Goal: Information Seeking & Learning: Learn about a topic

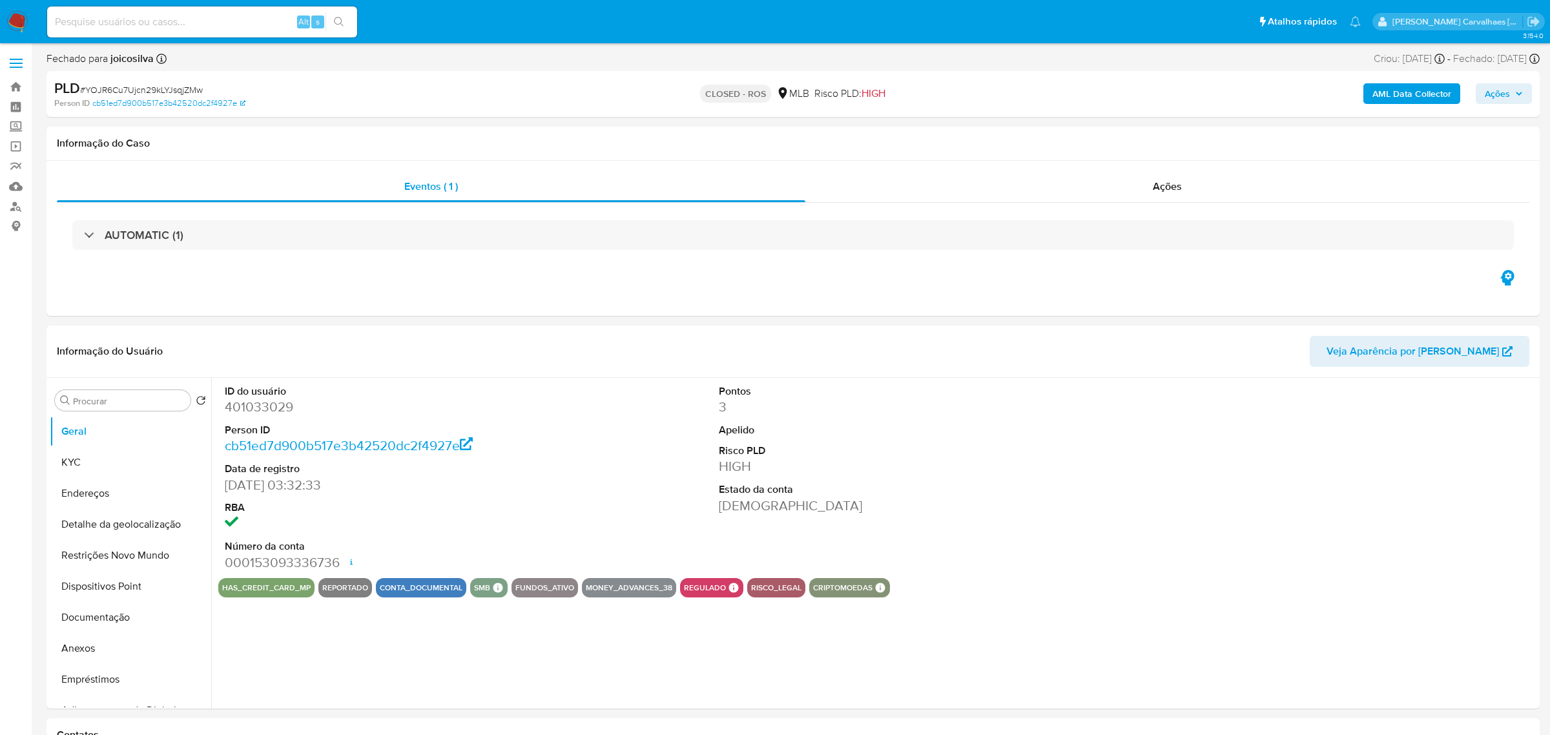
select select "10"
click at [14, 21] on img at bounding box center [17, 22] width 22 height 22
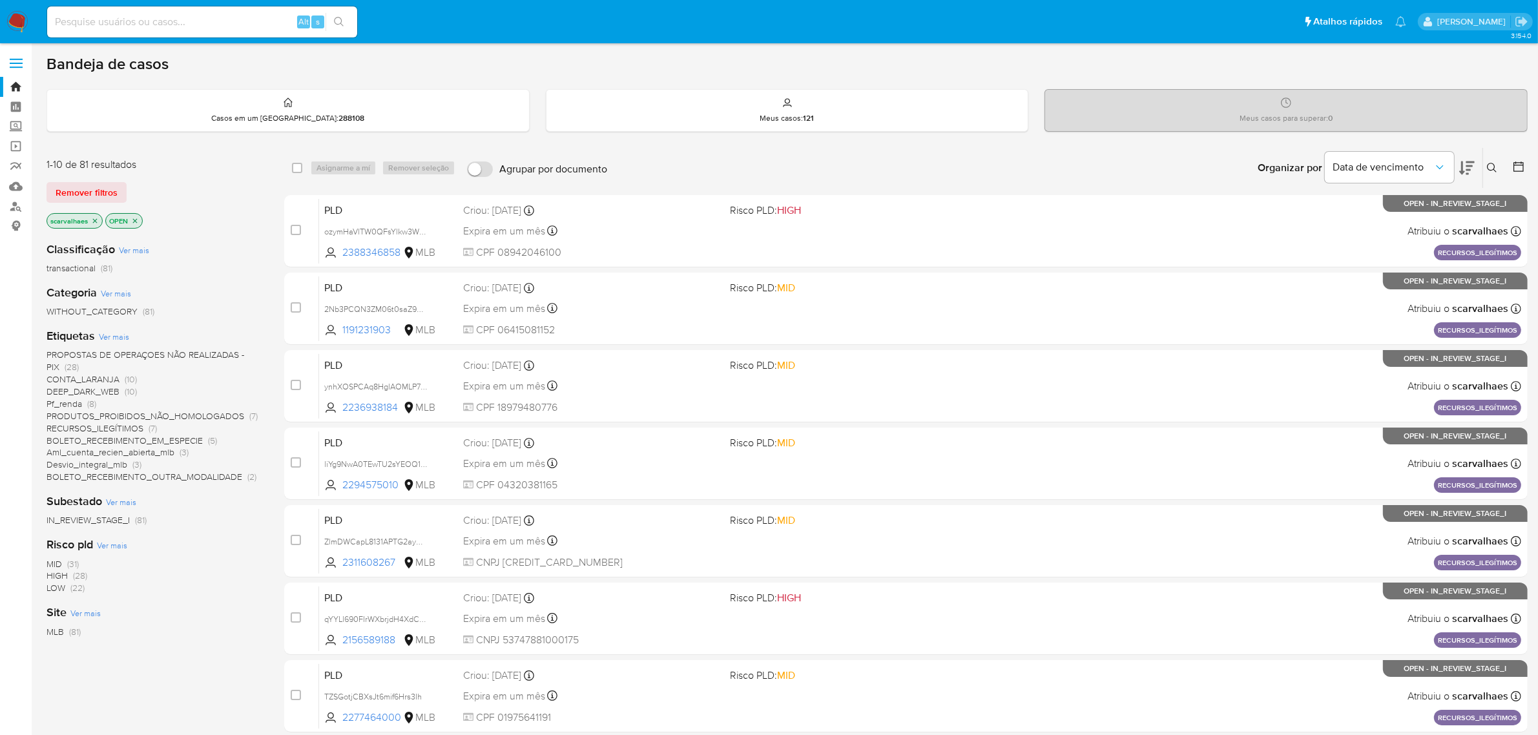
click at [67, 400] on span "Pf_renda" at bounding box center [64, 403] width 36 height 13
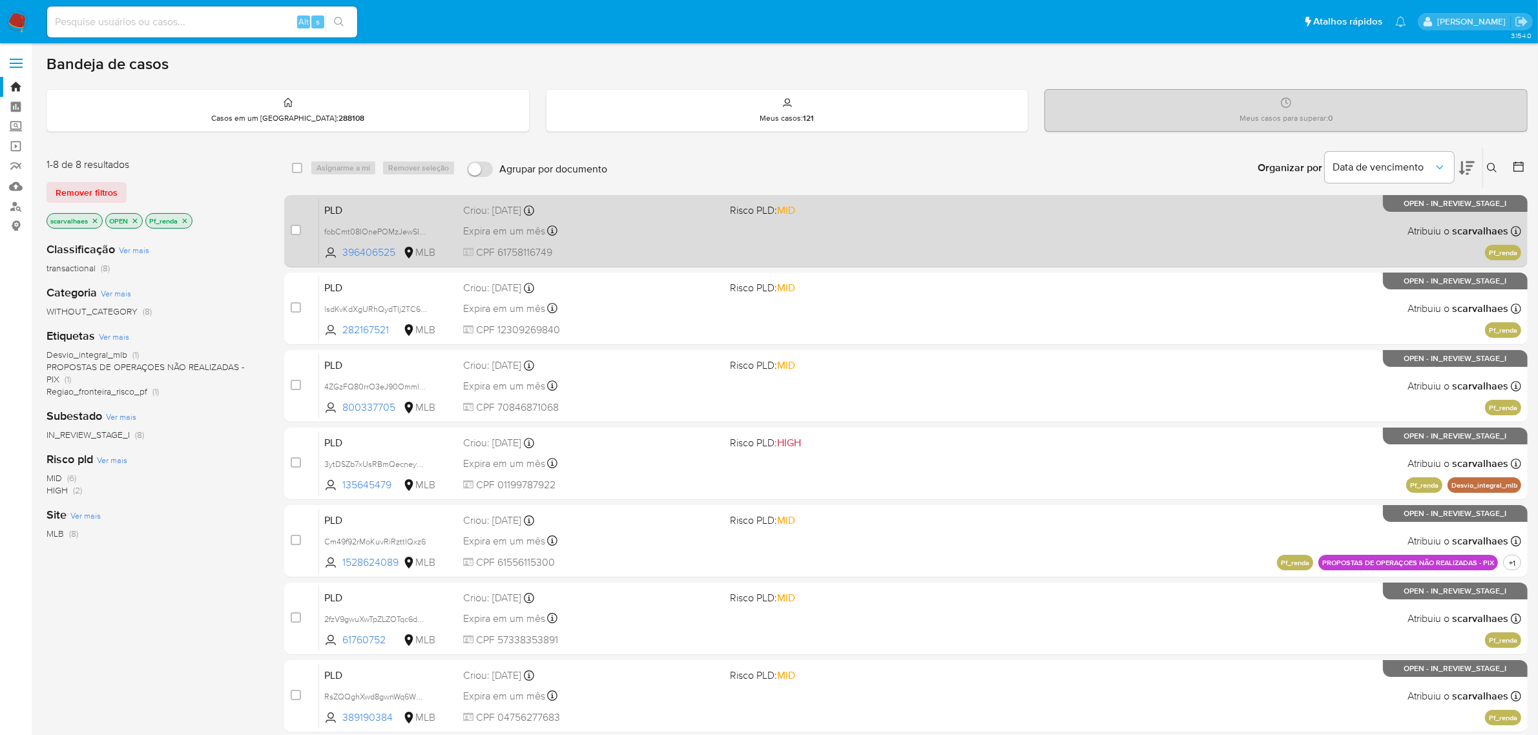
click at [802, 240] on div "PLD fobCmt08IOnePOMzJewSIVKw 396406525 MLB Risco PLD: MID Criou: 12/08/2025 Cri…" at bounding box center [920, 230] width 1202 height 65
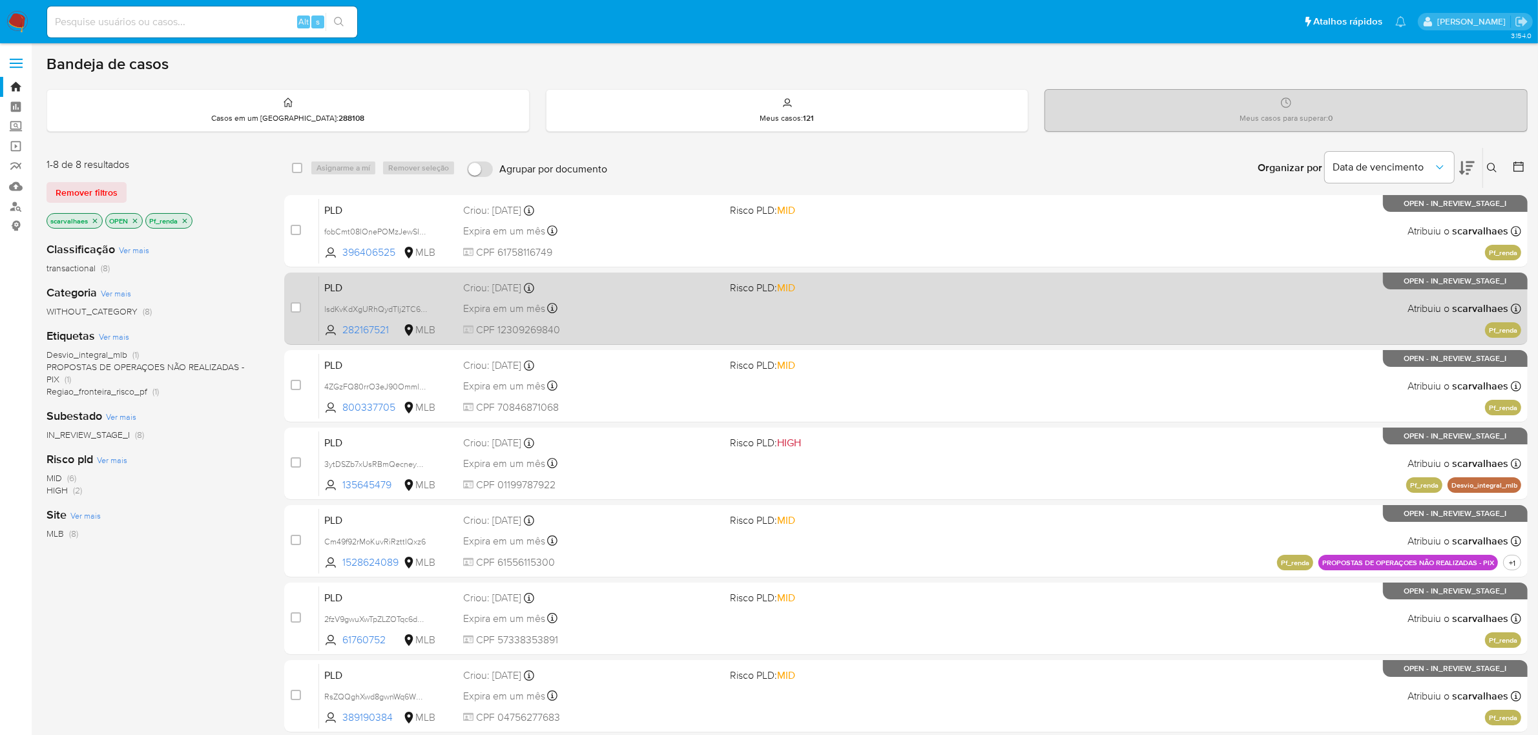
click at [570, 328] on span "CPF 12309269840" at bounding box center [591, 330] width 257 height 14
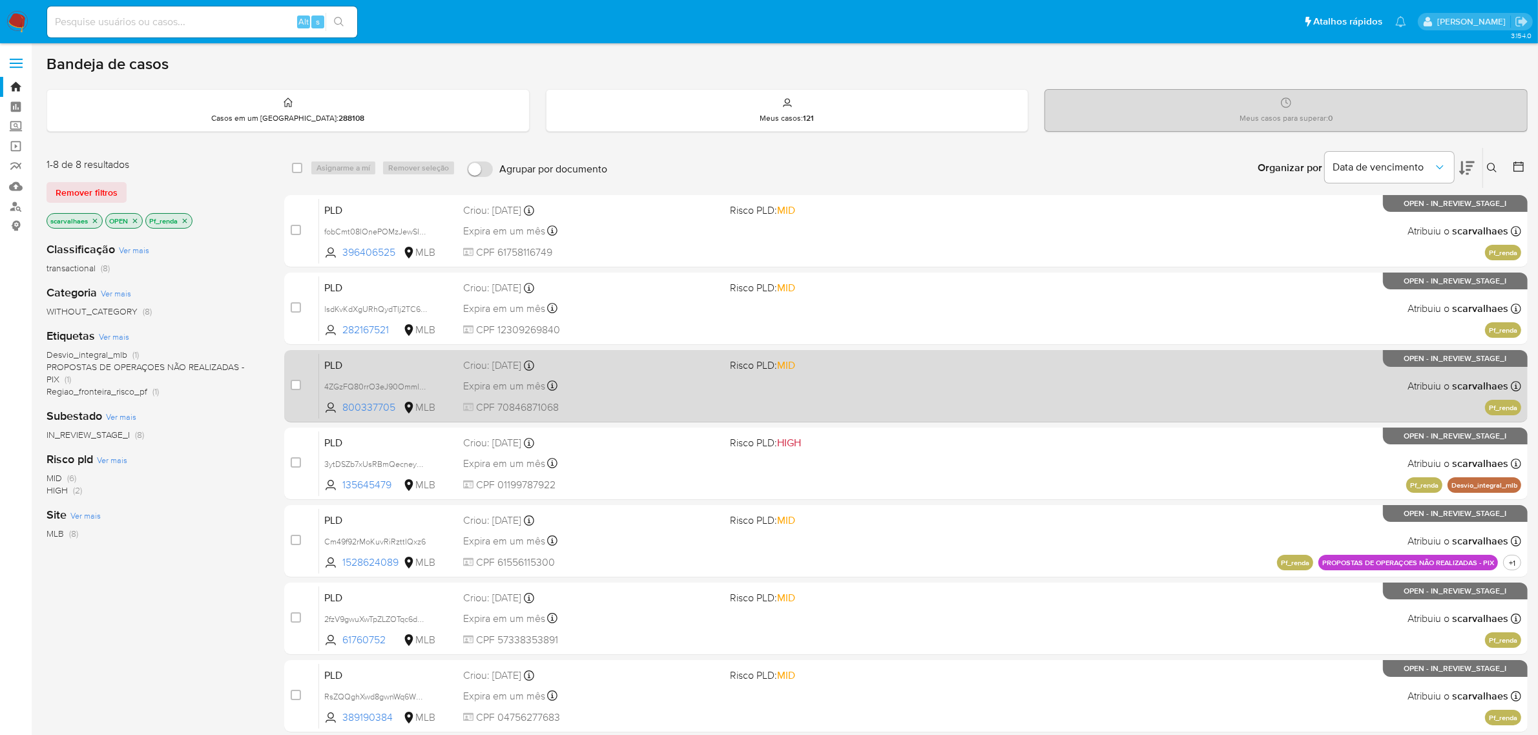
click at [862, 395] on div "PLD 4ZGzFQ80rrO3eJ90OmmlQlYI 800337705 MLB Risco PLD: MID Criou: 12/08/2025 Cri…" at bounding box center [920, 385] width 1202 height 65
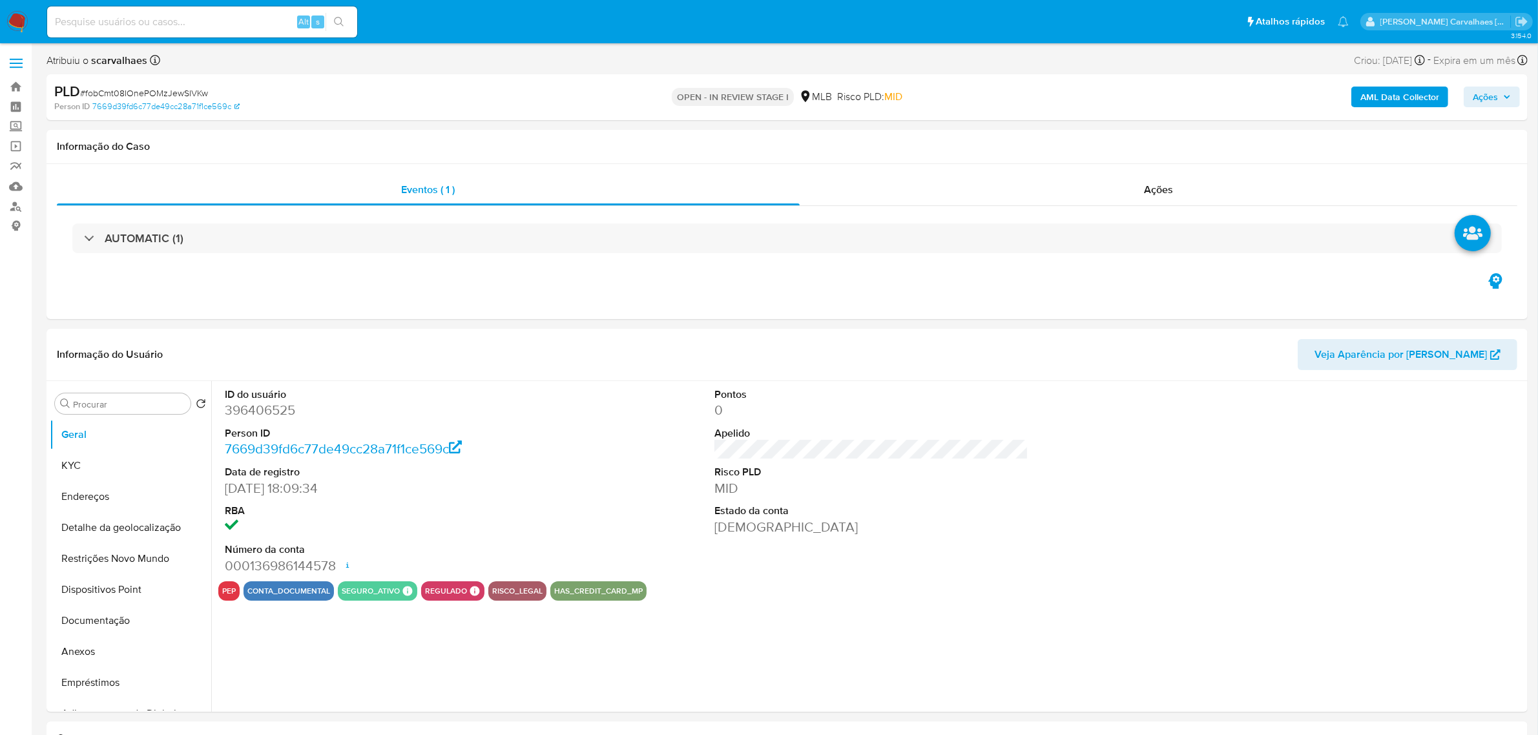
select select "10"
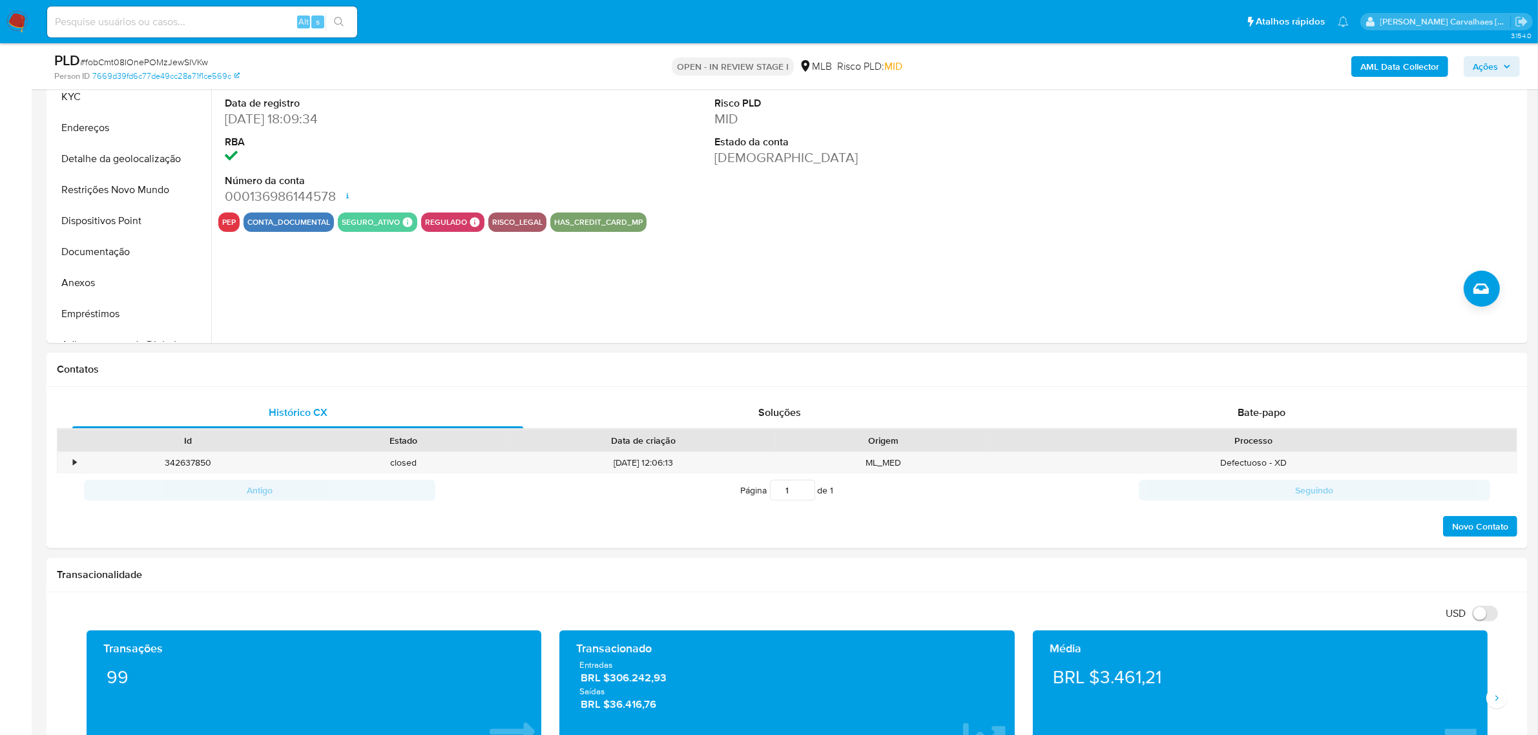
scroll to position [565, 0]
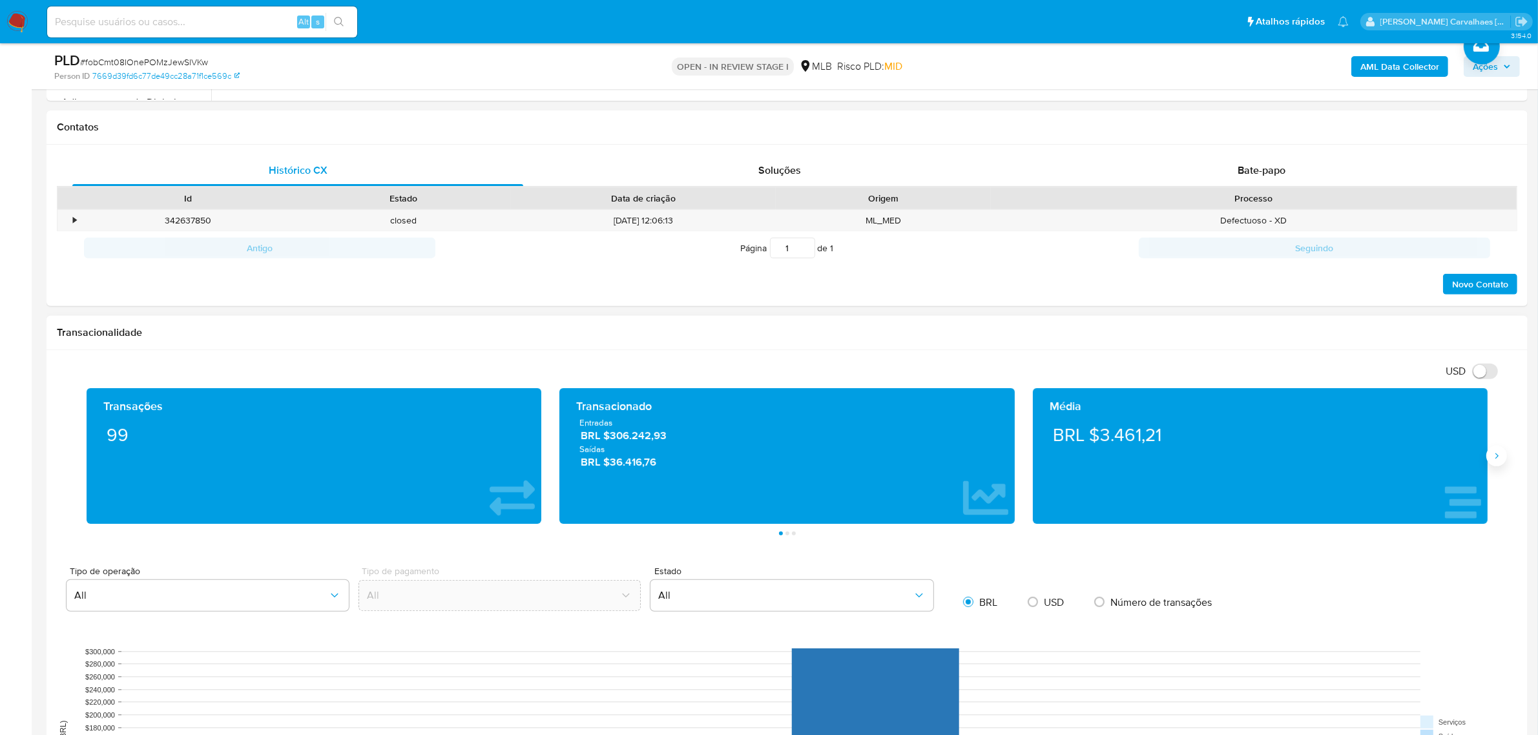
click at [1492, 459] on icon "Siguiente" at bounding box center [1496, 456] width 10 height 10
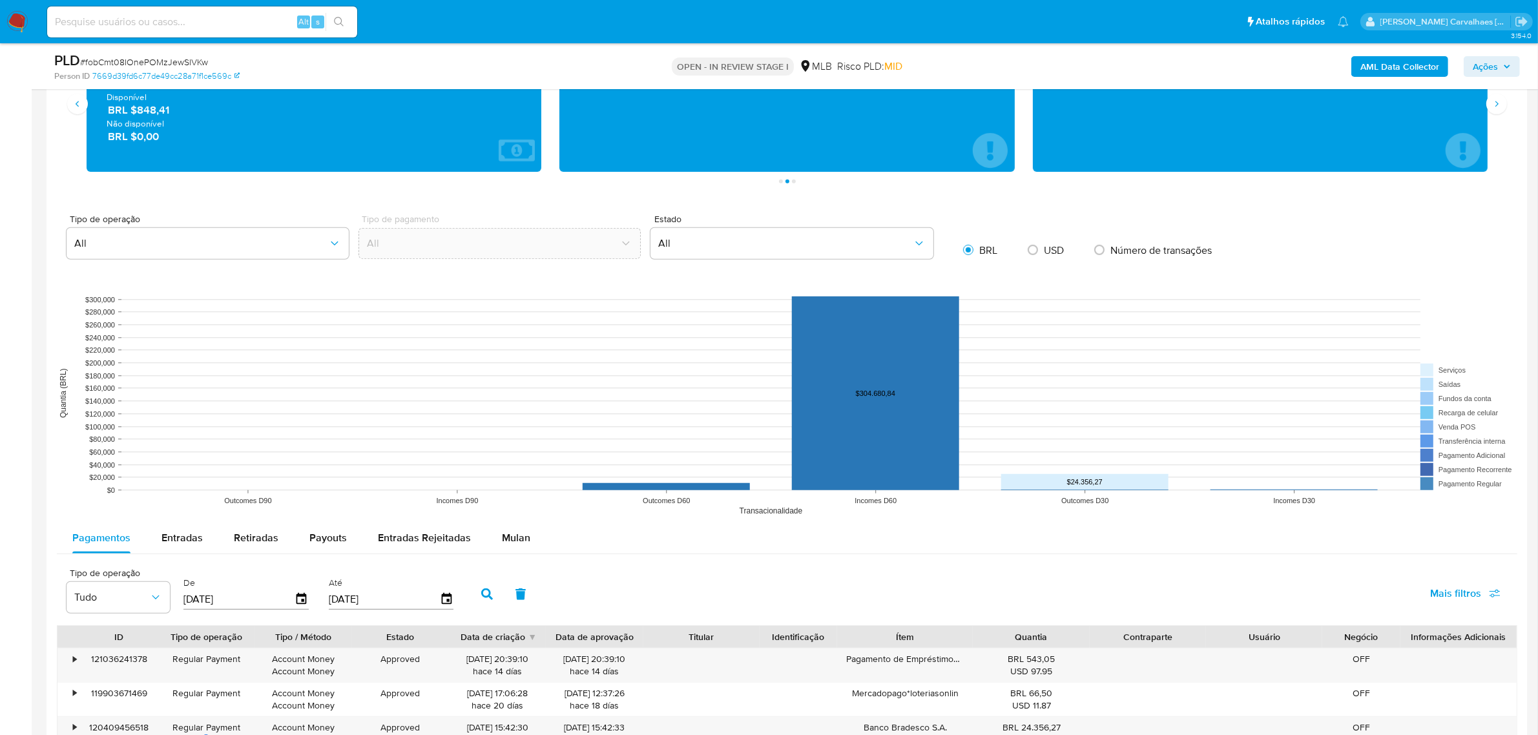
scroll to position [1049, 0]
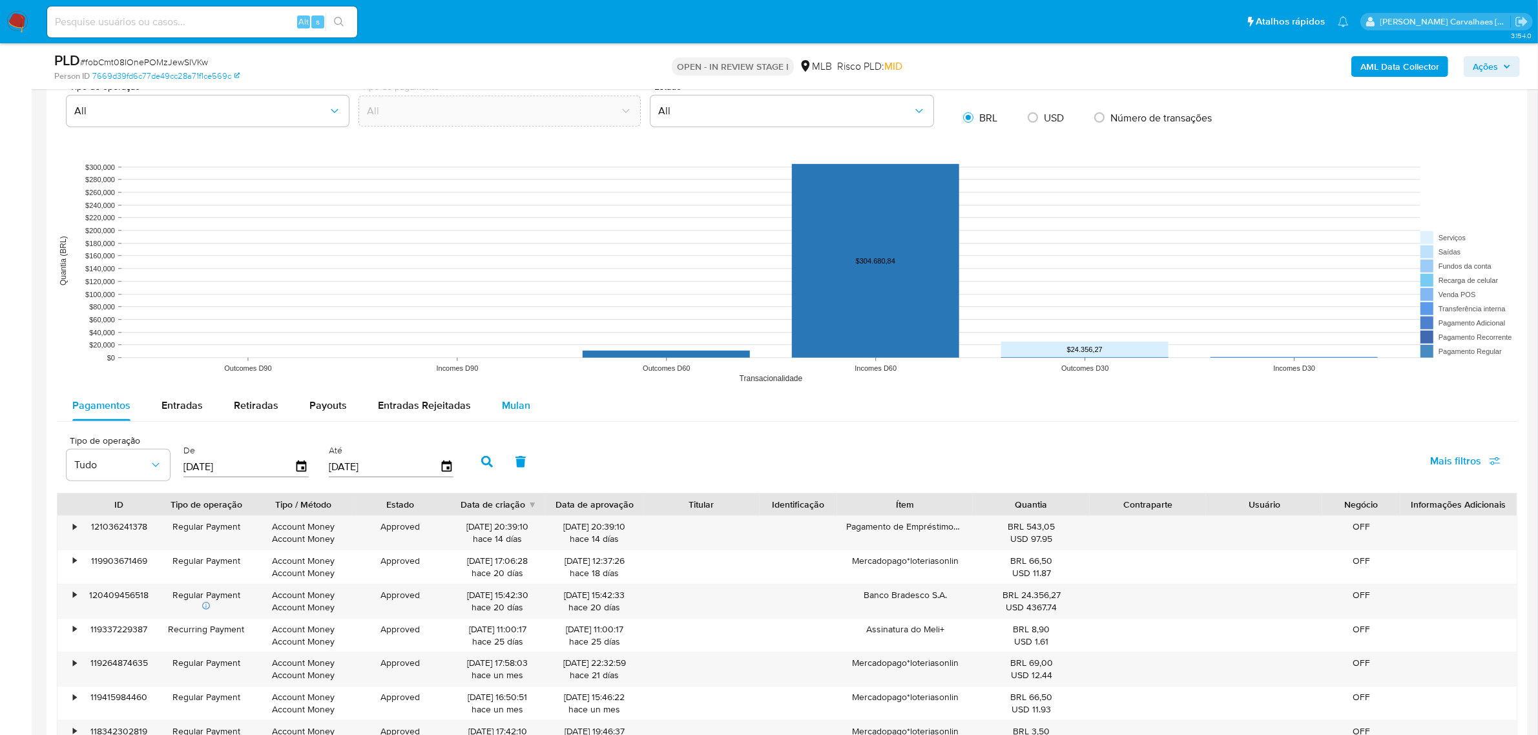
click at [515, 407] on span "Mulan" at bounding box center [516, 405] width 28 height 15
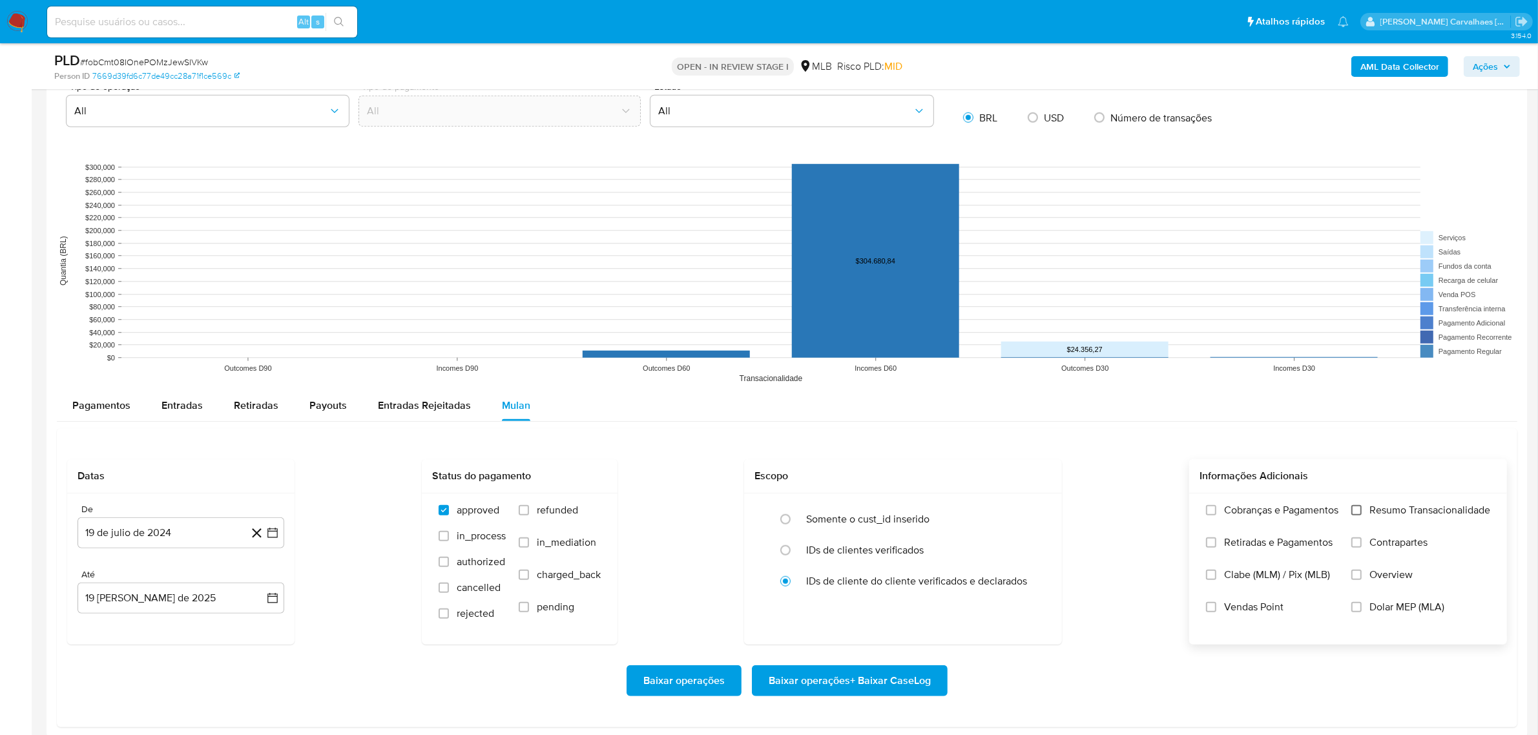
click at [1357, 511] on input "Resumo Transacionalidade" at bounding box center [1356, 510] width 10 height 10
click at [273, 533] on icon "button" at bounding box center [272, 532] width 13 height 13
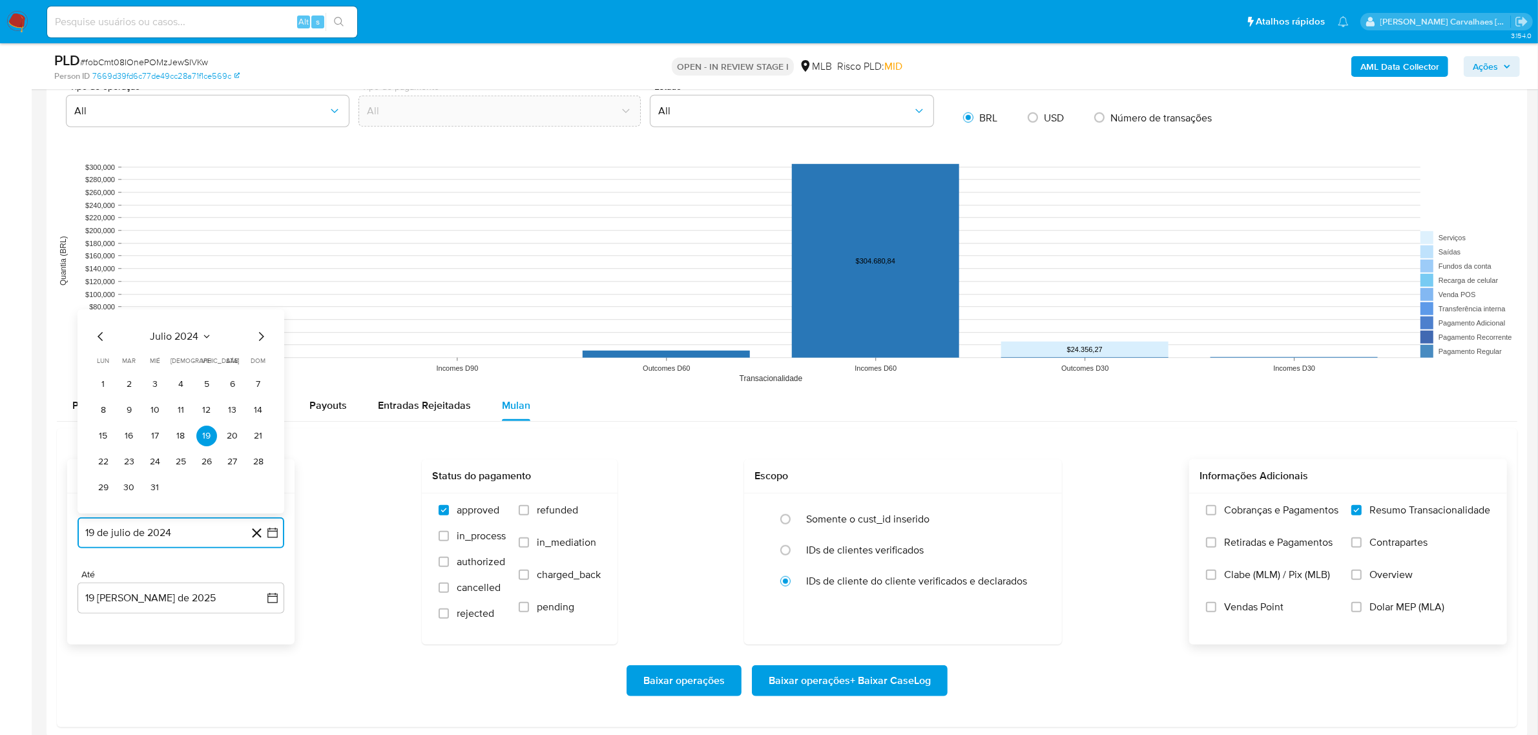
click at [259, 338] on icon "Mes siguiente" at bounding box center [260, 336] width 15 height 15
click at [258, 338] on icon "Mes siguiente" at bounding box center [260, 336] width 15 height 15
click at [258, 311] on icon "Mes siguiente" at bounding box center [260, 310] width 15 height 15
click at [258, 336] on icon "Mes siguiente" at bounding box center [260, 336] width 15 height 15
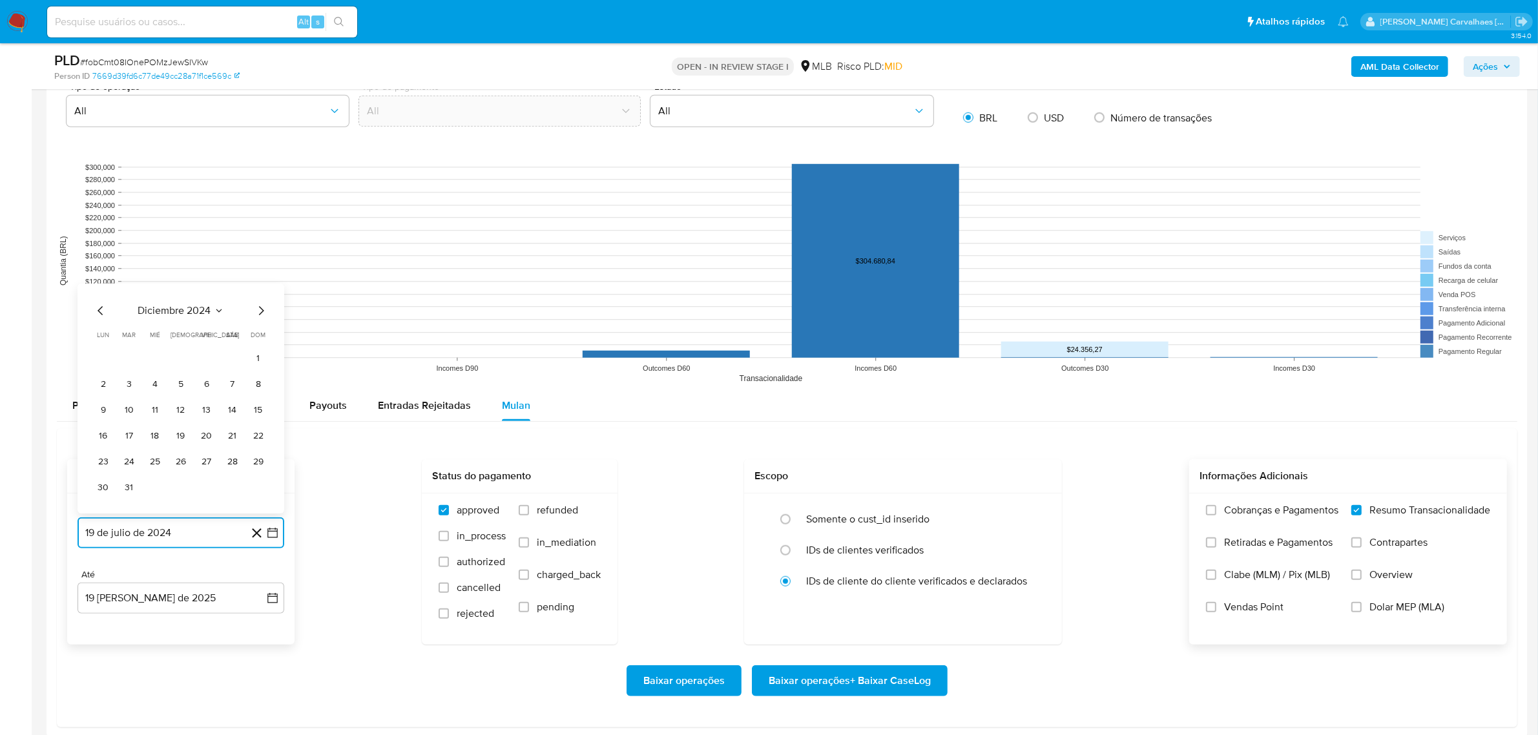
click at [258, 313] on icon "Mes siguiente" at bounding box center [260, 310] width 15 height 15
click at [260, 335] on icon "Mes siguiente" at bounding box center [261, 336] width 5 height 9
click at [257, 311] on icon "Mes siguiente" at bounding box center [260, 310] width 15 height 15
click at [259, 336] on icon "Mes siguiente" at bounding box center [260, 336] width 15 height 15
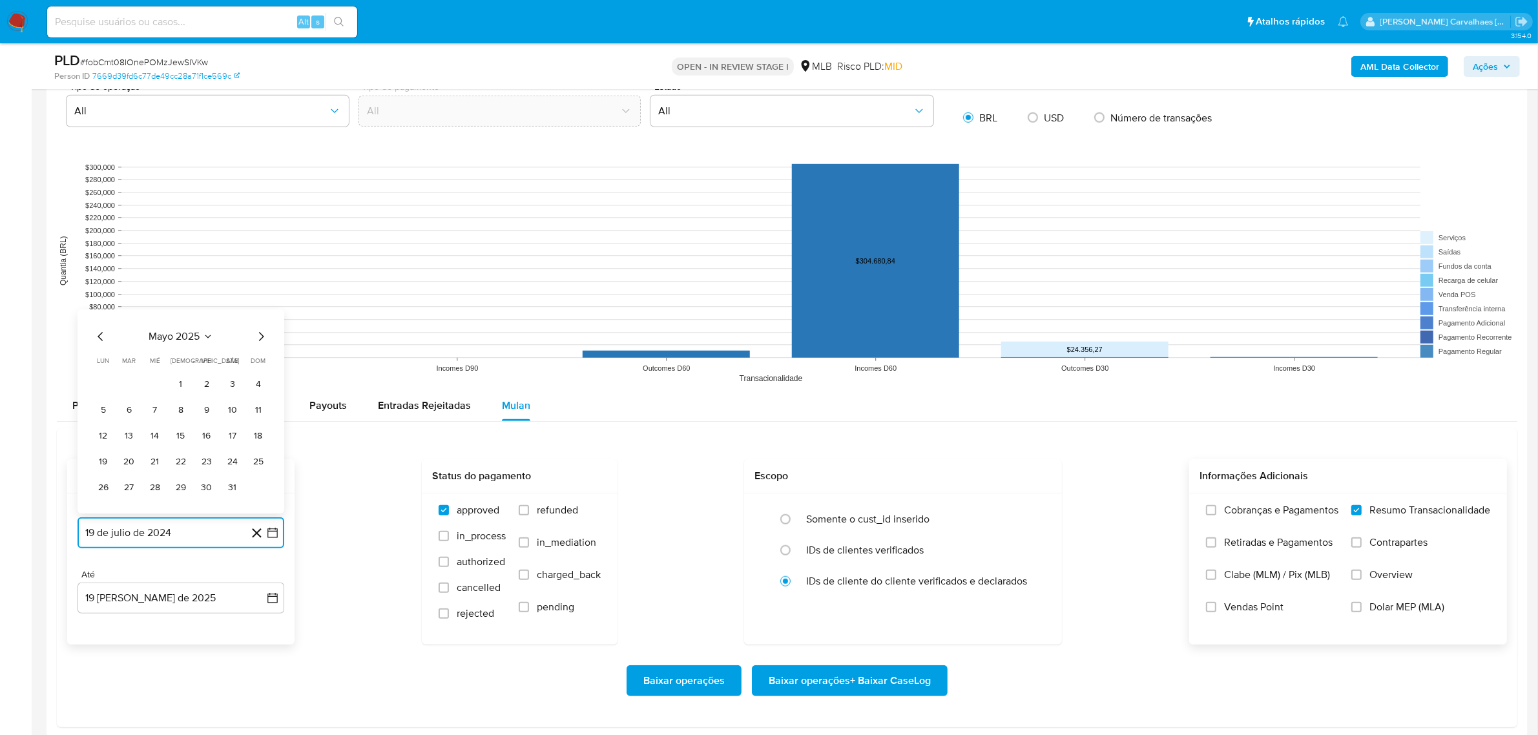
click at [259, 336] on icon "Mes siguiente" at bounding box center [260, 336] width 15 height 15
click at [263, 308] on icon "Mes siguiente" at bounding box center [260, 310] width 15 height 15
click at [258, 337] on icon "Mes siguiente" at bounding box center [260, 336] width 15 height 15
click at [98, 339] on icon "Mes anterior" at bounding box center [100, 336] width 15 height 15
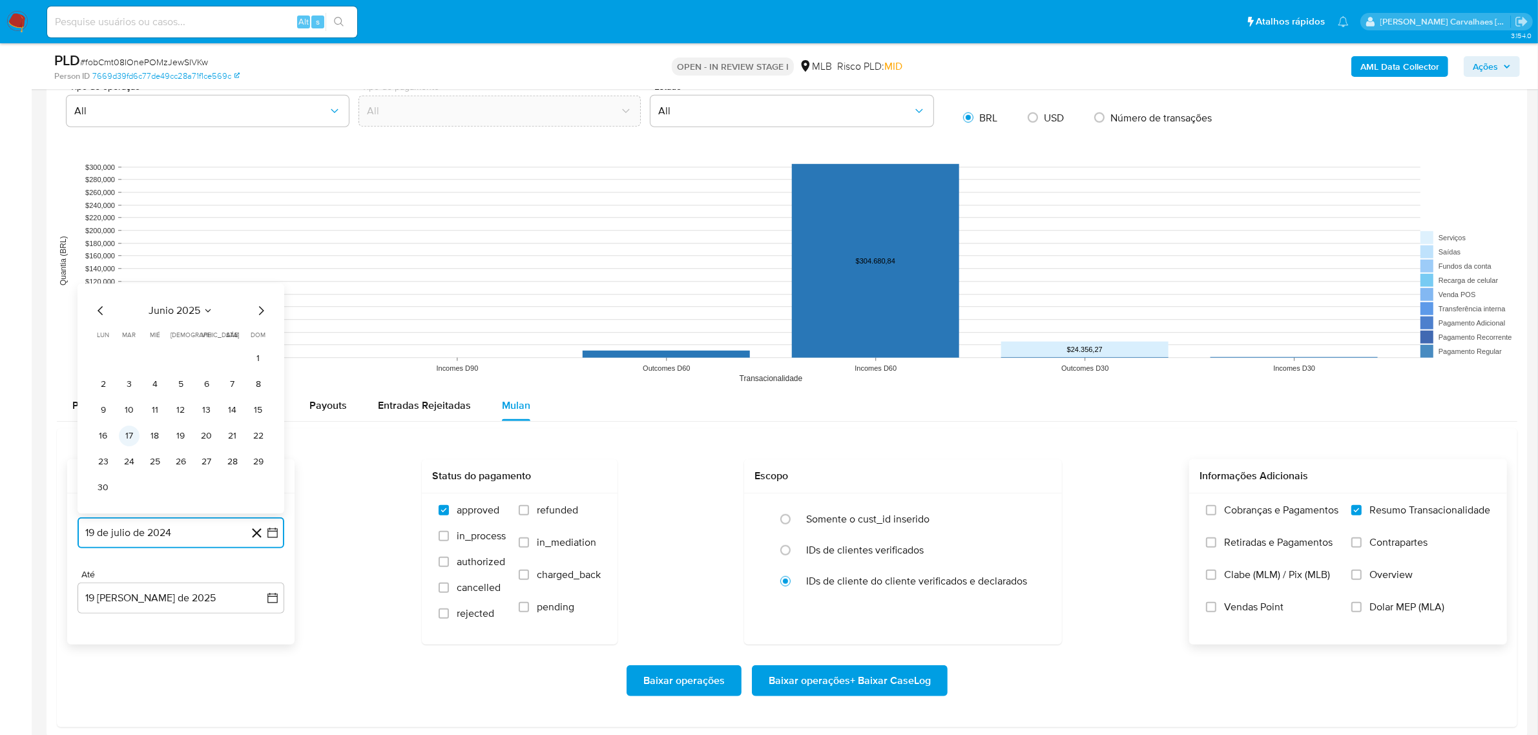
click at [126, 437] on button "17" at bounding box center [129, 436] width 21 height 21
click at [270, 534] on icon "button" at bounding box center [272, 532] width 13 height 13
click at [101, 440] on button "16" at bounding box center [103, 436] width 21 height 21
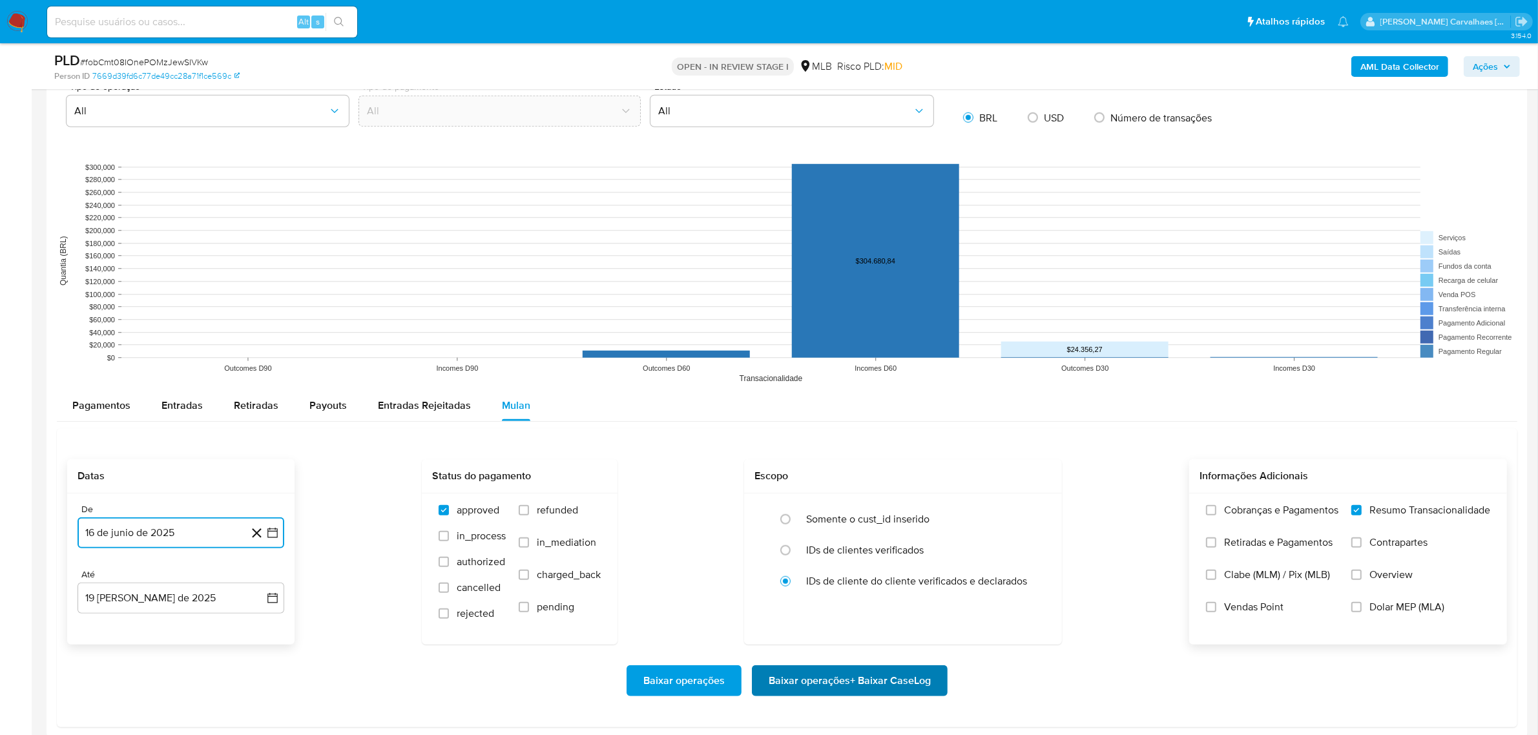
click at [814, 685] on span "Baixar operações + Baixar CaseLog" at bounding box center [849, 680] width 162 height 28
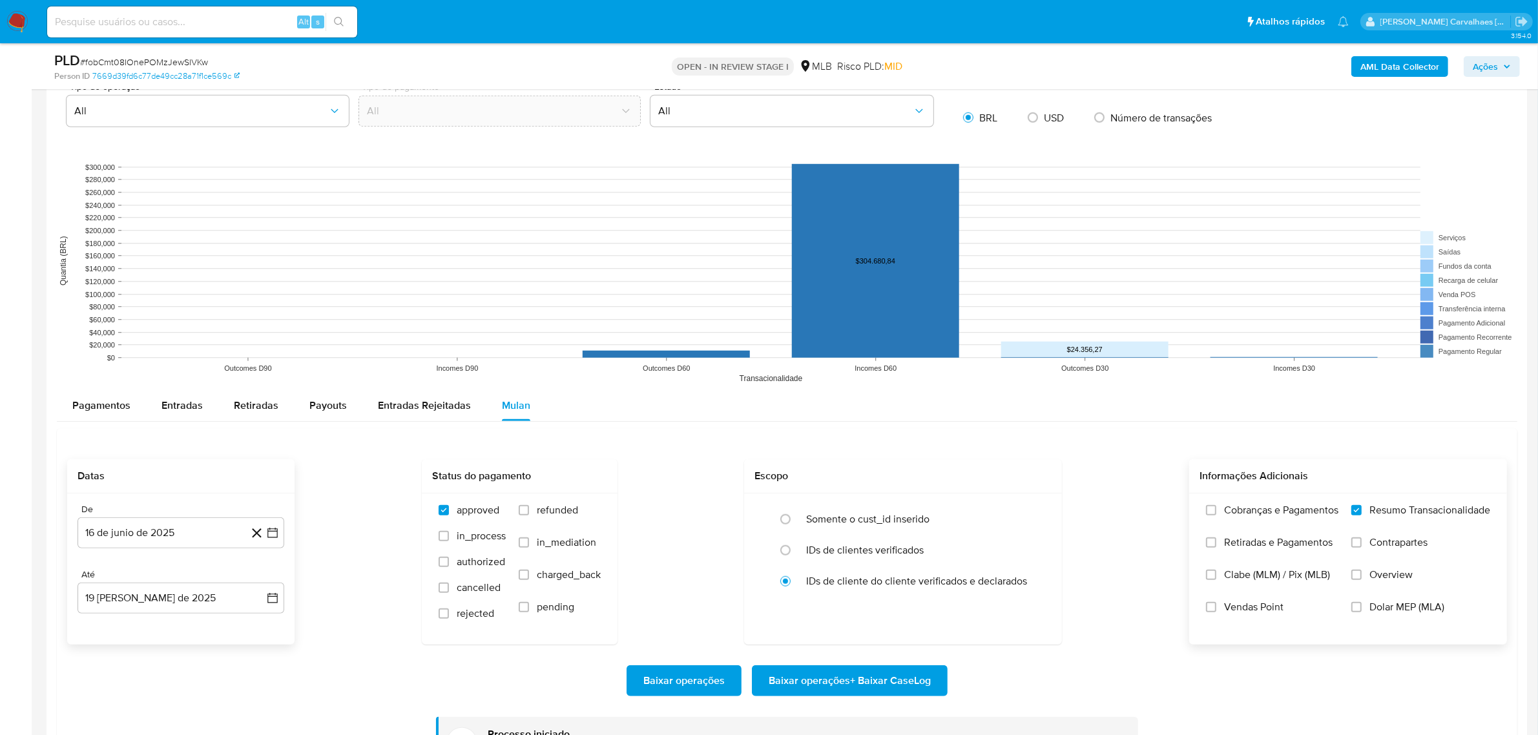
click at [101, 26] on input at bounding box center [202, 22] width 310 height 17
paste input "3ytDSZb7xUsRBmQecney0ilL"
type input "3ytDSZb7xUsRBmQecney0ilL"
click at [344, 17] on icon "search-icon" at bounding box center [339, 22] width 10 height 10
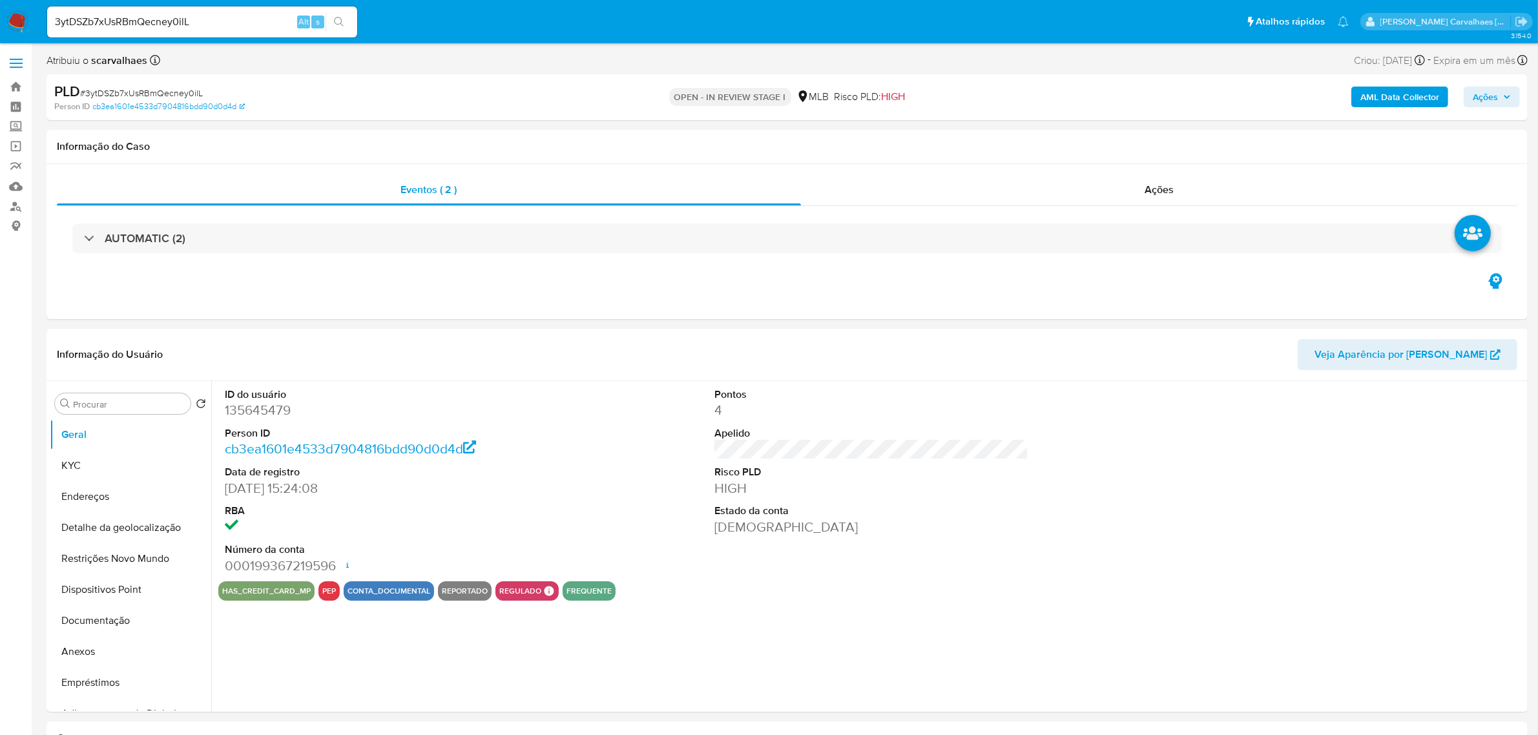
select select "10"
click at [115, 617] on button "Documentação" at bounding box center [125, 620] width 151 height 31
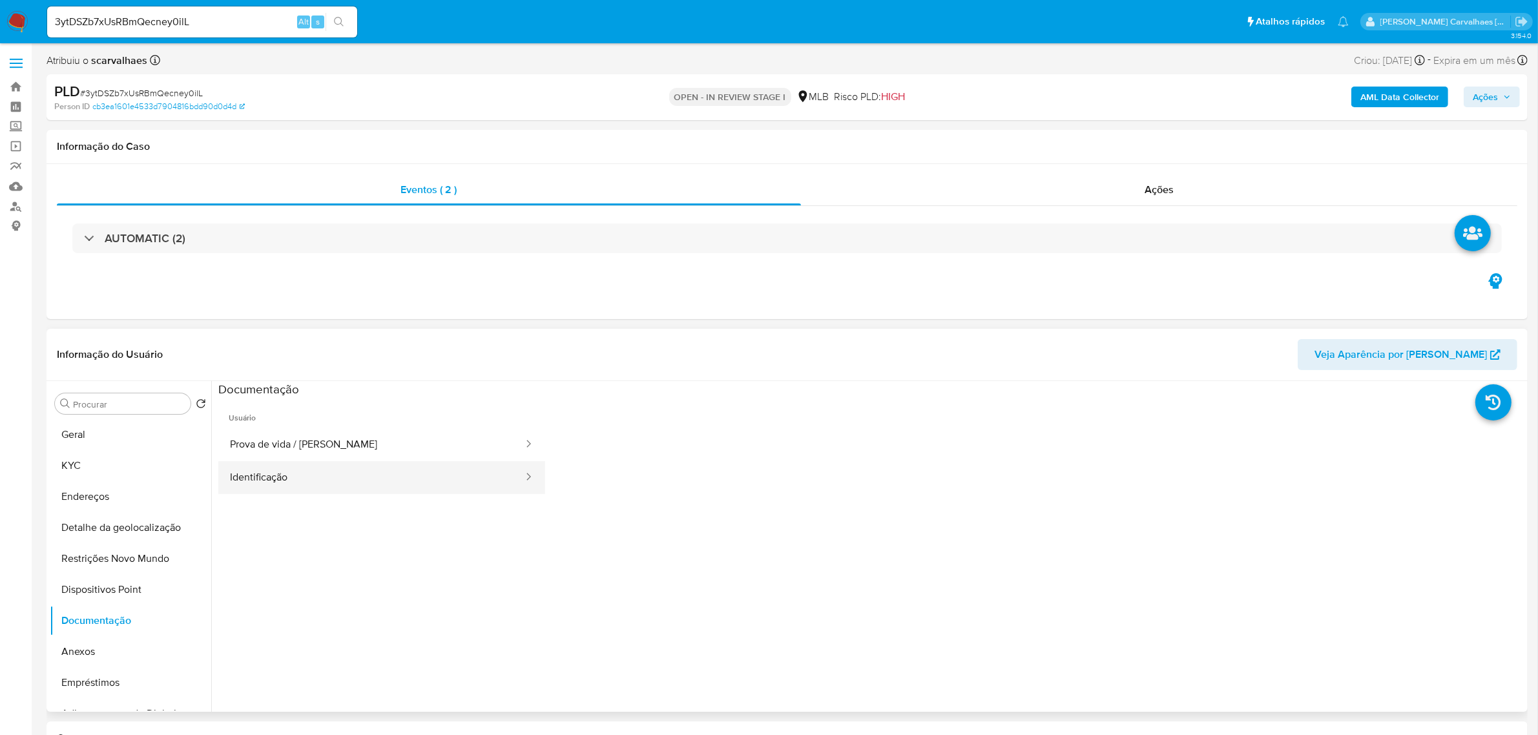
click at [402, 478] on button "Identificação" at bounding box center [371, 477] width 306 height 33
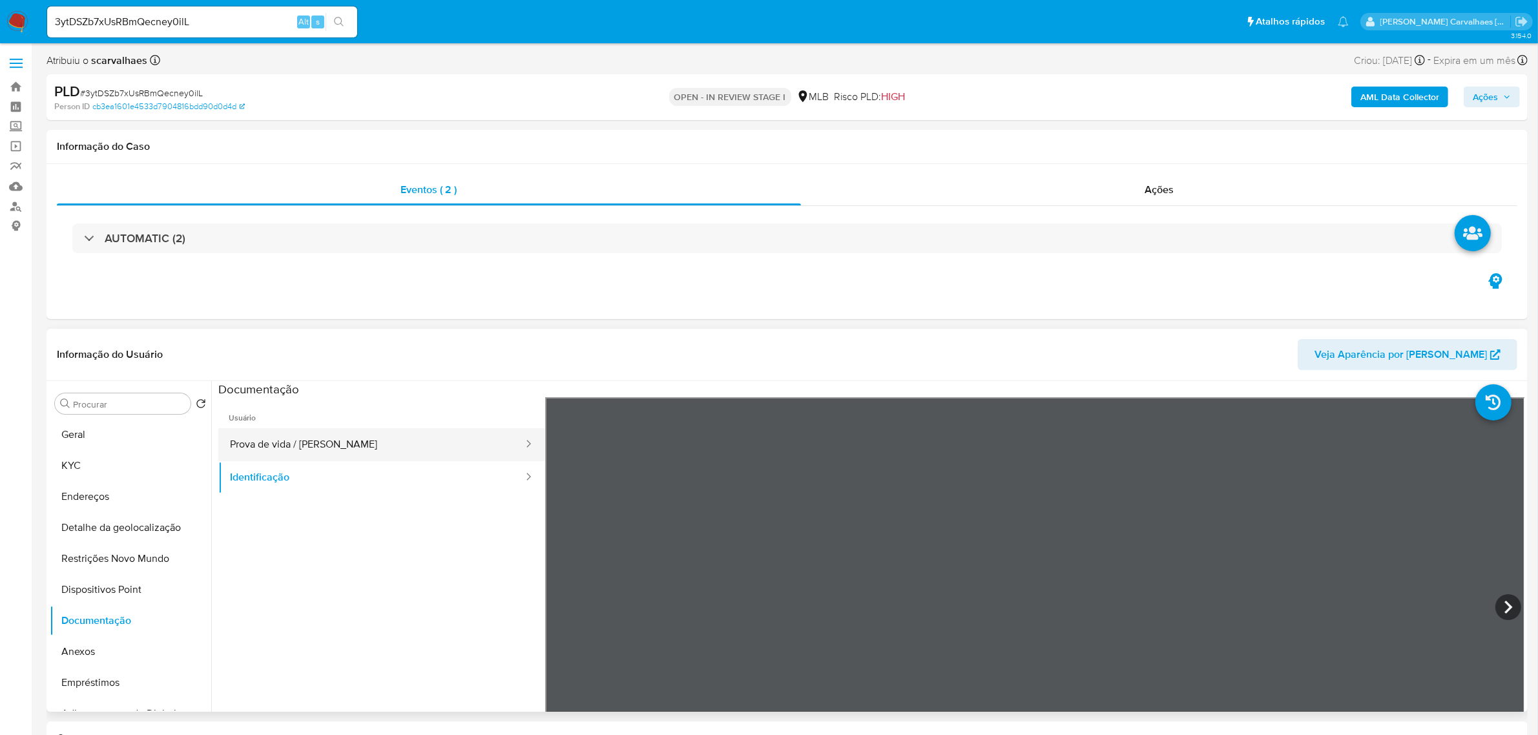
click at [326, 439] on button "Prova de vida / [PERSON_NAME]" at bounding box center [371, 444] width 306 height 33
click at [387, 496] on ul "Usuário Prova de vida / Selfie Identificação" at bounding box center [381, 583] width 327 height 372
click at [378, 481] on button "Identificação" at bounding box center [371, 477] width 306 height 33
click at [299, 435] on button "Prova de vida / [PERSON_NAME]" at bounding box center [371, 444] width 306 height 33
click at [127, 646] on button "Anexos" at bounding box center [125, 651] width 151 height 31
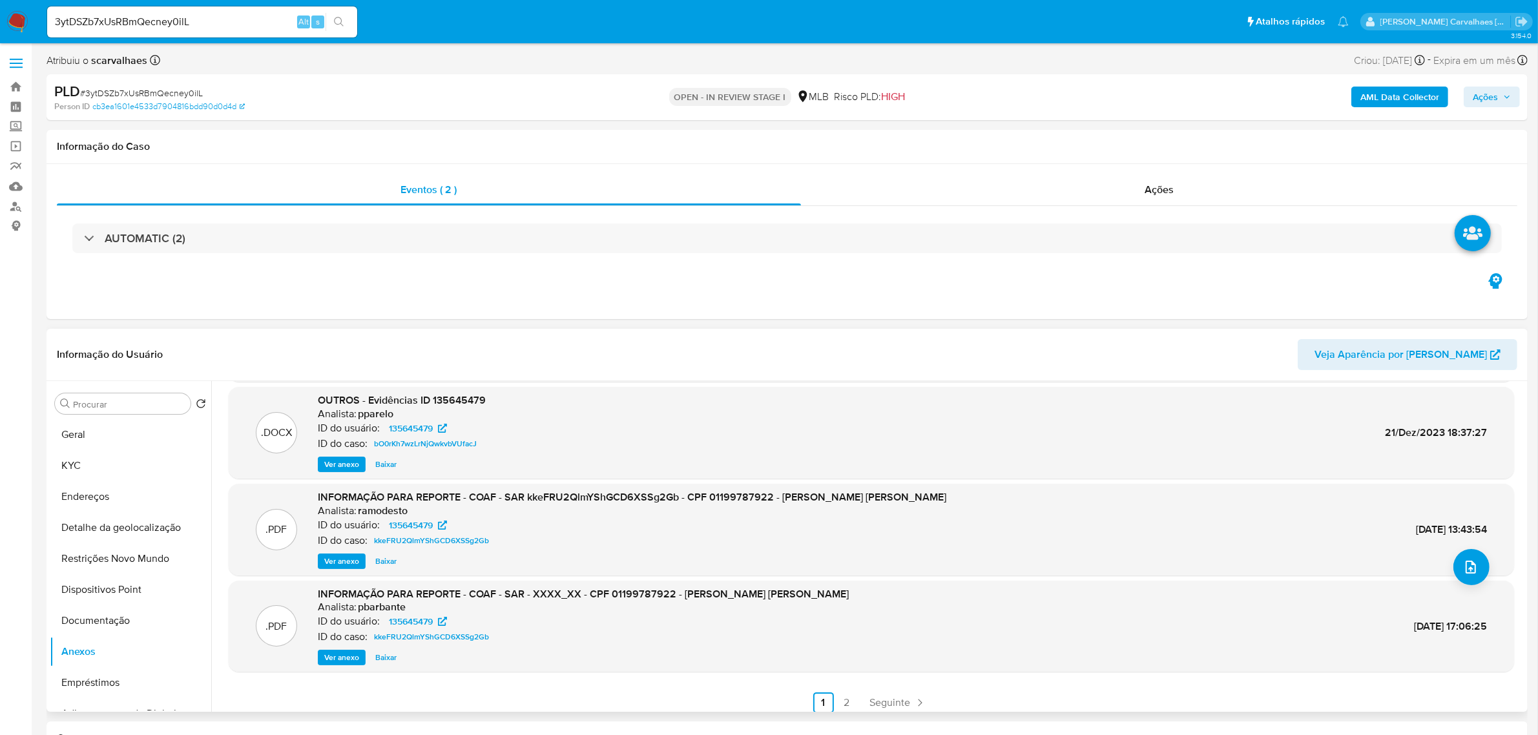
scroll to position [108, 0]
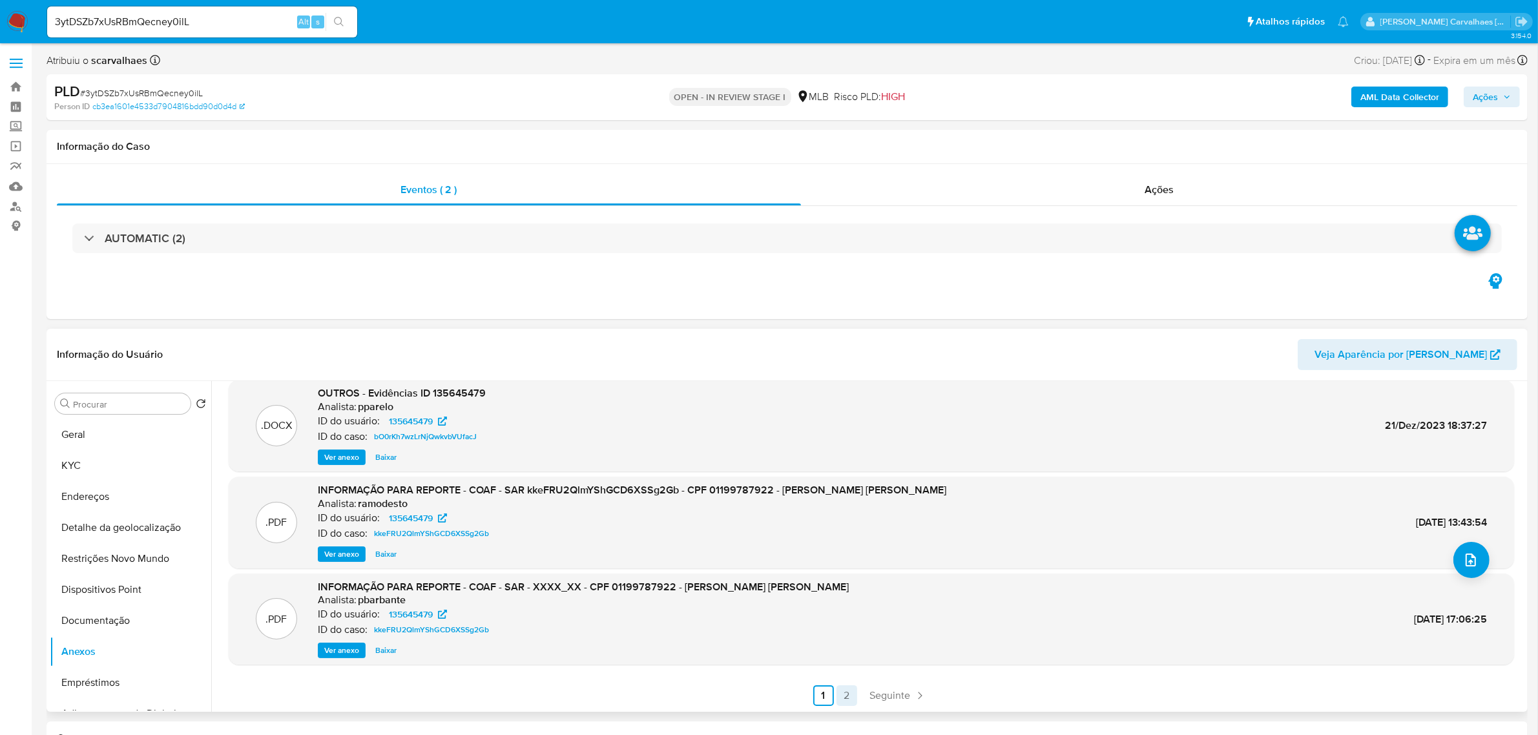
click at [846, 695] on link "2" at bounding box center [846, 695] width 21 height 21
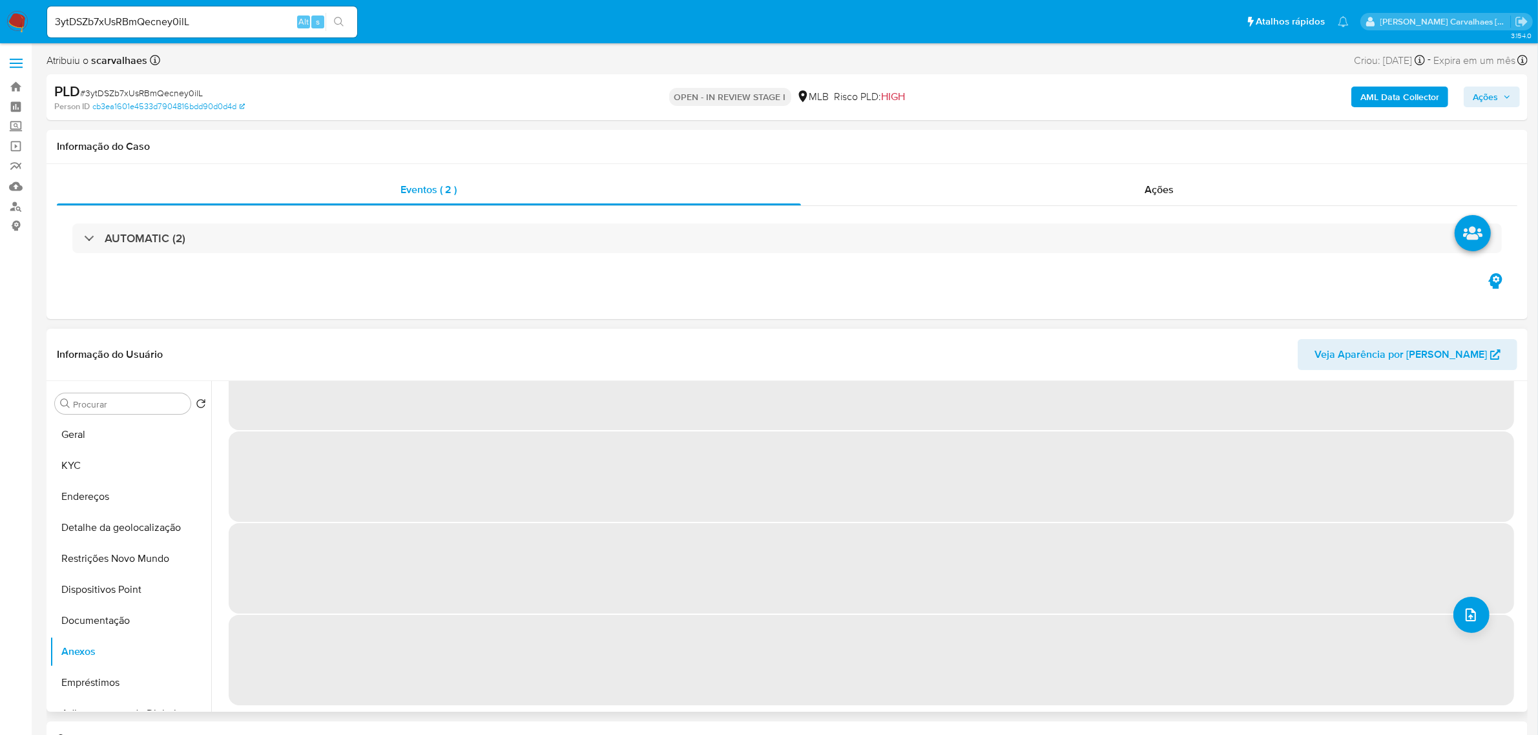
scroll to position [0, 0]
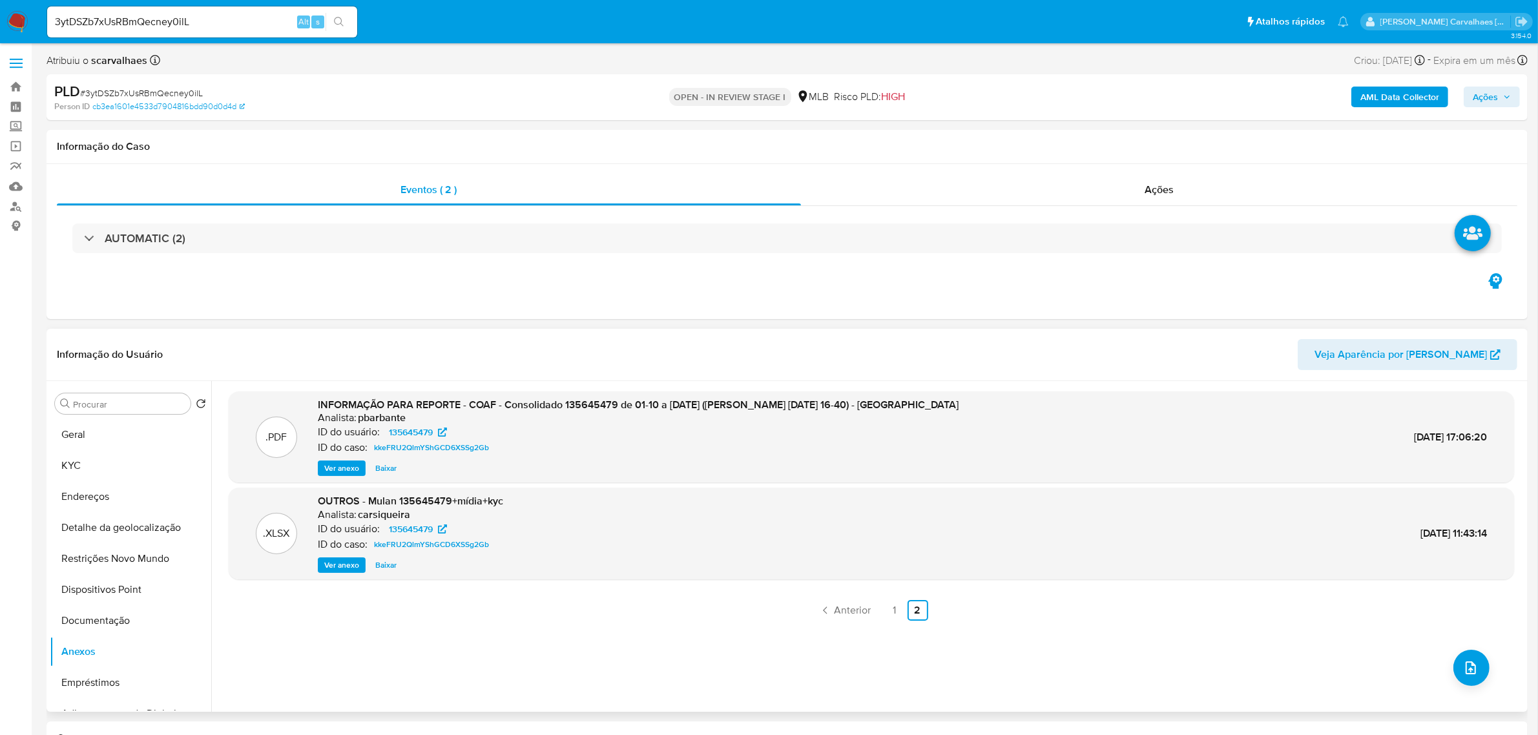
click at [351, 466] on span "Ver anexo" at bounding box center [341, 468] width 35 height 13
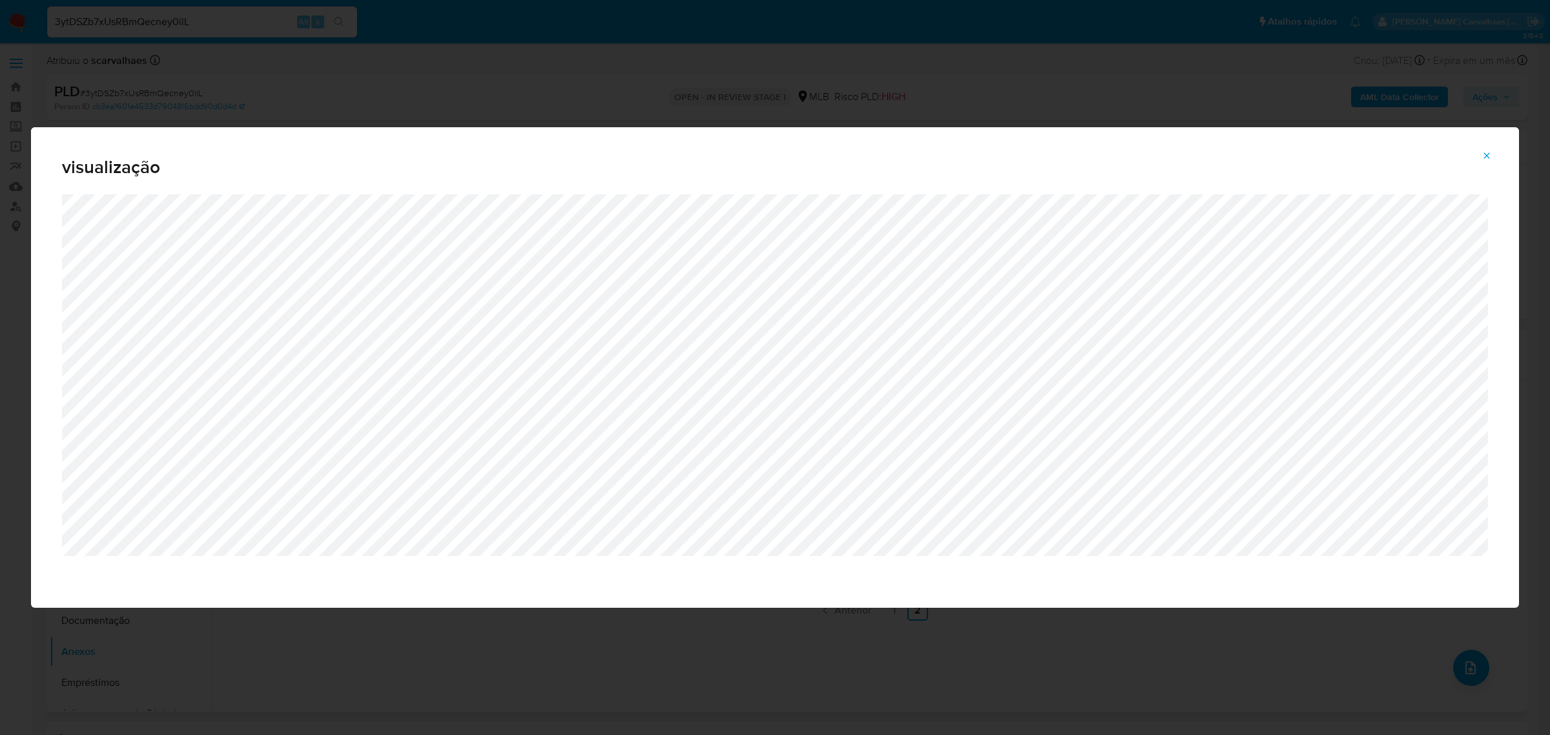
click at [1483, 150] on icon "Attachment preview" at bounding box center [1486, 155] width 10 height 10
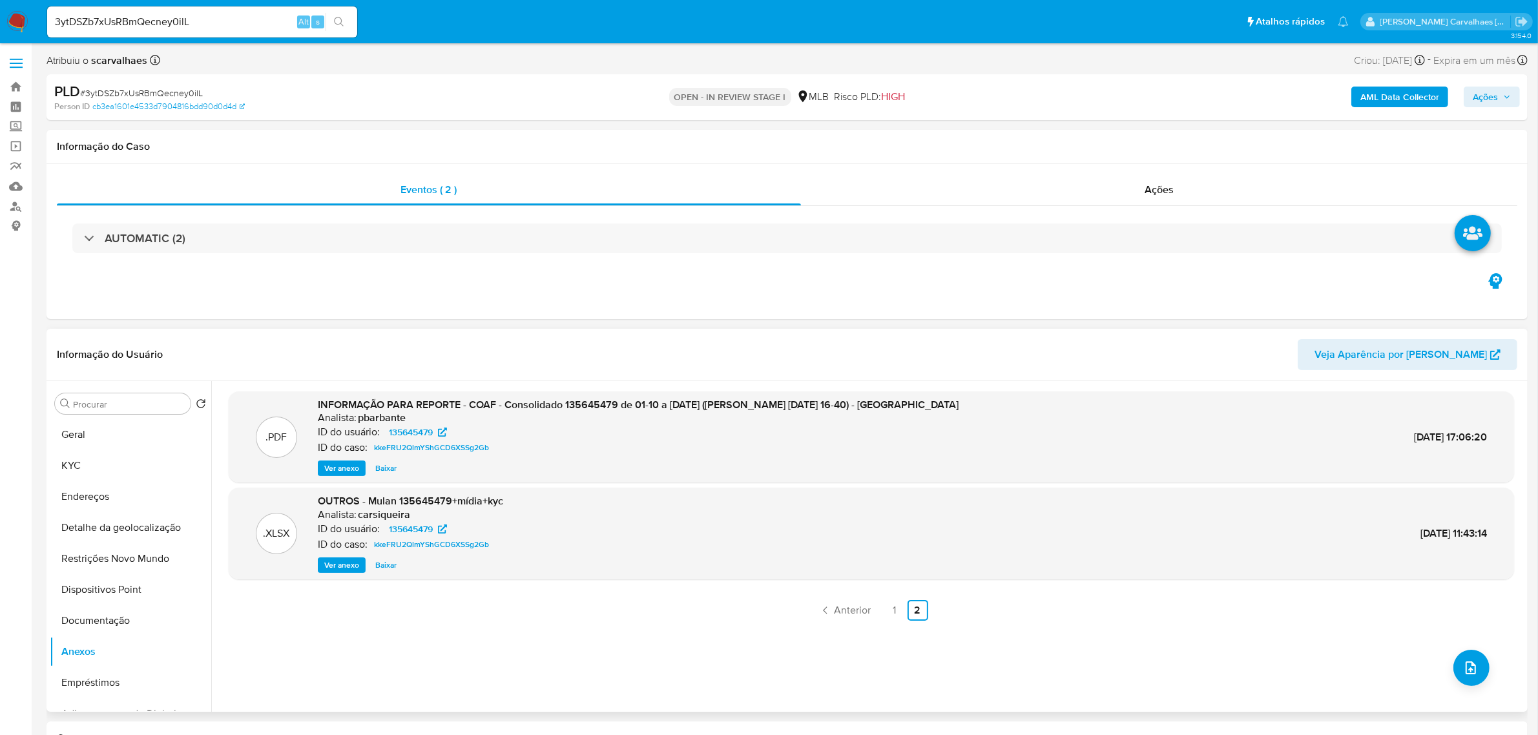
click at [350, 564] on span "Ver anexo" at bounding box center [341, 565] width 35 height 13
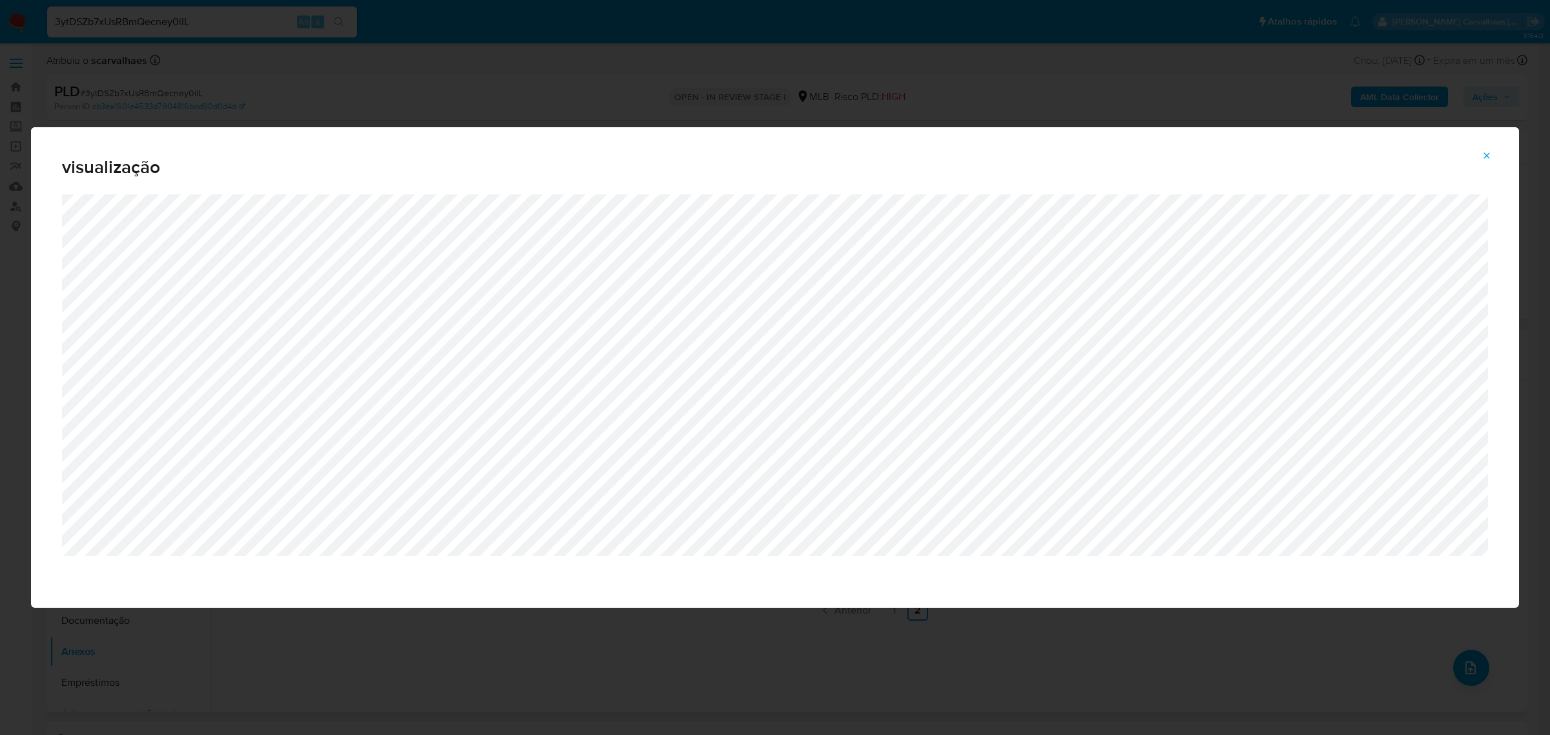
click at [1487, 155] on icon "Attachment preview" at bounding box center [1486, 155] width 10 height 10
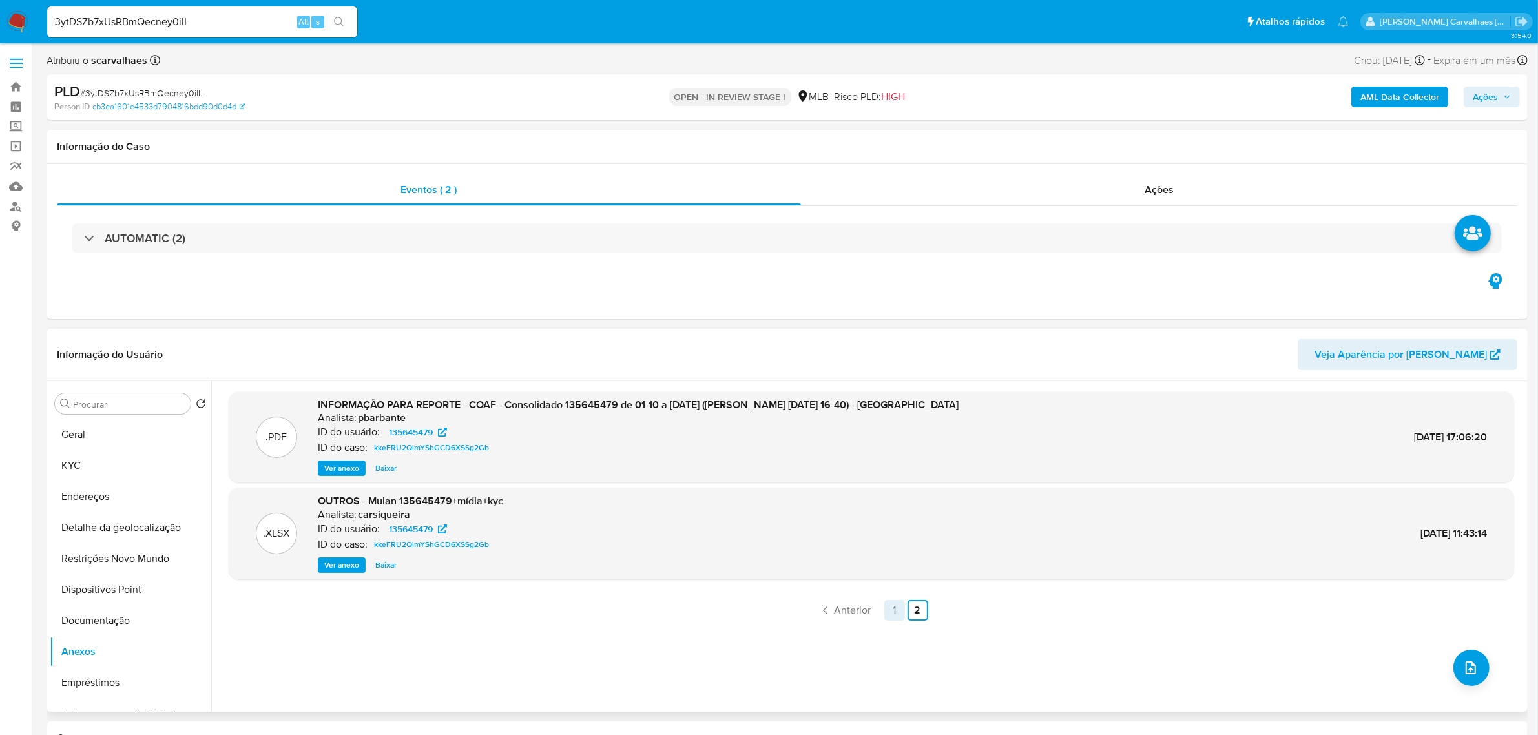
click at [894, 608] on link "1" at bounding box center [894, 610] width 21 height 21
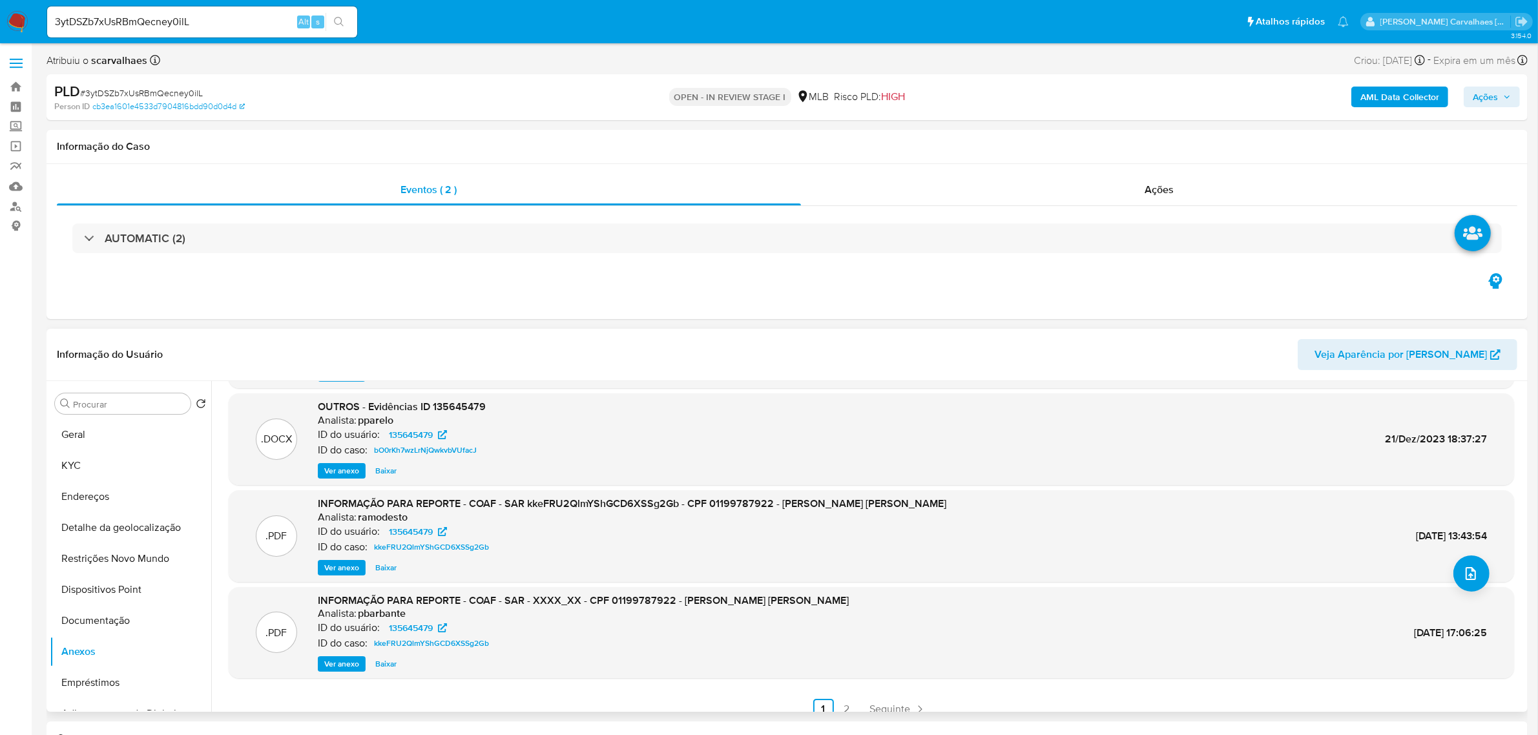
scroll to position [108, 0]
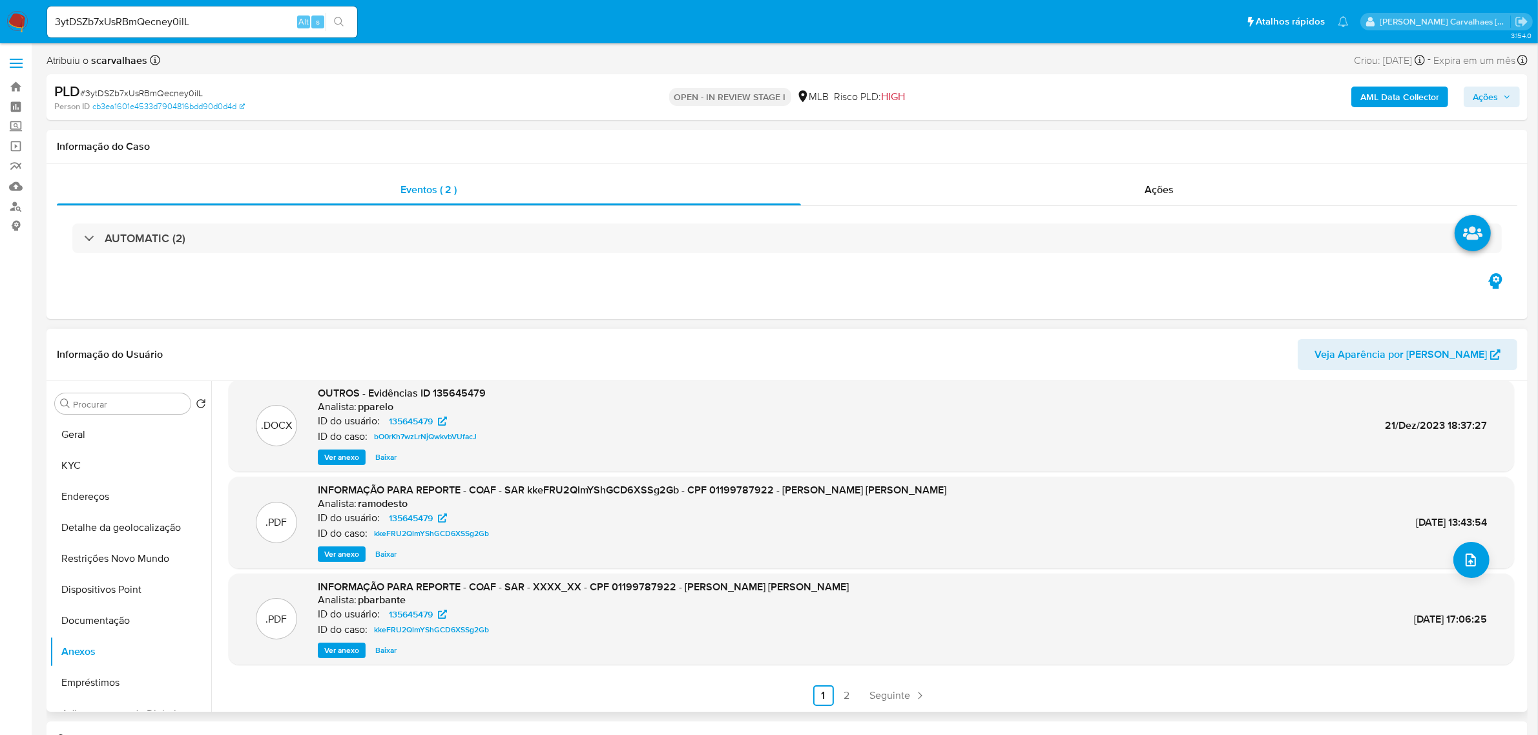
click at [343, 647] on span "Ver anexo" at bounding box center [341, 650] width 35 height 13
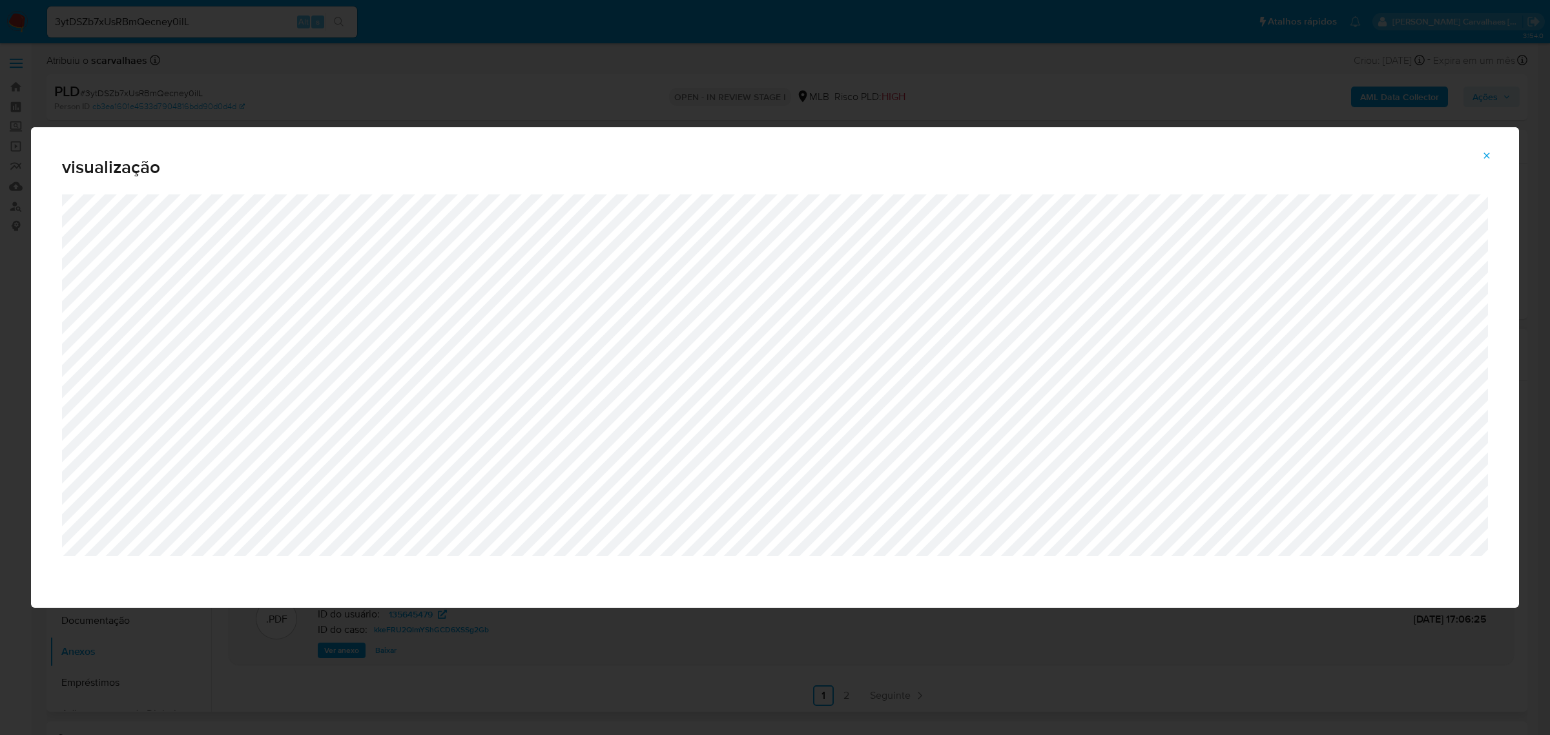
click at [1487, 153] on icon "Attachment preview" at bounding box center [1486, 155] width 10 height 10
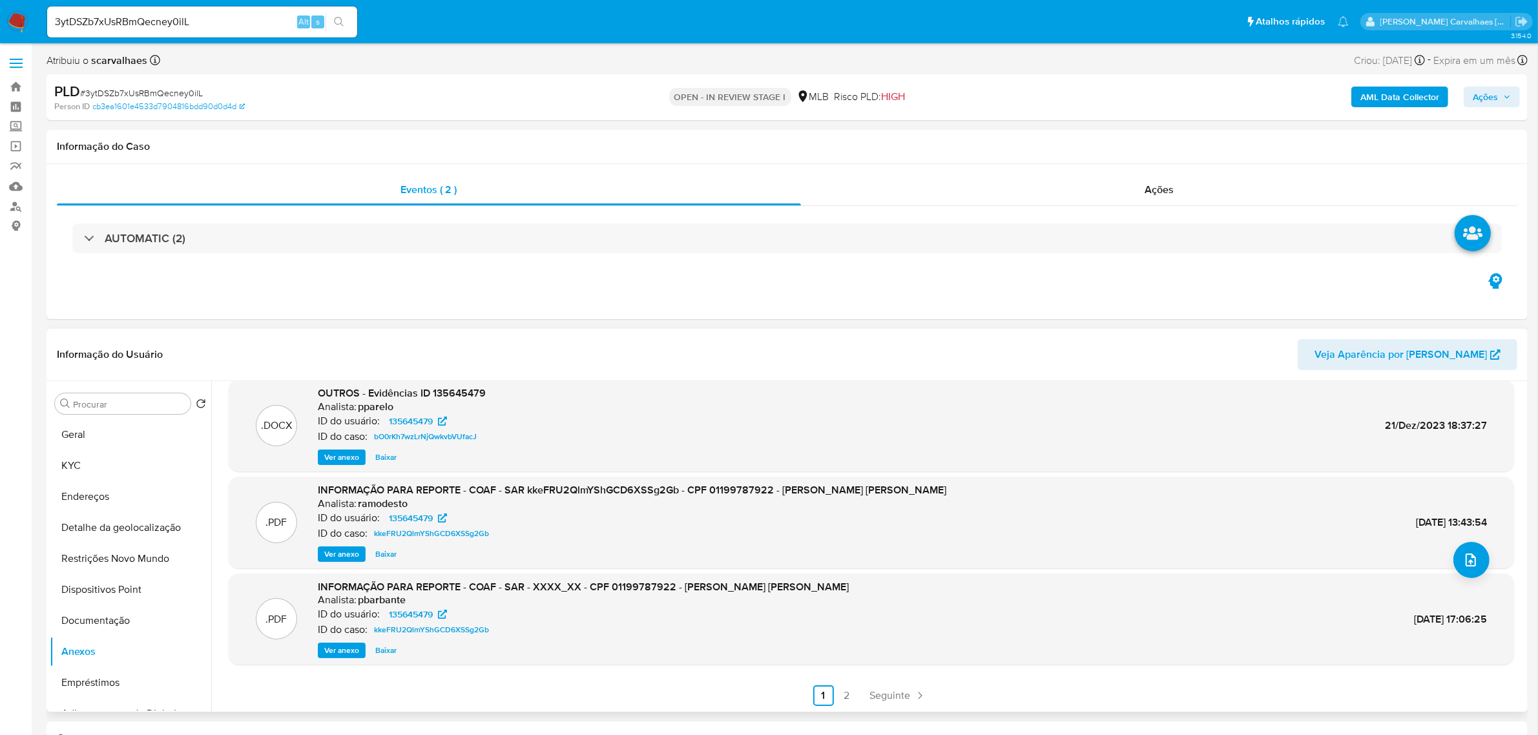
click at [327, 553] on span "Ver anexo" at bounding box center [341, 554] width 35 height 13
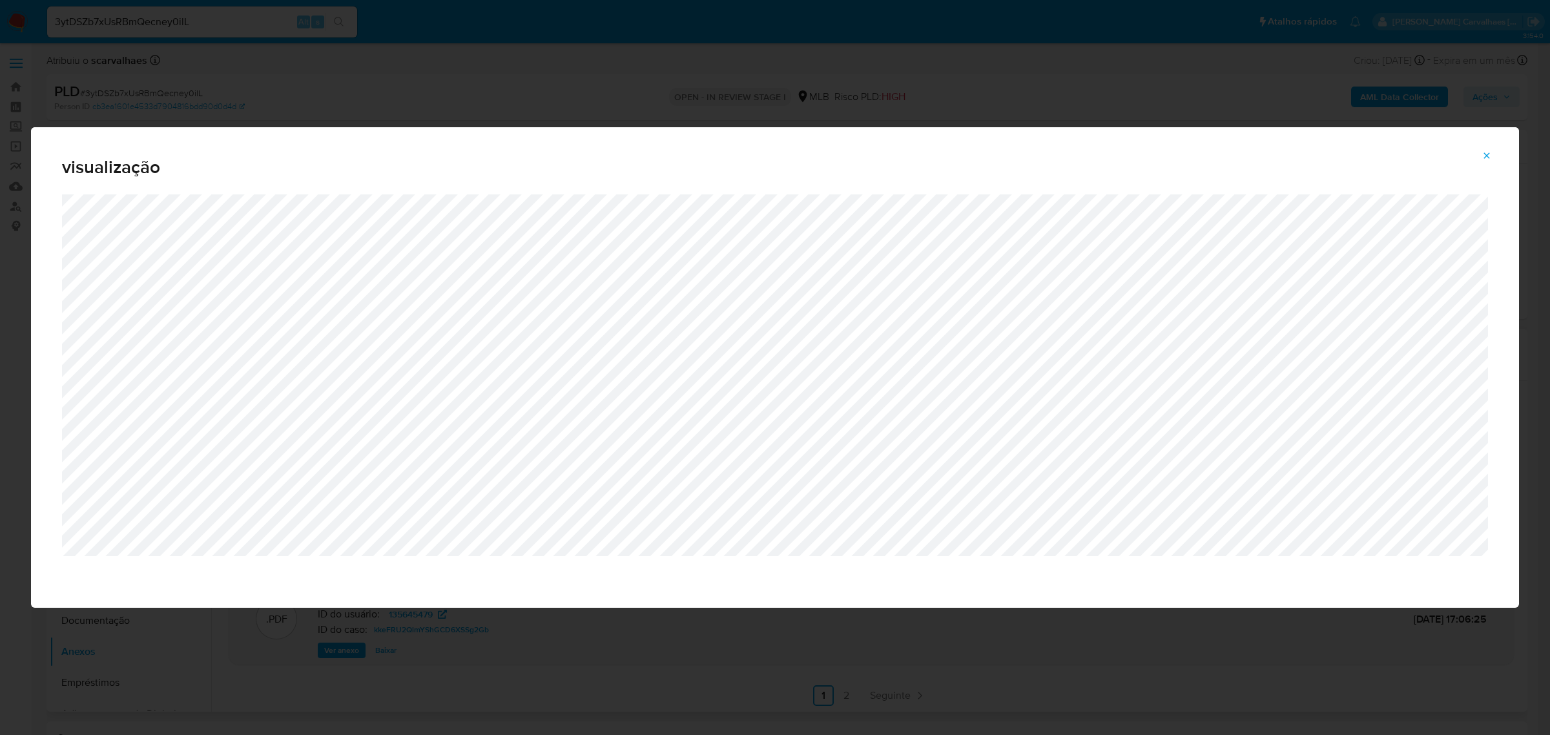
click at [1483, 158] on icon "Attachment preview" at bounding box center [1486, 155] width 10 height 10
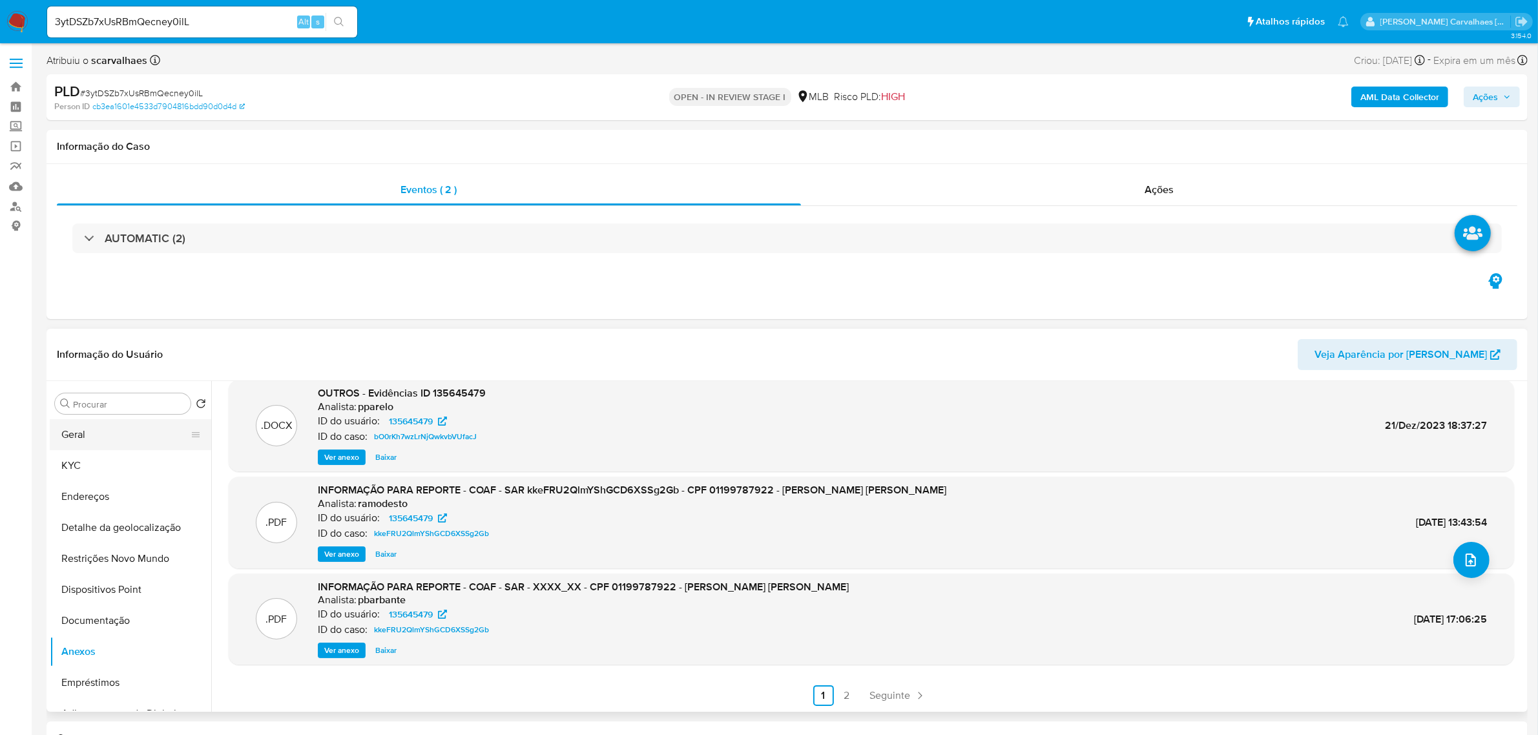
click at [94, 433] on button "Geral" at bounding box center [125, 434] width 151 height 31
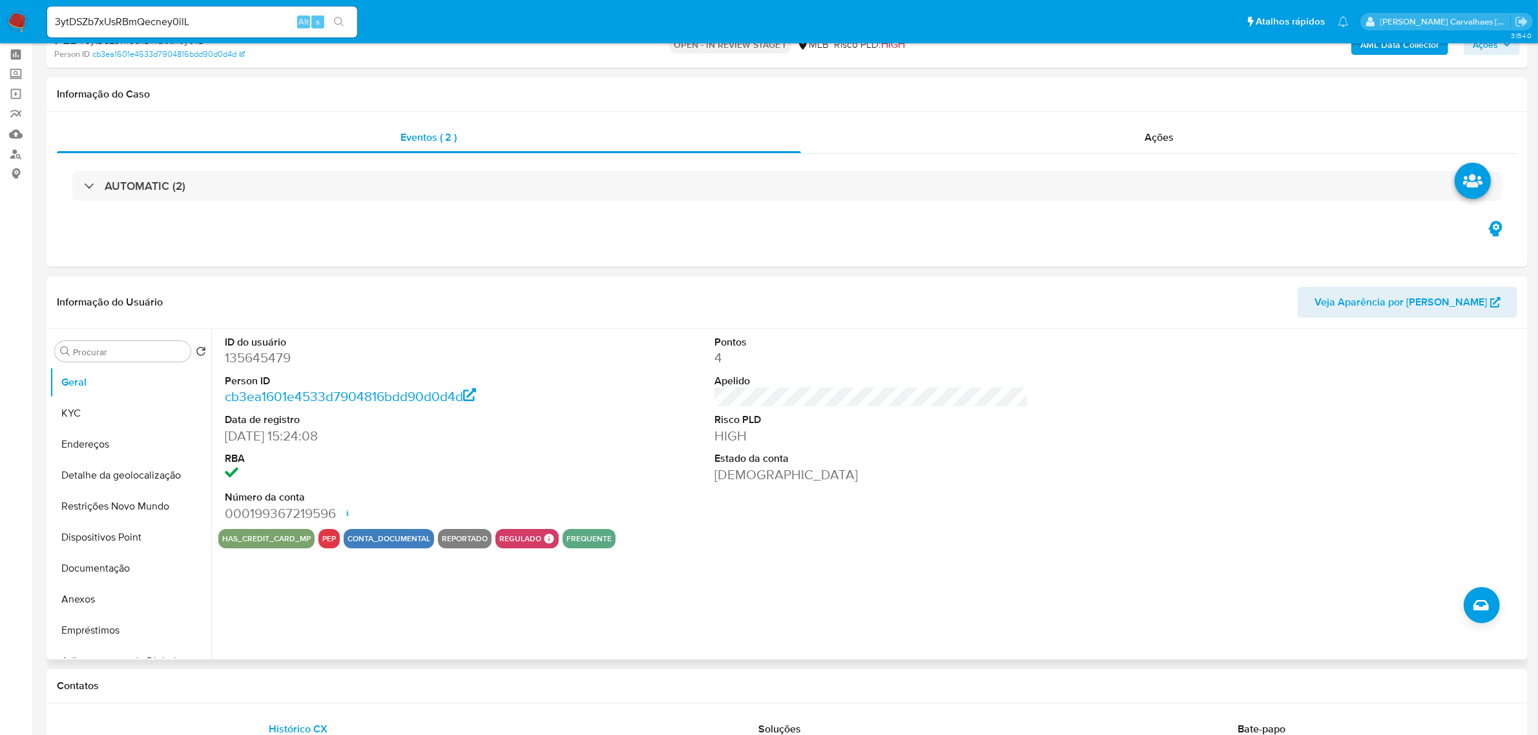
scroll to position [81, 0]
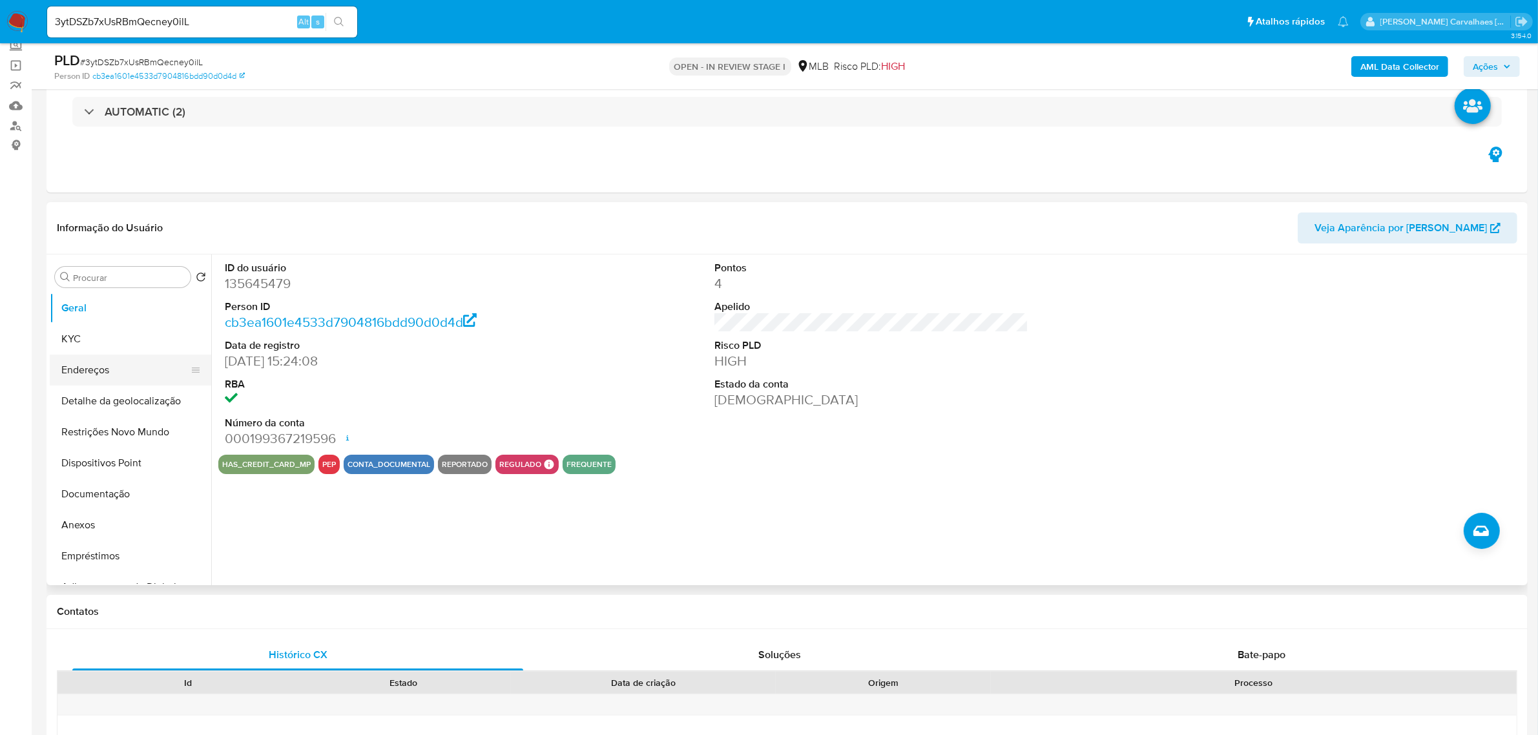
click at [97, 376] on button "Endereços" at bounding box center [125, 370] width 151 height 31
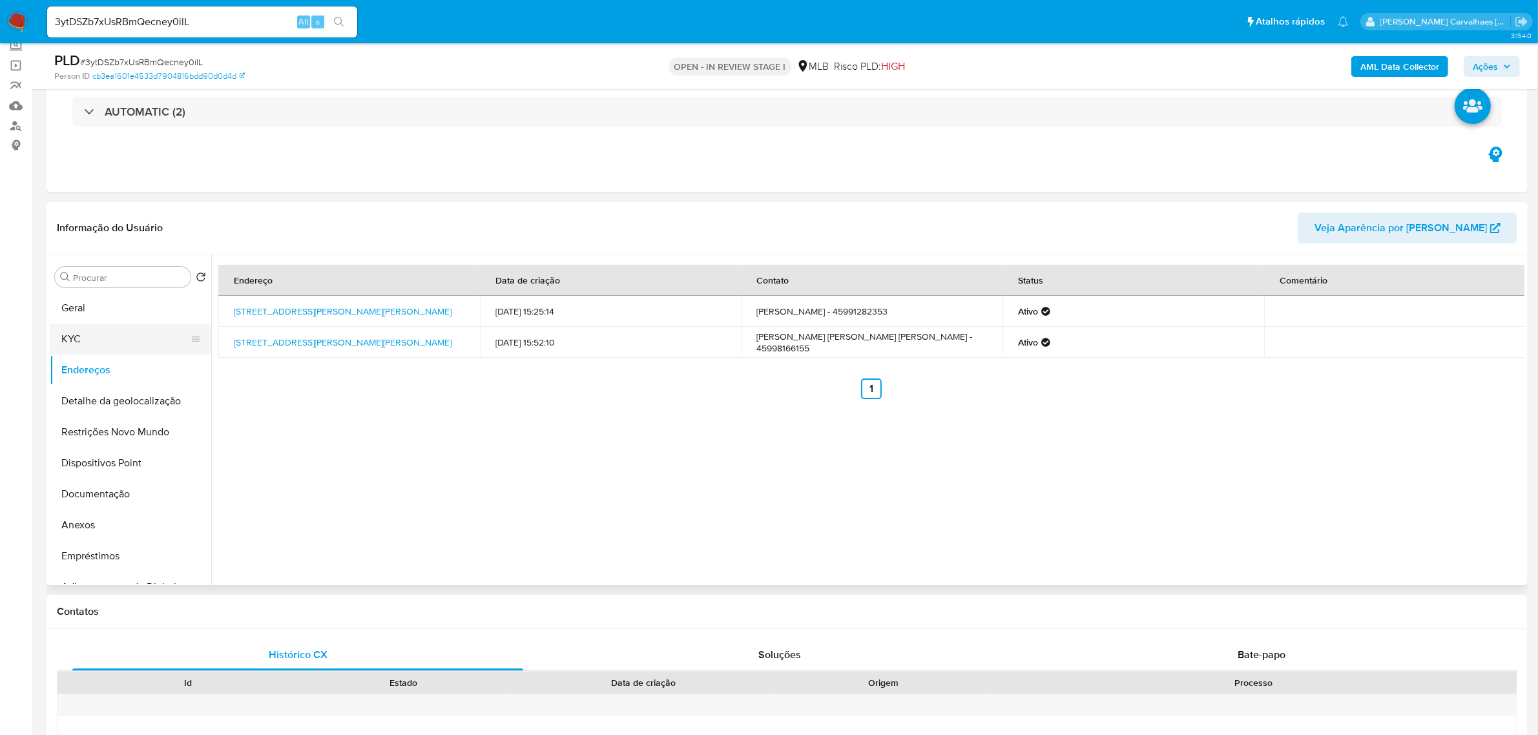
click at [87, 336] on button "KYC" at bounding box center [125, 339] width 151 height 31
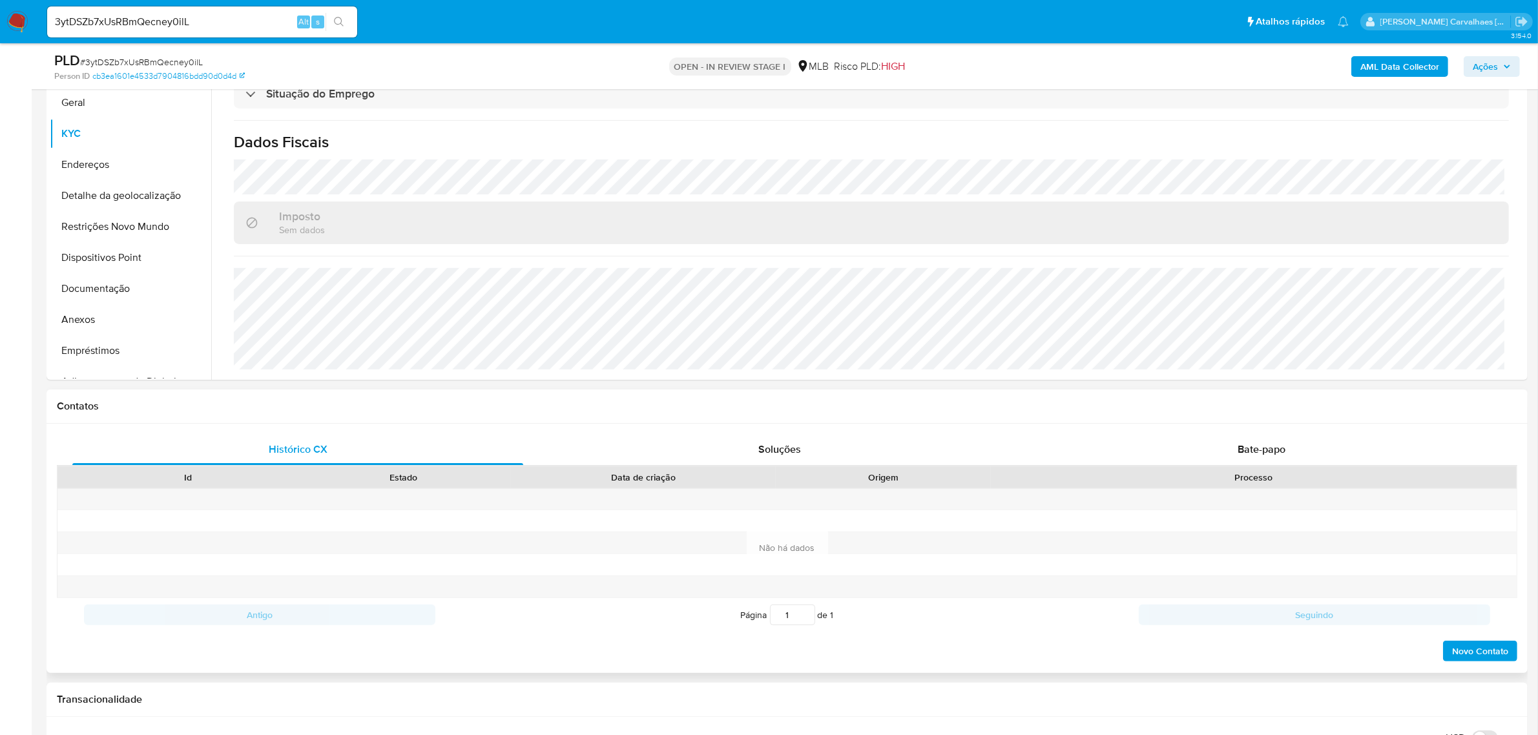
scroll to position [323, 0]
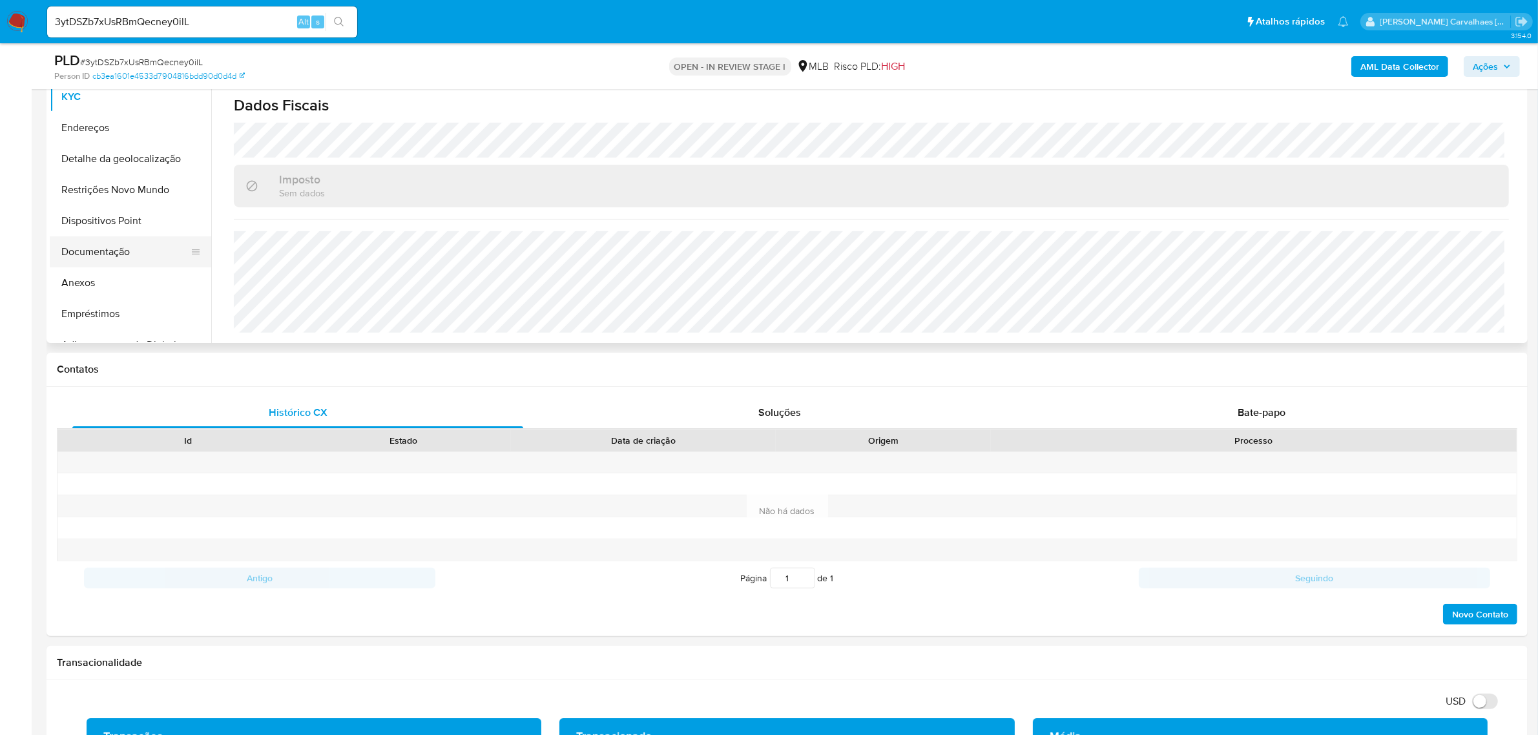
click at [113, 249] on button "Documentação" at bounding box center [125, 251] width 151 height 31
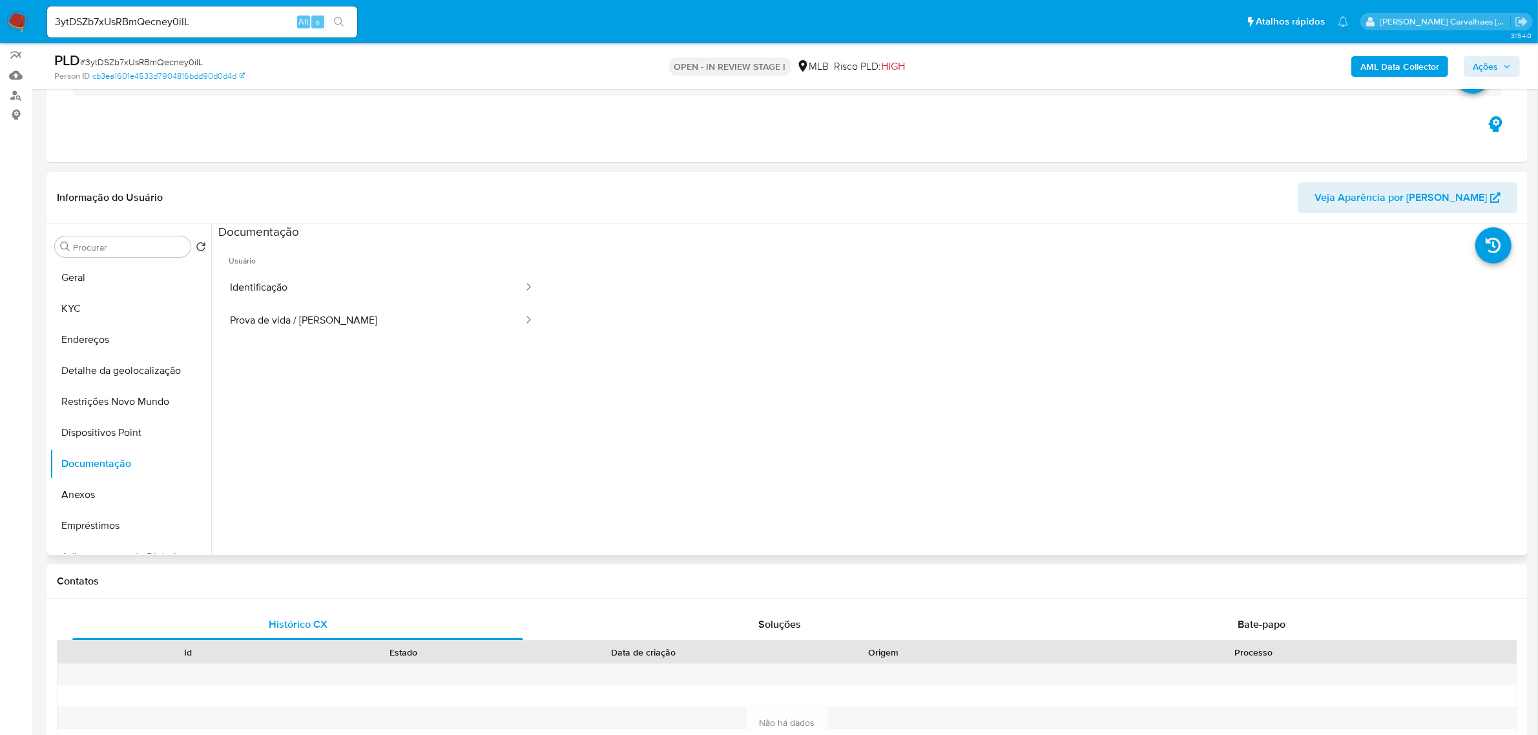
scroll to position [81, 0]
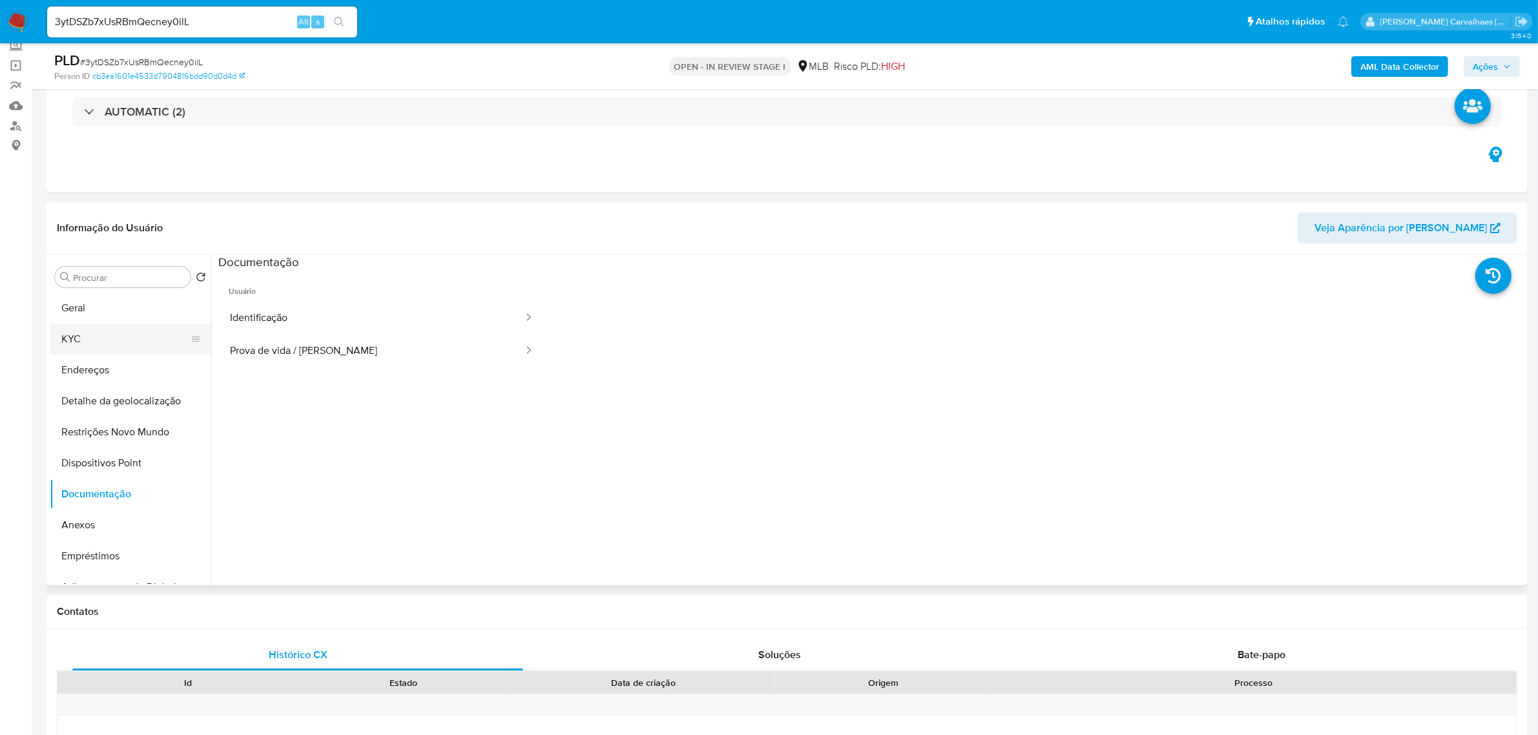
click at [143, 337] on button "KYC" at bounding box center [125, 339] width 151 height 31
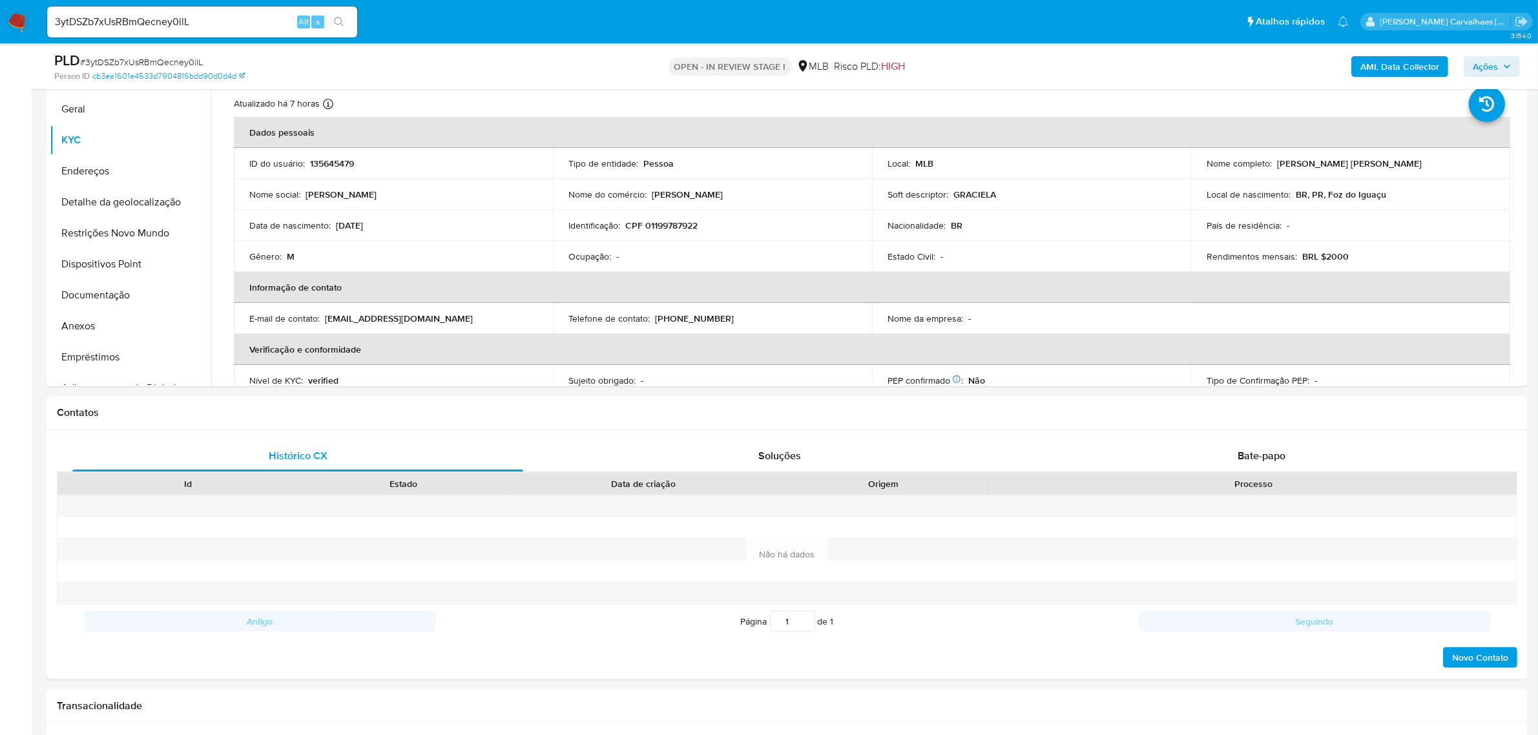
scroll to position [286, 0]
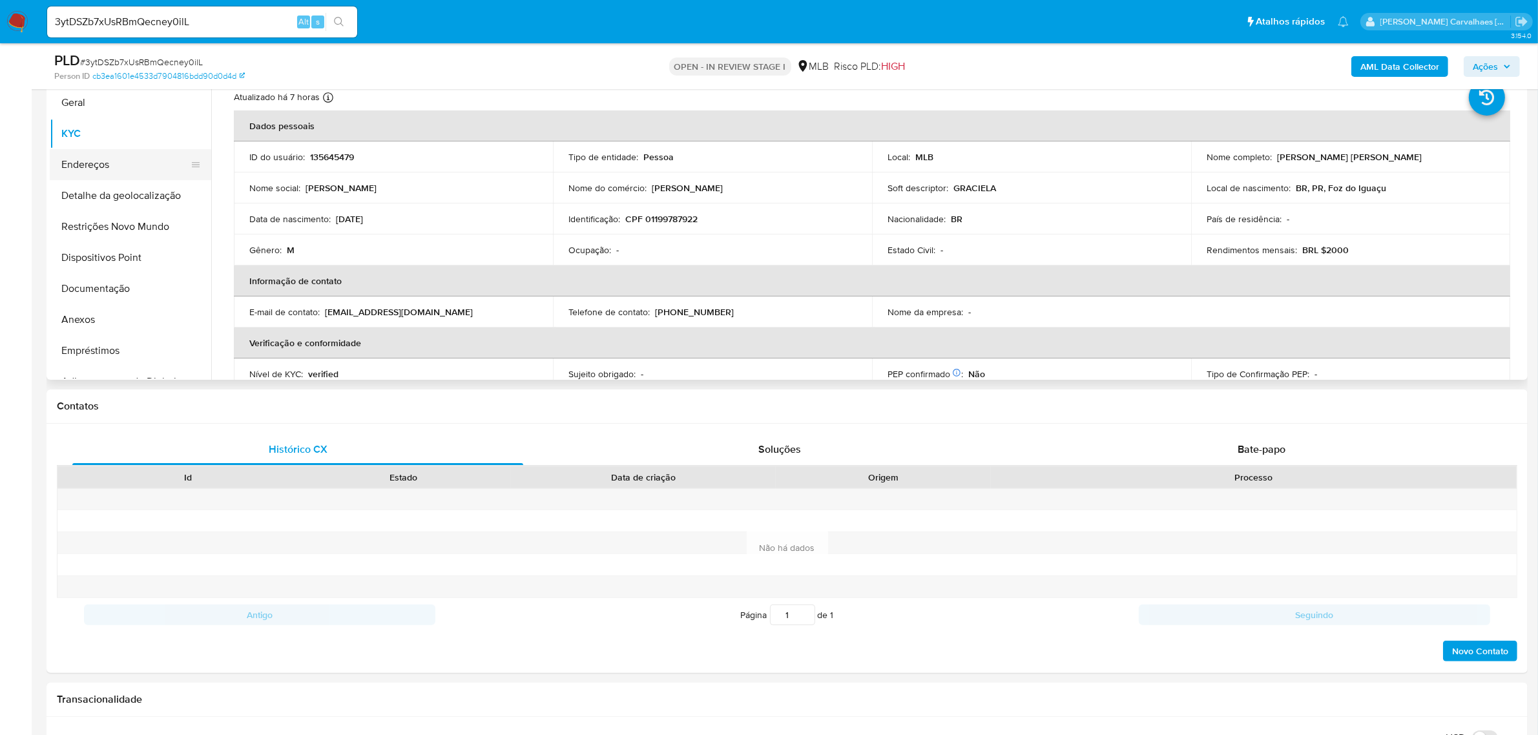
click at [108, 157] on button "Endereços" at bounding box center [125, 164] width 151 height 31
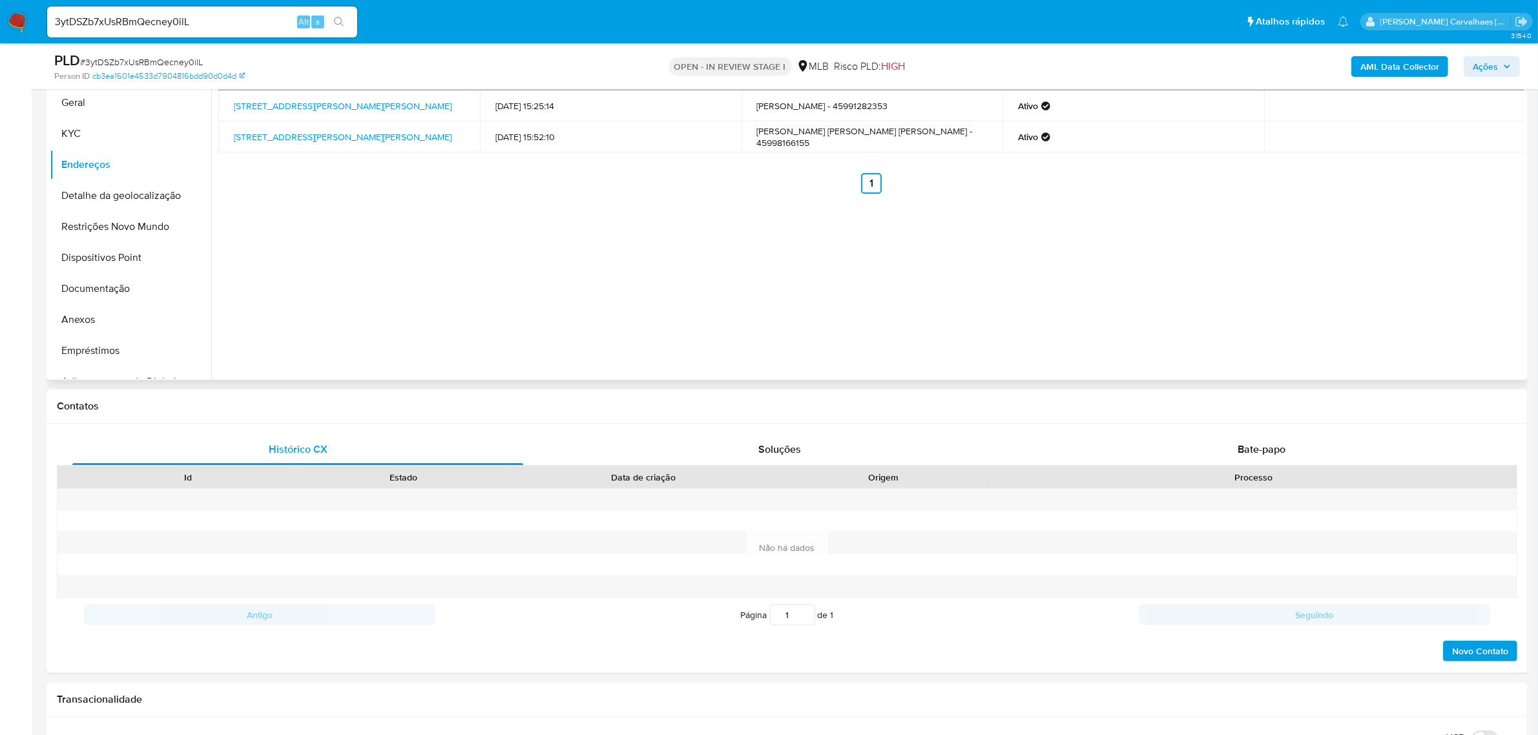
scroll to position [205, 0]
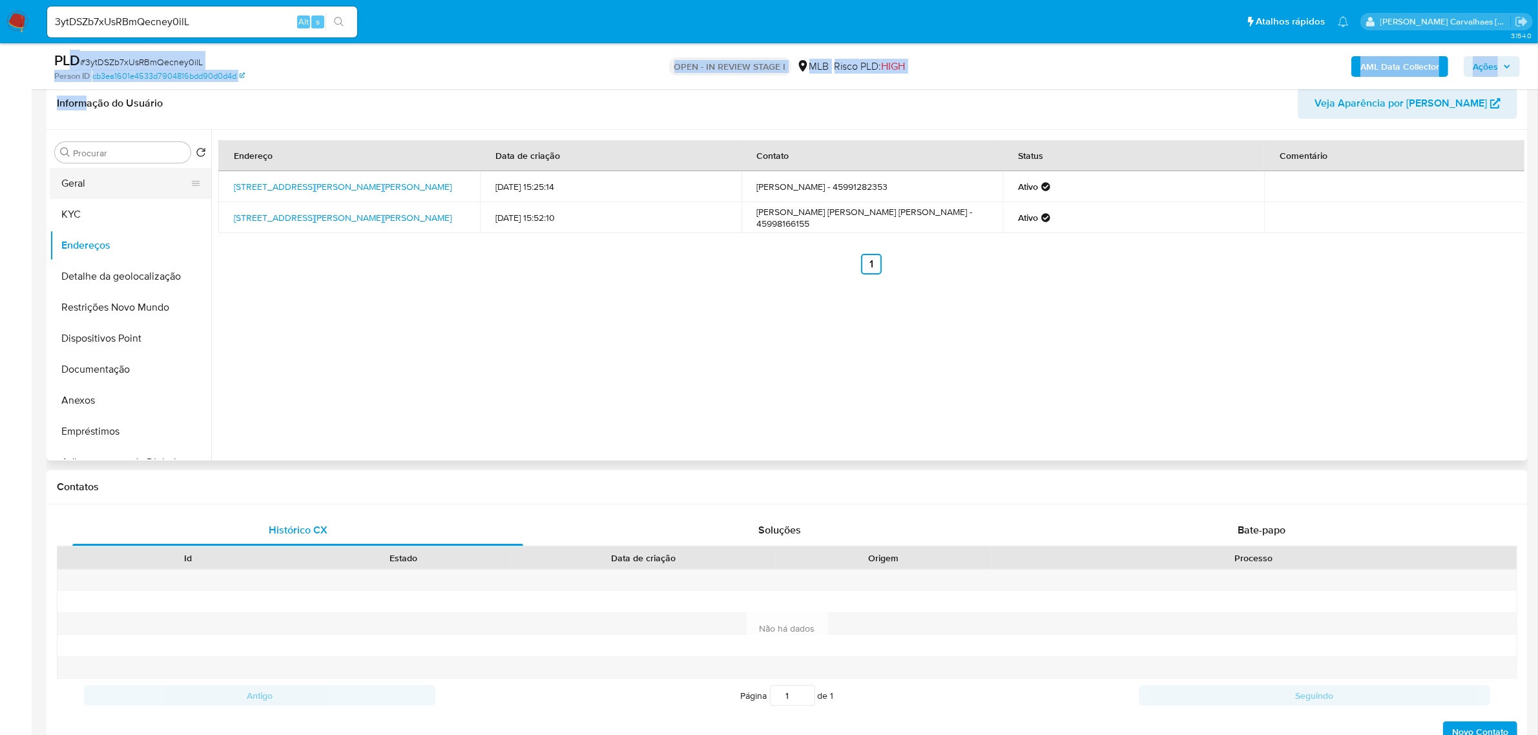
drag, startPoint x: 72, startPoint y: 44, endPoint x: 101, endPoint y: 169, distance: 128.6
click at [111, 275] on button "Detalhe da geolocalização" at bounding box center [125, 276] width 151 height 31
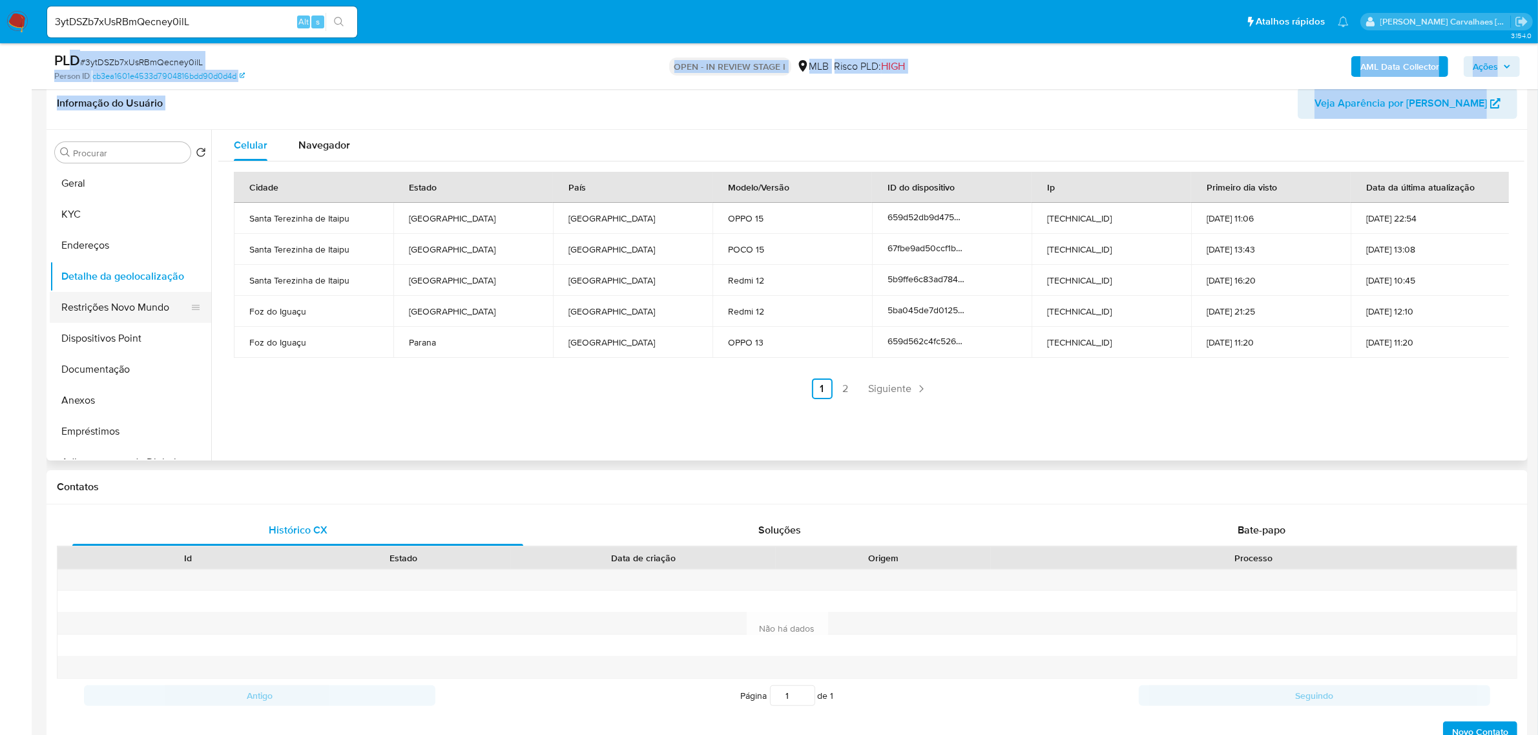
click at [158, 311] on button "Restrições Novo Mundo" at bounding box center [125, 307] width 151 height 31
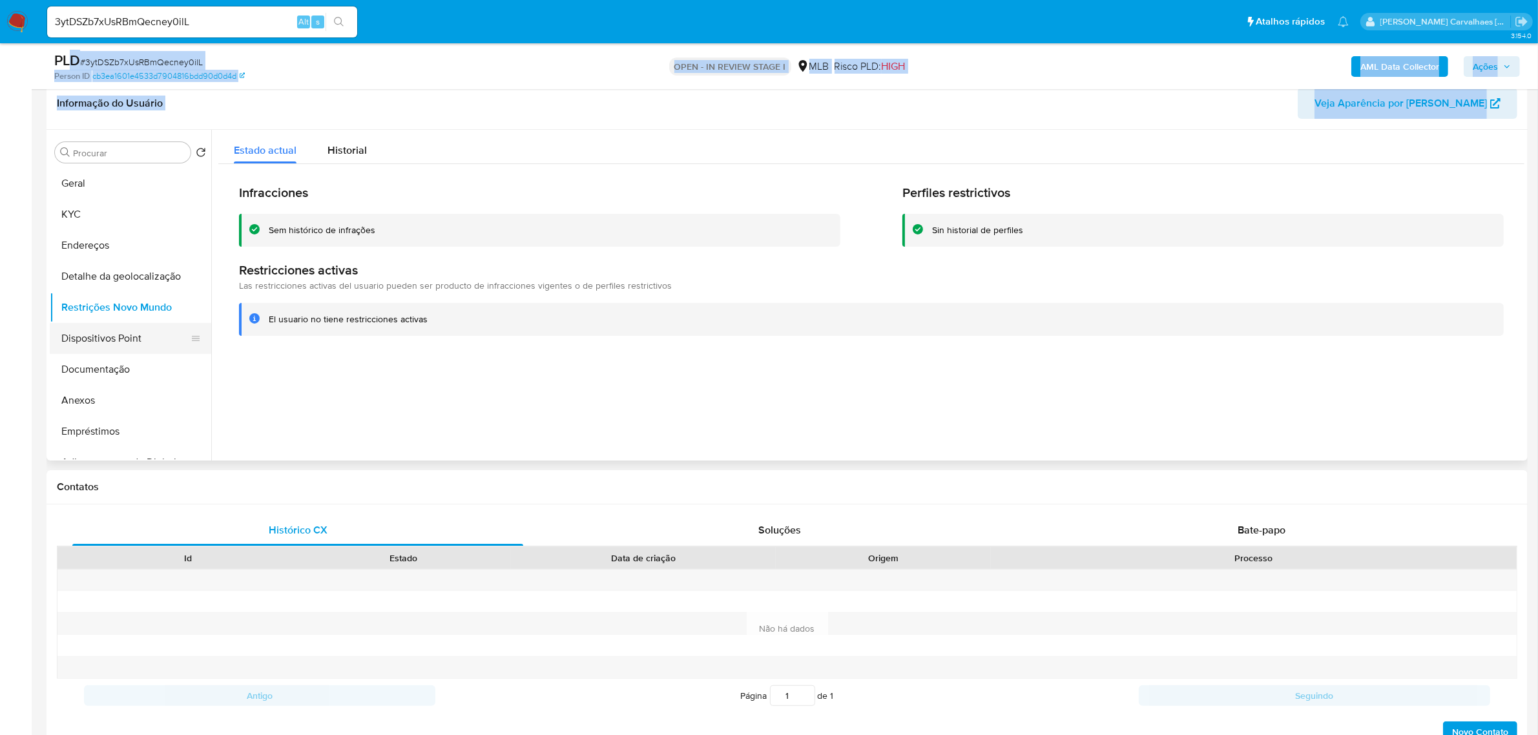
click at [133, 343] on button "Dispositivos Point" at bounding box center [125, 338] width 151 height 31
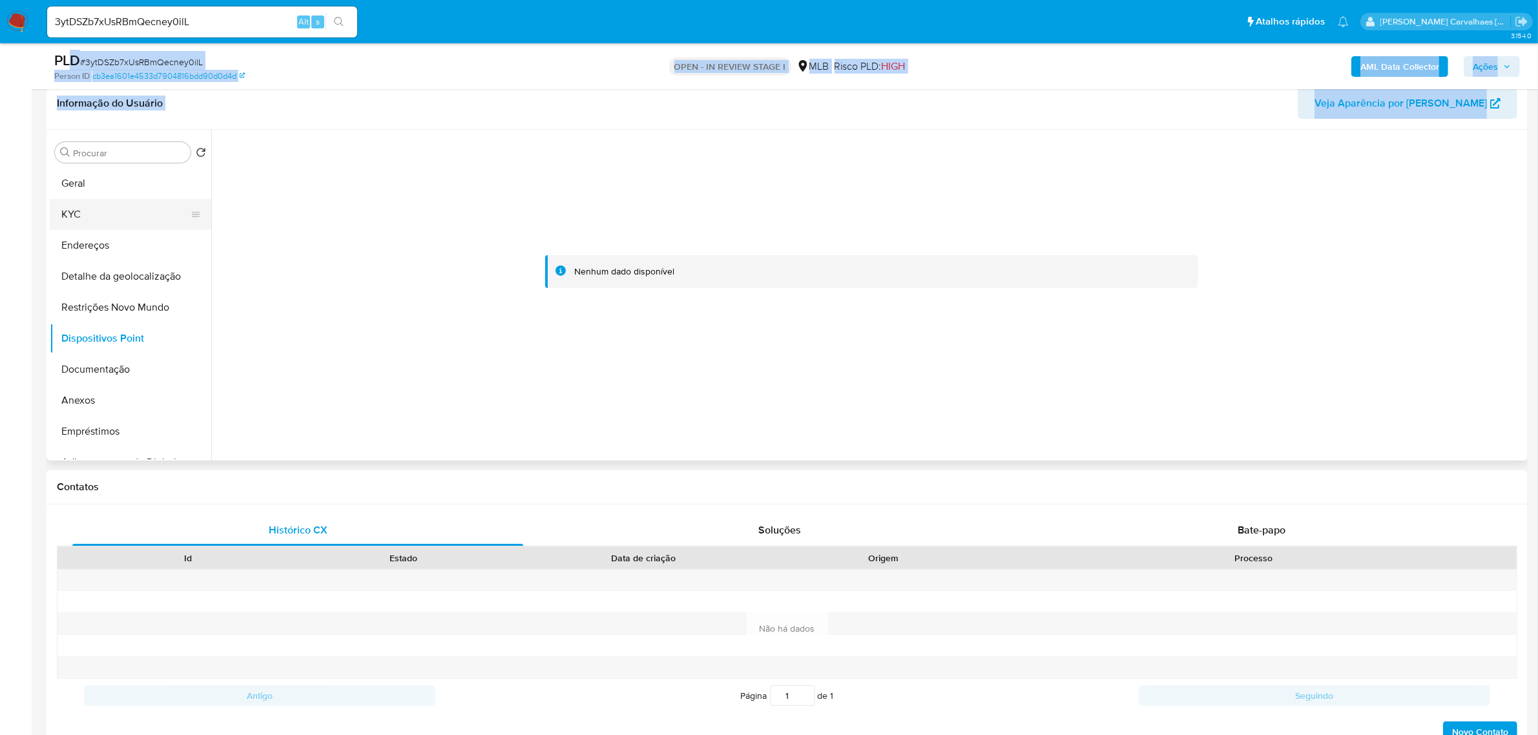
click at [94, 216] on button "KYC" at bounding box center [125, 214] width 151 height 31
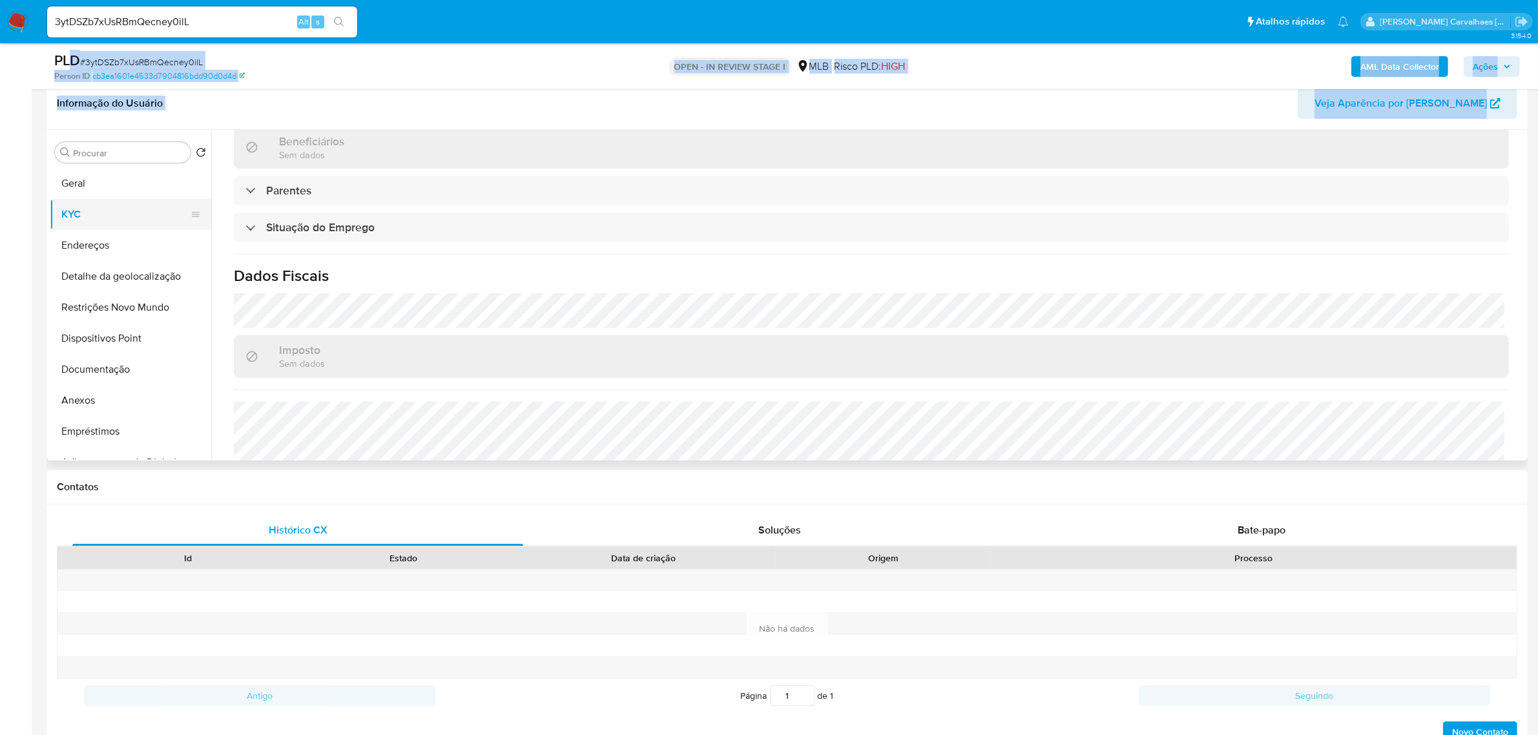
scroll to position [125, 0]
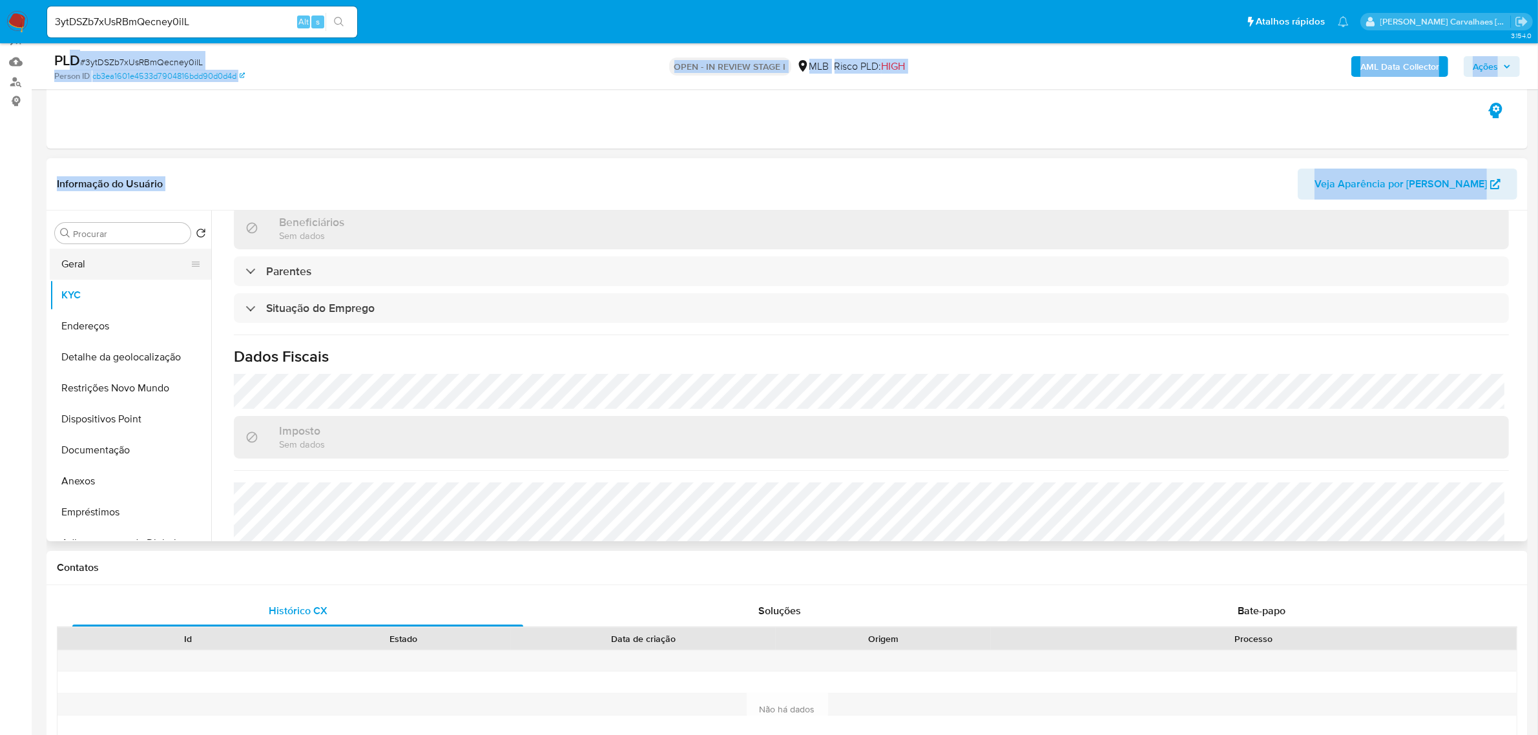
click at [107, 280] on button "KYC" at bounding box center [130, 295] width 161 height 31
click at [101, 270] on button "Geral" at bounding box center [125, 264] width 151 height 31
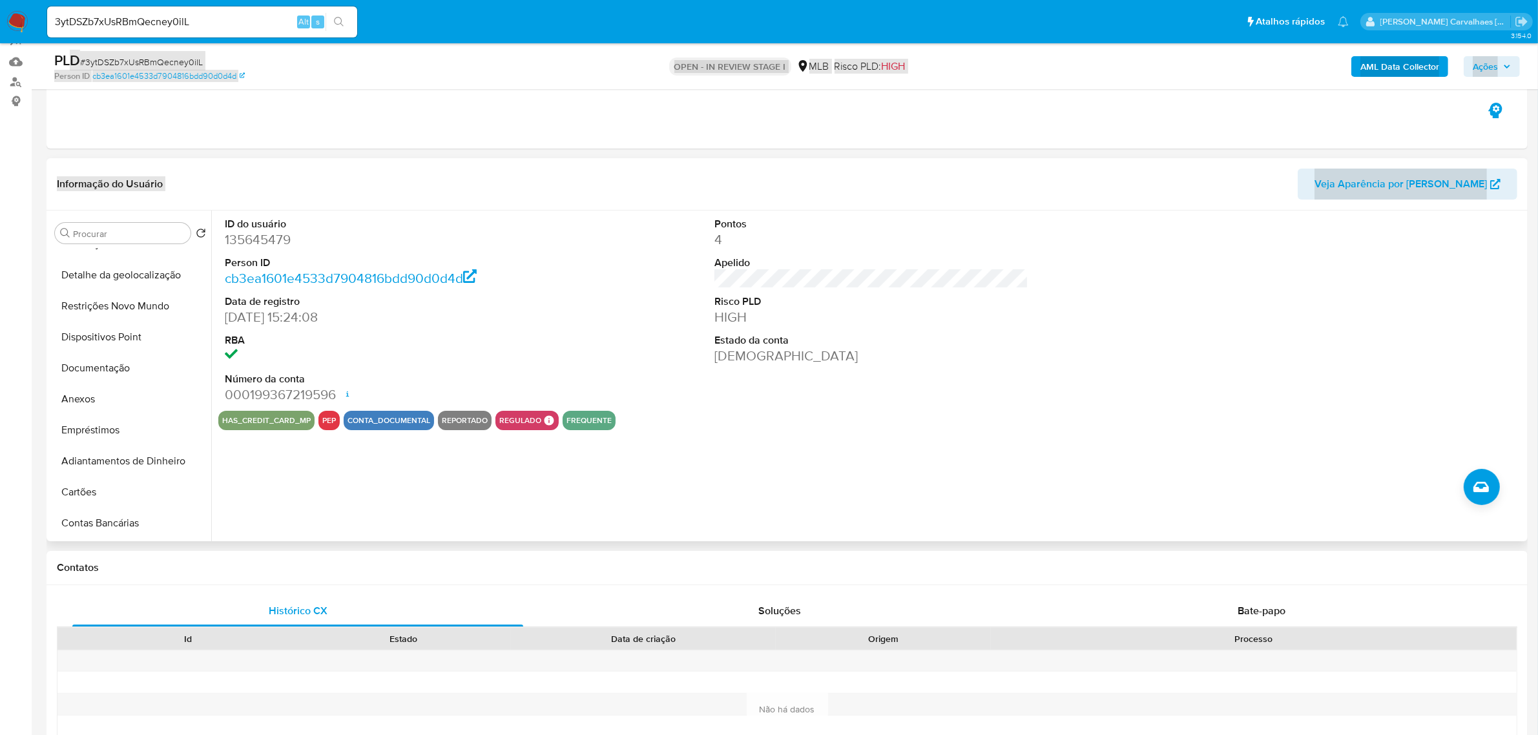
scroll to position [81, 0]
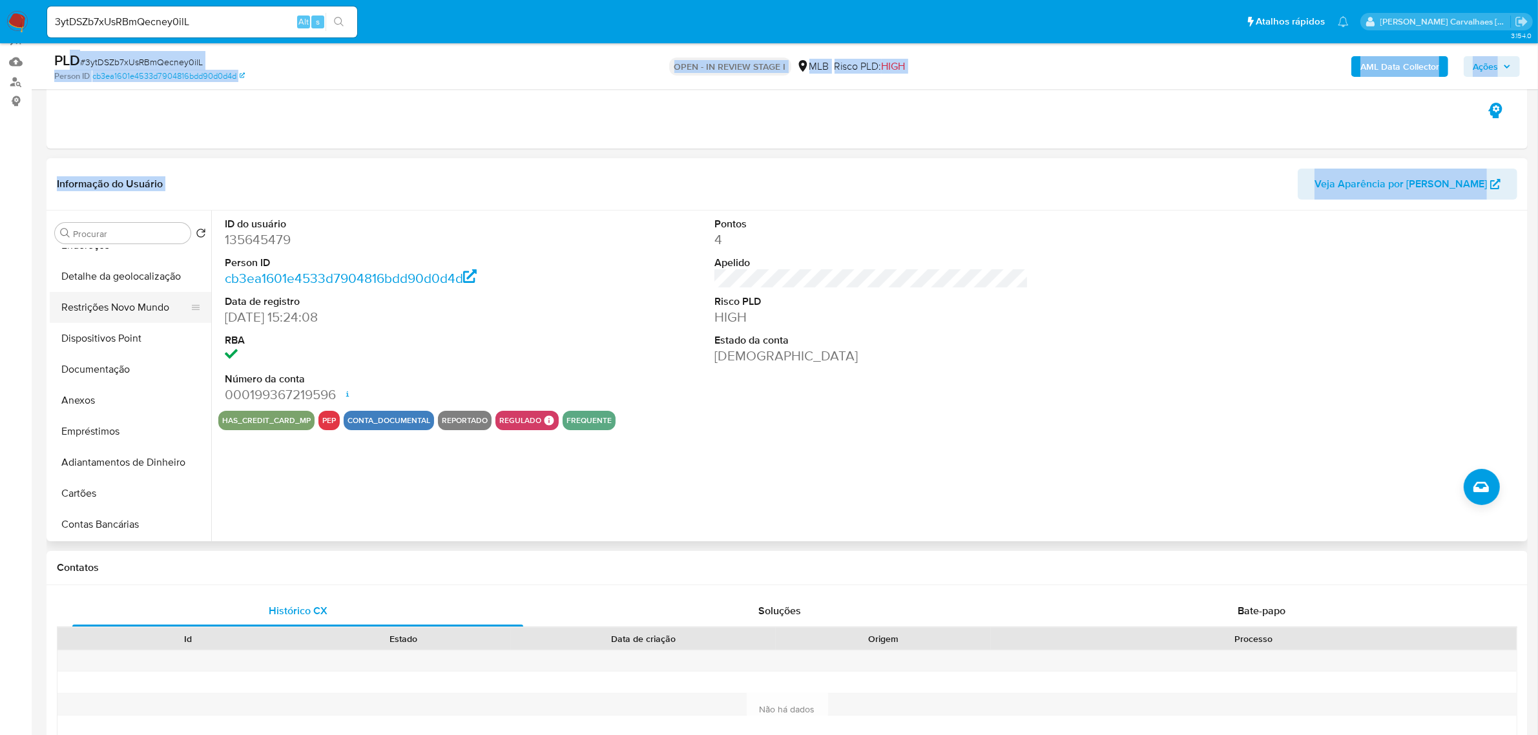
click at [134, 305] on button "Restrições Novo Mundo" at bounding box center [125, 307] width 151 height 31
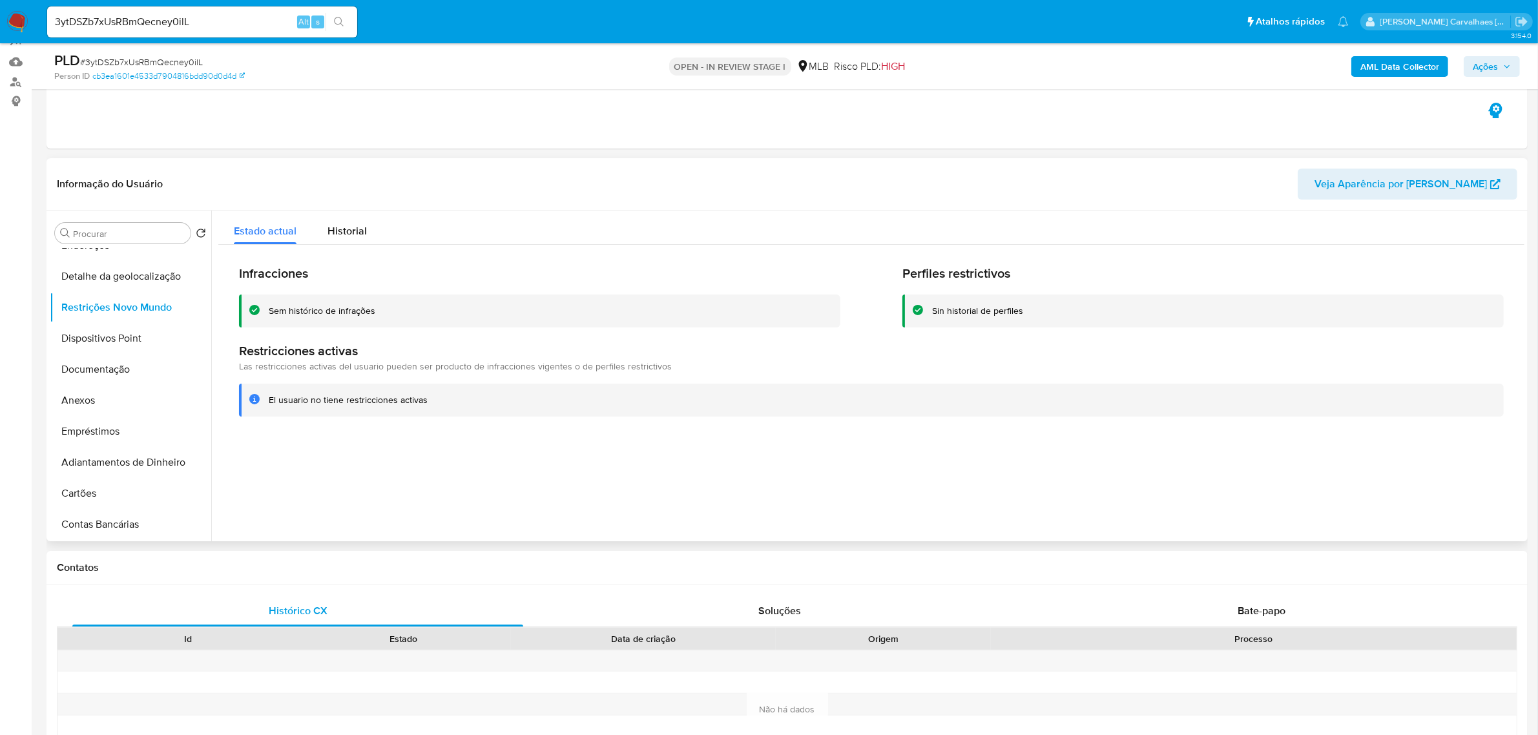
drag, startPoint x: 265, startPoint y: 311, endPoint x: 362, endPoint y: 314, distance: 96.3
click at [381, 315] on div "Sem histórico de infrações" at bounding box center [539, 310] width 601 height 33
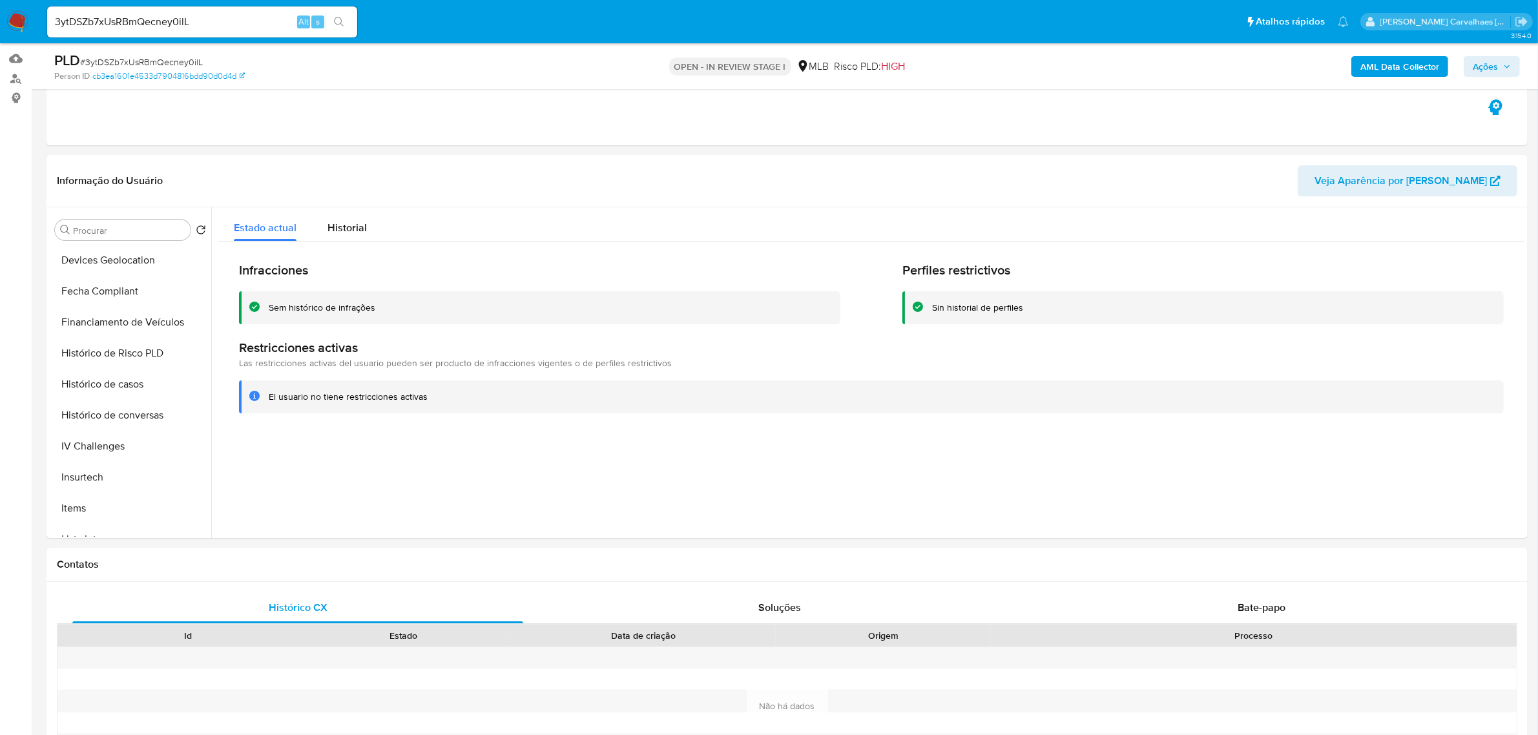
scroll to position [59, 0]
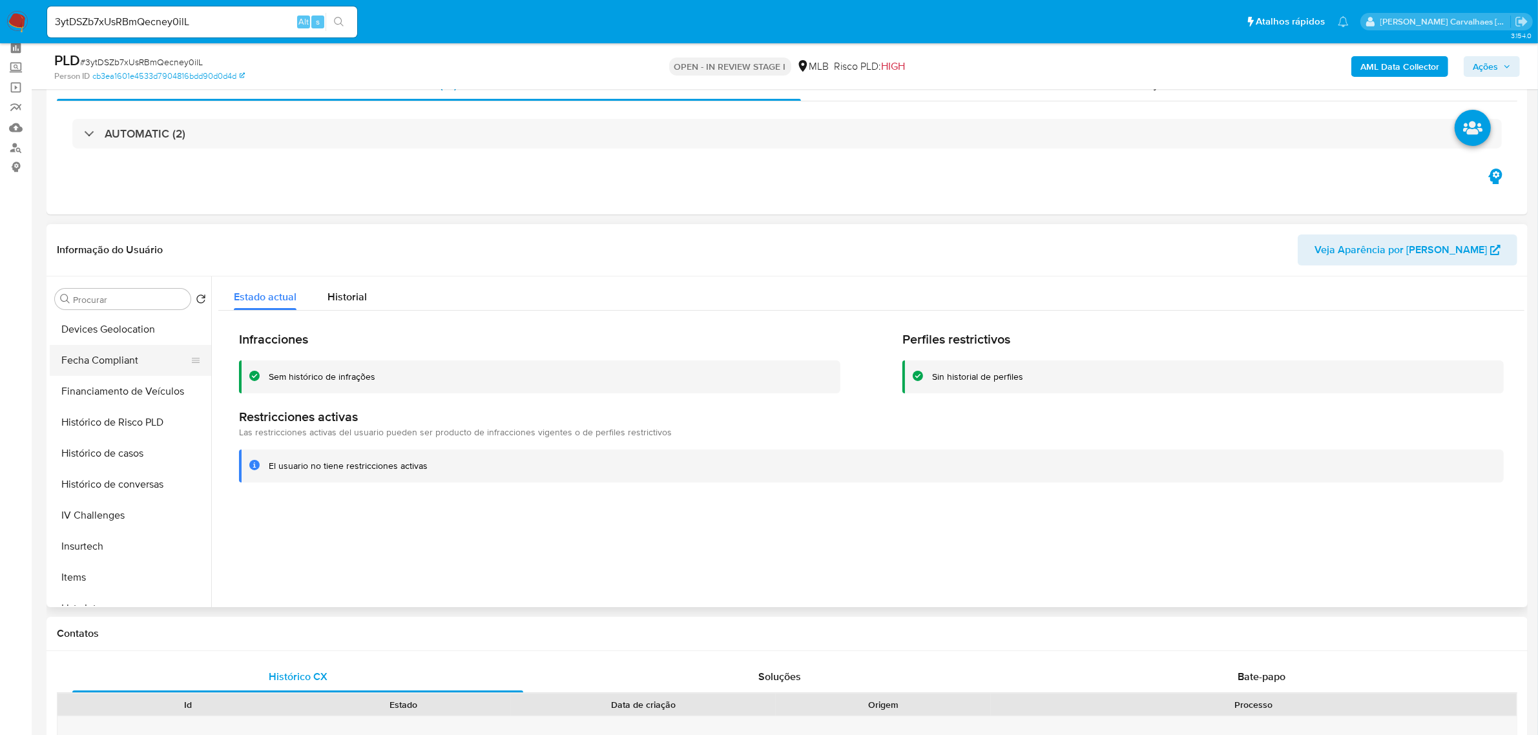
click at [110, 357] on button "Fecha Compliant" at bounding box center [125, 360] width 151 height 31
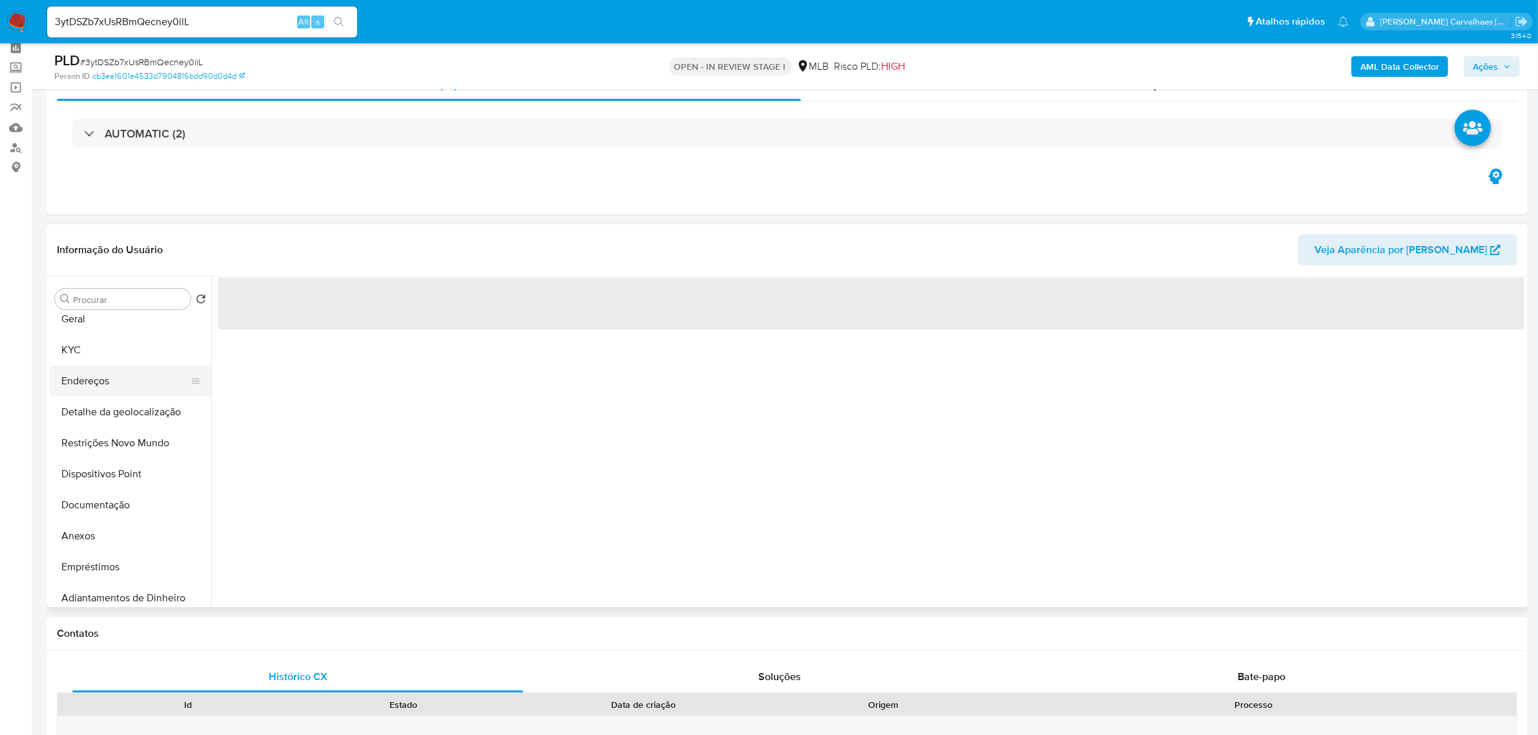
scroll to position [0, 0]
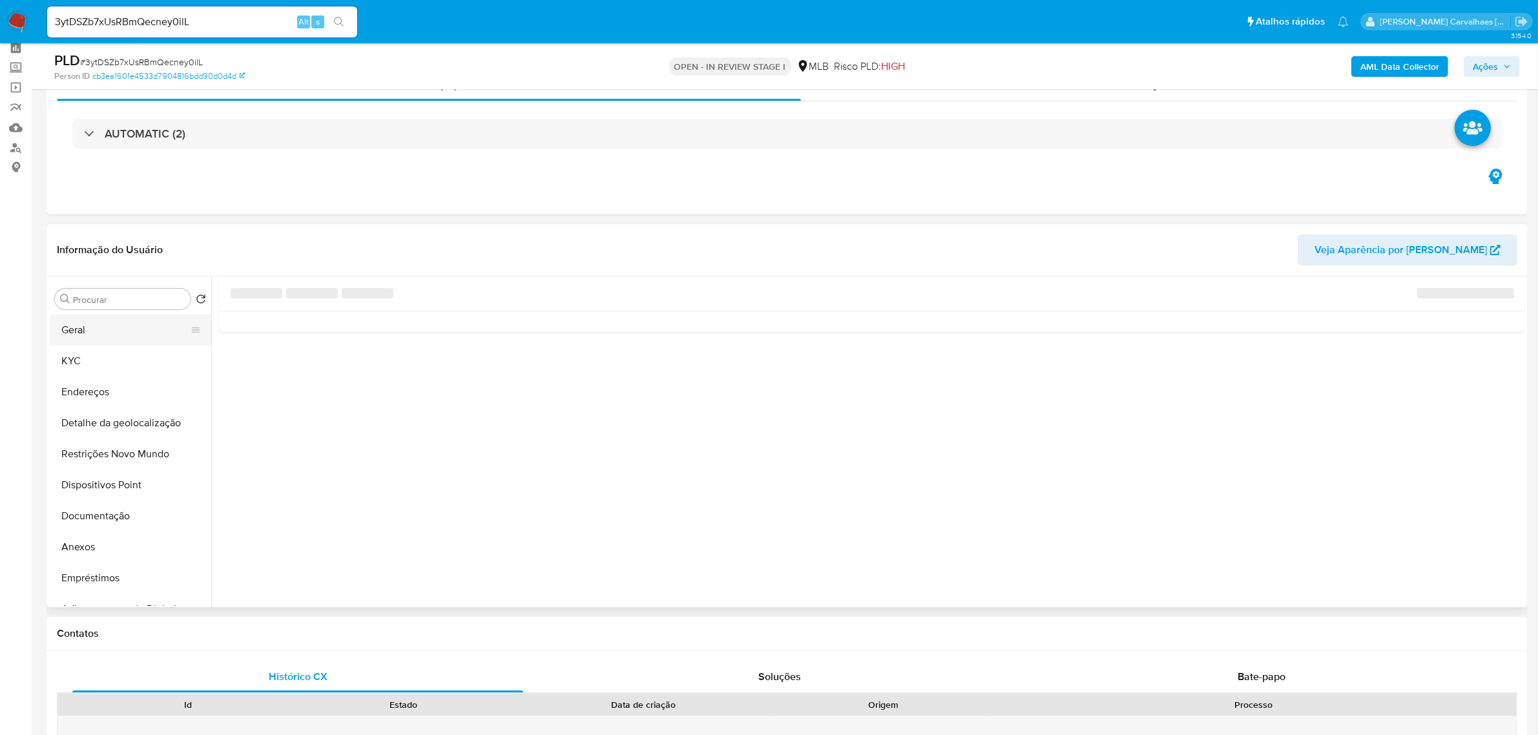
click at [74, 325] on button "Geral" at bounding box center [125, 329] width 151 height 31
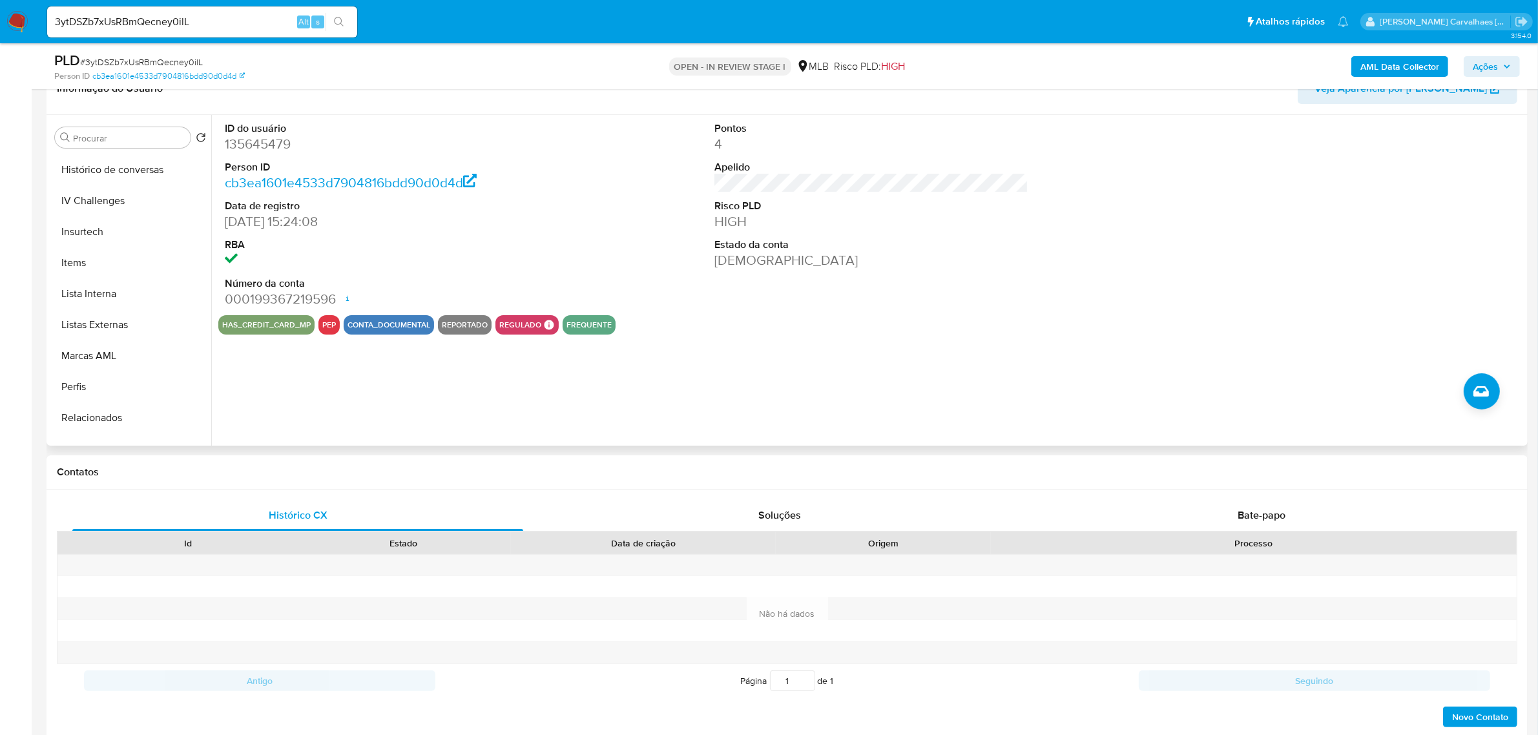
scroll to position [576, 0]
click at [114, 357] on button "Perfis" at bounding box center [125, 367] width 151 height 31
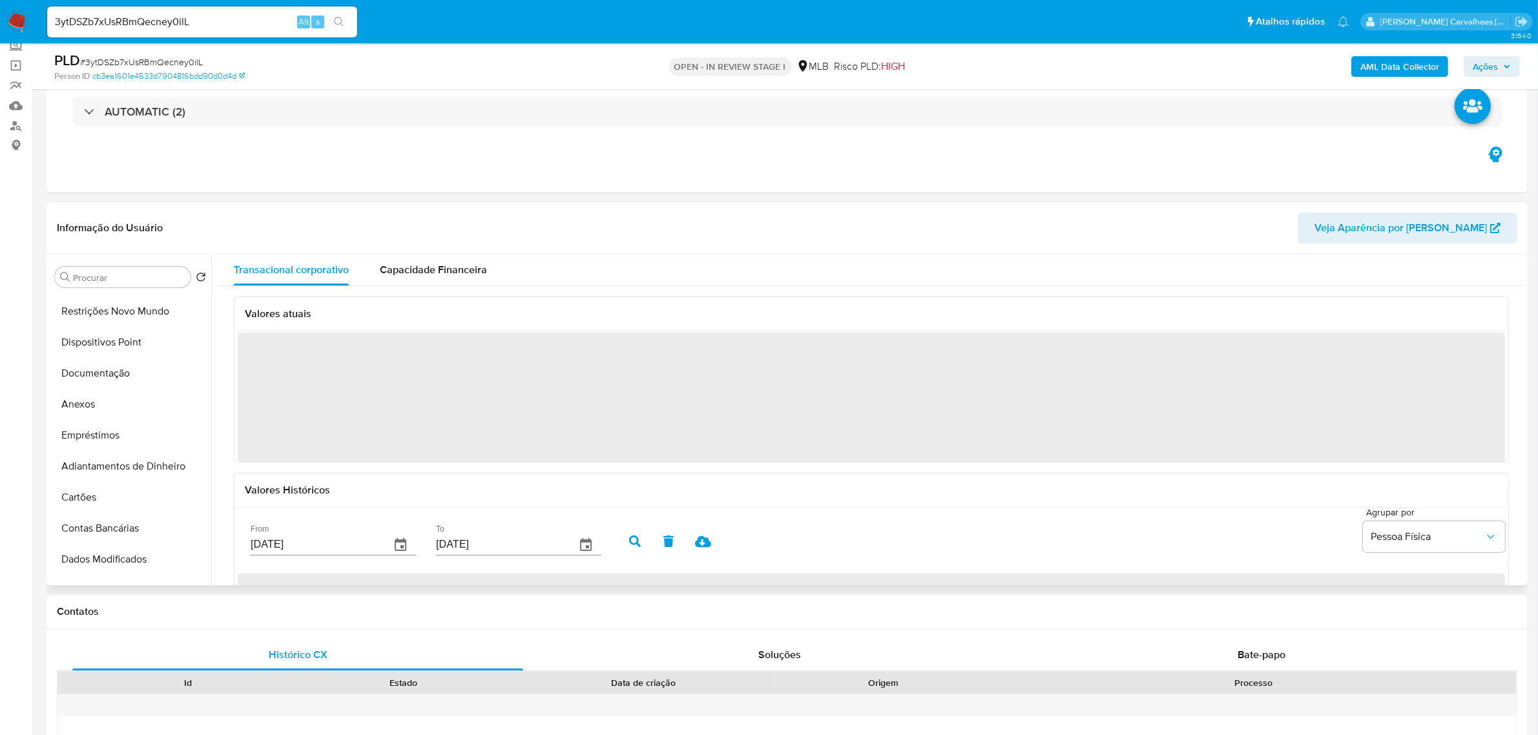
scroll to position [92, 0]
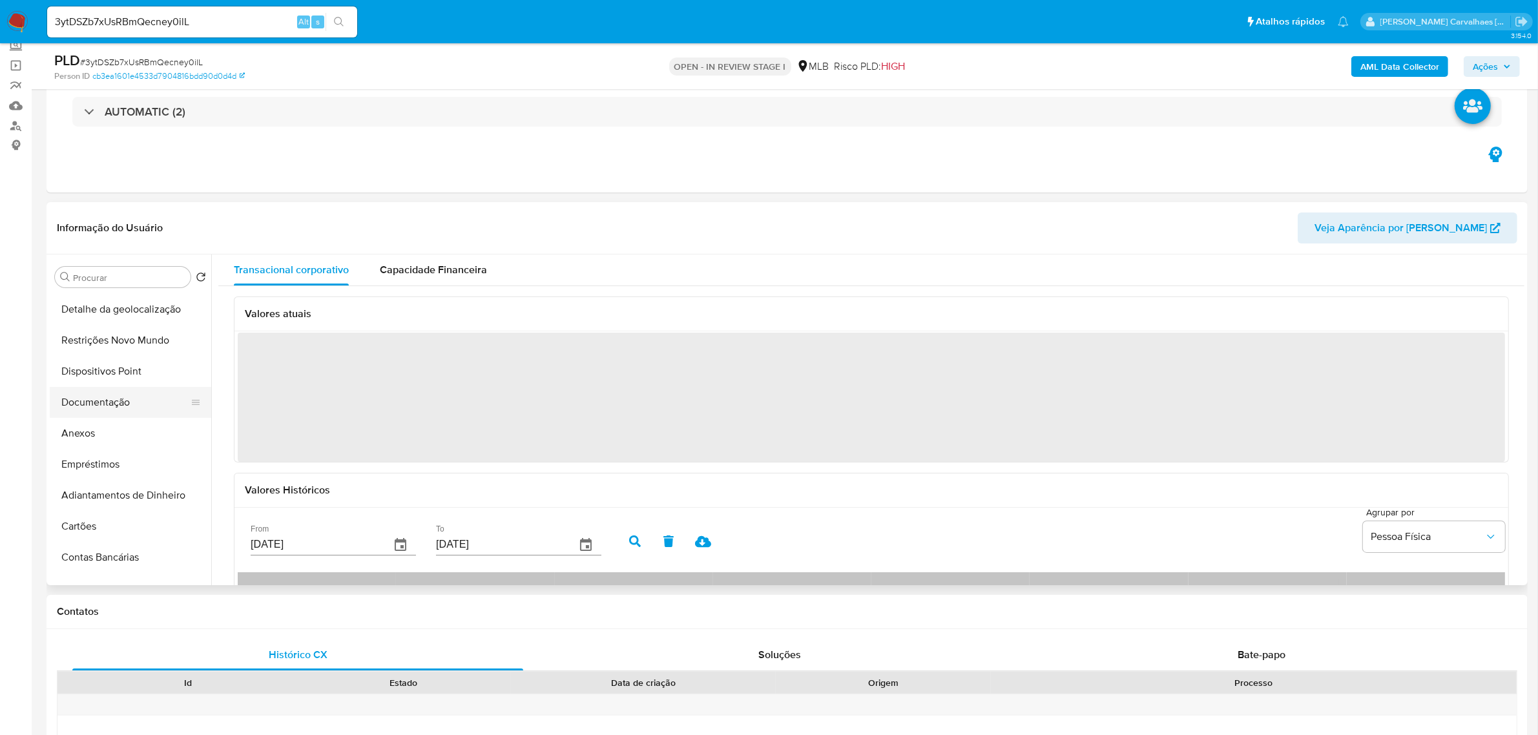
click at [98, 398] on button "Documentação" at bounding box center [125, 402] width 151 height 31
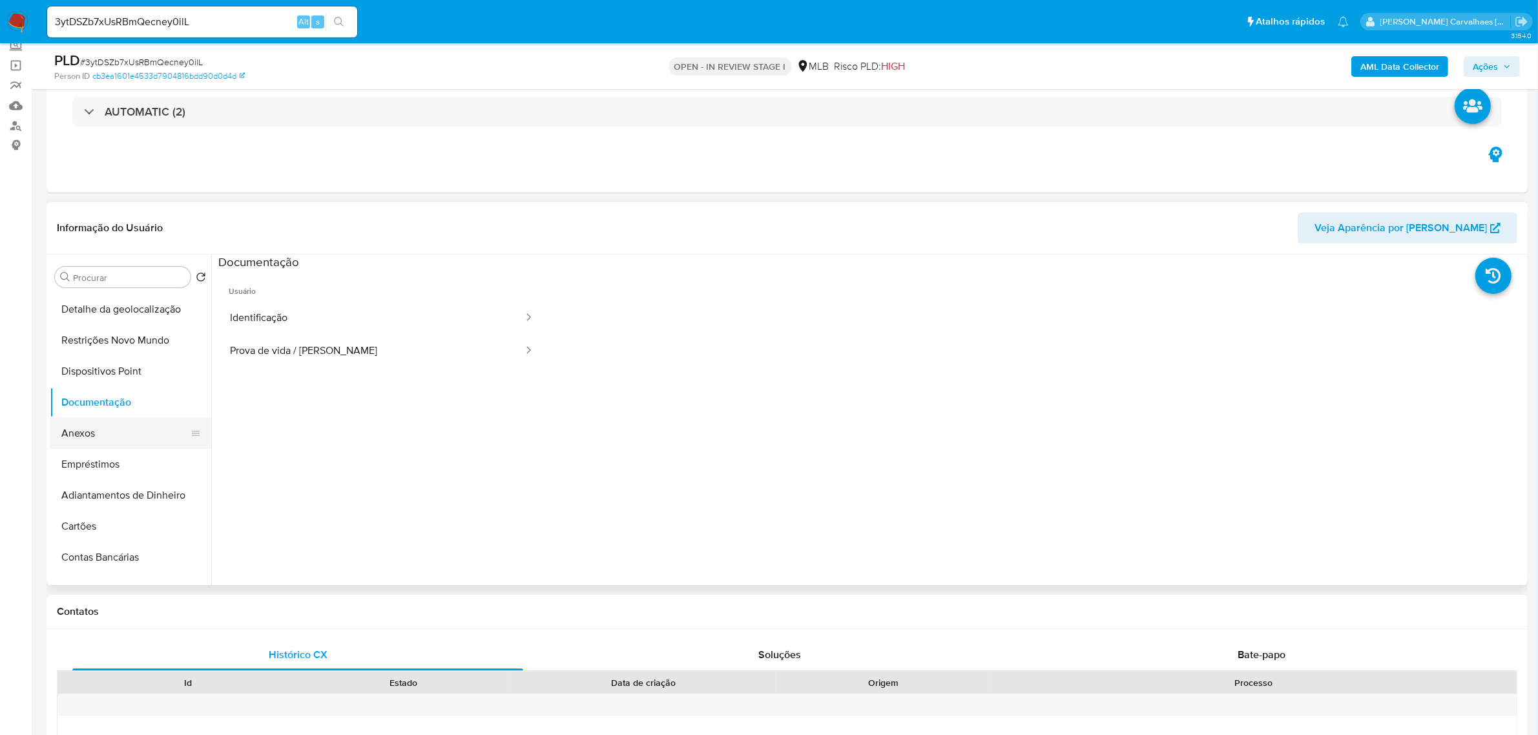
click at [136, 426] on button "Anexos" at bounding box center [125, 433] width 151 height 31
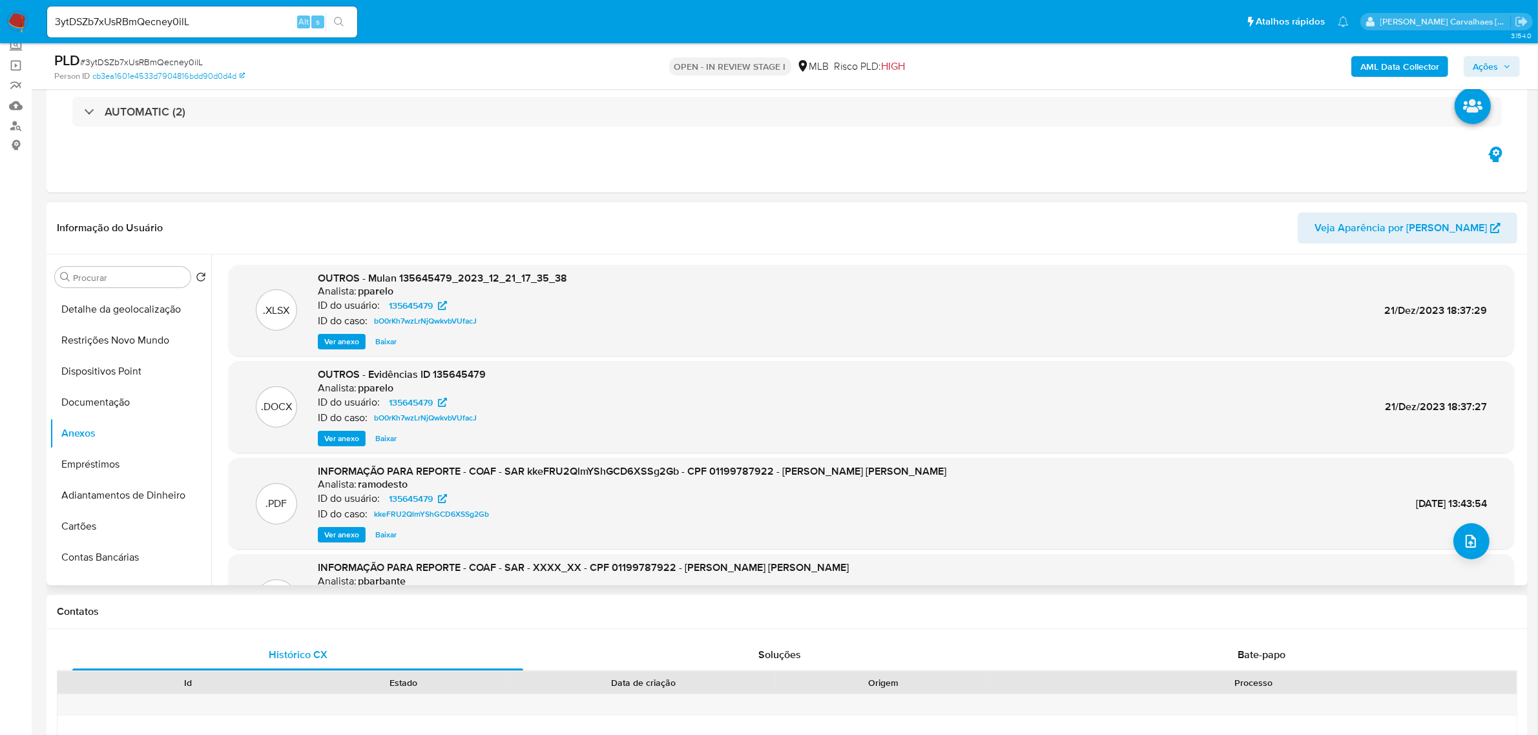
click at [341, 535] on span "Ver anexo" at bounding box center [341, 534] width 35 height 13
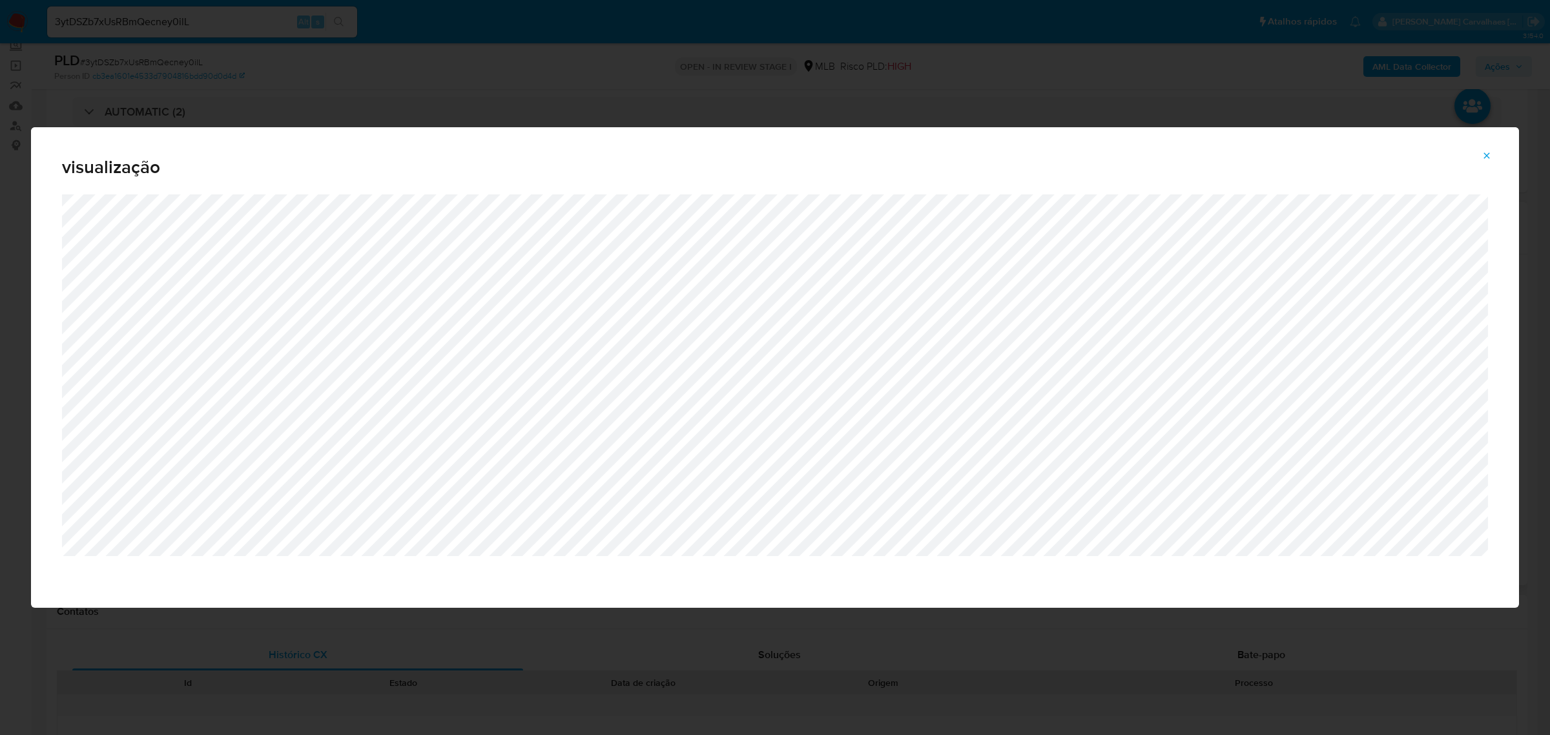
click at [1487, 156] on icon "Attachment preview" at bounding box center [1487, 155] width 6 height 6
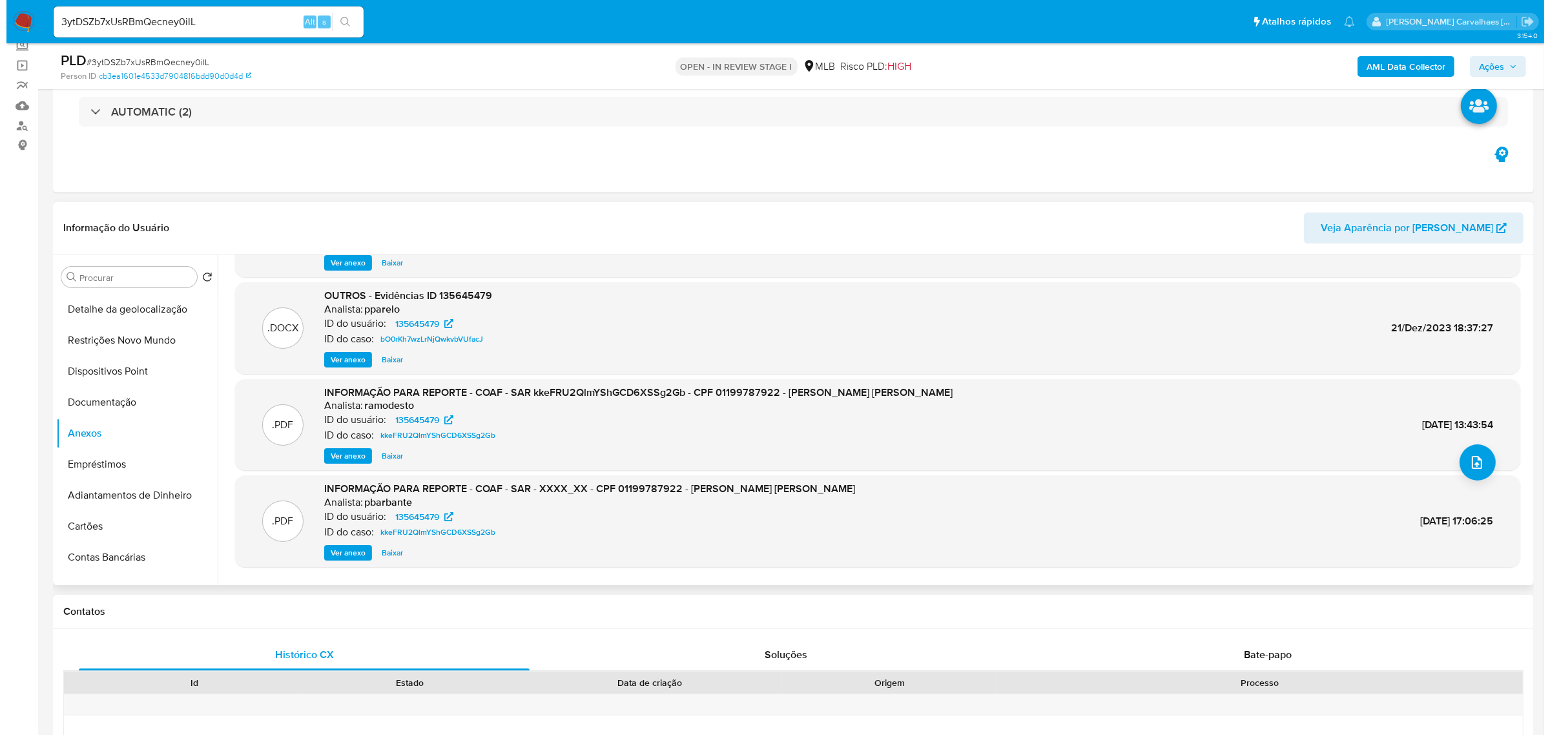
scroll to position [81, 0]
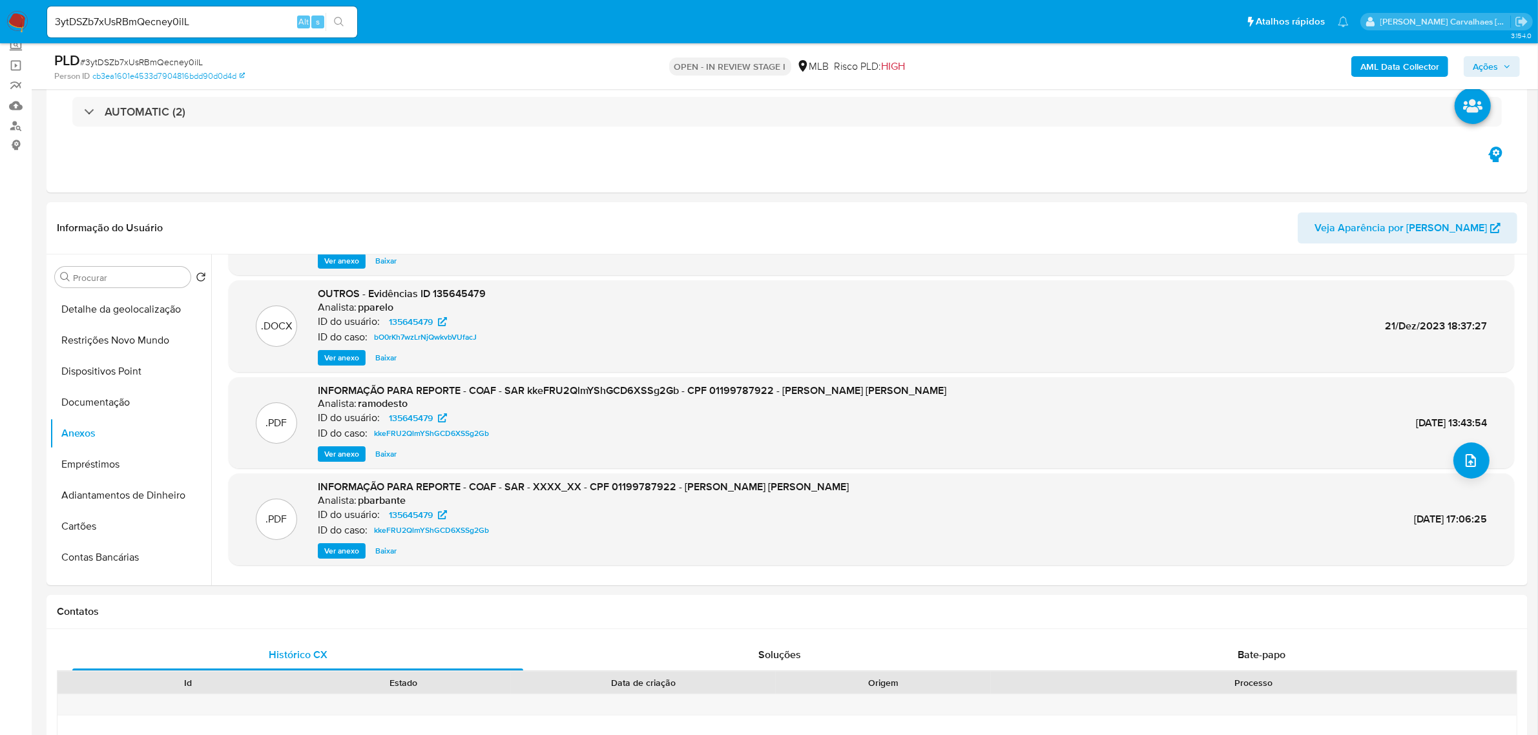
click at [342, 450] on span "Ver anexo" at bounding box center [341, 454] width 35 height 13
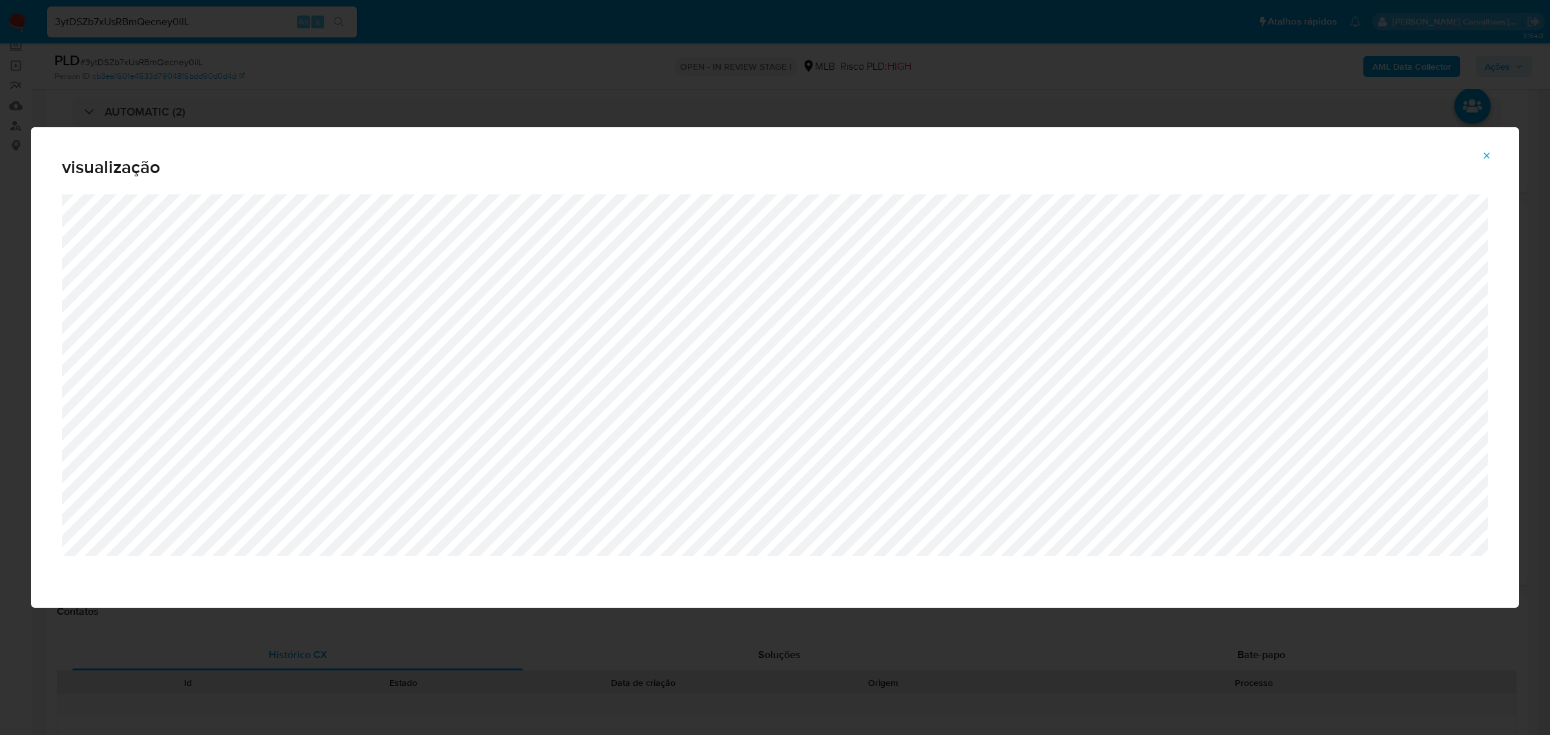
click at [1492, 152] on icon "Attachment preview" at bounding box center [1486, 155] width 10 height 10
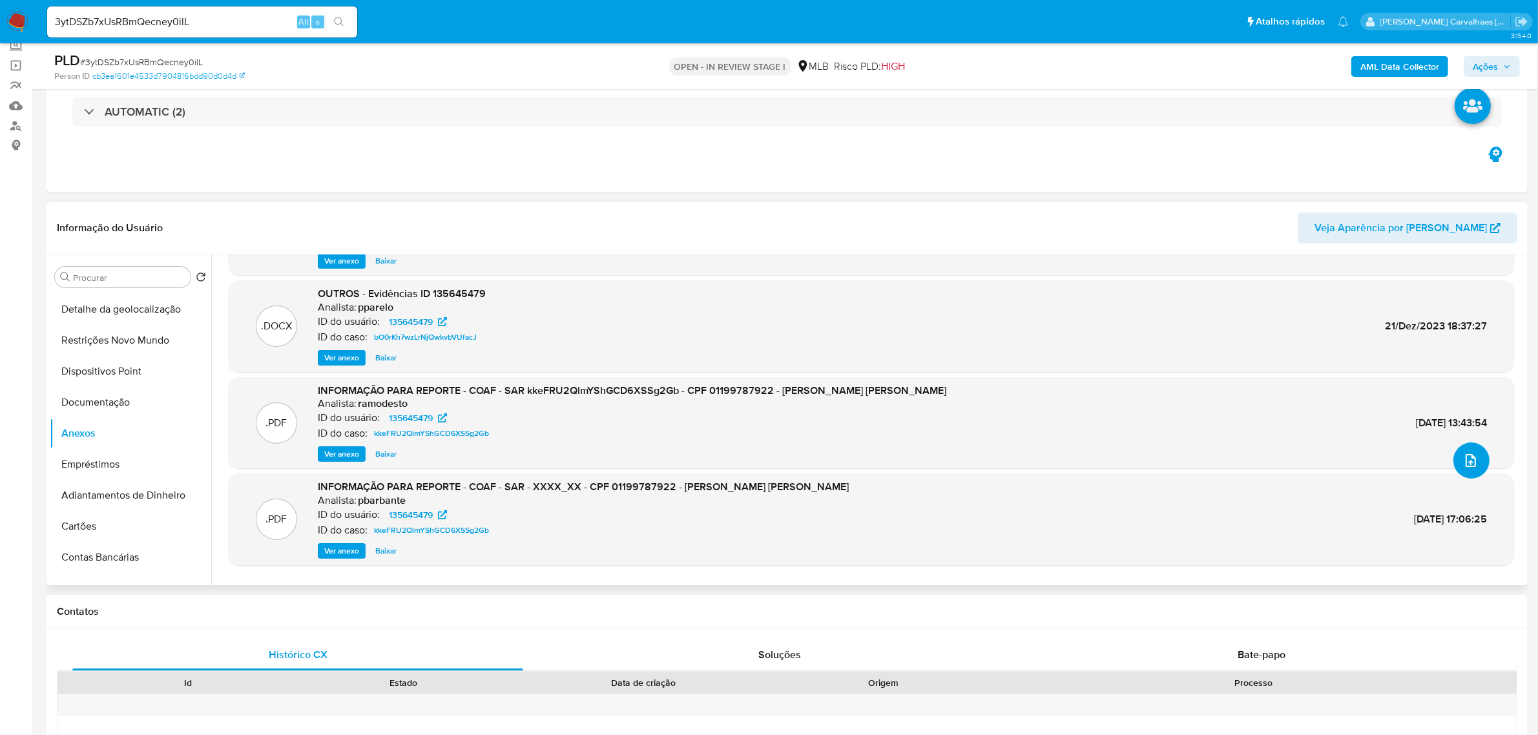
click at [1474, 456] on button "upload-file" at bounding box center [1471, 460] width 36 height 36
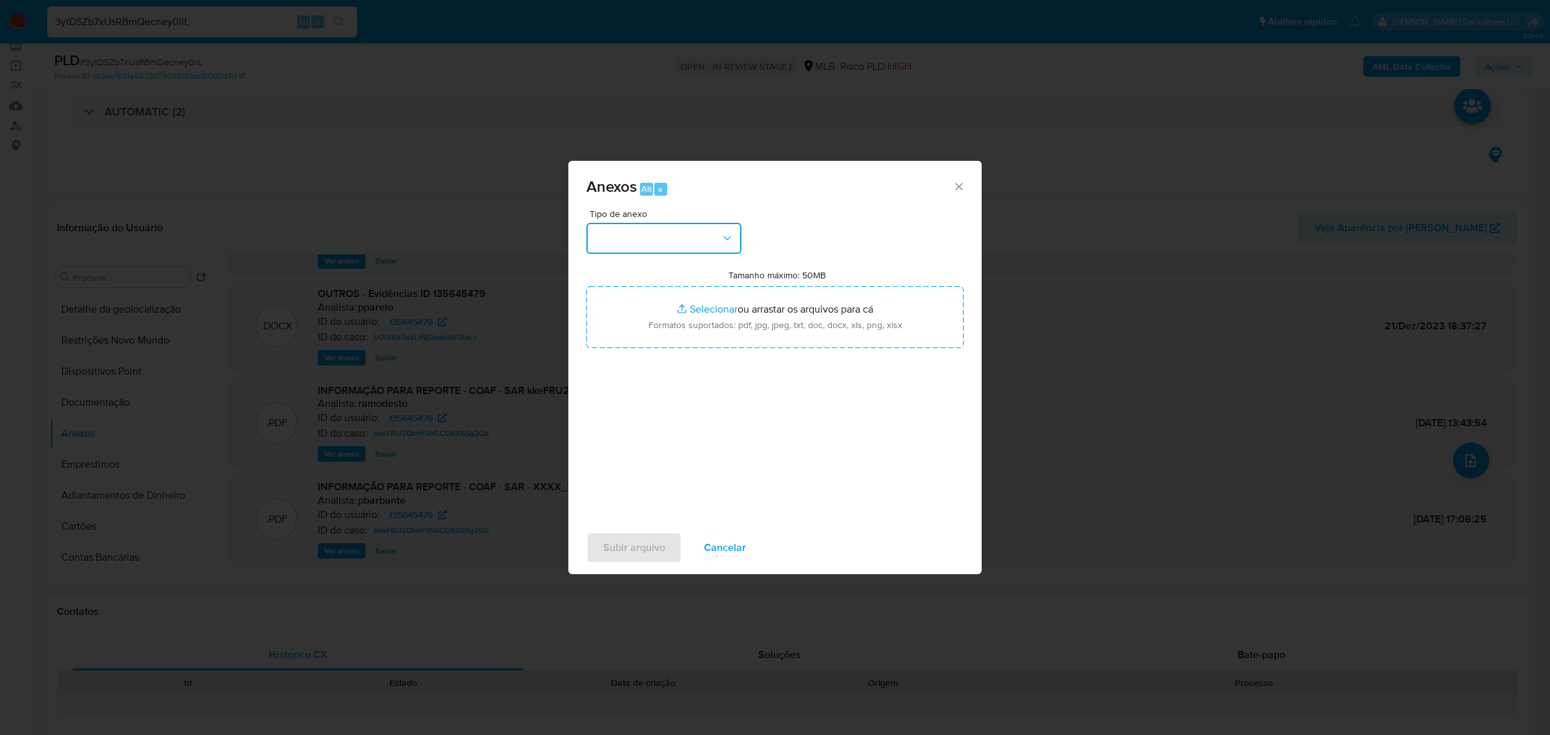
click at [711, 244] on button "button" at bounding box center [663, 238] width 155 height 31
click at [614, 314] on span "OUTROS" at bounding box center [614, 316] width 41 height 13
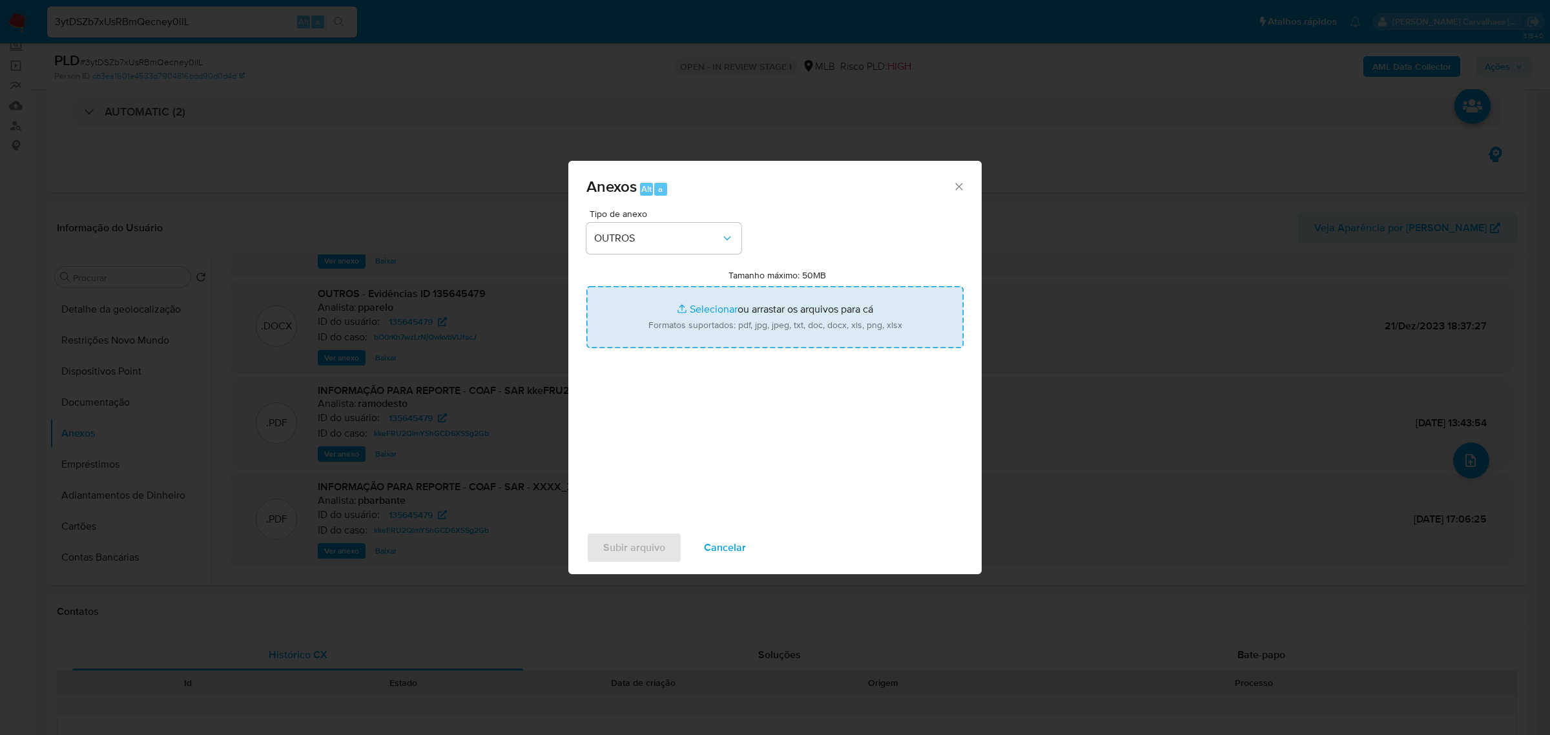
click at [710, 310] on input "Tamanho máximo: 50MB Selecionar arquivos" at bounding box center [774, 317] width 377 height 62
type input "C:\fakepath\Mulan Marcelo Fabiano Sturm de Souza 135645479_2025_08_18_21_54_08 …"
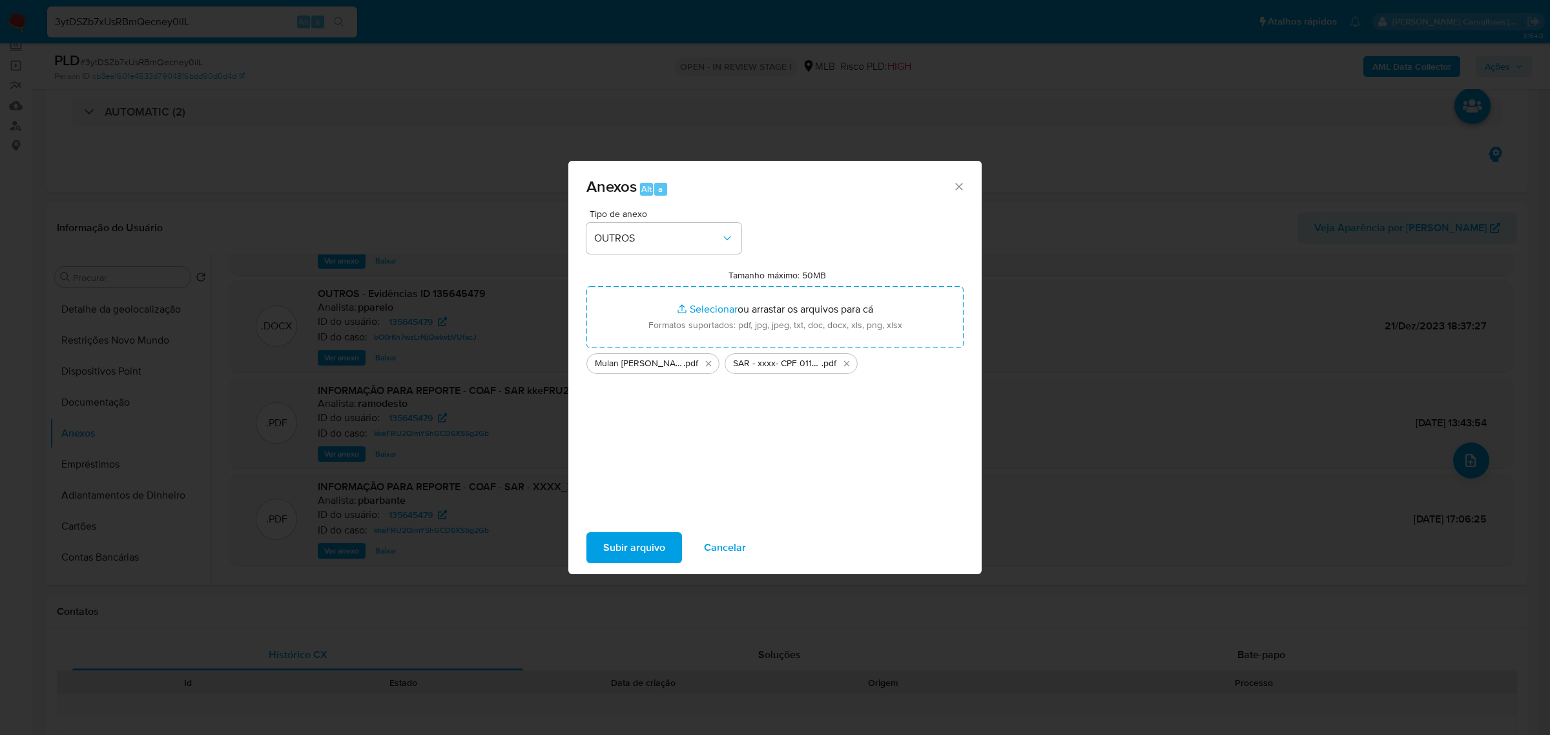
click at [636, 551] on span "Subir arquivo" at bounding box center [634, 547] width 62 height 28
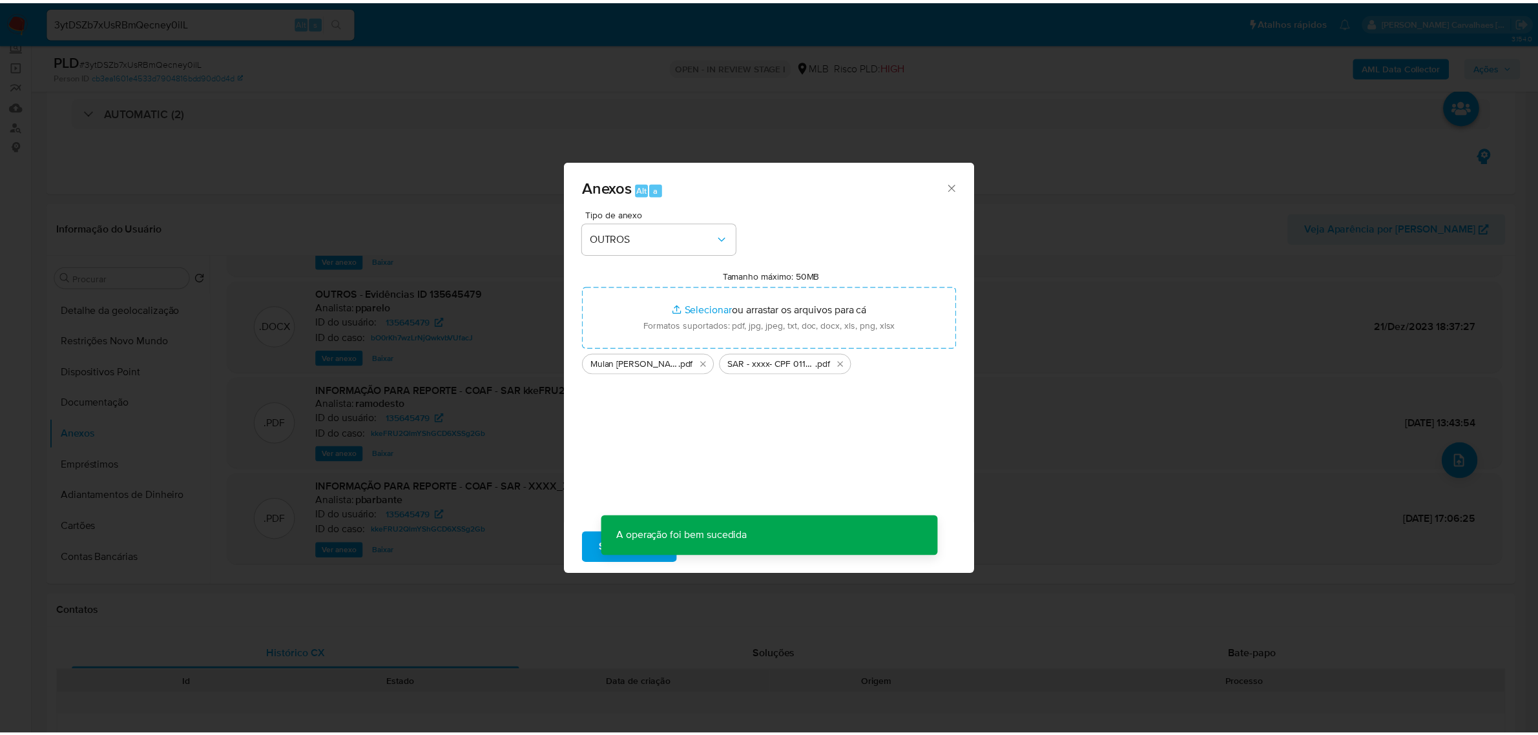
scroll to position [77, 0]
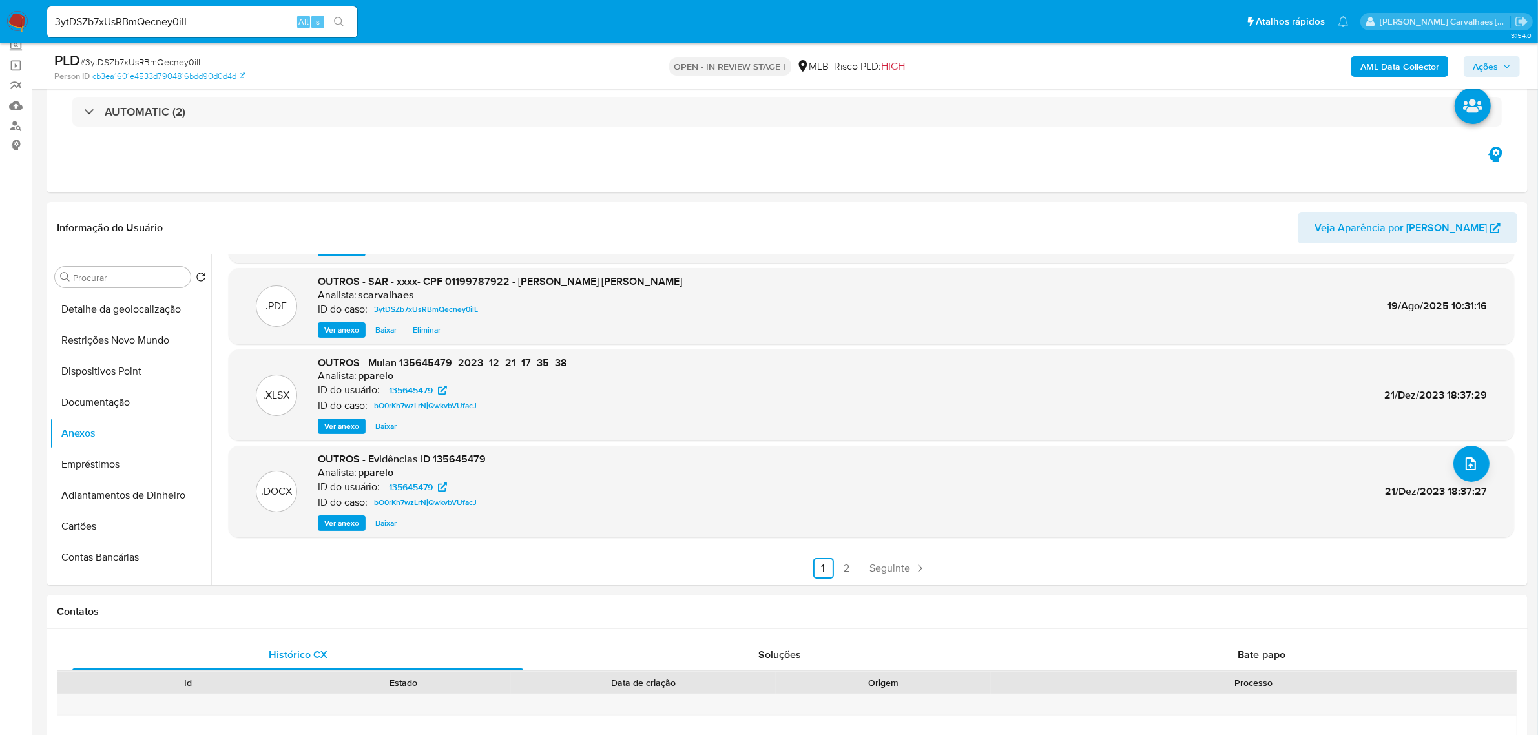
click at [1489, 67] on span "Ações" at bounding box center [1484, 66] width 25 height 21
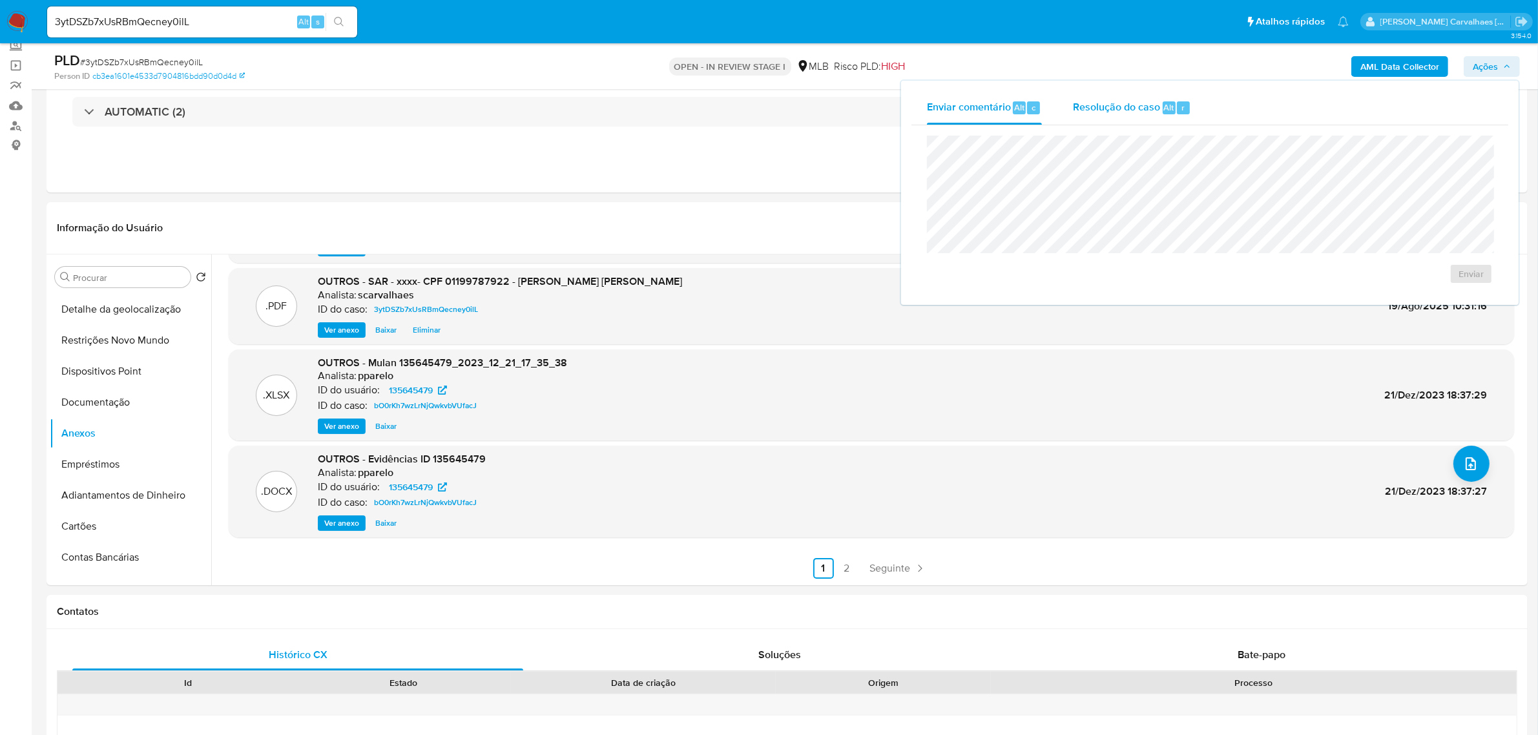
click at [1090, 108] on span "Resolução do caso" at bounding box center [1116, 106] width 87 height 15
click at [1417, 297] on span "ROI Proposal" at bounding box center [1439, 294] width 67 height 18
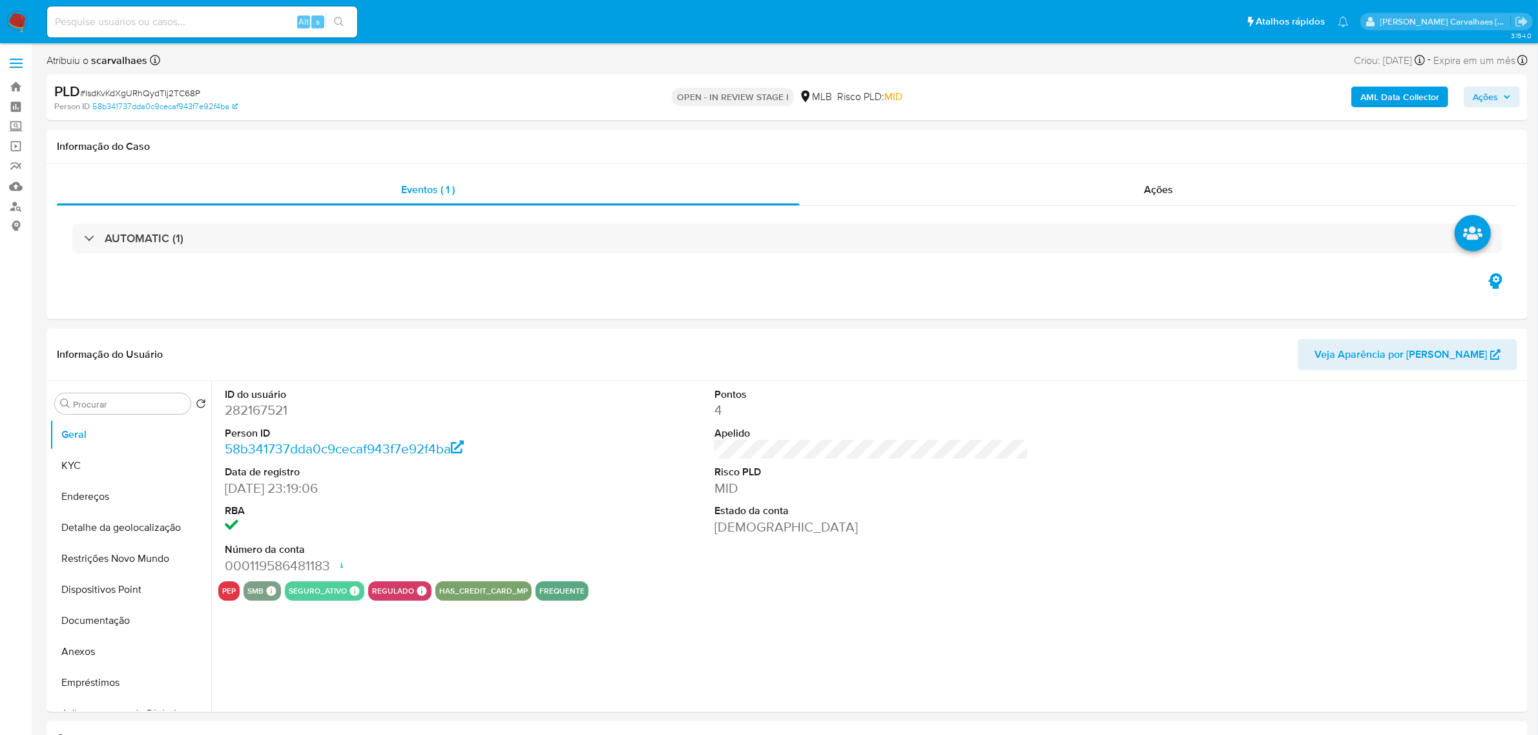
select select "10"
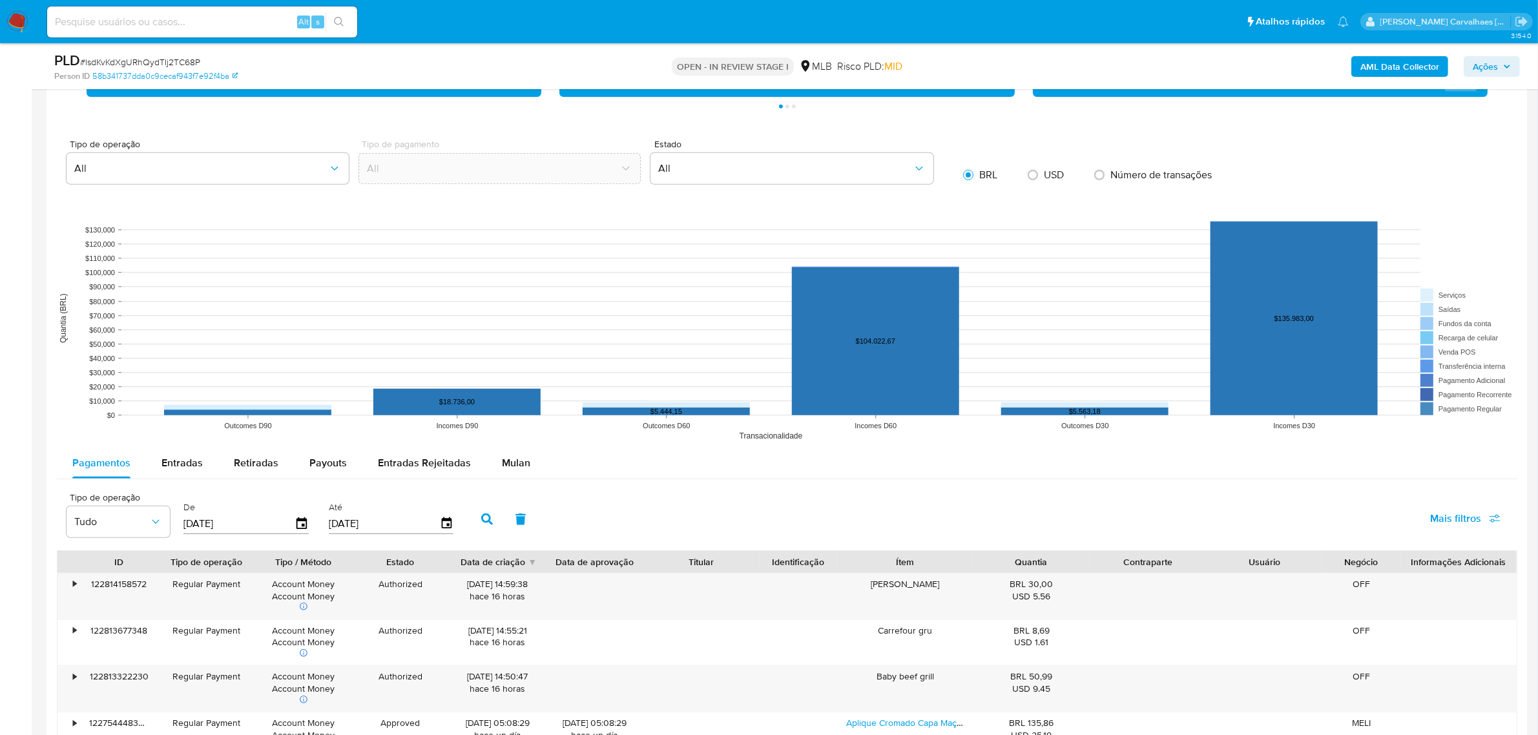
scroll to position [1130, 0]
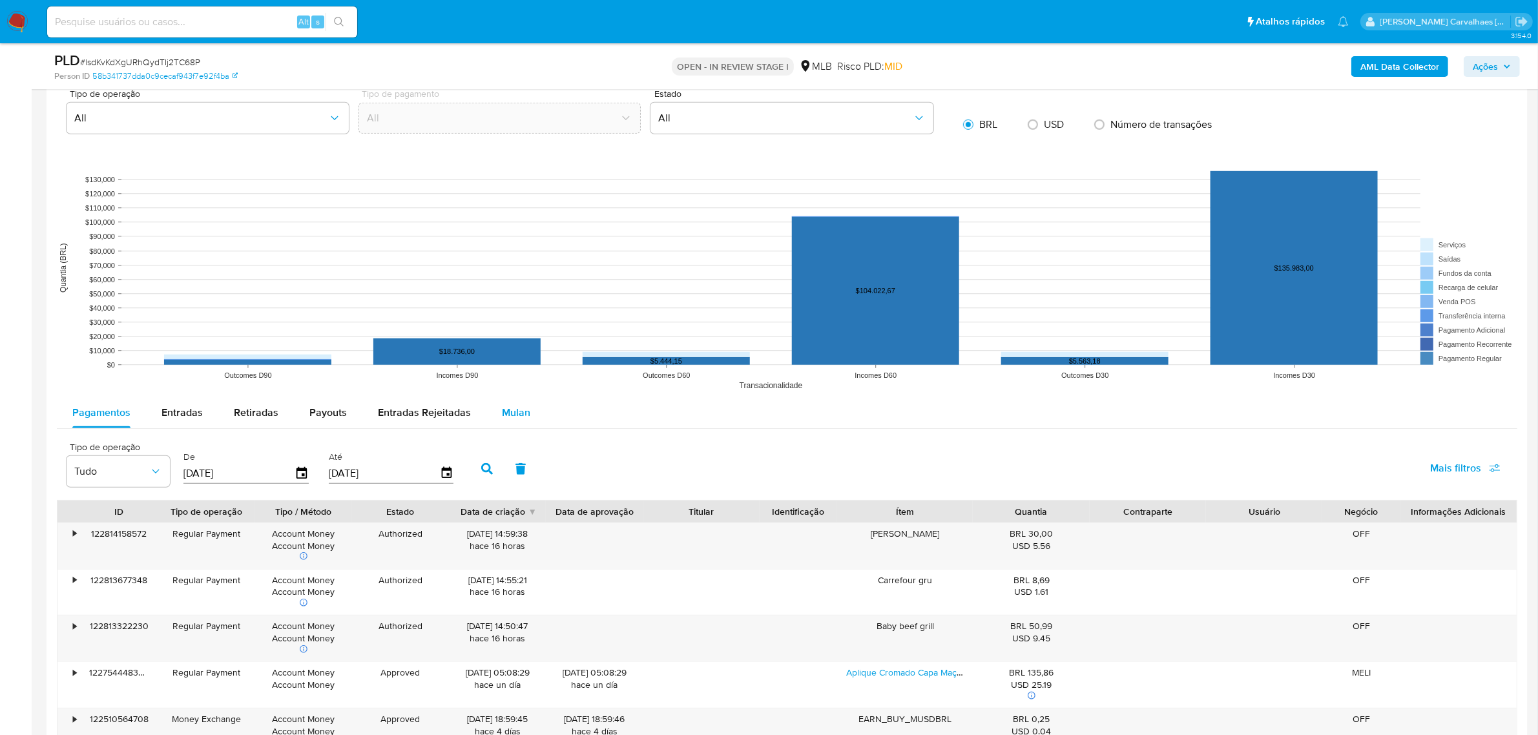
click at [508, 418] on span "Mulan" at bounding box center [516, 412] width 28 height 15
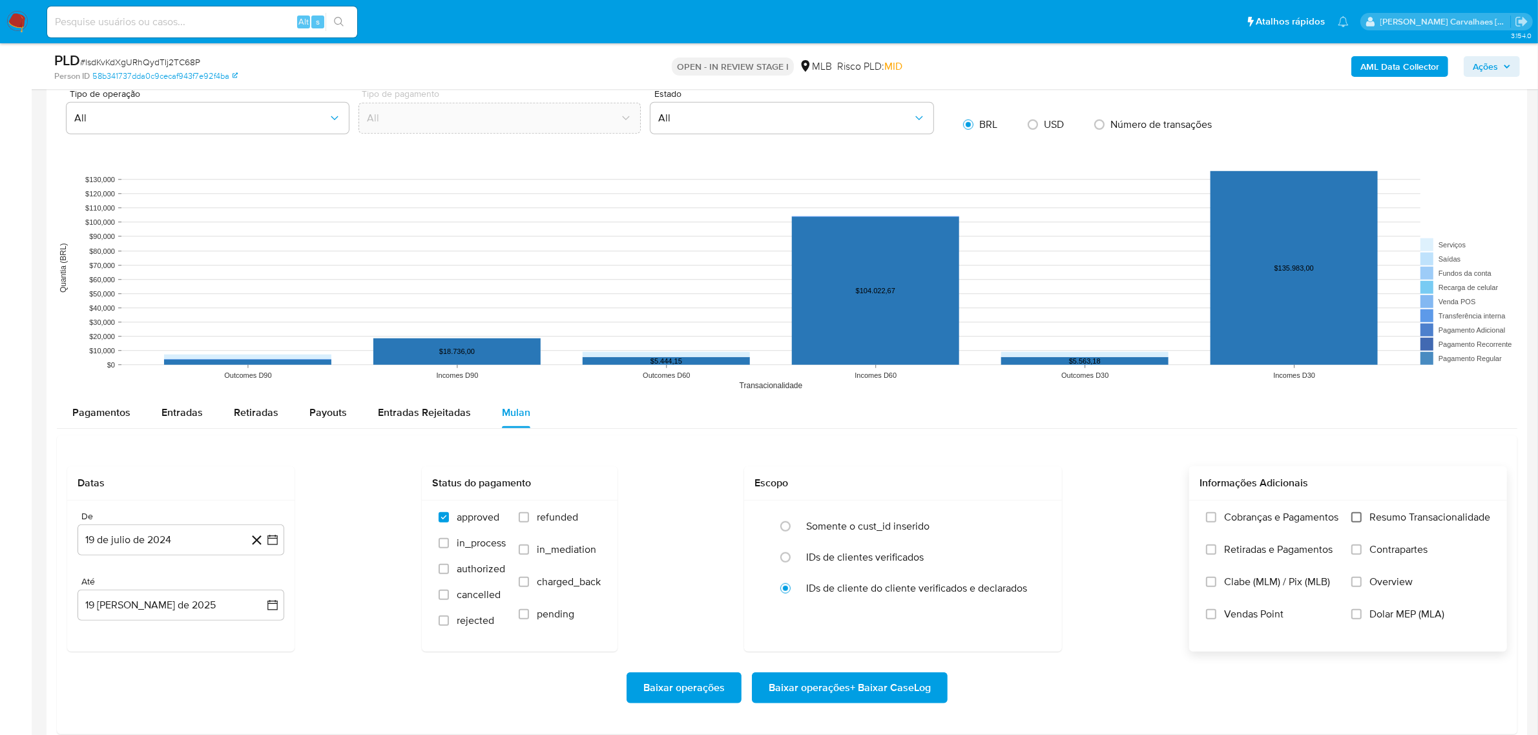
click at [1355, 520] on input "Resumo Transacionalidade" at bounding box center [1356, 517] width 10 height 10
click at [273, 544] on icon "button" at bounding box center [272, 539] width 13 height 13
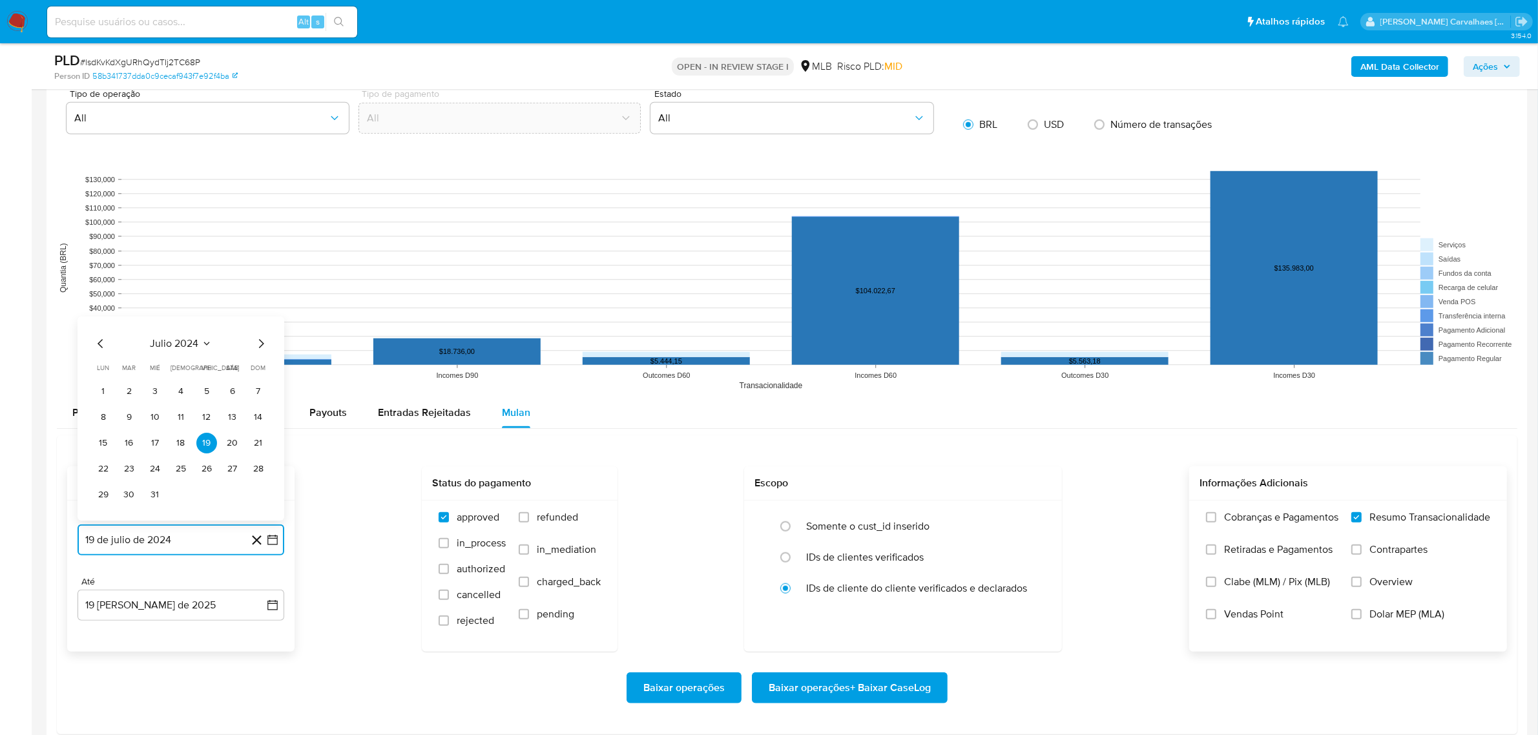
click at [262, 342] on icon "Mes siguiente" at bounding box center [260, 343] width 15 height 15
click at [256, 347] on icon "Mes siguiente" at bounding box center [260, 343] width 15 height 15
click at [258, 324] on icon "Mes siguiente" at bounding box center [260, 317] width 15 height 15
click at [260, 343] on icon "Mes siguiente" at bounding box center [261, 343] width 5 height 9
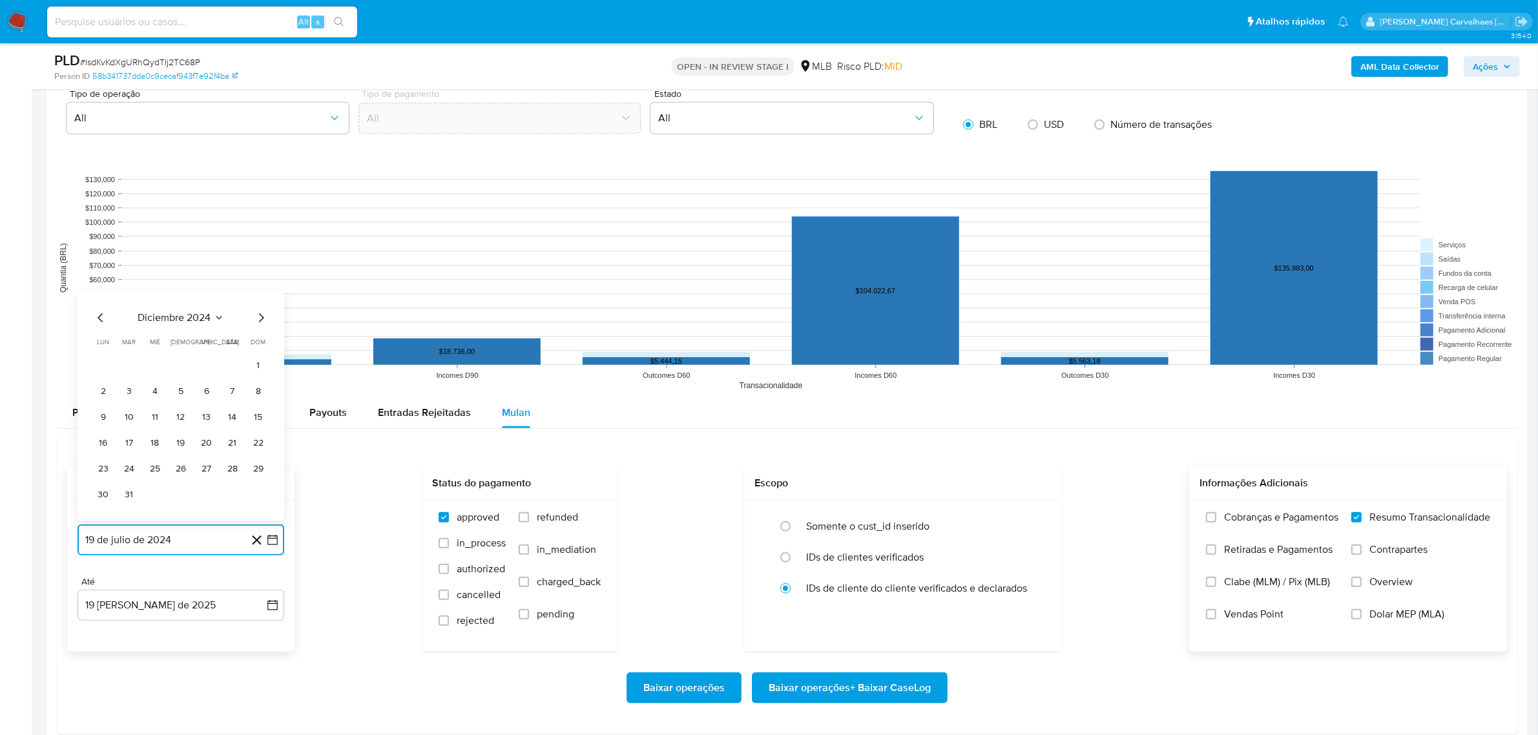
click at [263, 320] on icon "Mes siguiente" at bounding box center [261, 317] width 5 height 9
click at [260, 347] on icon "Mes siguiente" at bounding box center [261, 343] width 5 height 9
click at [260, 315] on icon "Mes siguiente" at bounding box center [261, 317] width 5 height 9
click at [256, 347] on icon "Mes siguiente" at bounding box center [260, 343] width 15 height 15
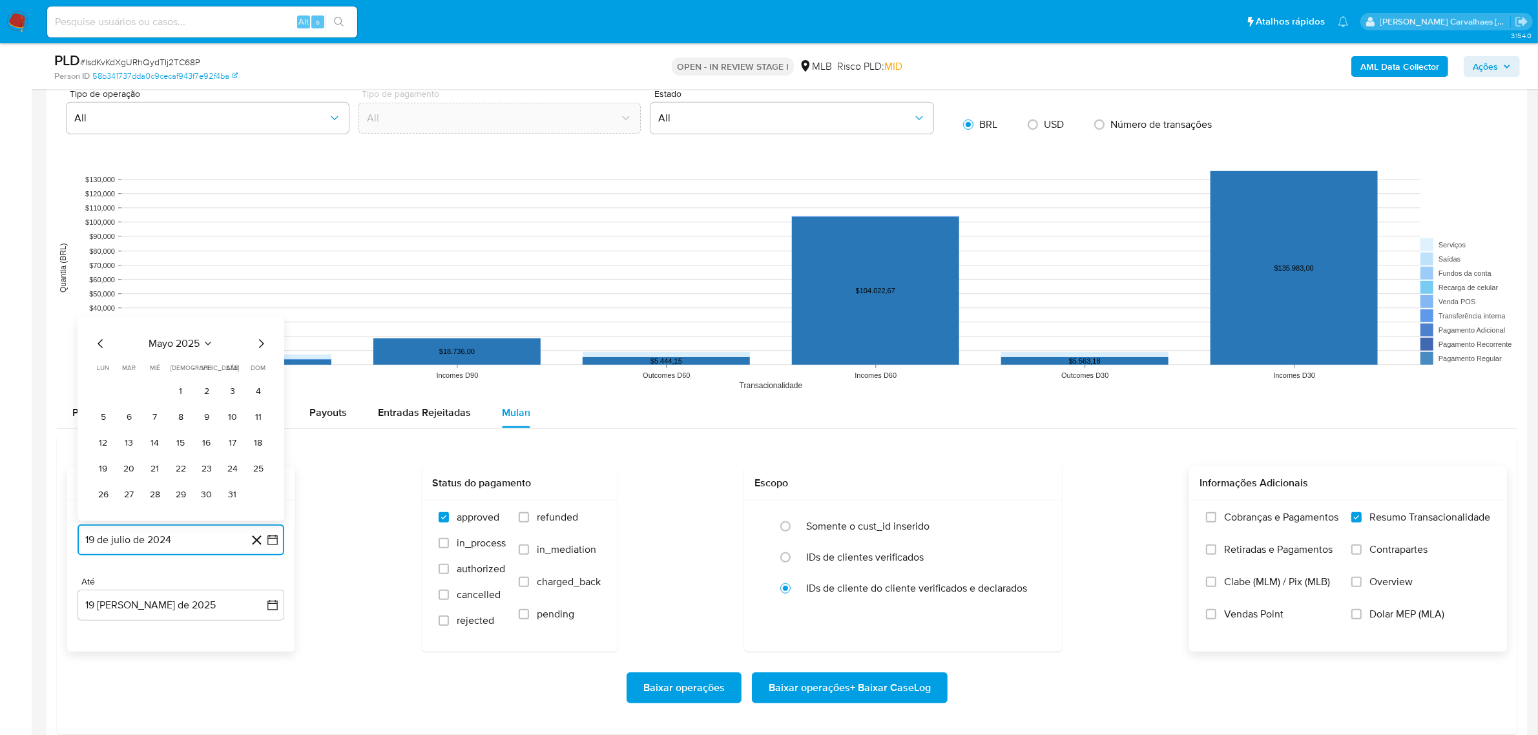
click at [256, 347] on icon "Mes siguiente" at bounding box center [260, 343] width 15 height 15
click at [103, 444] on button "16" at bounding box center [103, 443] width 21 height 21
click at [796, 694] on span "Baixar operações + Baixar CaseLog" at bounding box center [849, 688] width 162 height 28
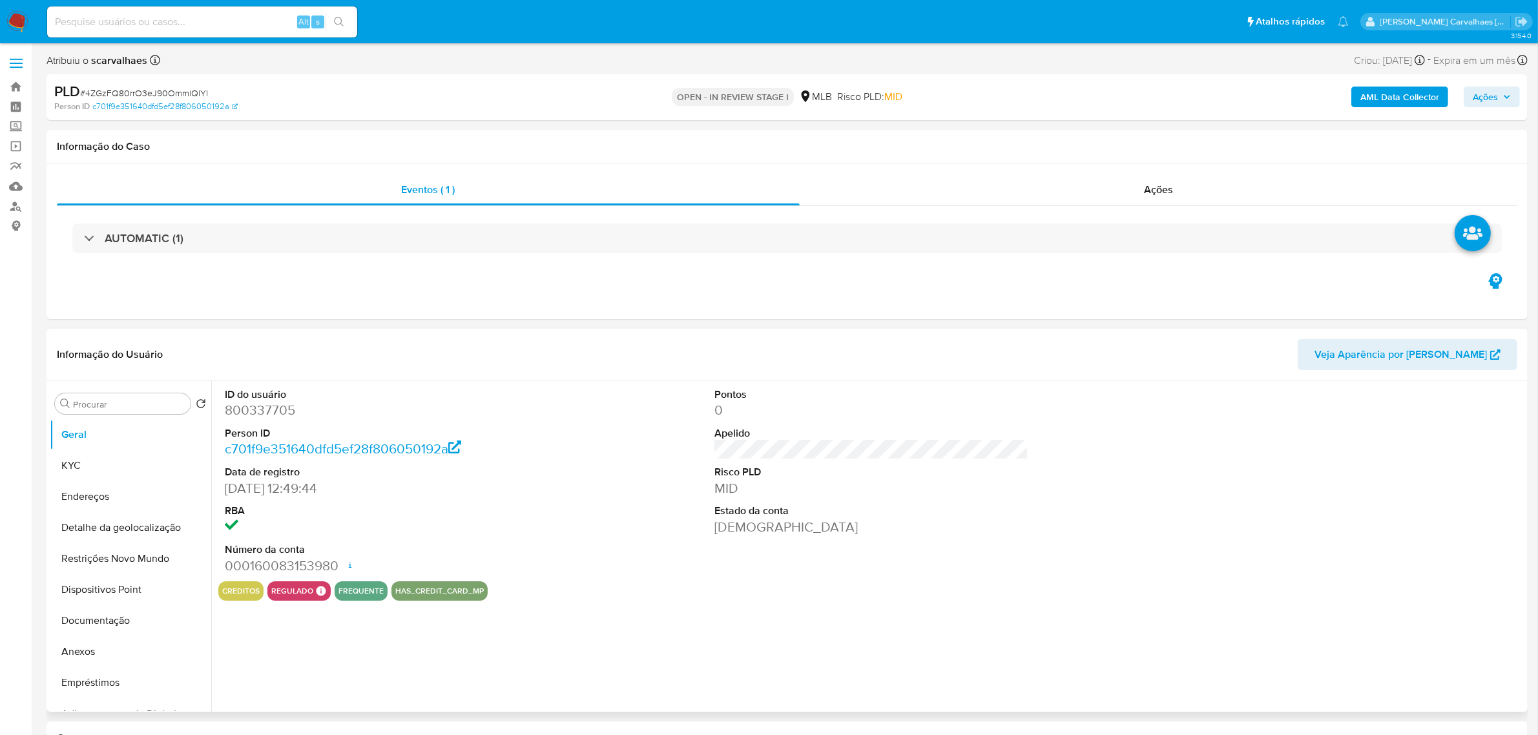
select select "10"
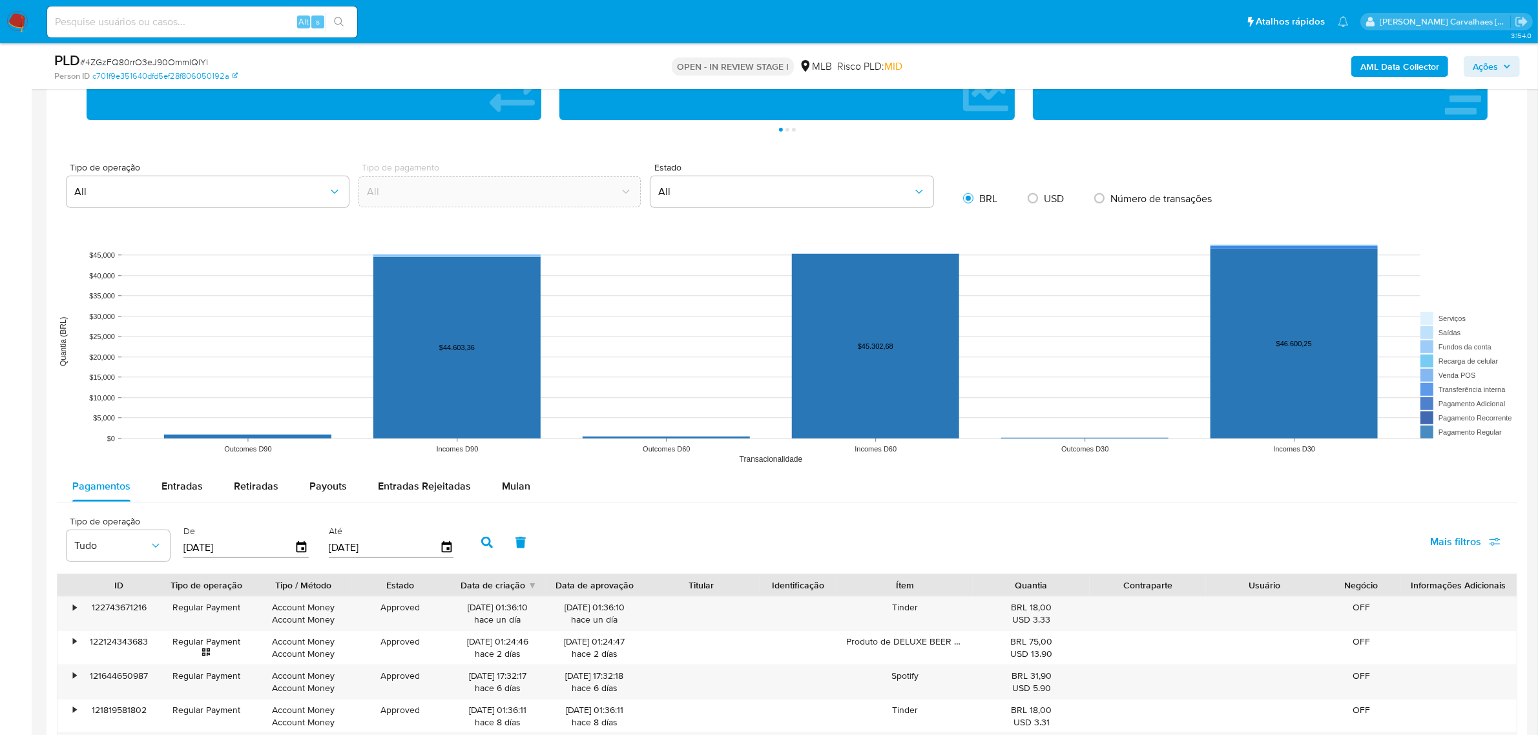
scroll to position [1130, 0]
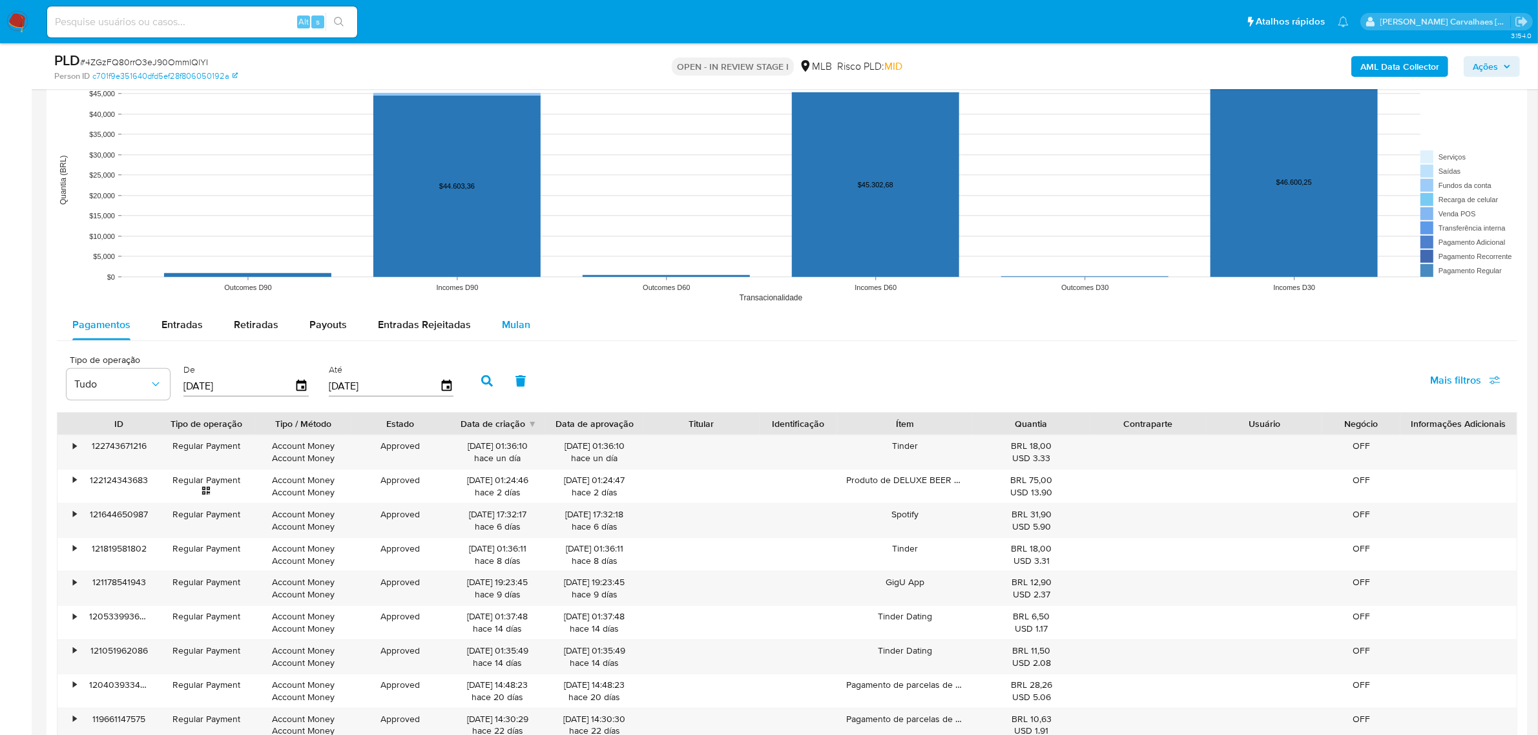
click at [518, 325] on span "Mulan" at bounding box center [516, 324] width 28 height 15
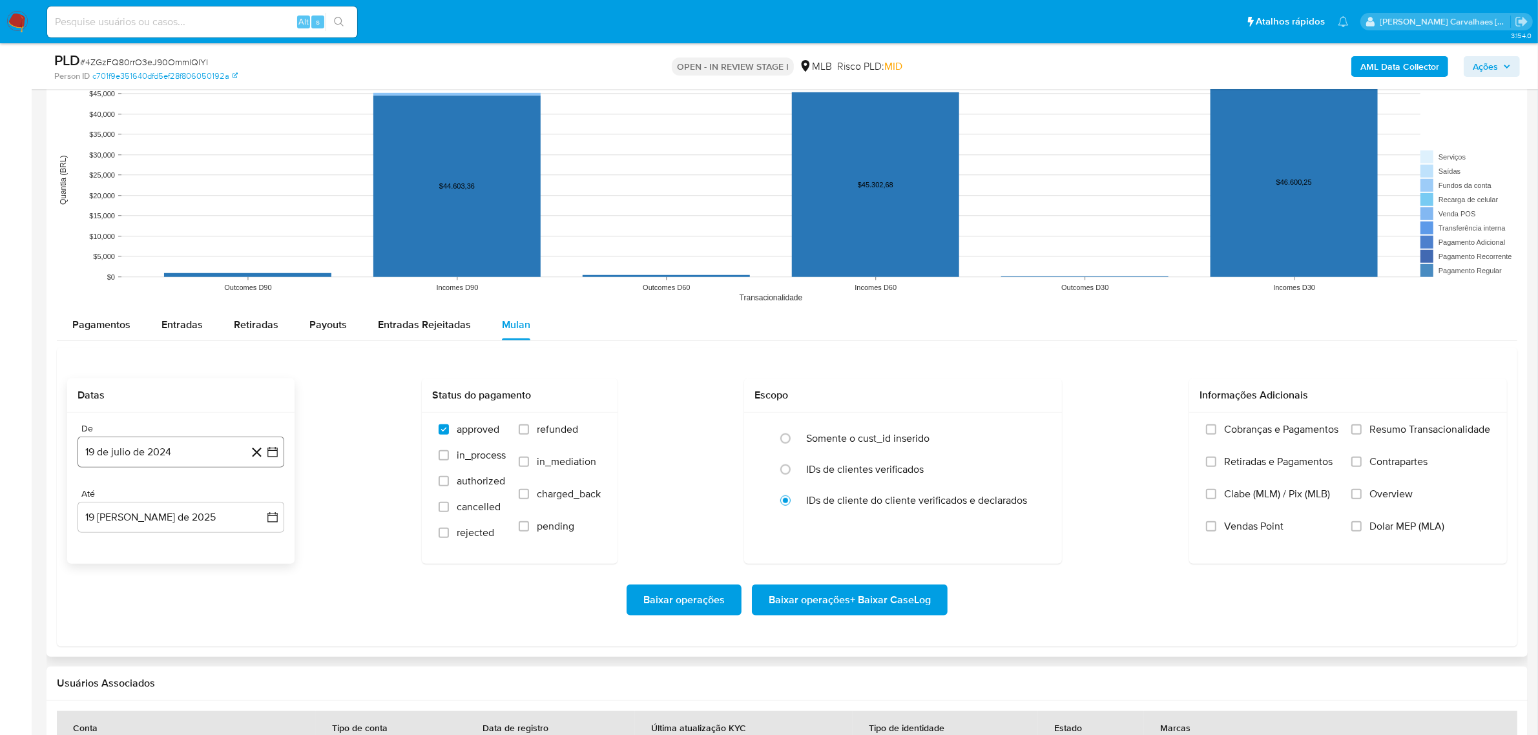
click at [271, 459] on icon "button" at bounding box center [272, 452] width 13 height 13
click at [270, 452] on icon "button" at bounding box center [272, 452] width 10 height 10
click at [271, 452] on icon "button" at bounding box center [272, 452] width 10 height 10
click at [269, 452] on icon "button" at bounding box center [272, 452] width 10 height 10
click at [274, 450] on icon "button" at bounding box center [272, 452] width 13 height 13
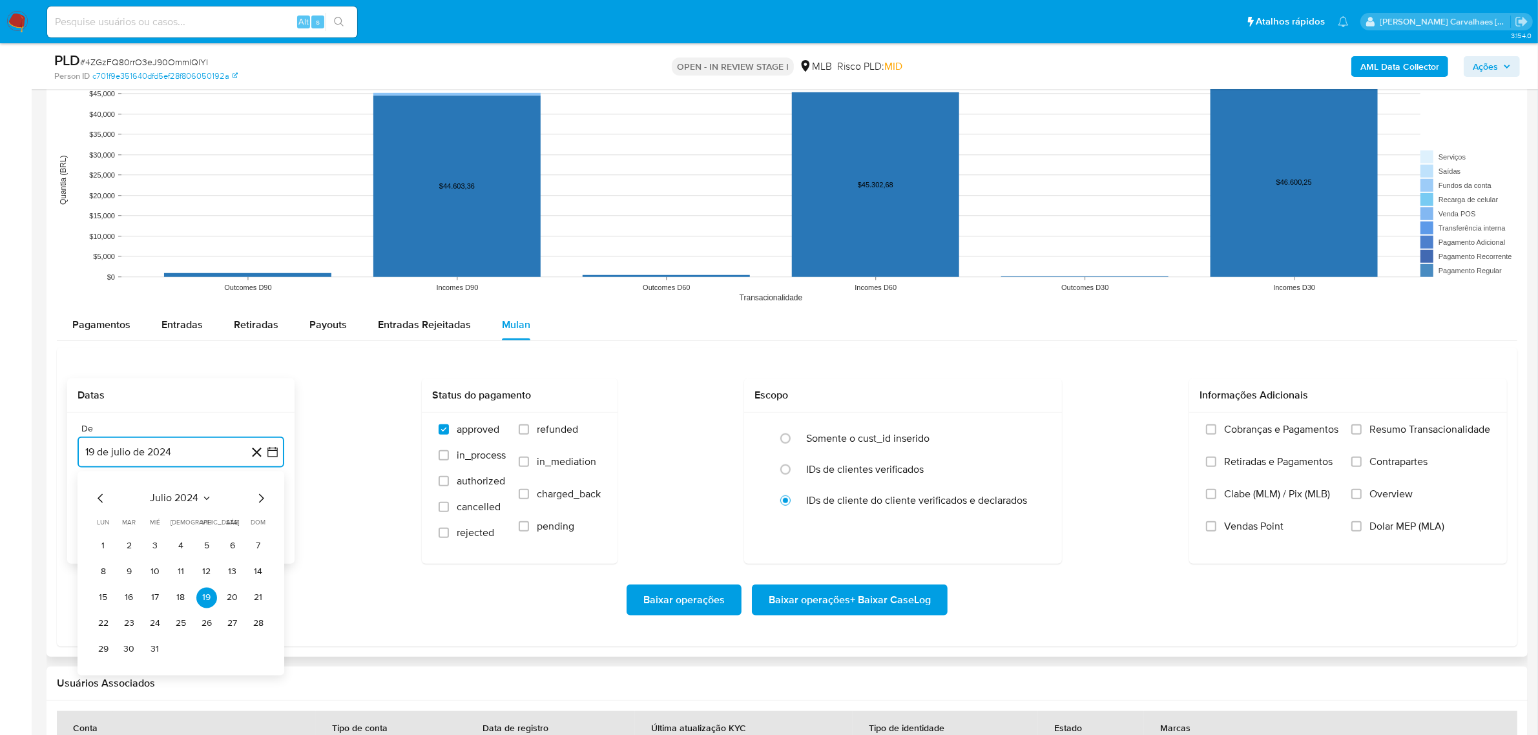
click at [258, 496] on icon "Mes siguiente" at bounding box center [260, 498] width 15 height 15
click at [260, 500] on icon "Mes siguiente" at bounding box center [260, 498] width 15 height 15
click at [265, 500] on icon "Mes siguiente" at bounding box center [260, 498] width 15 height 15
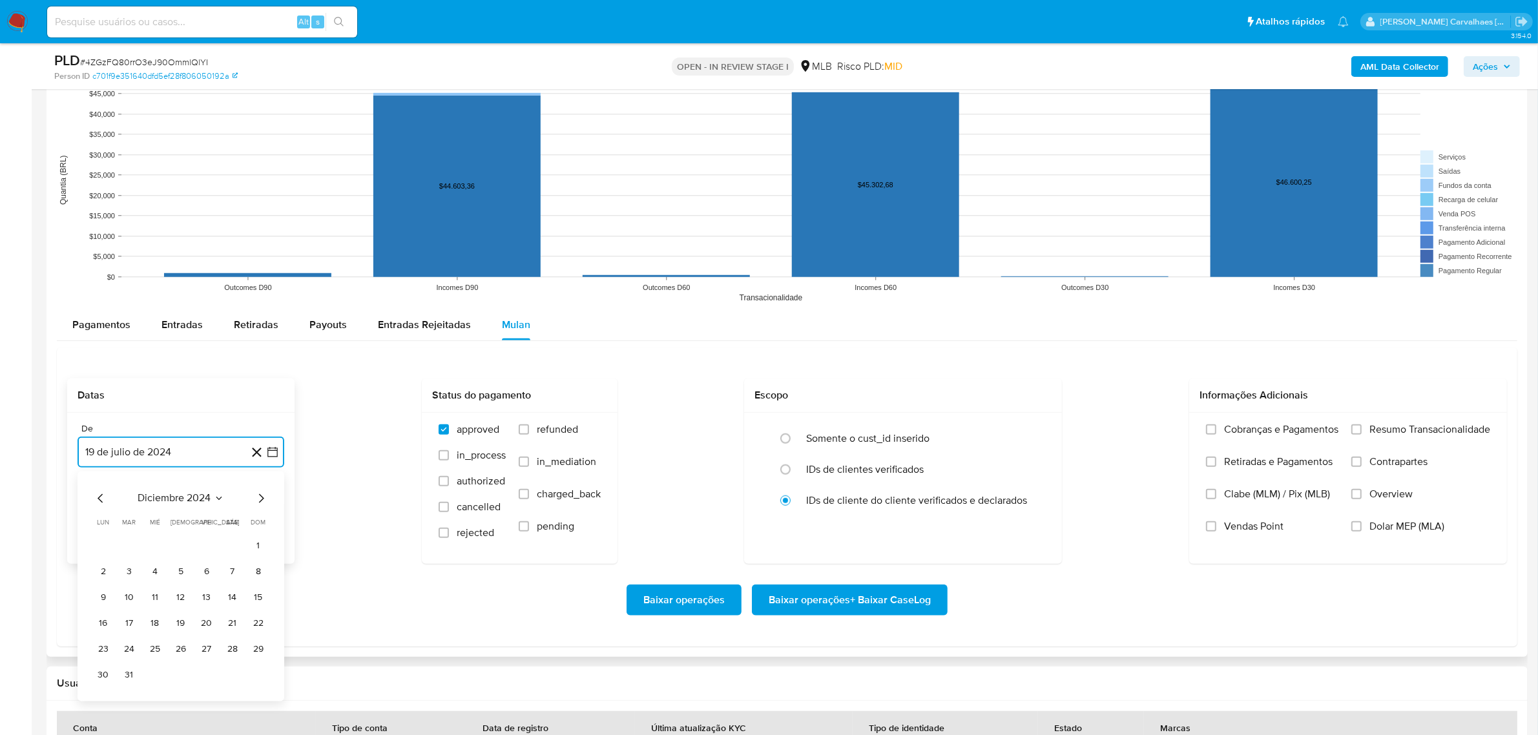
click at [259, 498] on icon "Mes siguiente" at bounding box center [260, 498] width 15 height 15
click at [260, 501] on icon "Mes siguiente" at bounding box center [260, 498] width 15 height 15
click at [259, 501] on icon "Mes siguiente" at bounding box center [260, 498] width 15 height 15
click at [259, 499] on icon "Mes siguiente" at bounding box center [260, 498] width 15 height 15
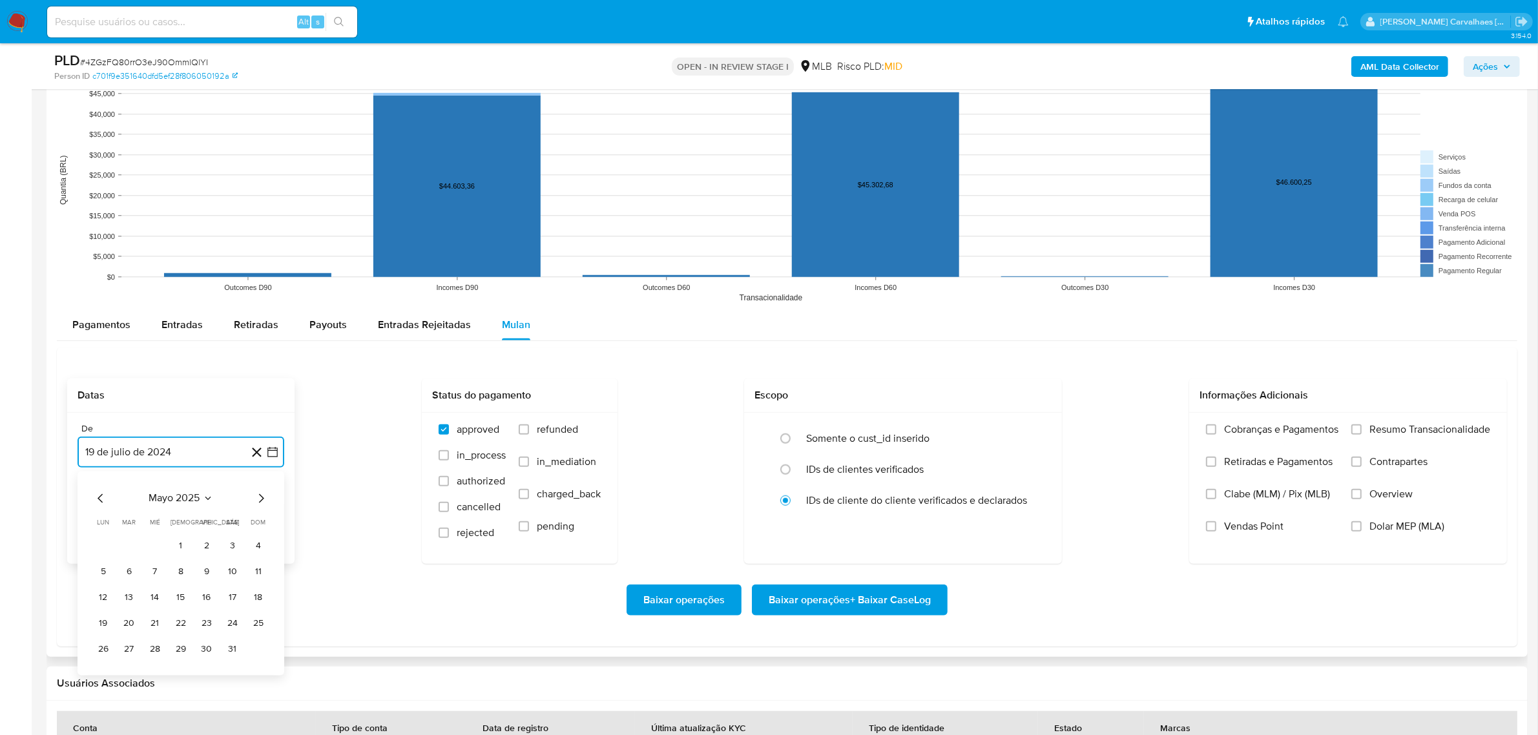
click at [274, 451] on icon "button" at bounding box center [272, 452] width 13 height 13
click at [271, 457] on icon "button" at bounding box center [272, 452] width 10 height 10
click at [259, 499] on icon "Mes siguiente" at bounding box center [260, 498] width 15 height 15
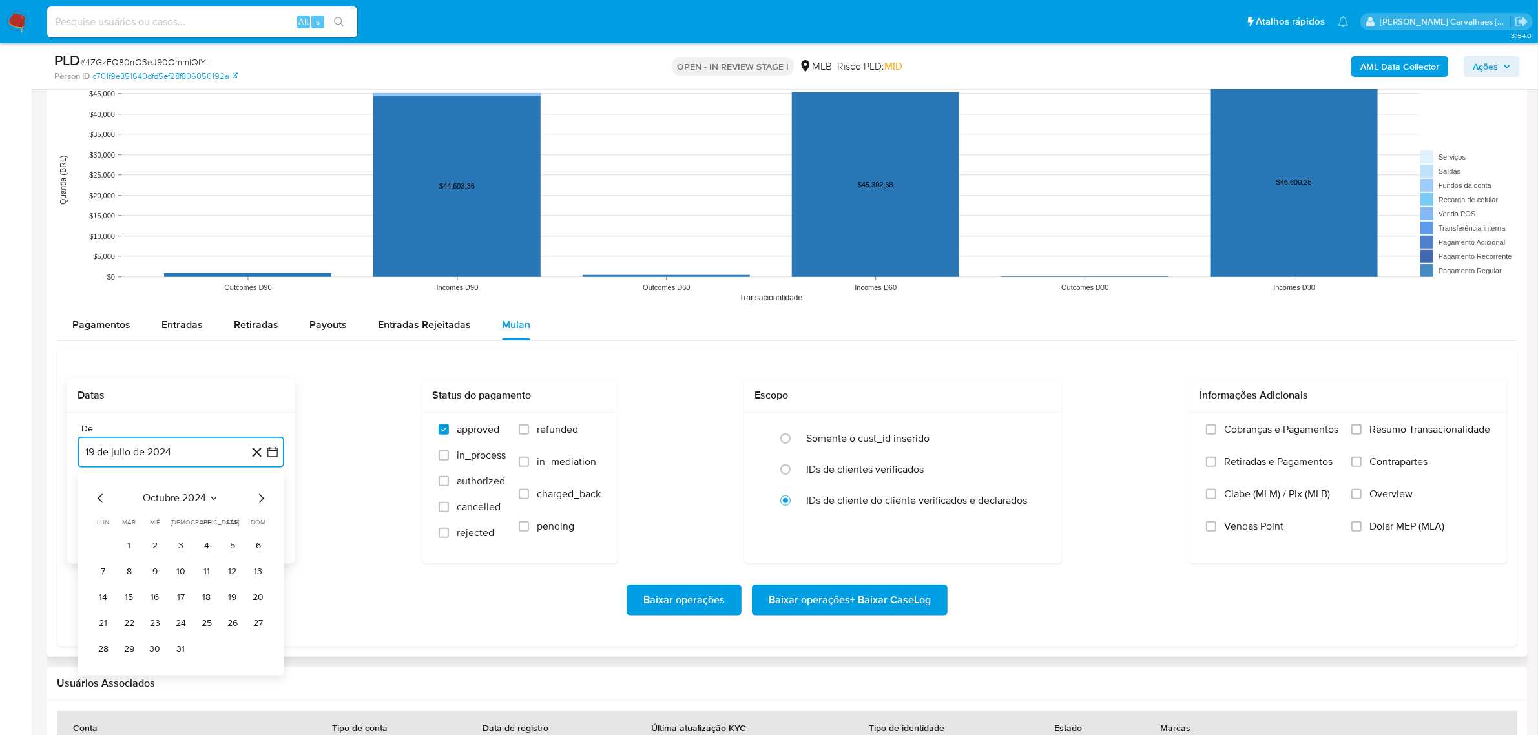
click at [259, 499] on icon "Mes siguiente" at bounding box center [260, 498] width 15 height 15
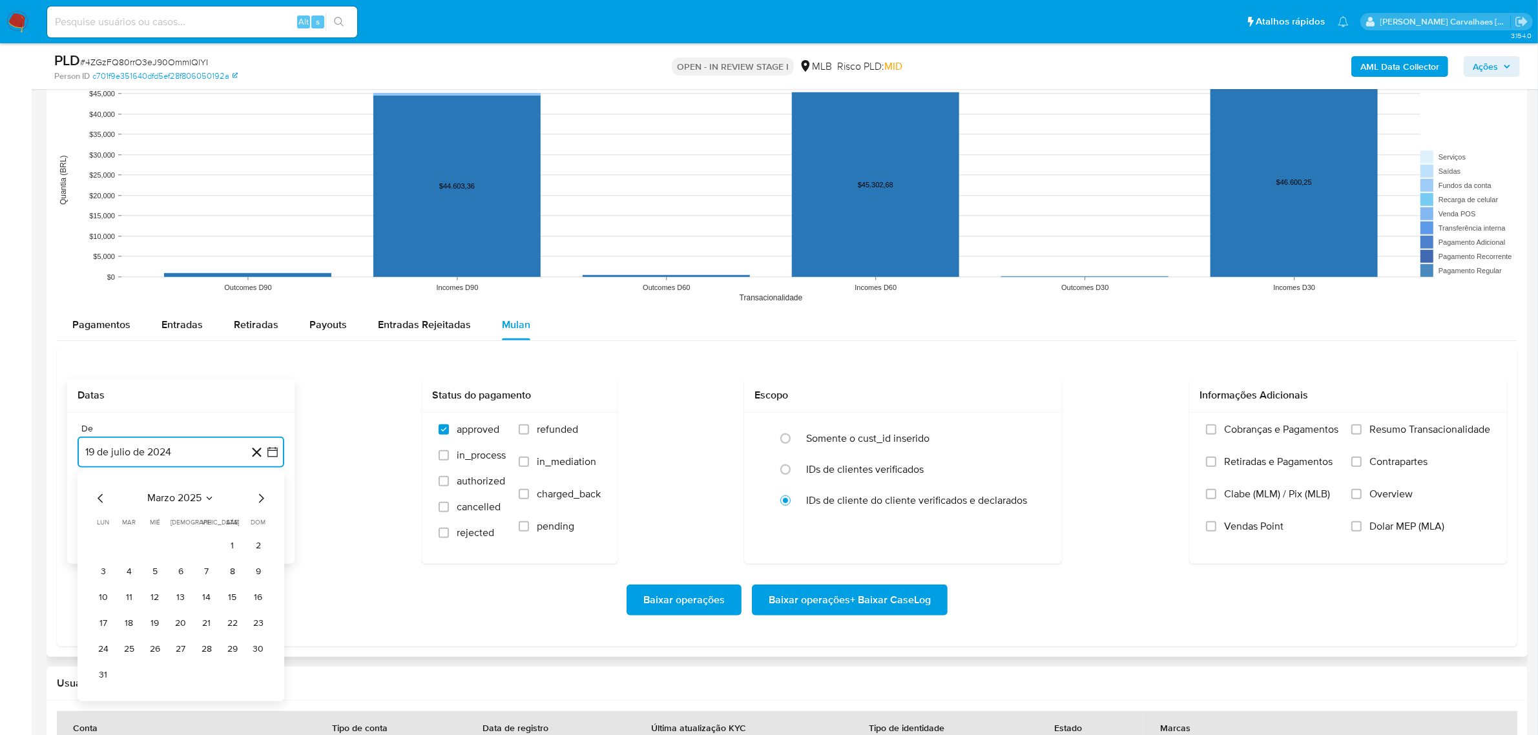
click at [259, 499] on icon "Mes siguiente" at bounding box center [260, 498] width 15 height 15
click at [105, 627] on button "16" at bounding box center [103, 623] width 21 height 21
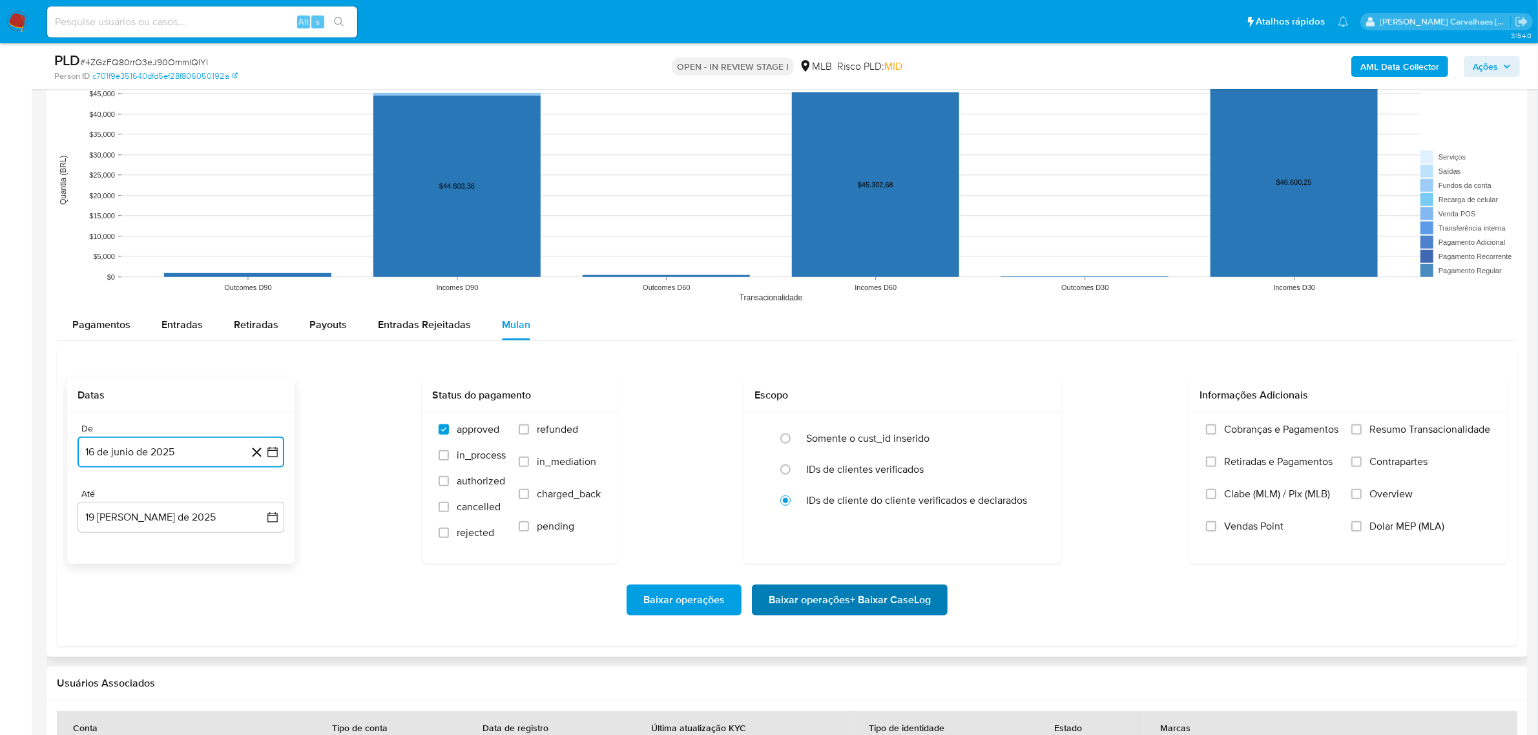
click at [882, 610] on span "Baixar operações + Baixar CaseLog" at bounding box center [849, 600] width 162 height 28
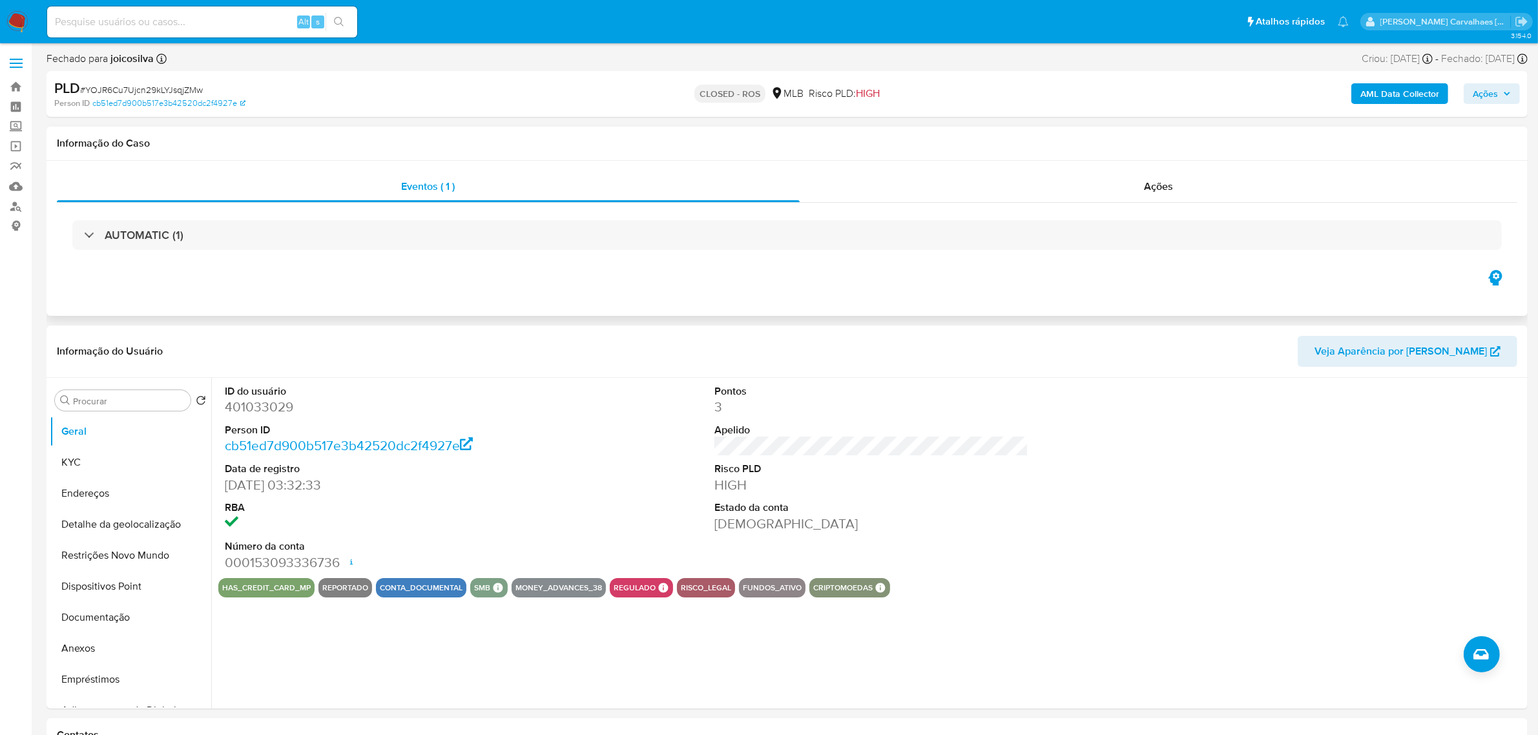
select select "10"
click at [17, 211] on link "Localizador de pessoas" at bounding box center [77, 206] width 154 height 20
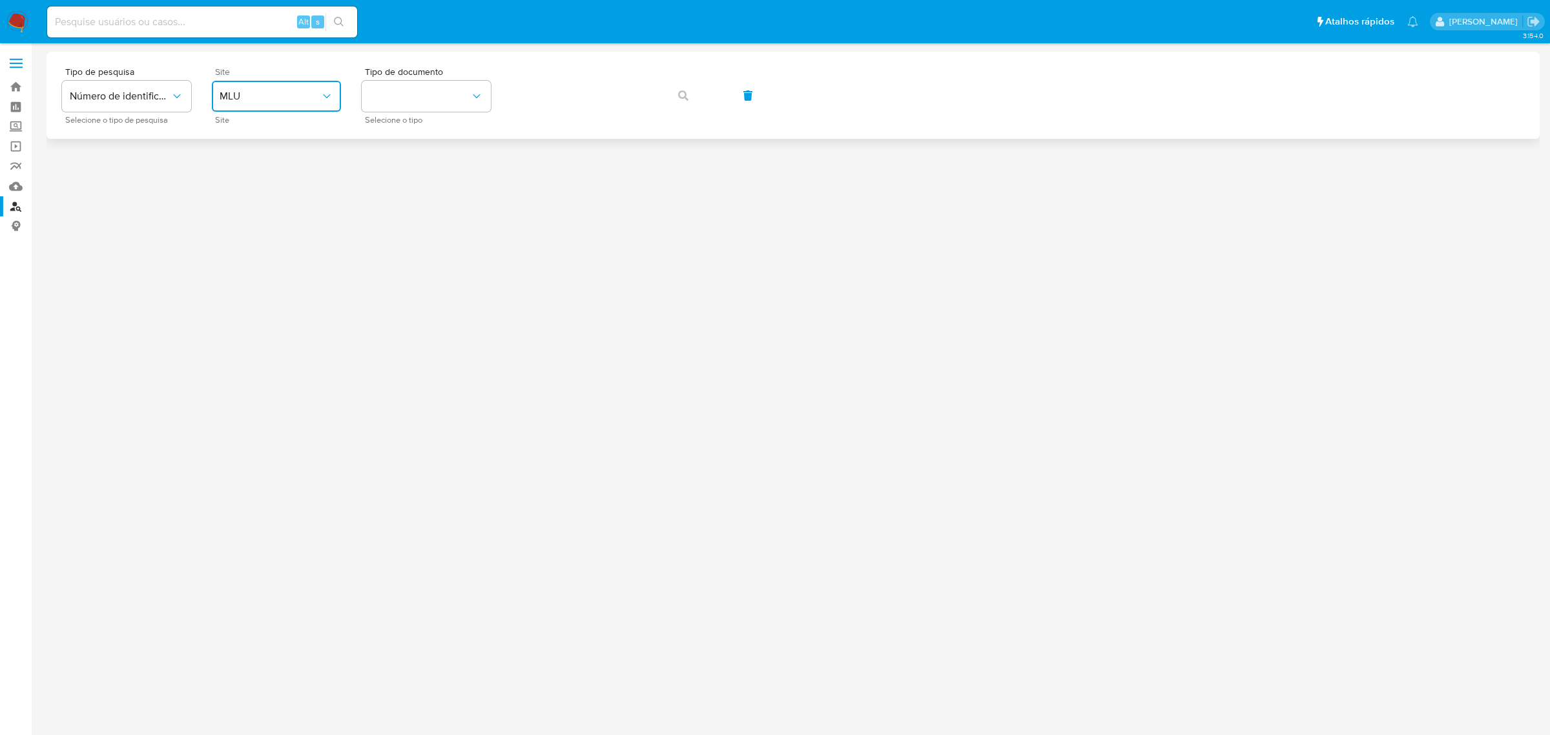
click at [268, 99] on span "MLU" at bounding box center [270, 96] width 101 height 13
click at [267, 191] on div "MLB" at bounding box center [273, 193] width 106 height 31
click at [417, 102] on button "identificationType" at bounding box center [426, 96] width 129 height 31
click at [405, 181] on div "CPF CPF" at bounding box center [422, 182] width 106 height 44
click at [675, 101] on button "button" at bounding box center [683, 95] width 44 height 31
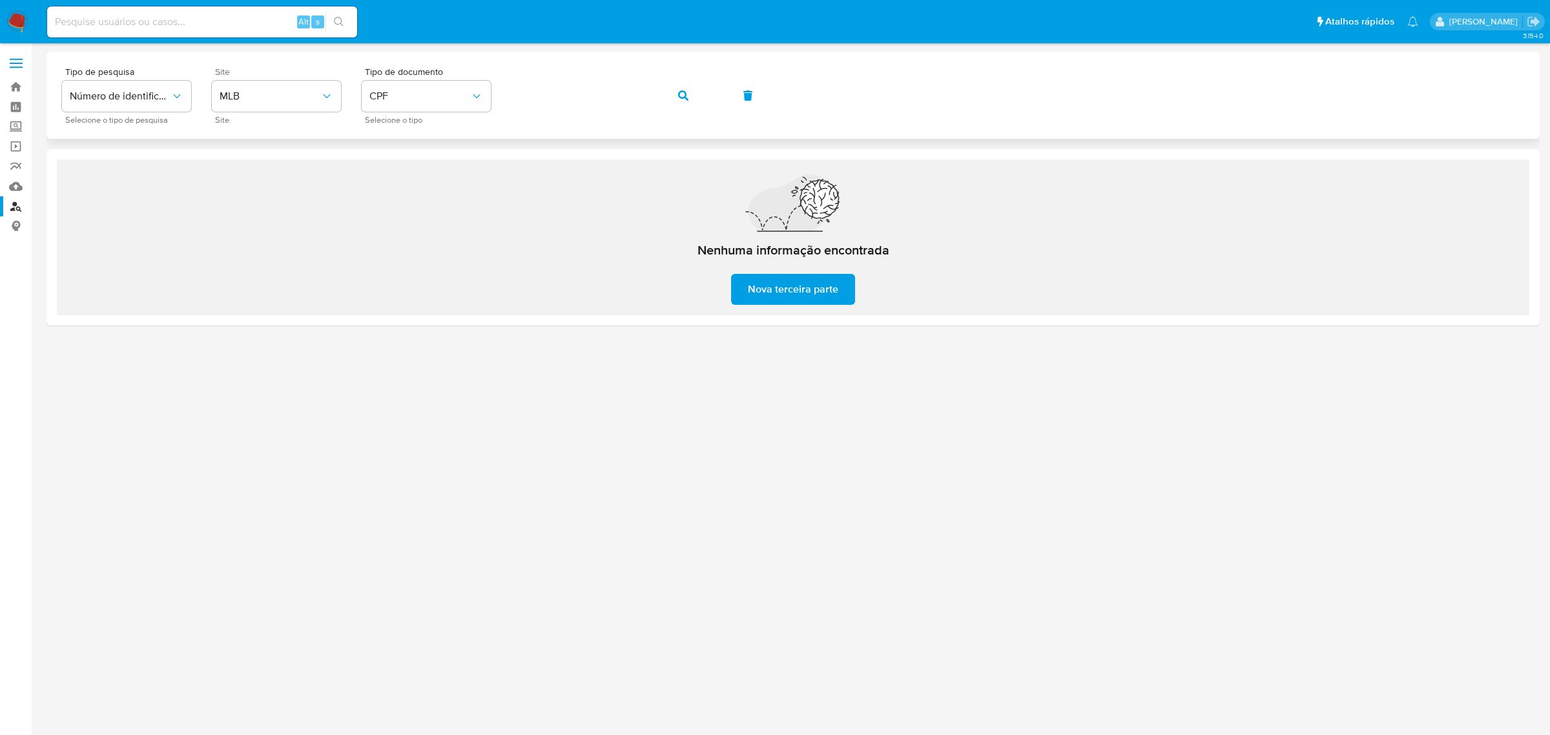
click at [502, 98] on div "Tipo de pesquisa Número de identificação Selecione o tipo de pesquisa Site MLB …" at bounding box center [793, 95] width 1462 height 56
click at [681, 92] on icon "button" at bounding box center [683, 95] width 10 height 10
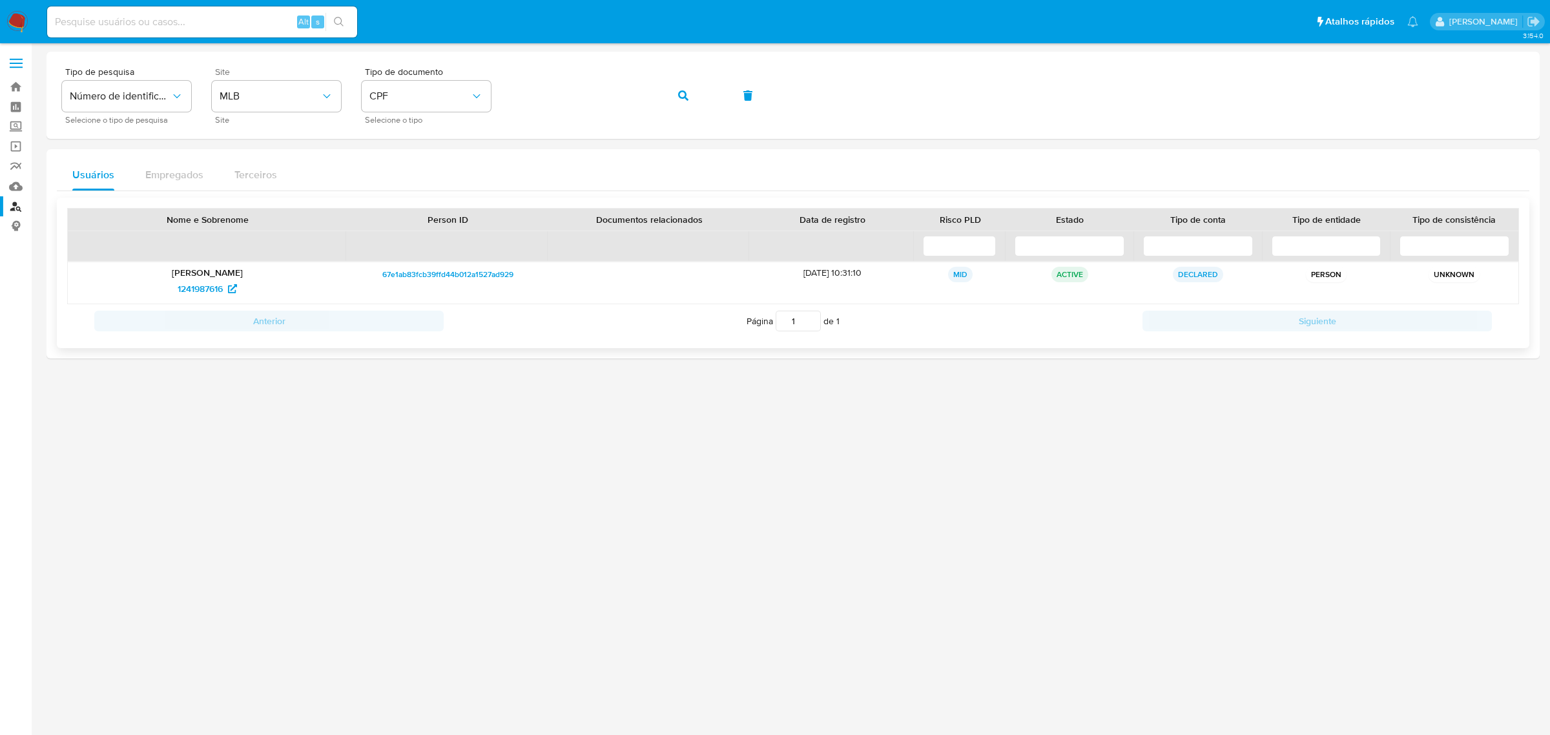
click at [433, 273] on span "67e1ab83fcb39ffd44b012a1527ad929" at bounding box center [447, 274] width 131 height 15
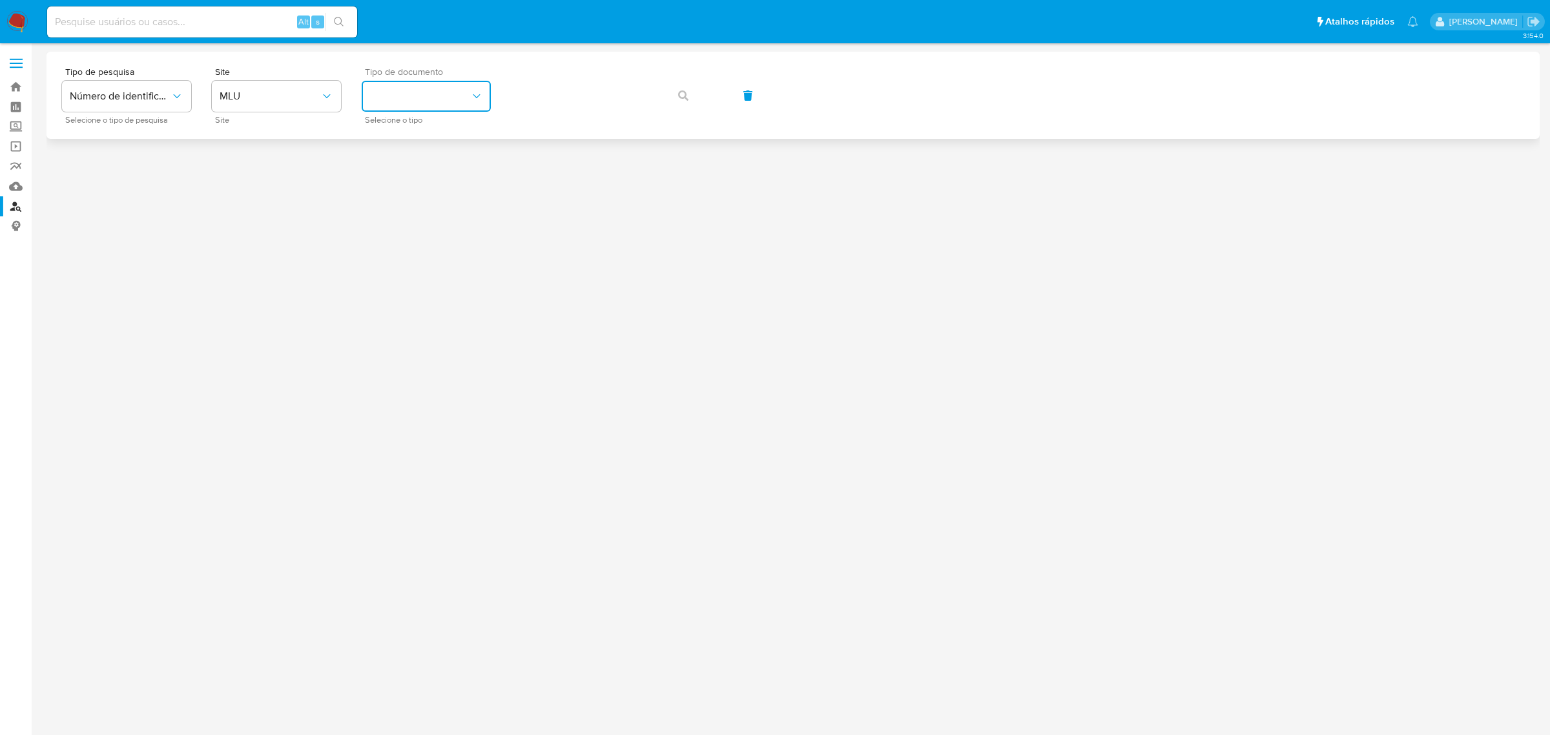
drag, startPoint x: 375, startPoint y: 88, endPoint x: 366, endPoint y: 95, distance: 11.1
click at [366, 95] on button "identificationType" at bounding box center [426, 96] width 129 height 31
drag, startPoint x: 378, startPoint y: 94, endPoint x: 315, endPoint y: 160, distance: 91.3
click at [315, 160] on div at bounding box center [792, 389] width 1493 height 675
click at [318, 90] on span "MLU" at bounding box center [270, 96] width 101 height 13
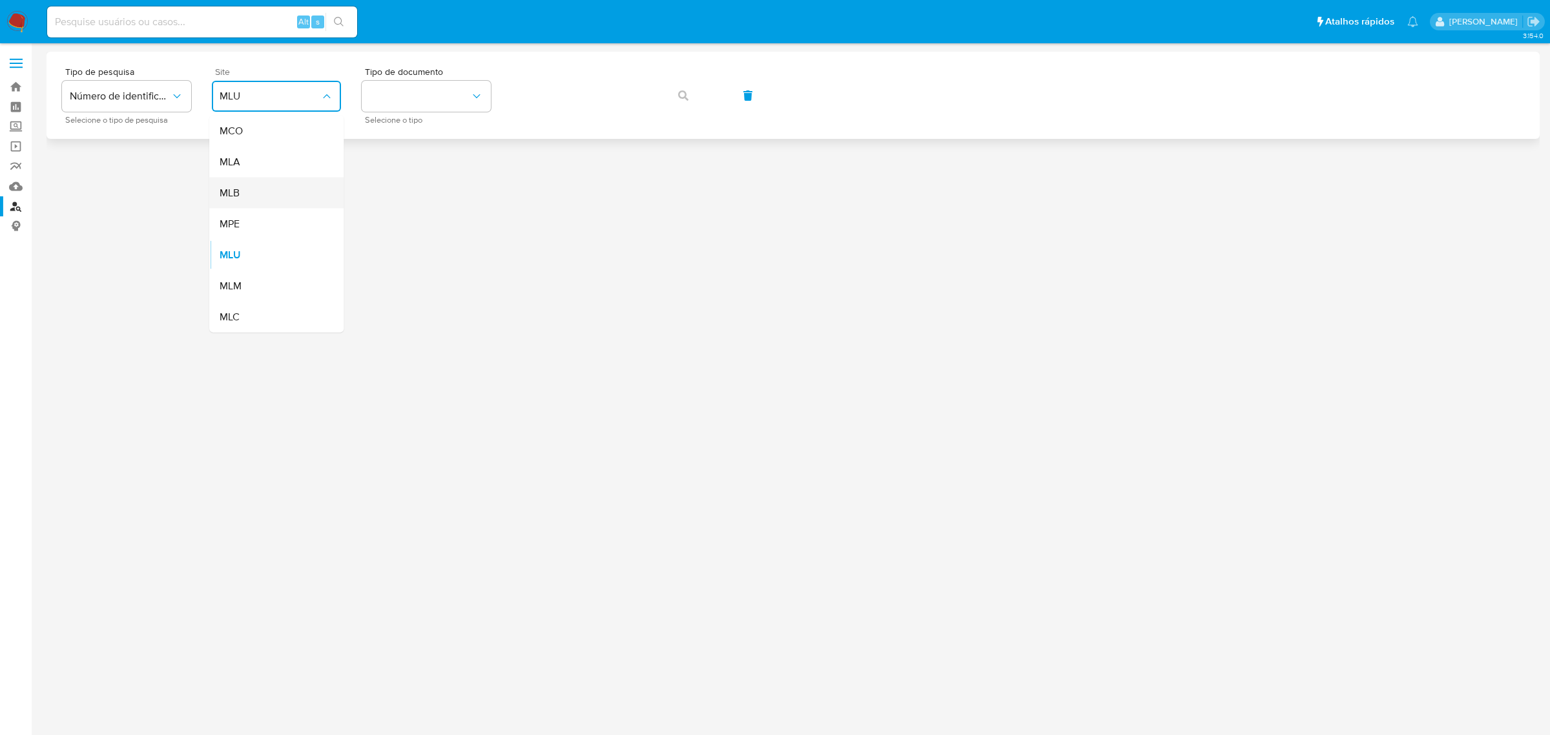
click at [256, 186] on div "MLB" at bounding box center [273, 193] width 106 height 31
click at [417, 102] on button "identificationType" at bounding box center [426, 96] width 129 height 31
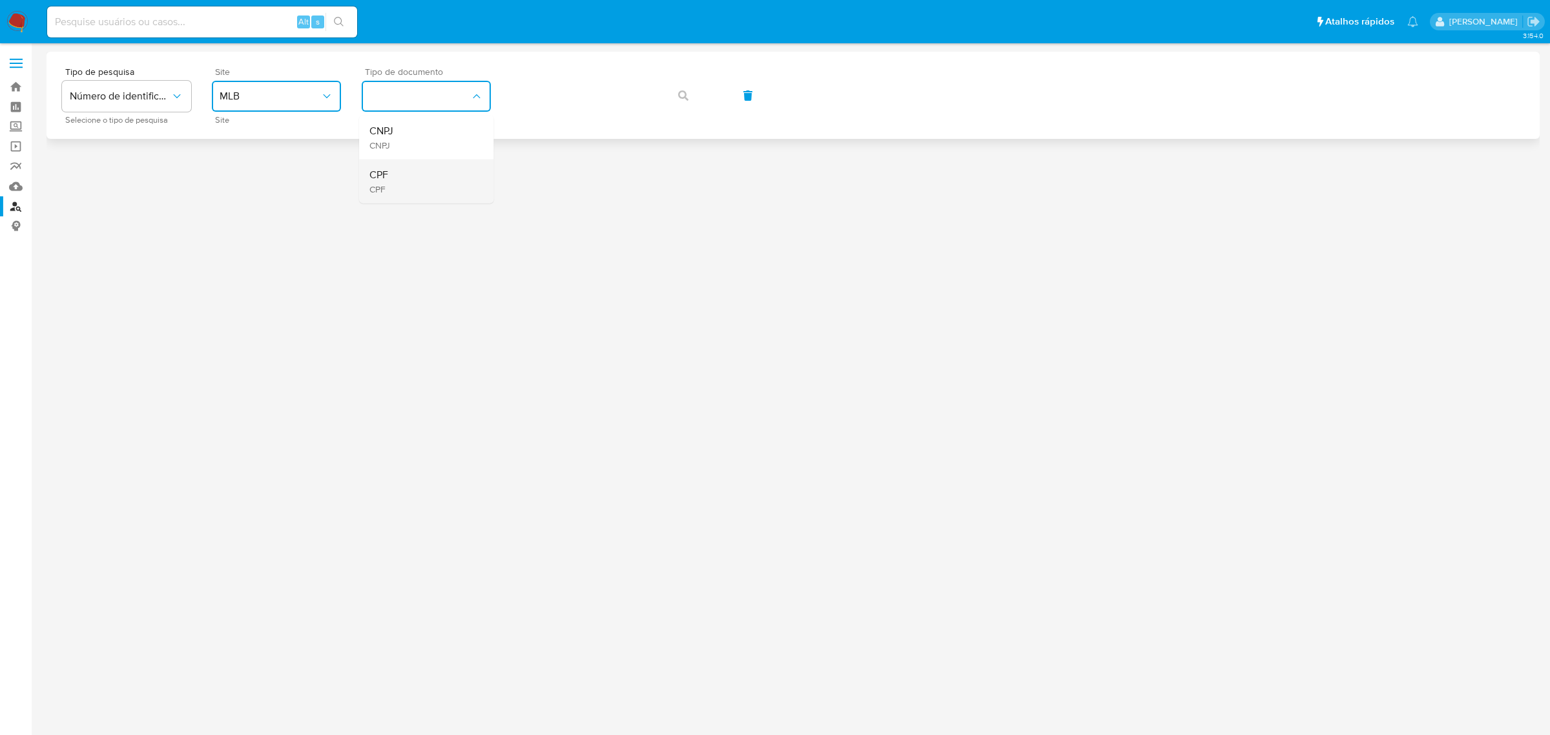
click at [385, 179] on span "CPF" at bounding box center [378, 175] width 19 height 13
click at [679, 94] on icon "button" at bounding box center [683, 95] width 10 height 10
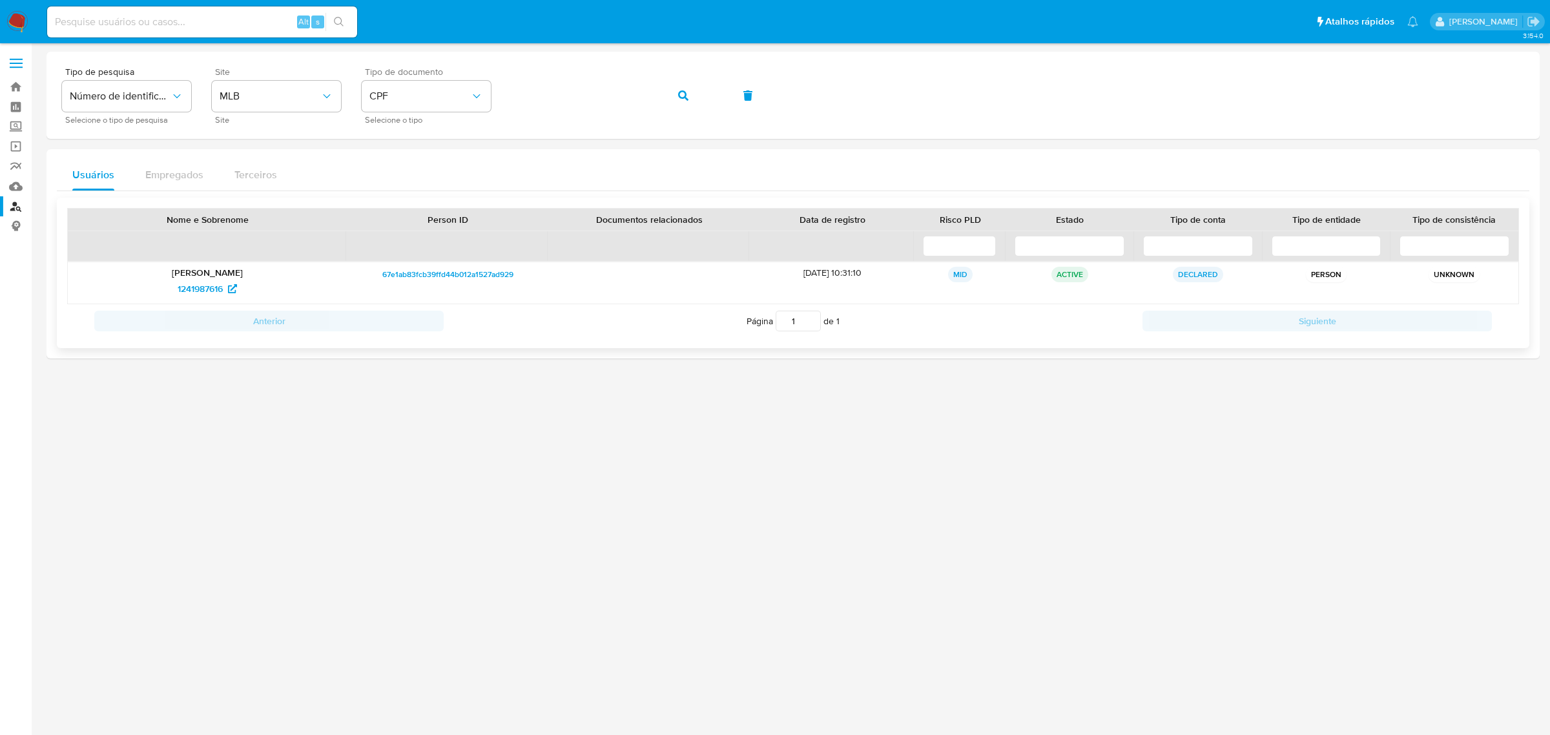
click at [210, 271] on p "Fernando Alberto Scholze" at bounding box center [207, 273] width 261 height 12
click at [209, 285] on span "1241987616" at bounding box center [200, 288] width 45 height 21
click at [500, 101] on div "Tipo de pesquisa Número de identificação Selecione o tipo de pesquisa Site MLB …" at bounding box center [793, 95] width 1462 height 56
click at [675, 90] on button "button" at bounding box center [683, 95] width 44 height 31
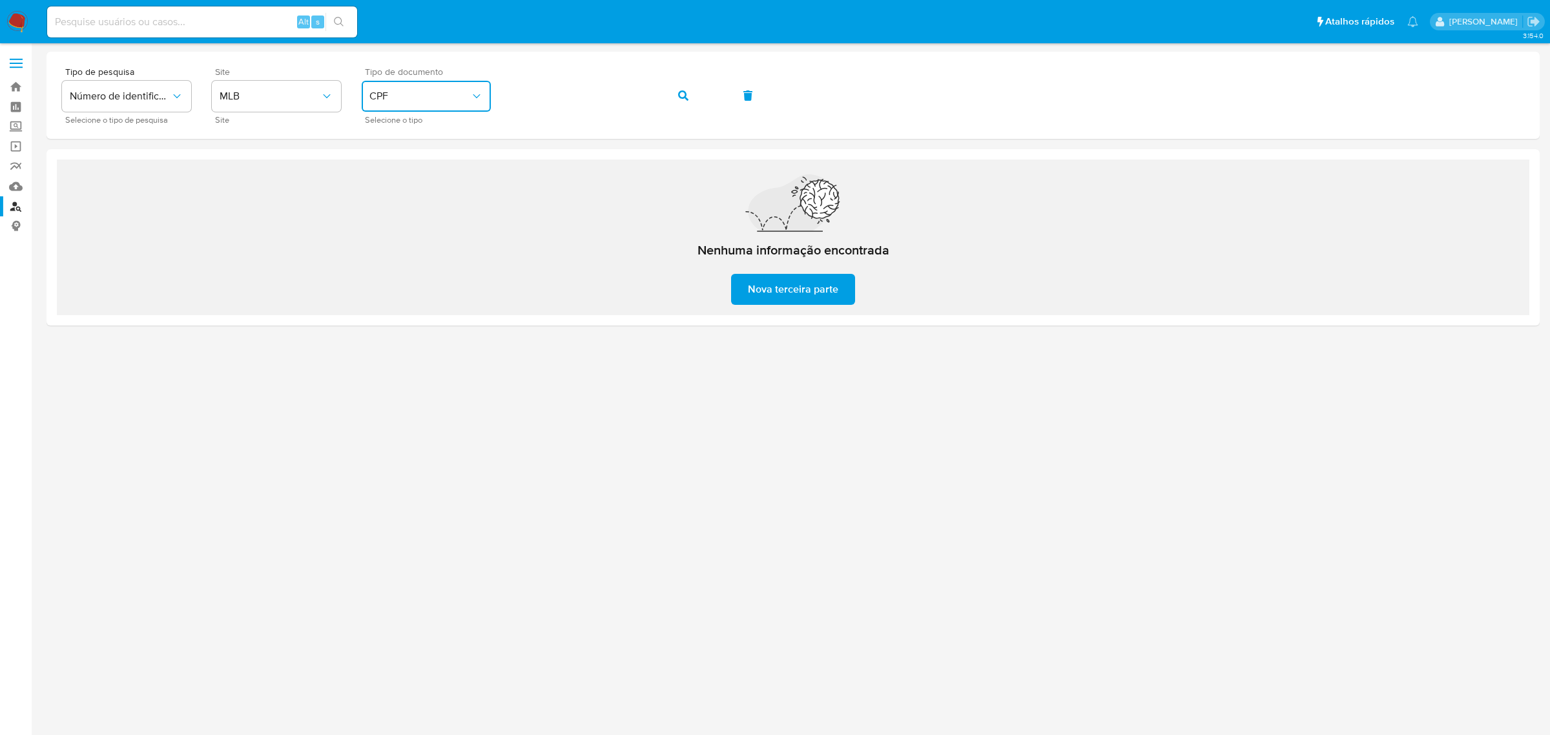
click at [448, 92] on span "CPF" at bounding box center [419, 96] width 101 height 13
click at [418, 138] on div "CNPJ CNPJ" at bounding box center [422, 138] width 106 height 44
click at [495, 92] on div "Tipo de pesquisa Número de identificação Selecione o tipo de pesquisa Site MLB …" at bounding box center [793, 95] width 1462 height 56
click at [679, 95] on icon "button" at bounding box center [683, 95] width 10 height 10
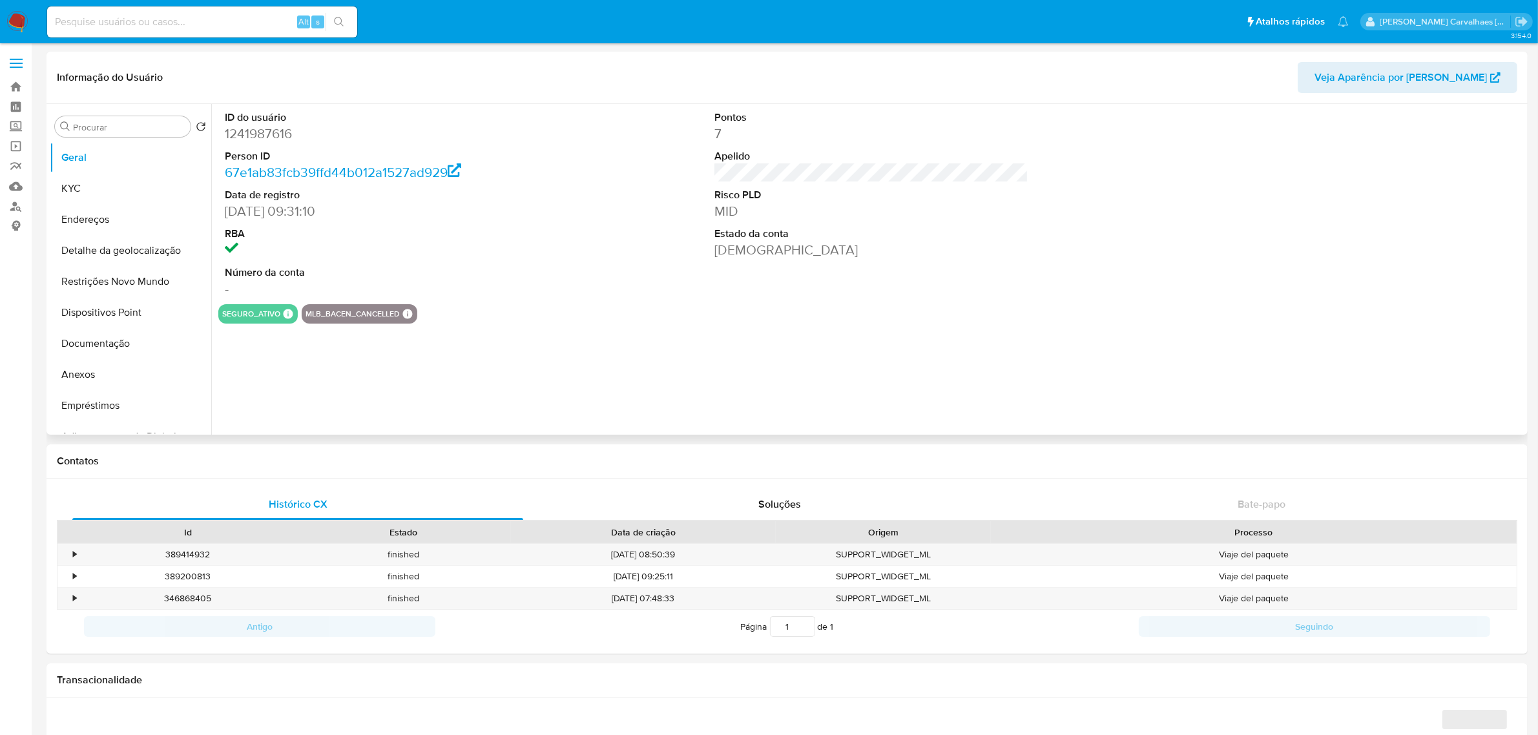
select select "10"
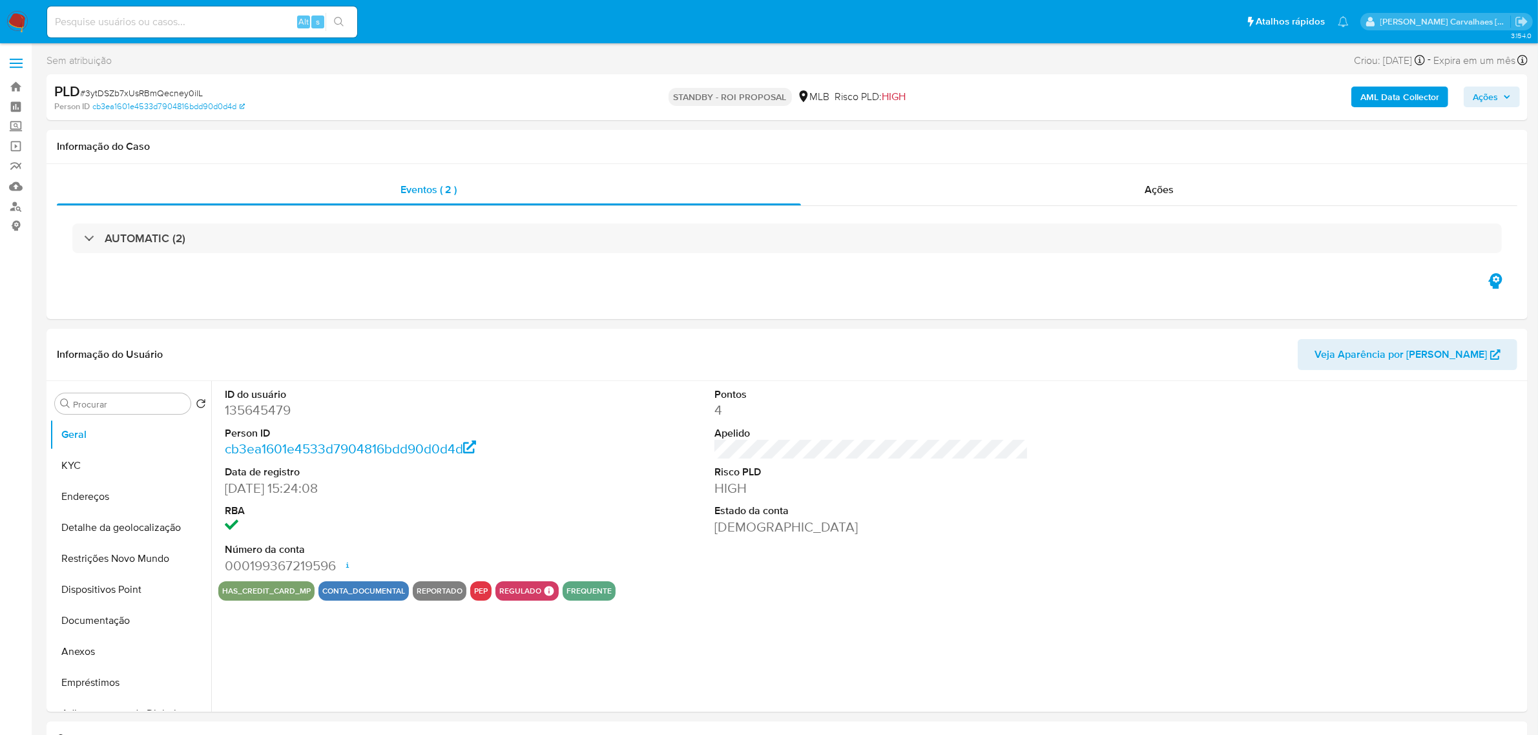
select select "10"
click at [16, 87] on link "Bandeja" at bounding box center [77, 87] width 154 height 20
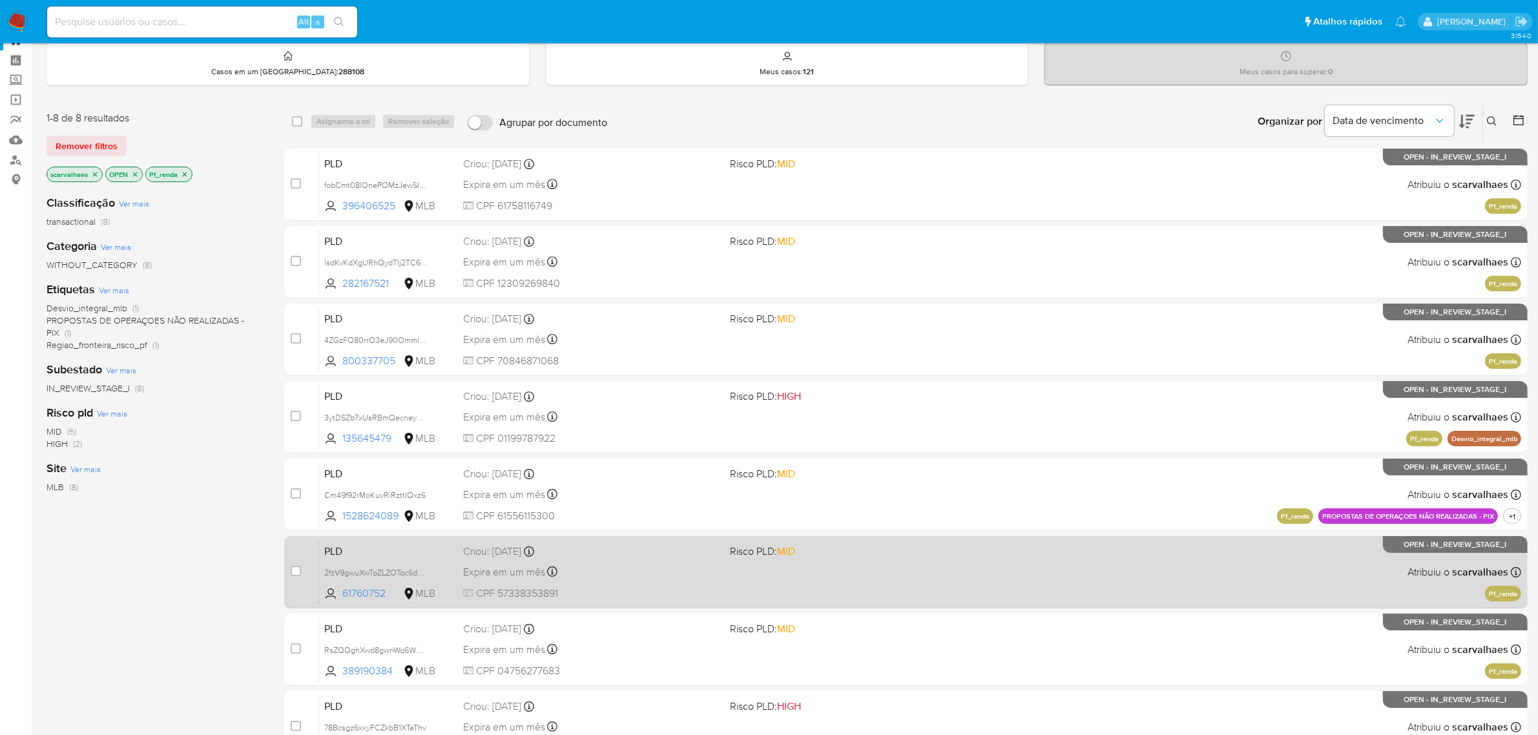
scroll to position [128, 0]
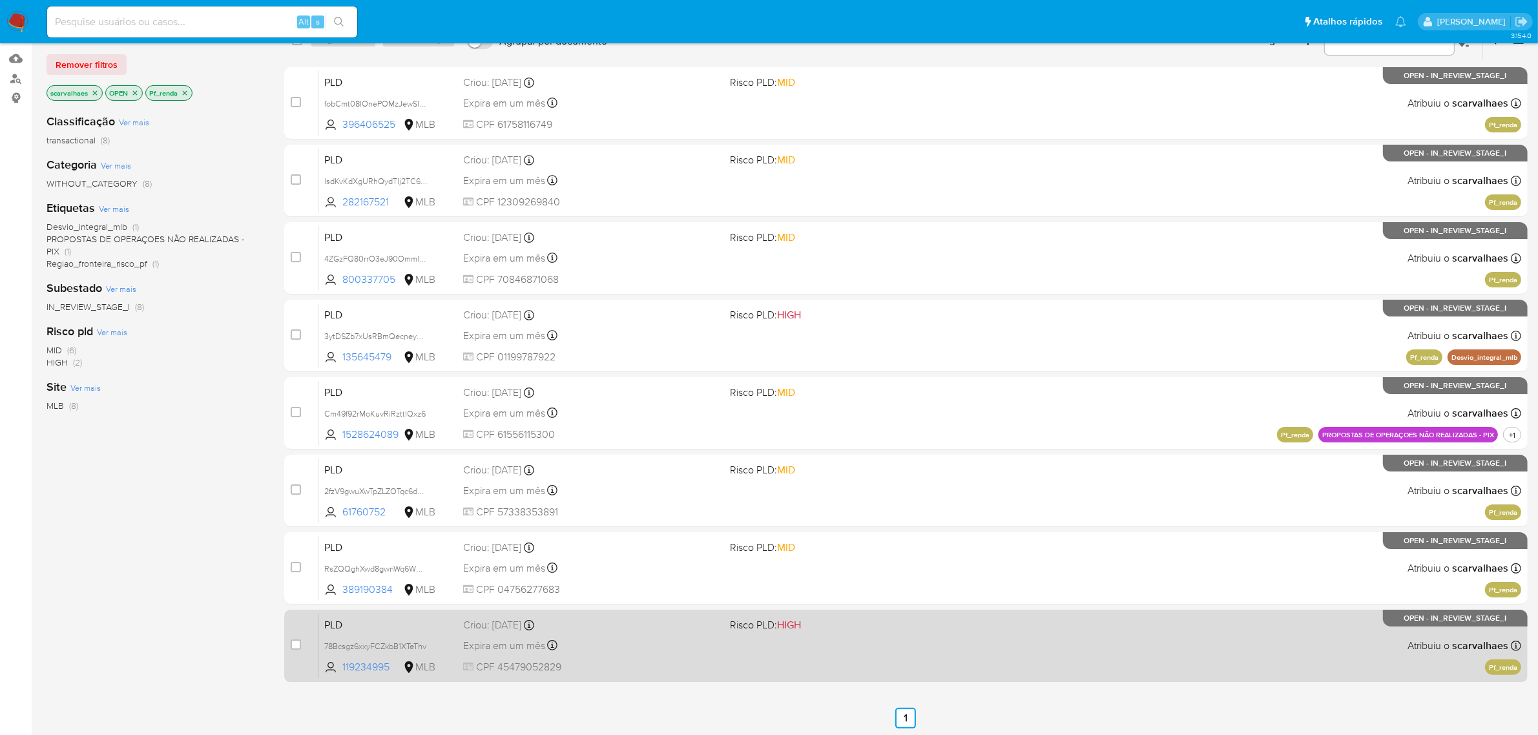
click at [717, 650] on div "Expira em um mês Expira em [DATE] 00:06:39" at bounding box center [591, 645] width 257 height 17
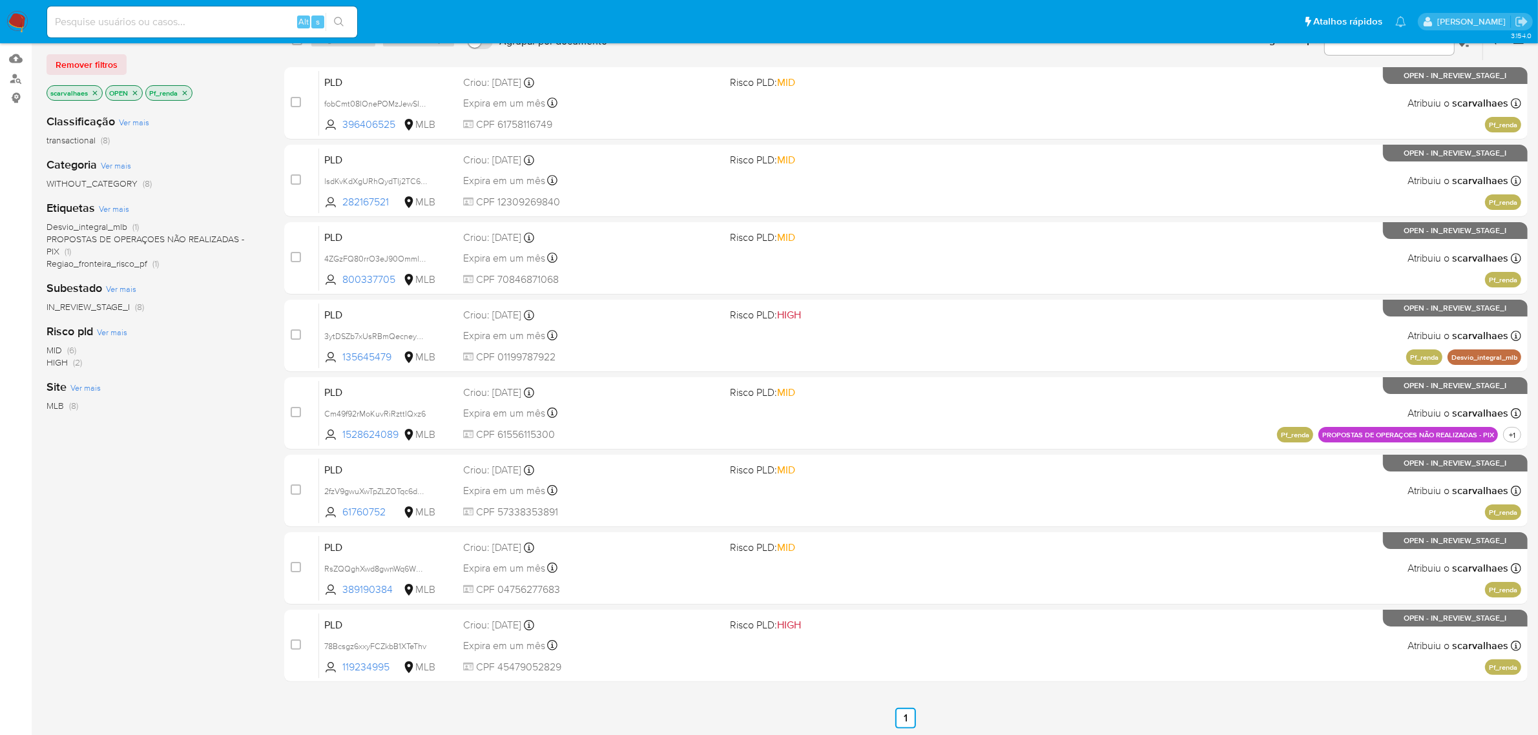
click at [184, 89] on icon "close-filter" at bounding box center [185, 93] width 8 height 8
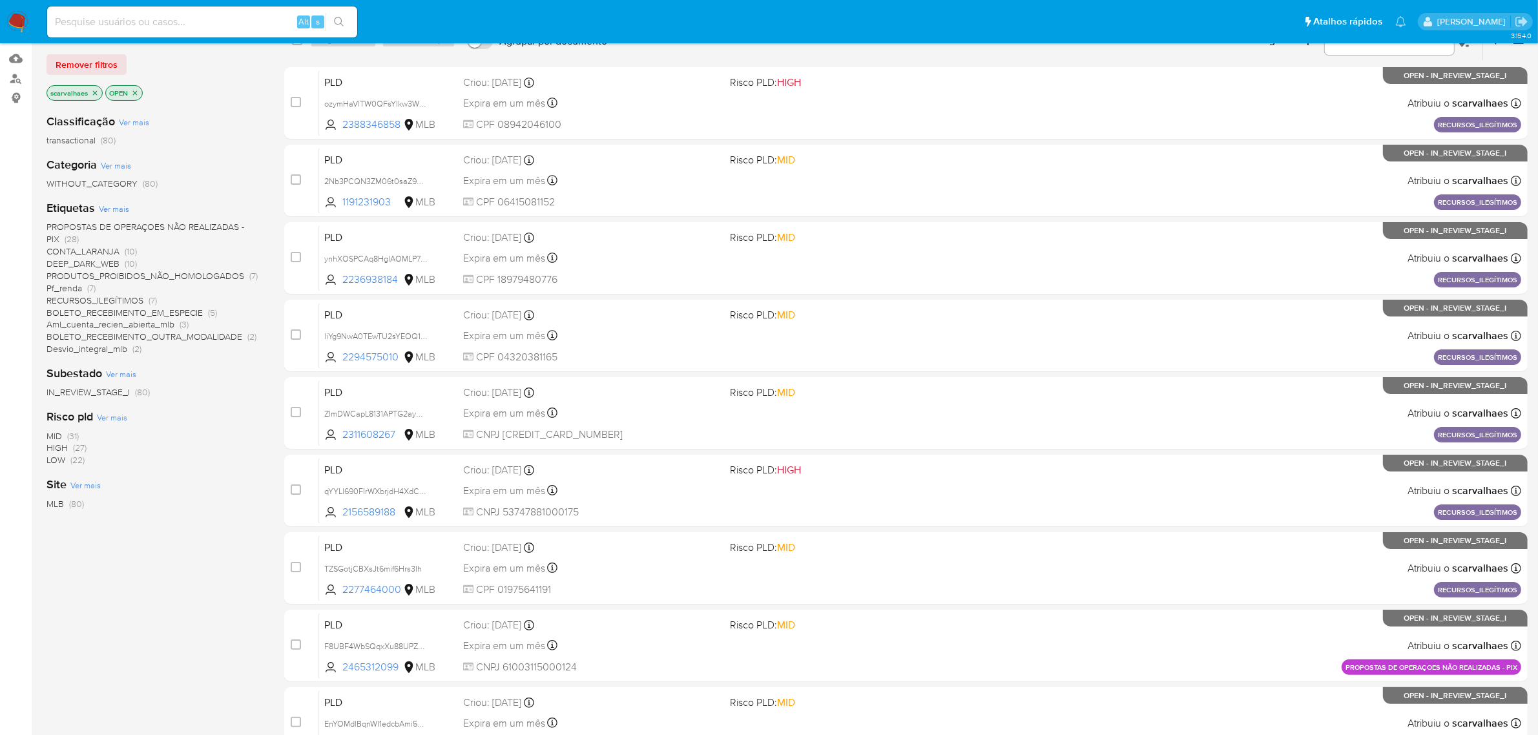
click at [117, 250] on span "CONTA_LARANJA" at bounding box center [82, 251] width 73 height 13
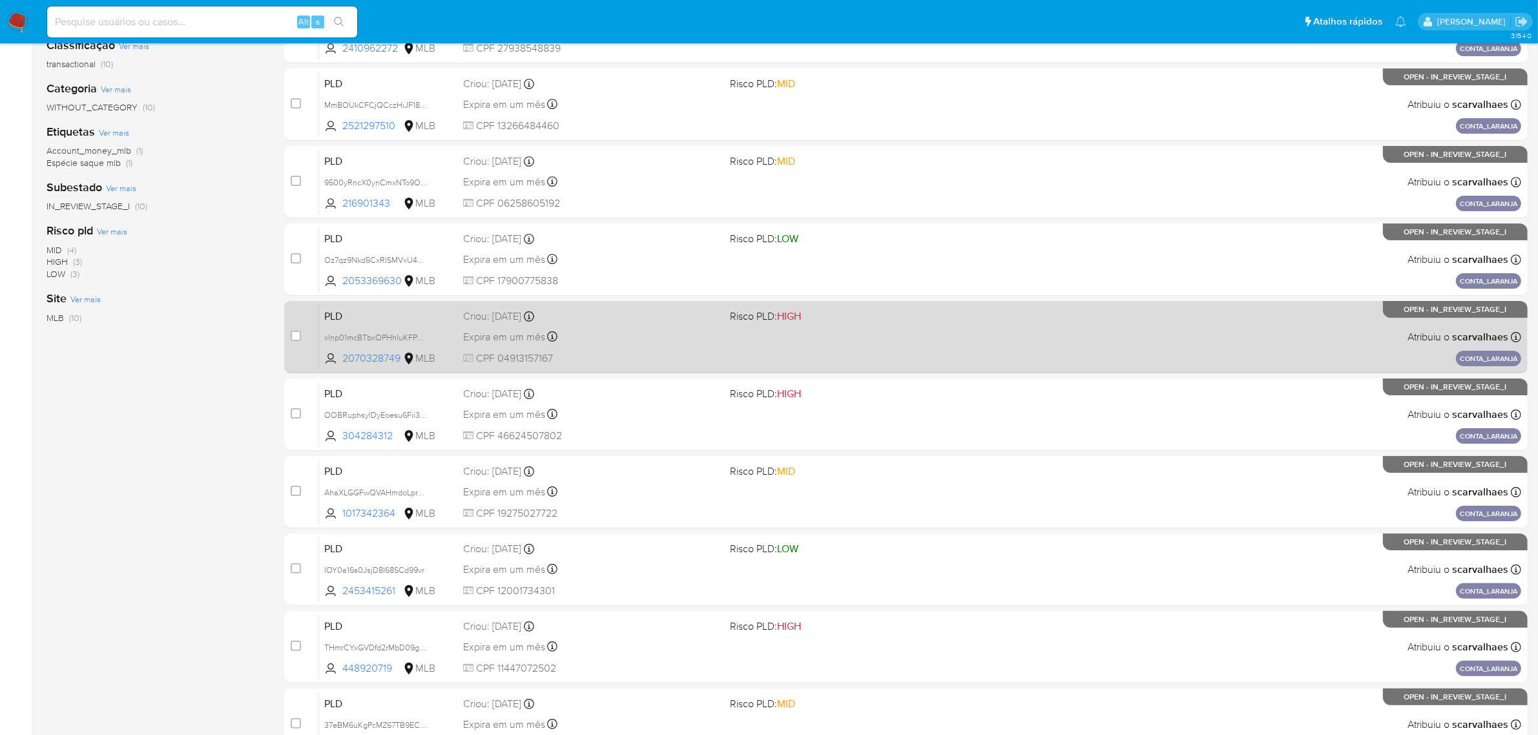
scroll to position [283, 0]
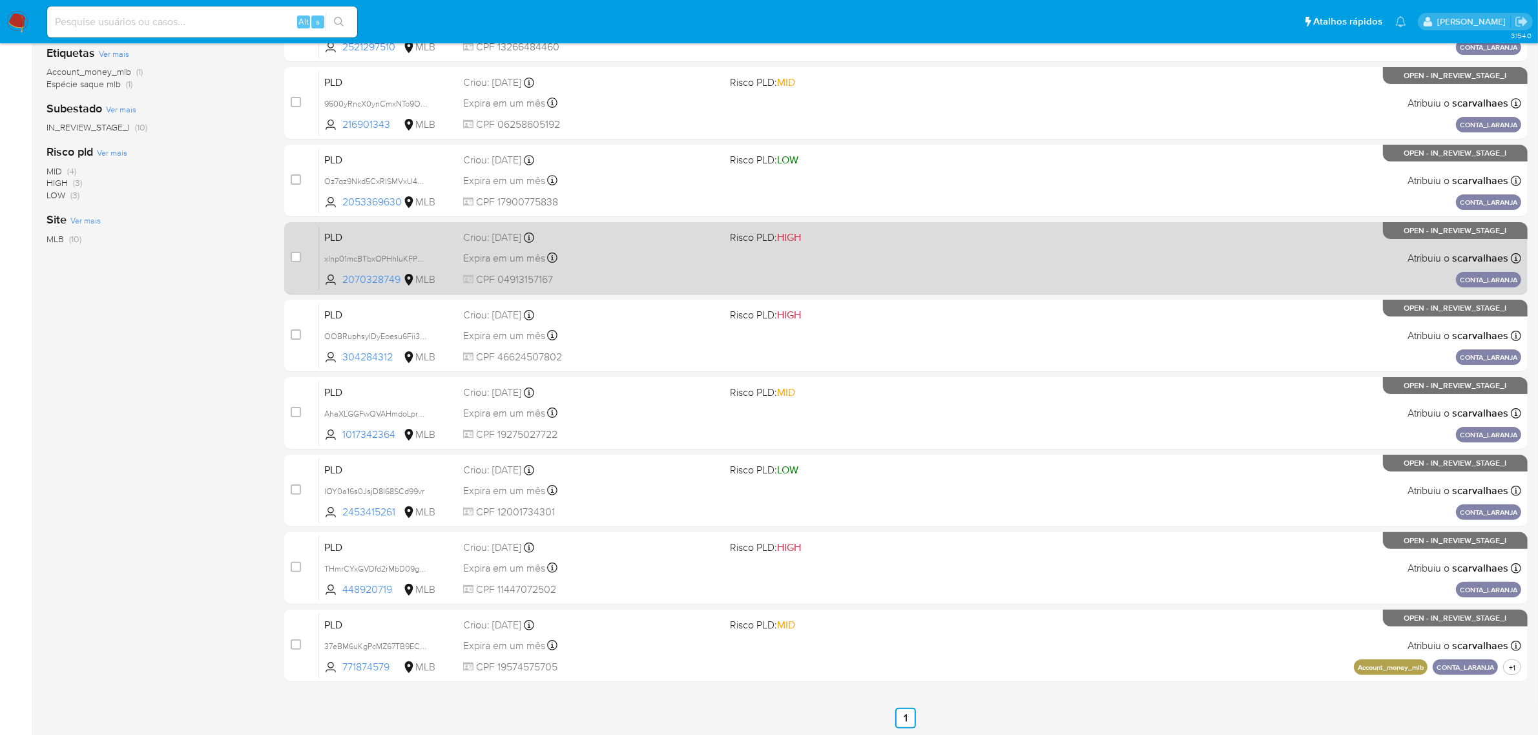
click at [863, 257] on div "PLD xlnp01mcBTbxOPHhluKFP0w4 2070328749 MLB Risco PLD: HIGH Criou: 14/08/2025 C…" at bounding box center [920, 257] width 1202 height 65
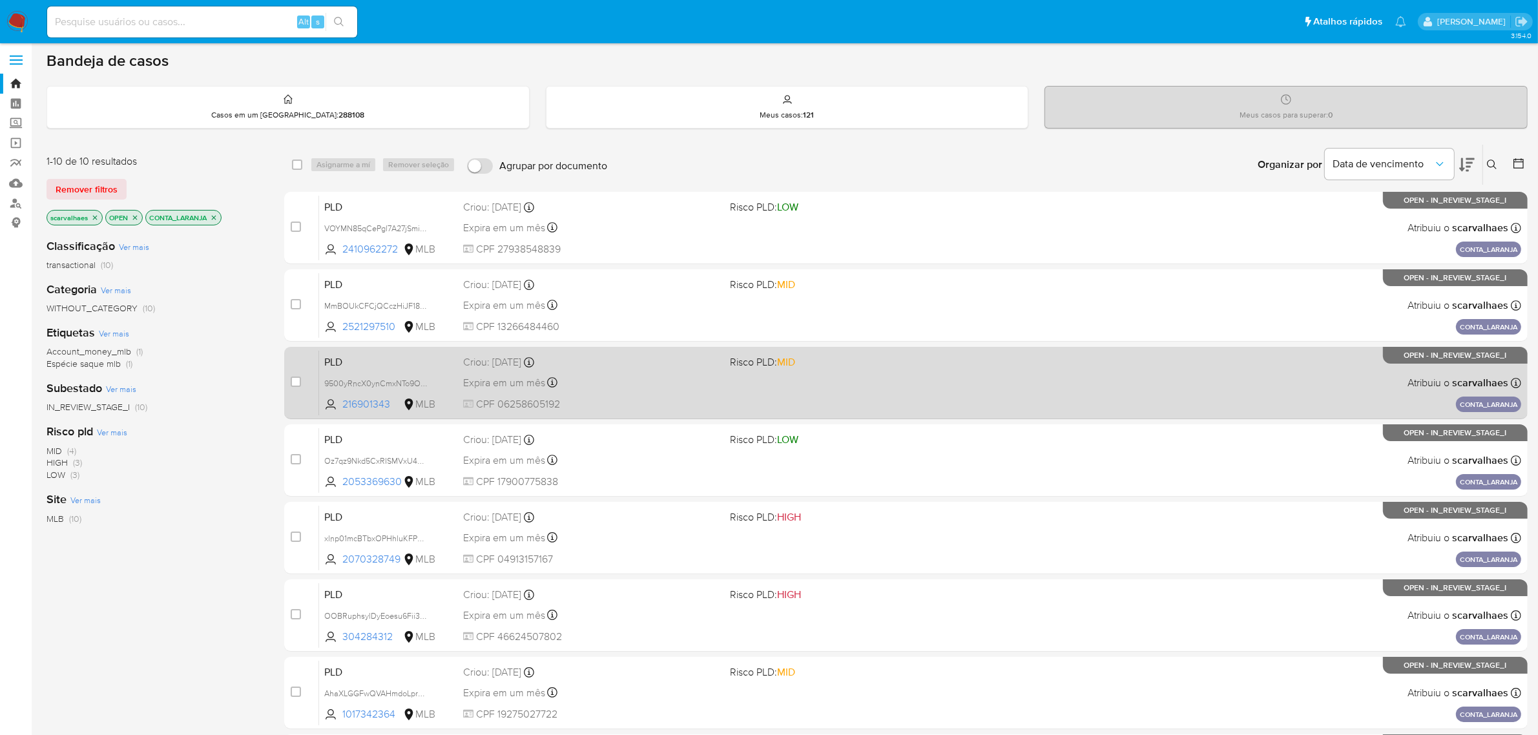
scroll to position [0, 0]
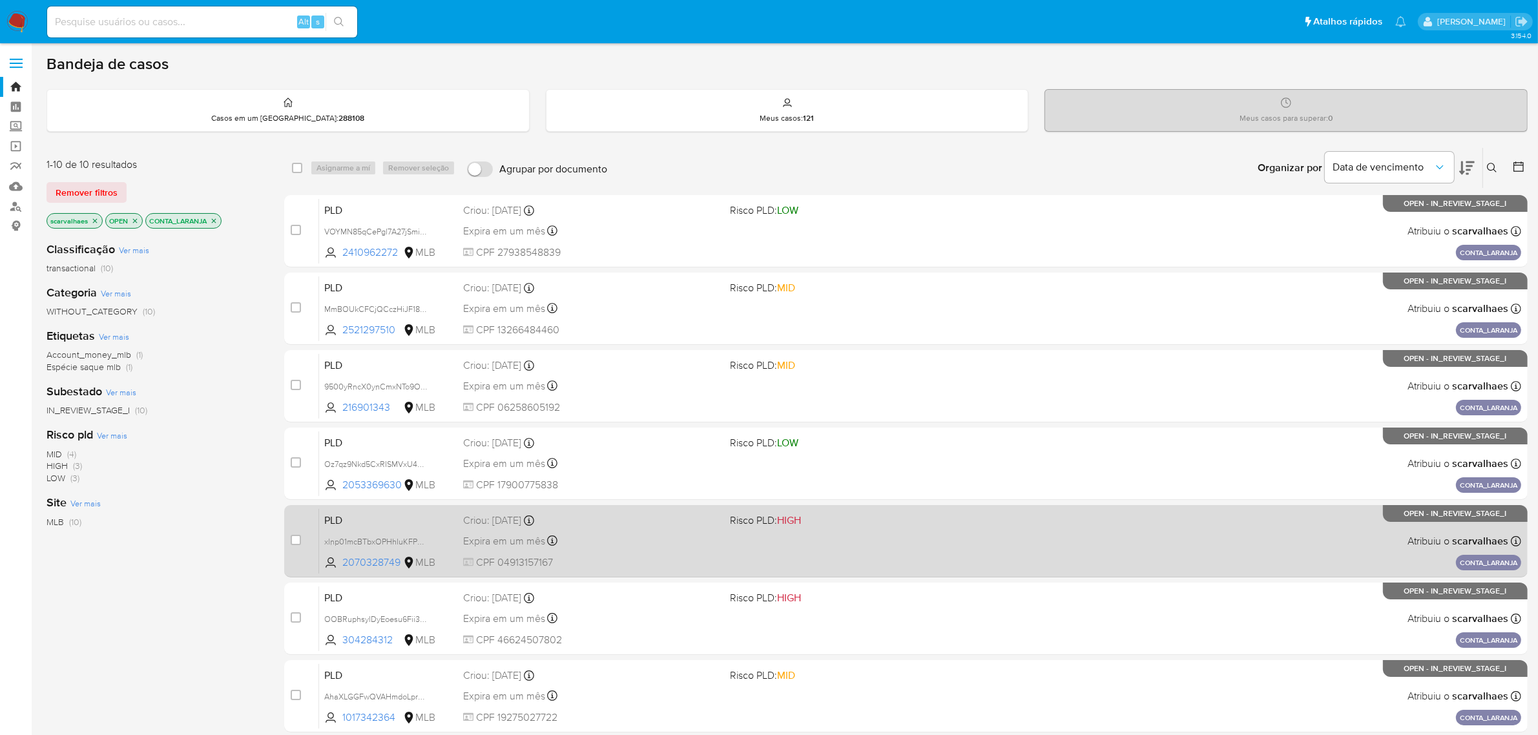
click at [698, 533] on div "Expira em um mês Expira em 28/09/2025 11:56:12" at bounding box center [591, 540] width 257 height 17
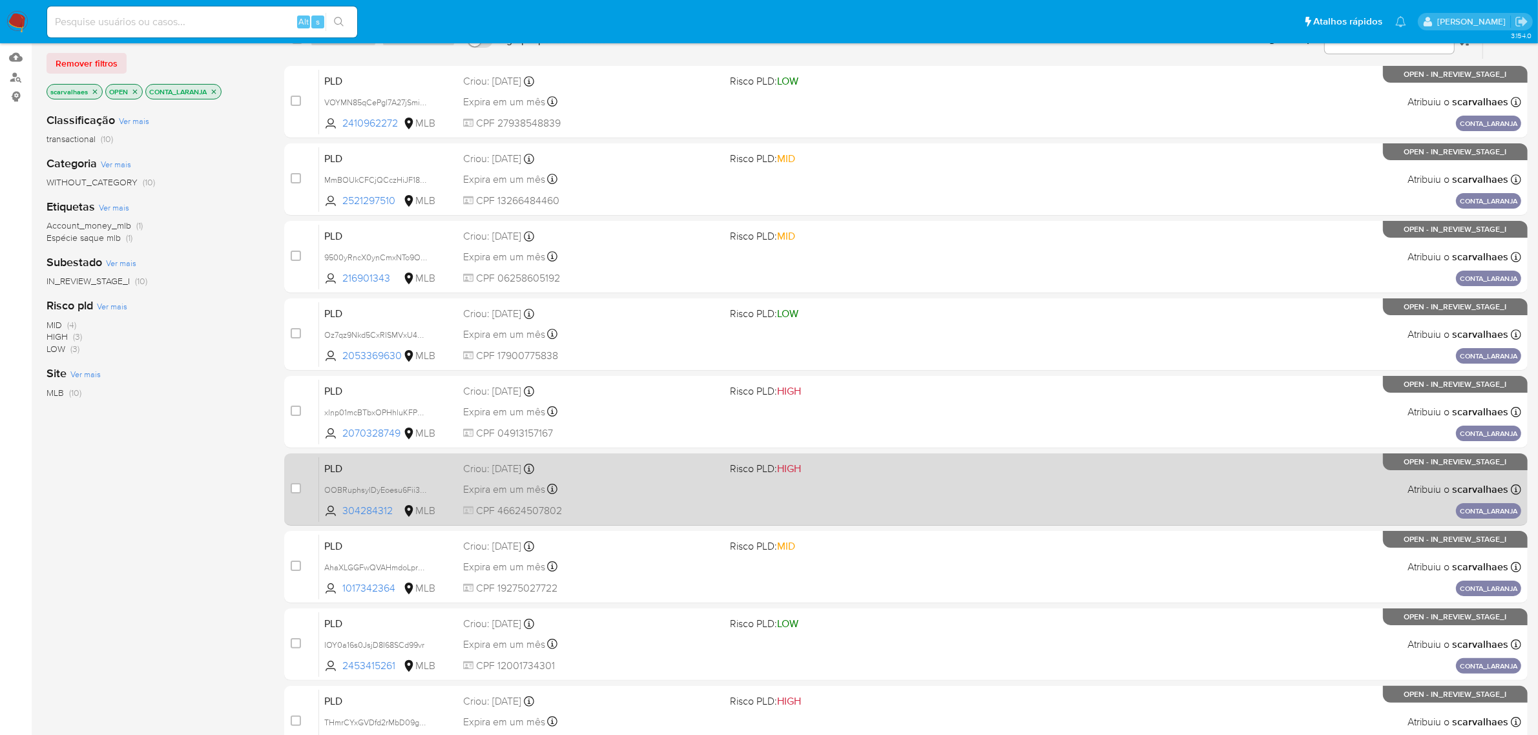
scroll to position [242, 0]
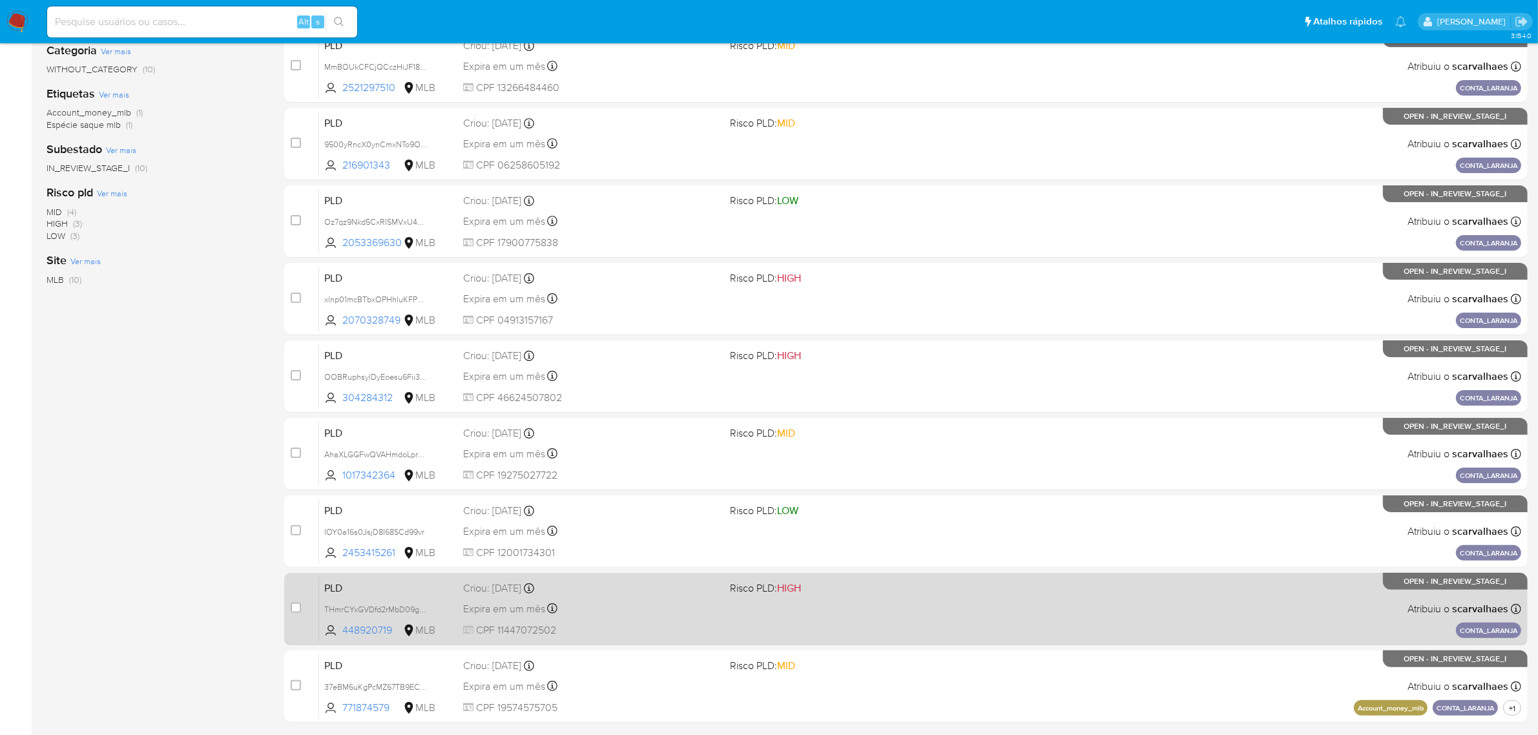
click at [774, 604] on div "PLD THmrCYxGVDfd2rMbD09gDRUP 448920719 MLB Risco PLD: HIGH Criou: 14/08/2025 Cr…" at bounding box center [920, 608] width 1202 height 65
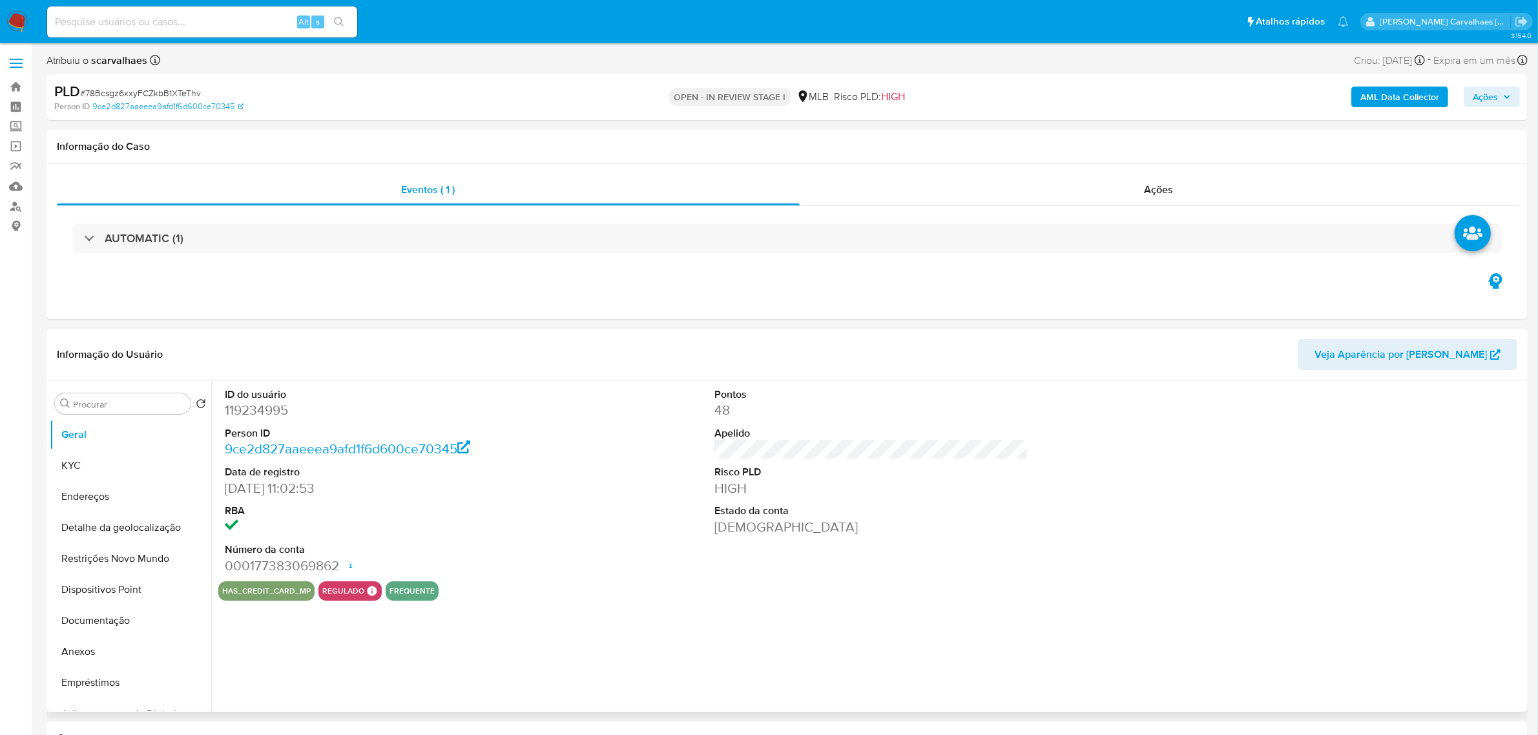
select select "10"
click at [76, 429] on button "Geral" at bounding box center [125, 434] width 151 height 31
select select "10"
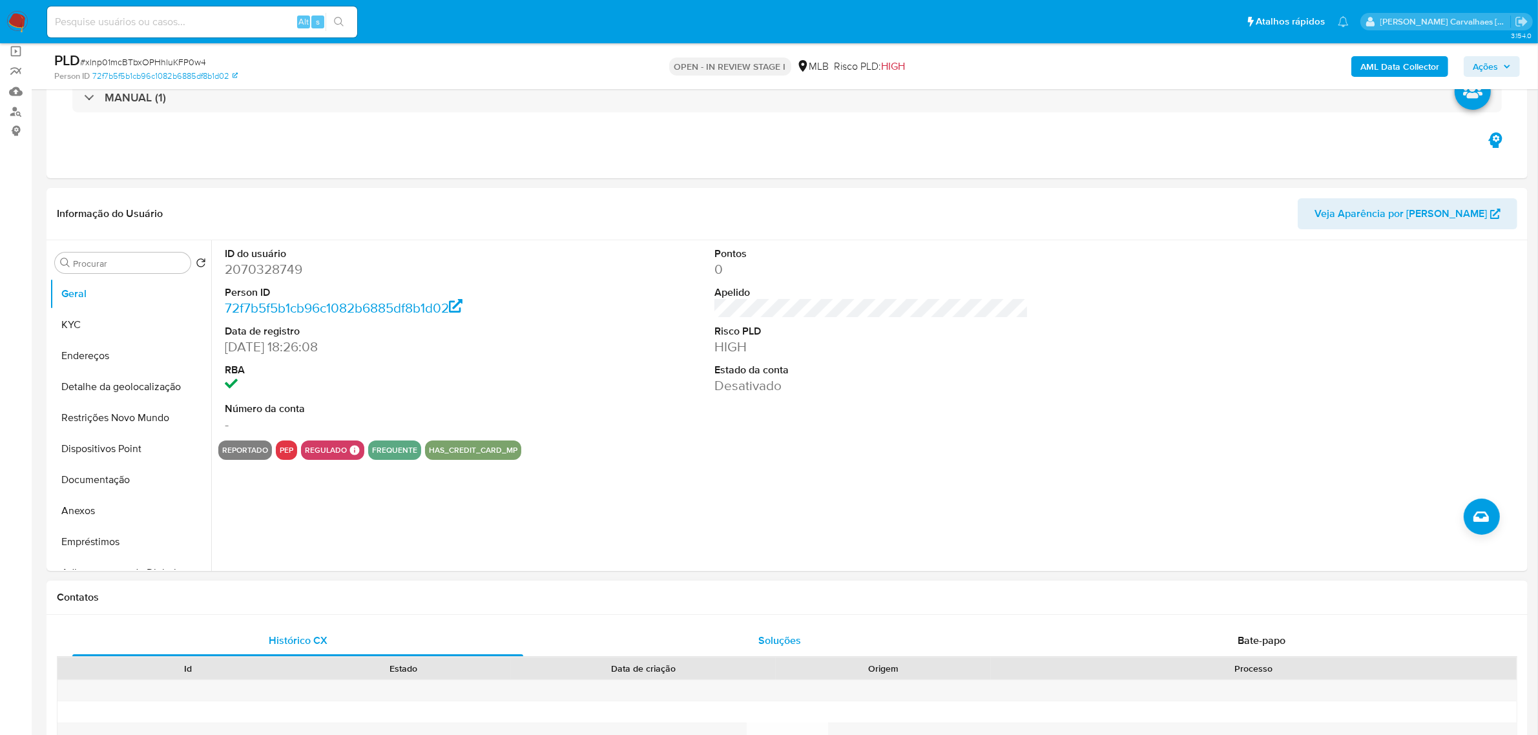
scroll to position [323, 0]
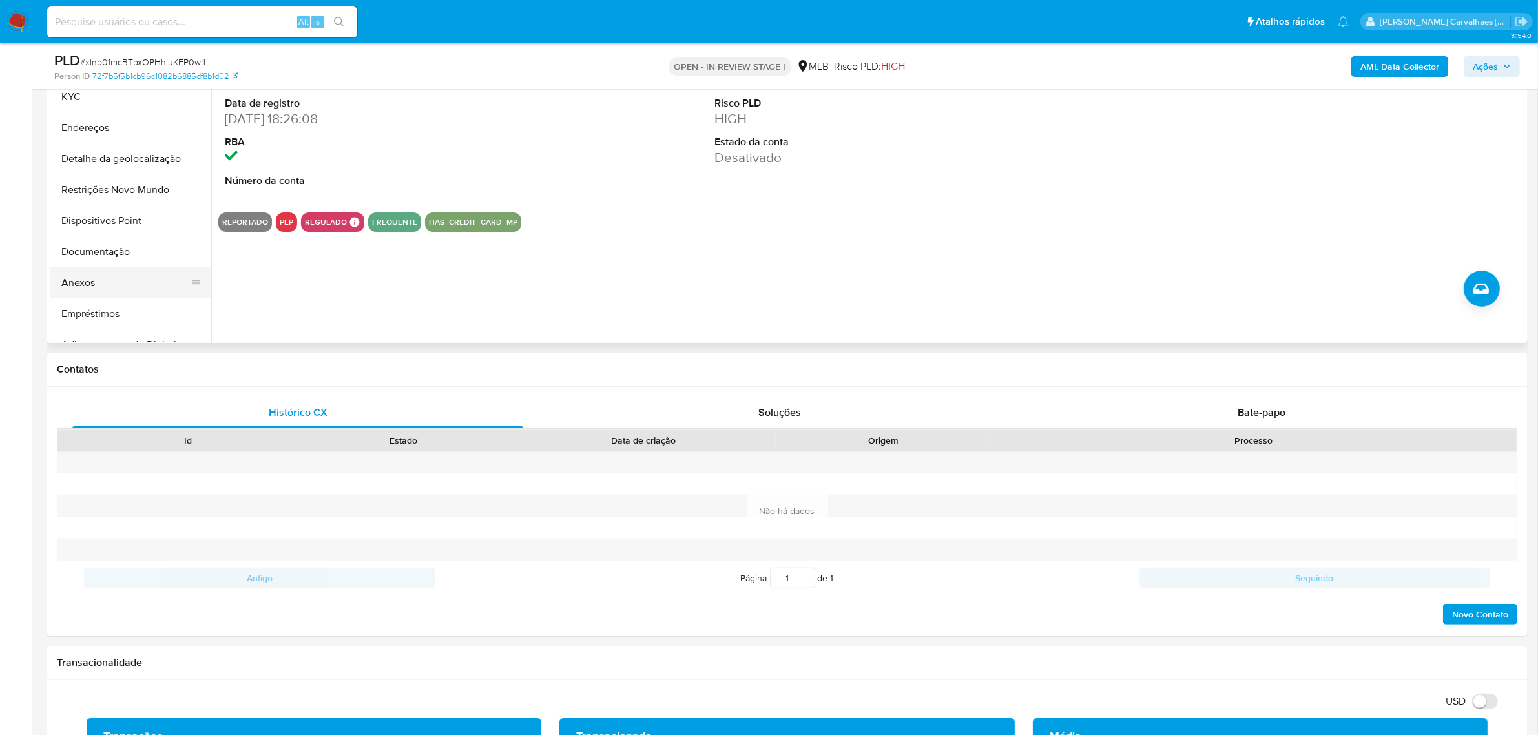
click at [112, 285] on button "Anexos" at bounding box center [125, 282] width 151 height 31
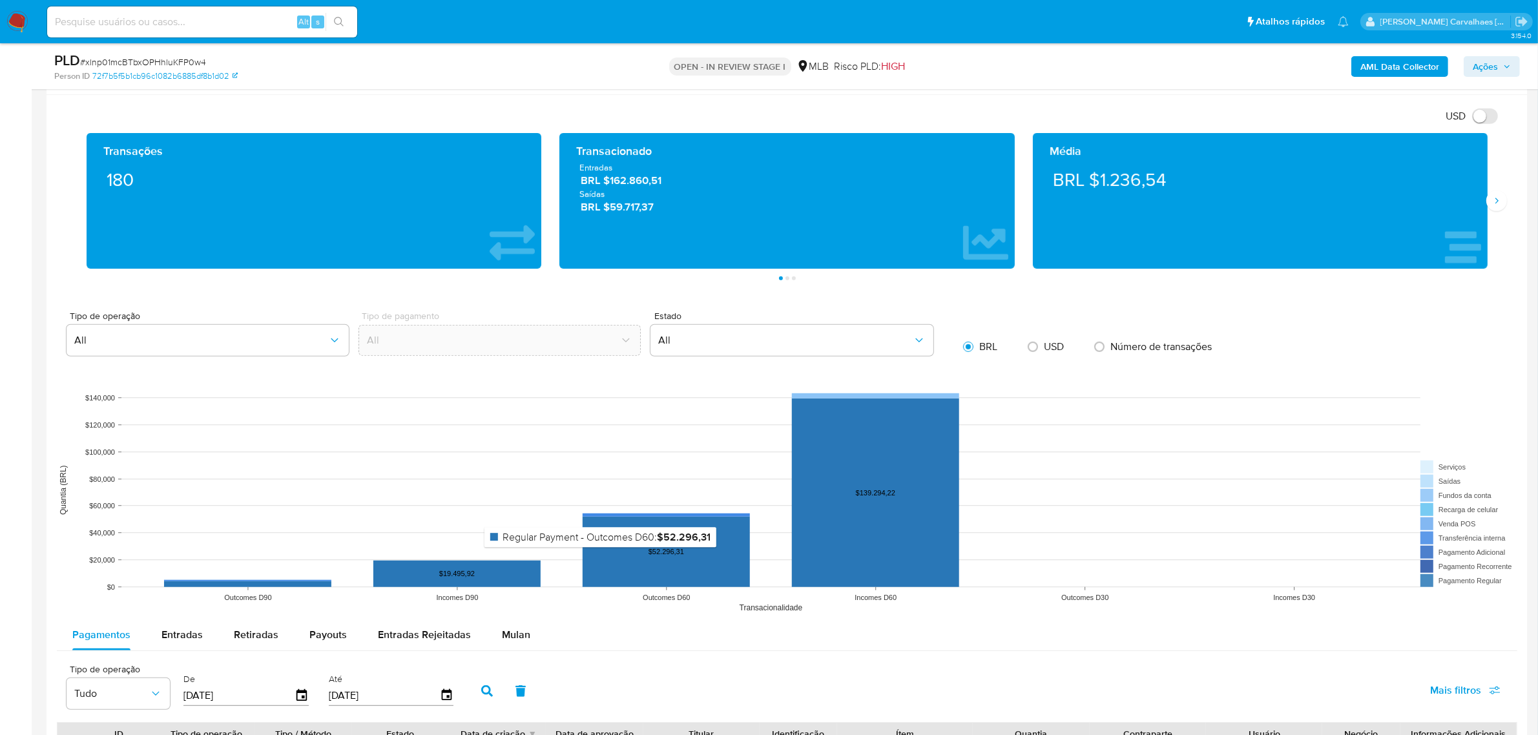
scroll to position [1130, 0]
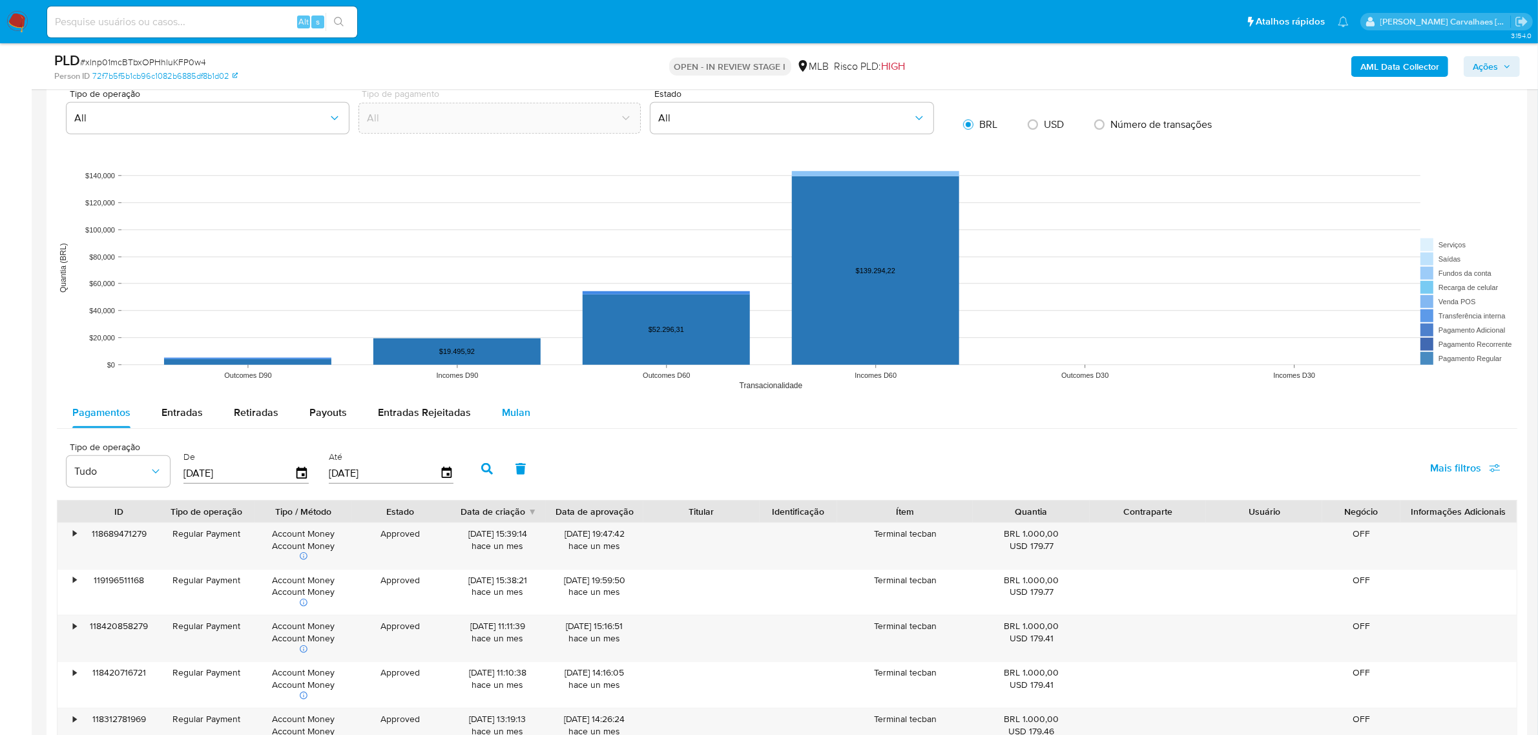
click at [524, 418] on span "Mulan" at bounding box center [516, 412] width 28 height 15
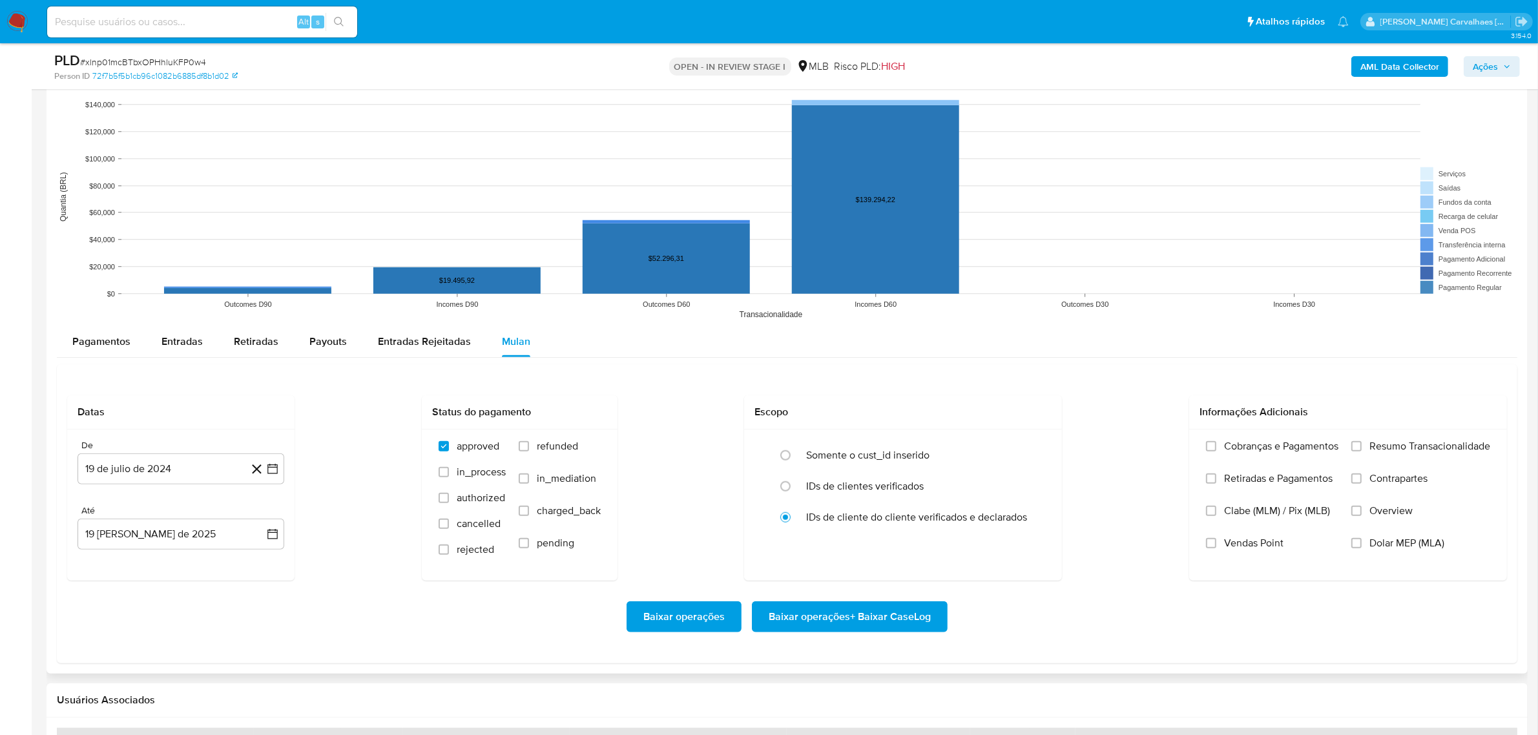
scroll to position [1211, 0]
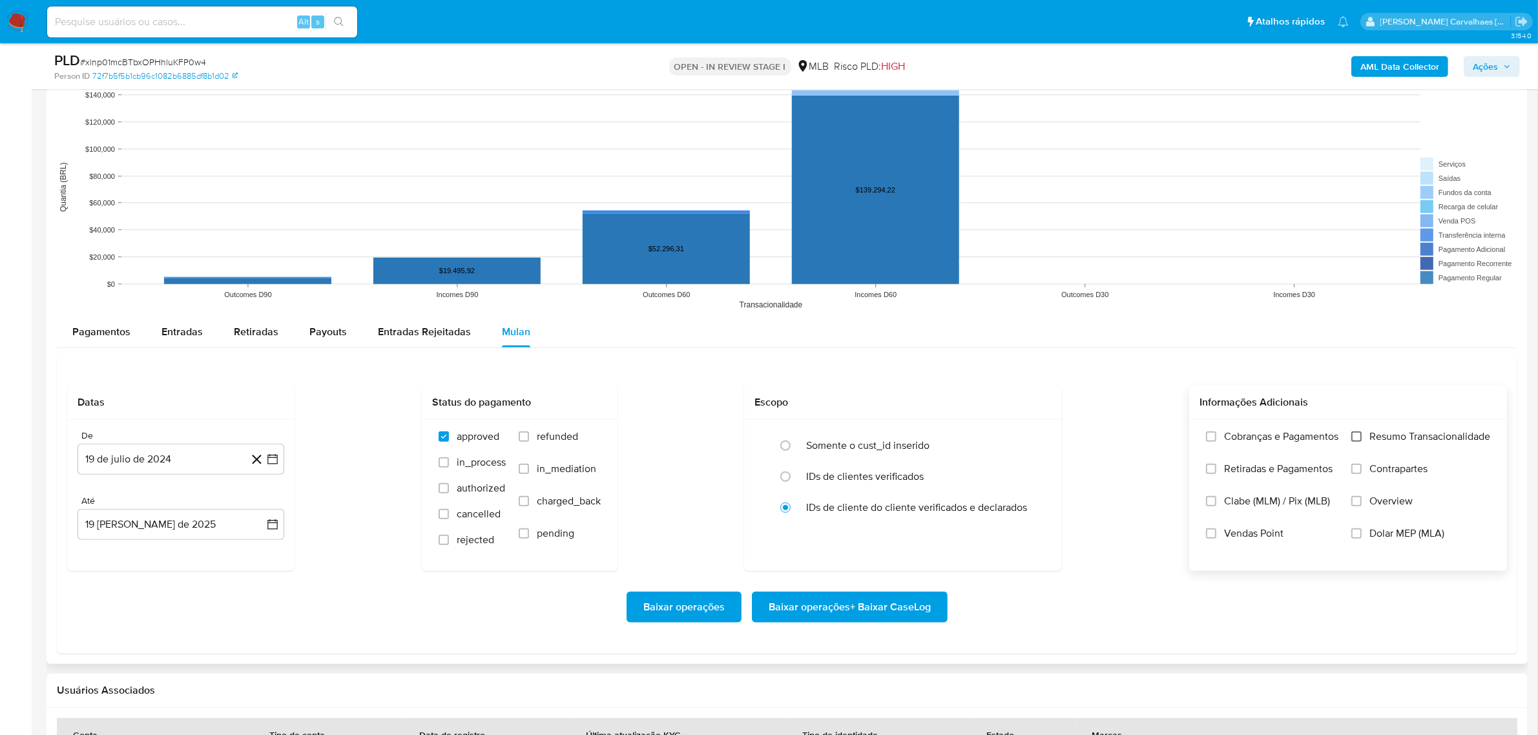
click at [1354, 435] on input "Resumo Transacionalidade" at bounding box center [1356, 436] width 10 height 10
click at [278, 459] on icon "button" at bounding box center [272, 459] width 13 height 13
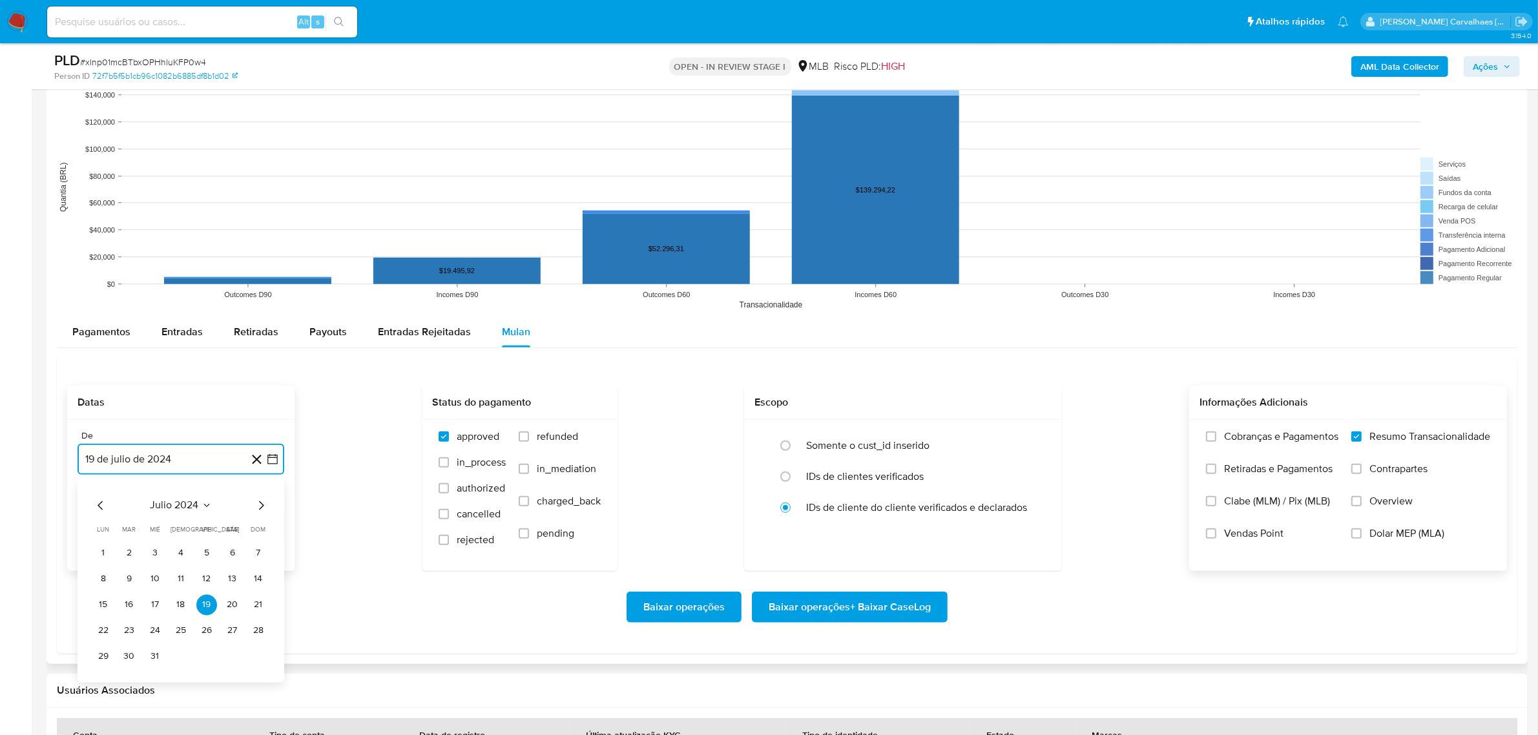
click at [260, 507] on icon "Mes siguiente" at bounding box center [260, 504] width 15 height 15
click at [259, 502] on icon "Mes siguiente" at bounding box center [260, 504] width 15 height 15
click at [258, 512] on icon "Mes siguiente" at bounding box center [260, 504] width 15 height 15
click at [258, 502] on icon "Mes siguiente" at bounding box center [260, 504] width 15 height 15
click at [260, 508] on icon "Mes siguiente" at bounding box center [260, 504] width 15 height 15
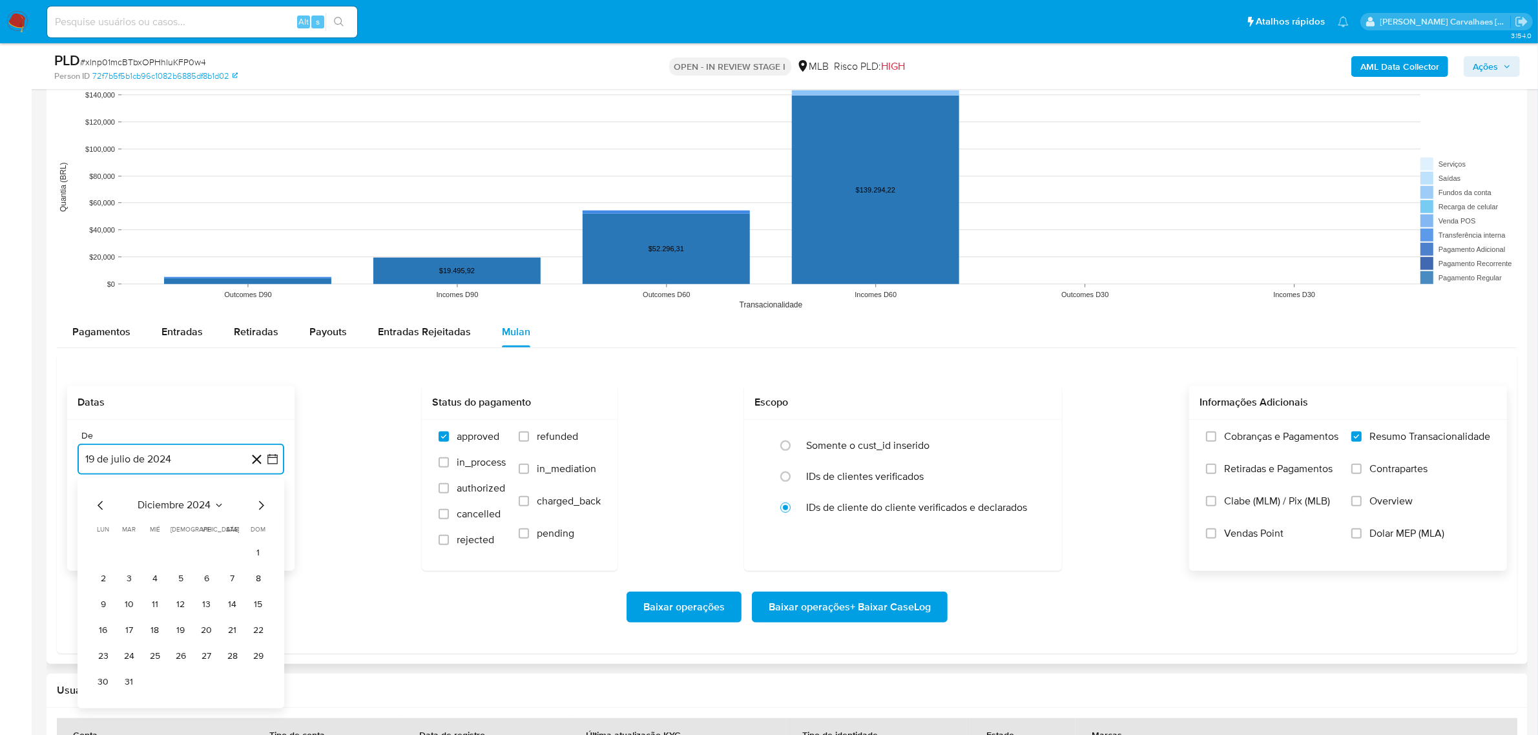
click at [260, 504] on icon "Mes siguiente" at bounding box center [260, 504] width 15 height 15
click at [260, 508] on icon "Mes siguiente" at bounding box center [260, 504] width 15 height 15
click at [259, 508] on icon "Mes siguiente" at bounding box center [260, 504] width 15 height 15
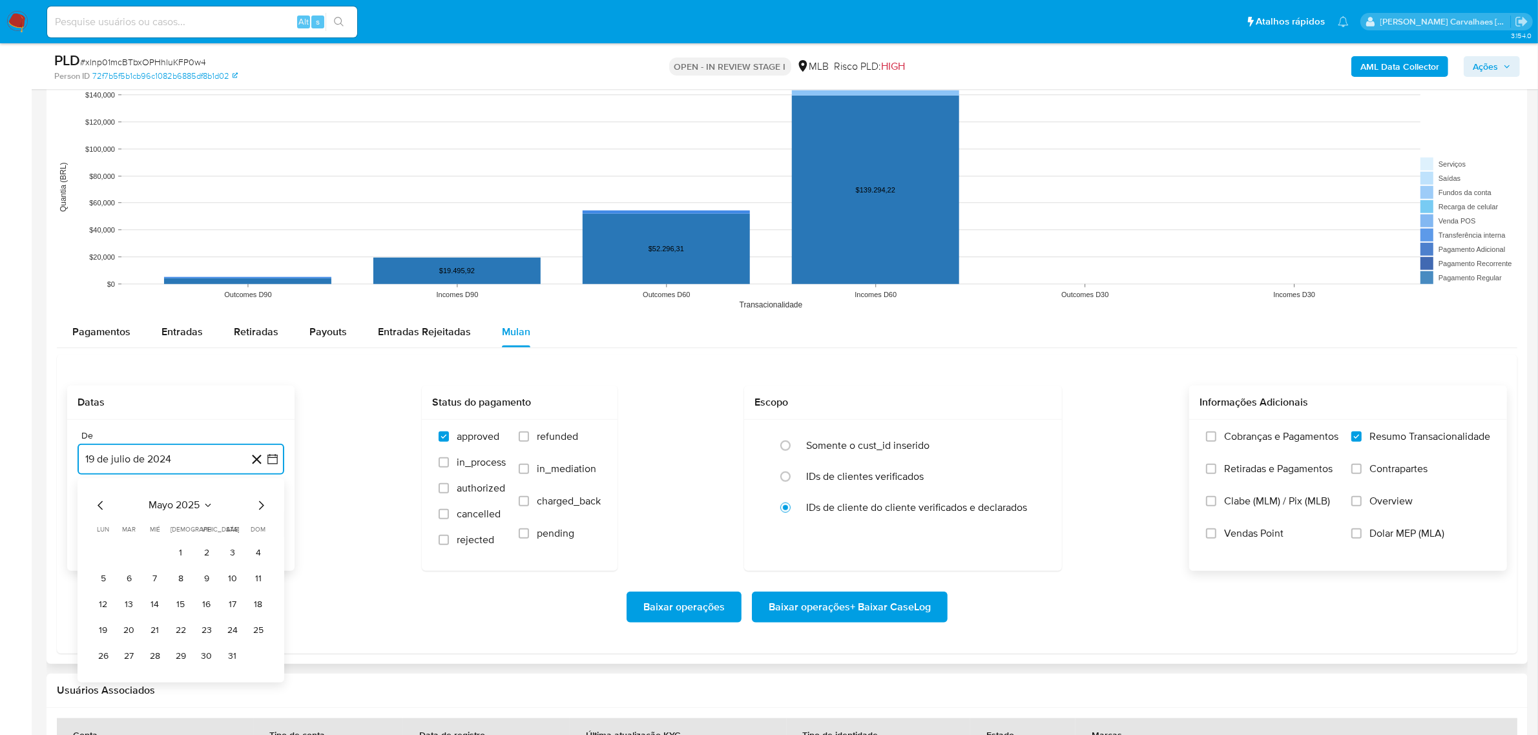
click at [262, 508] on icon "Mes siguiente" at bounding box center [261, 504] width 5 height 9
click at [96, 505] on icon "Mes anterior" at bounding box center [100, 504] width 15 height 15
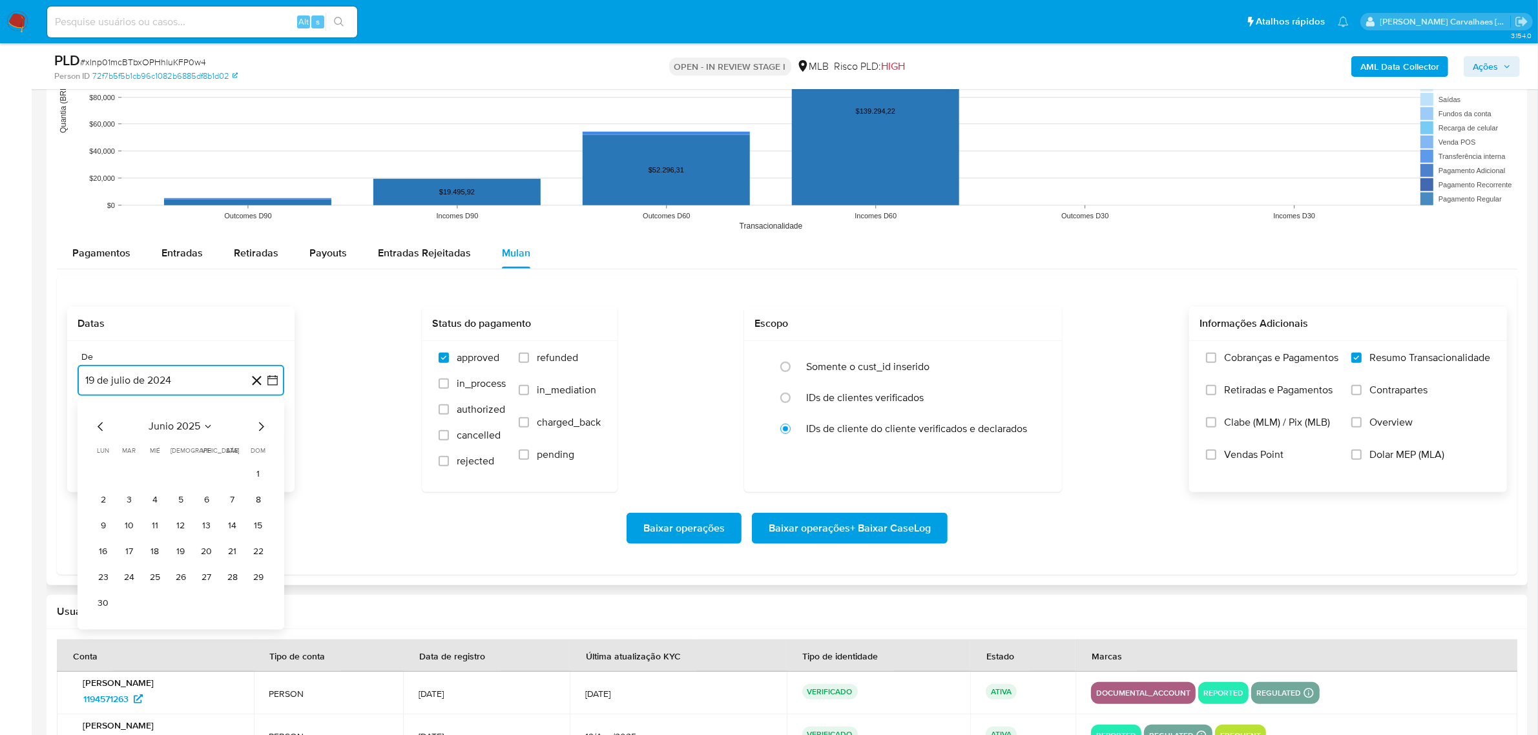
scroll to position [1292, 0]
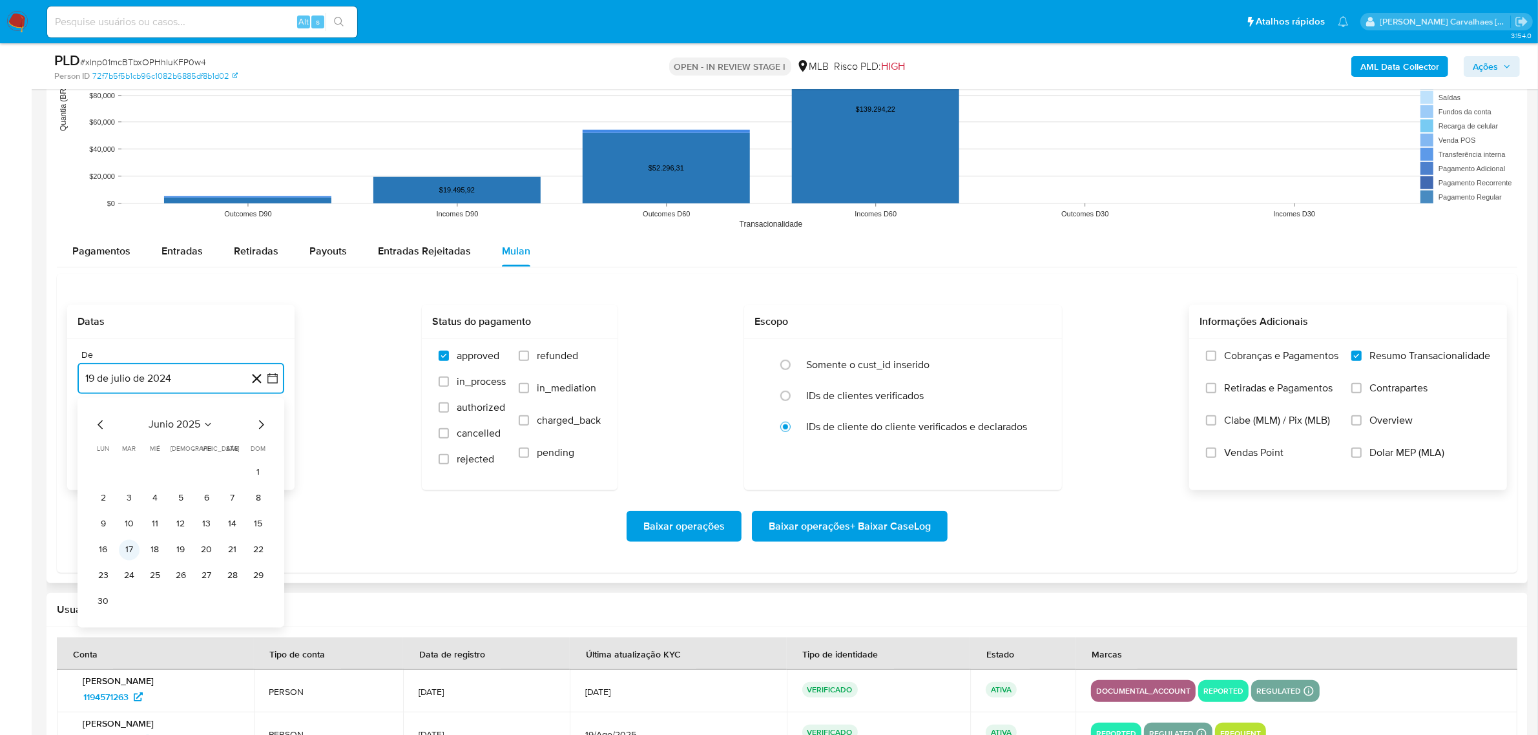
click at [127, 548] on button "17" at bounding box center [129, 549] width 21 height 21
click at [838, 528] on span "Baixar operações + Baixar CaseLog" at bounding box center [849, 526] width 162 height 28
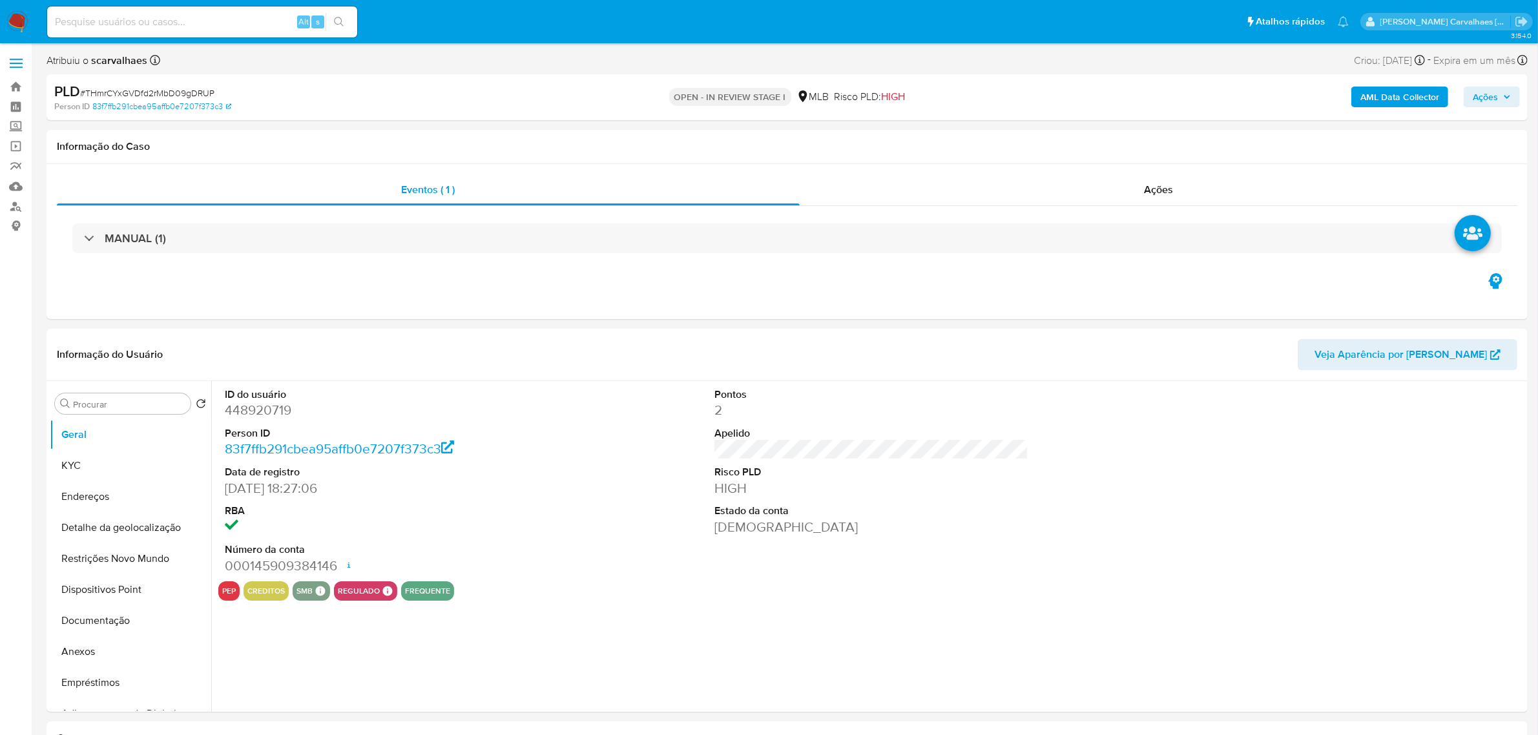
select select "10"
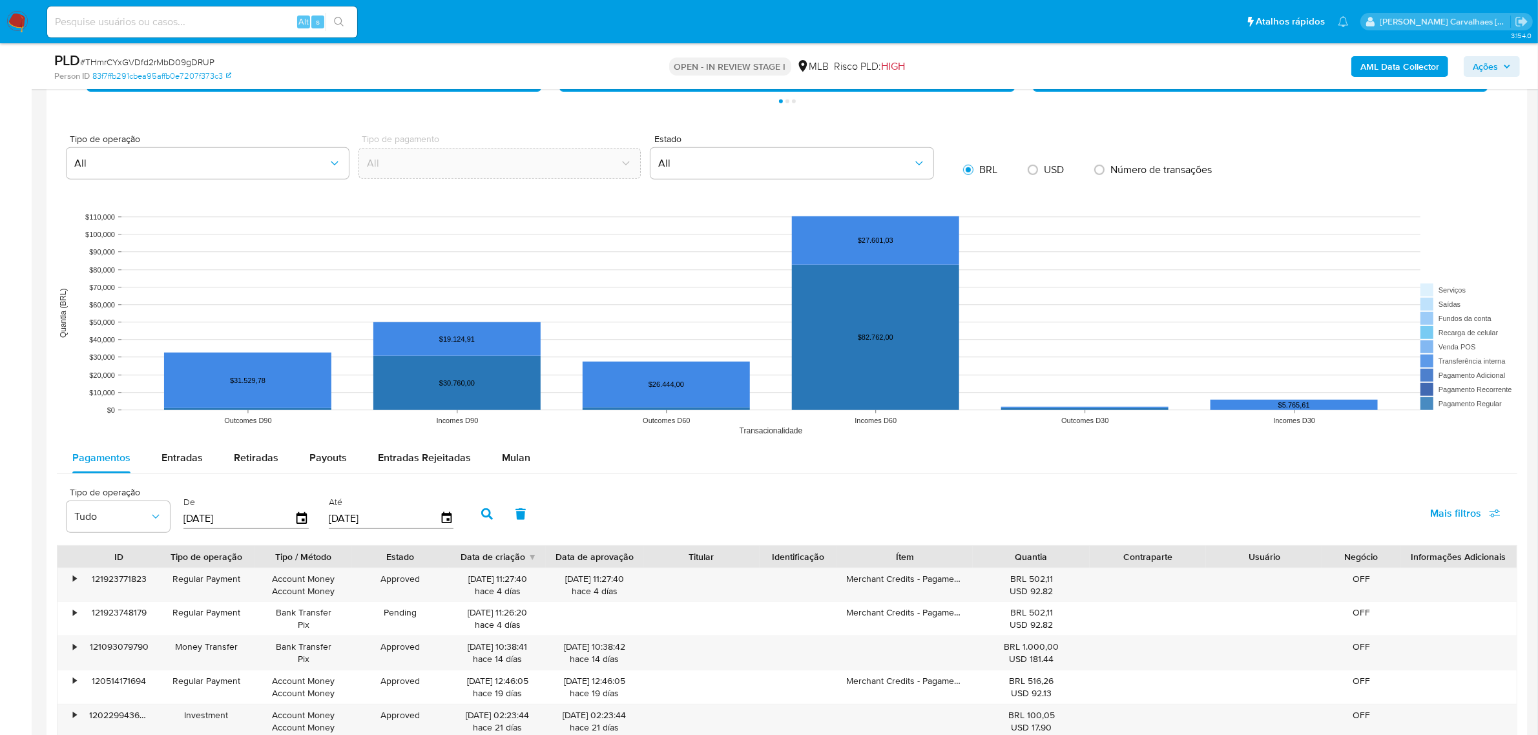
scroll to position [1130, 0]
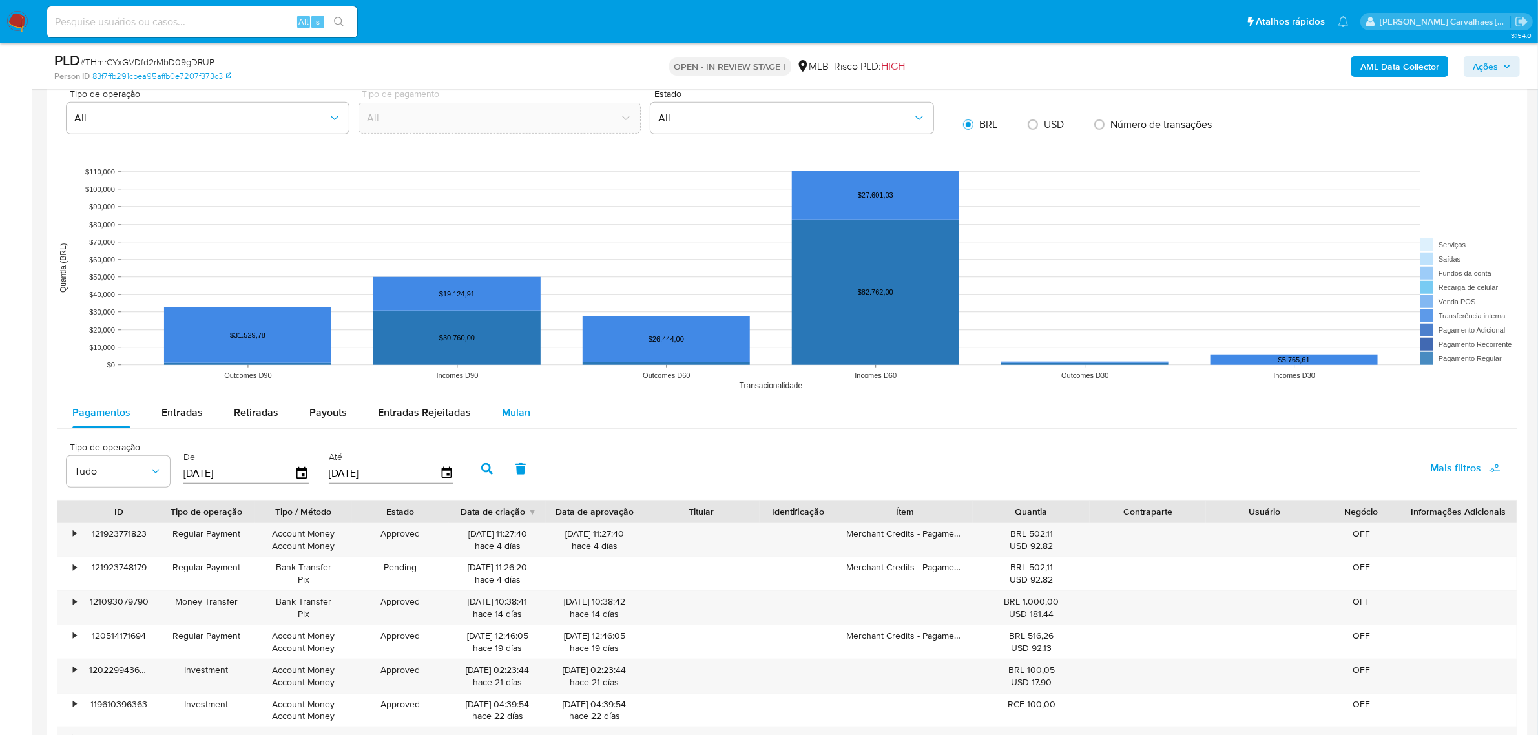
click at [517, 410] on span "Mulan" at bounding box center [516, 412] width 28 height 15
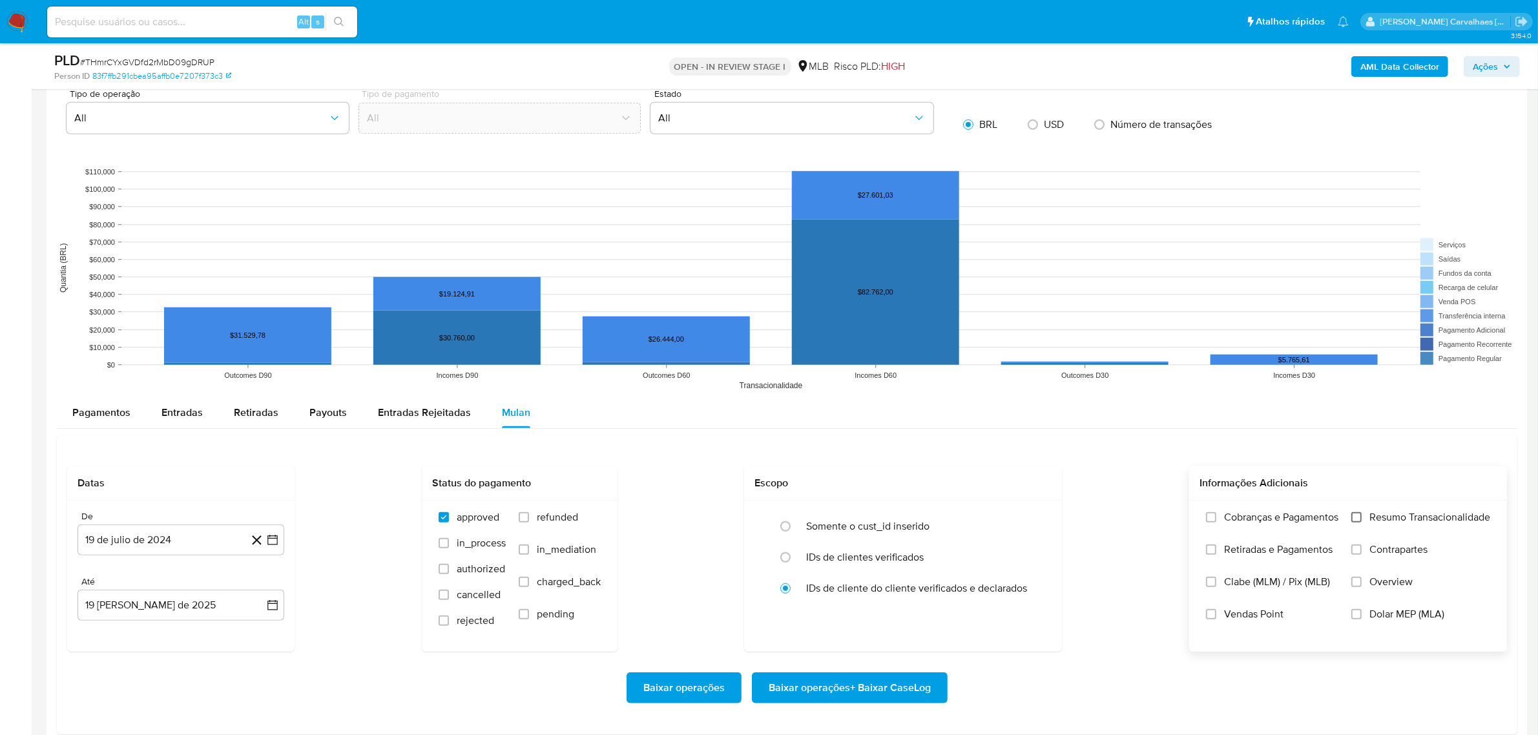
click at [1356, 515] on input "Resumo Transacionalidade" at bounding box center [1356, 517] width 10 height 10
click at [274, 542] on icon "button" at bounding box center [272, 539] width 13 height 13
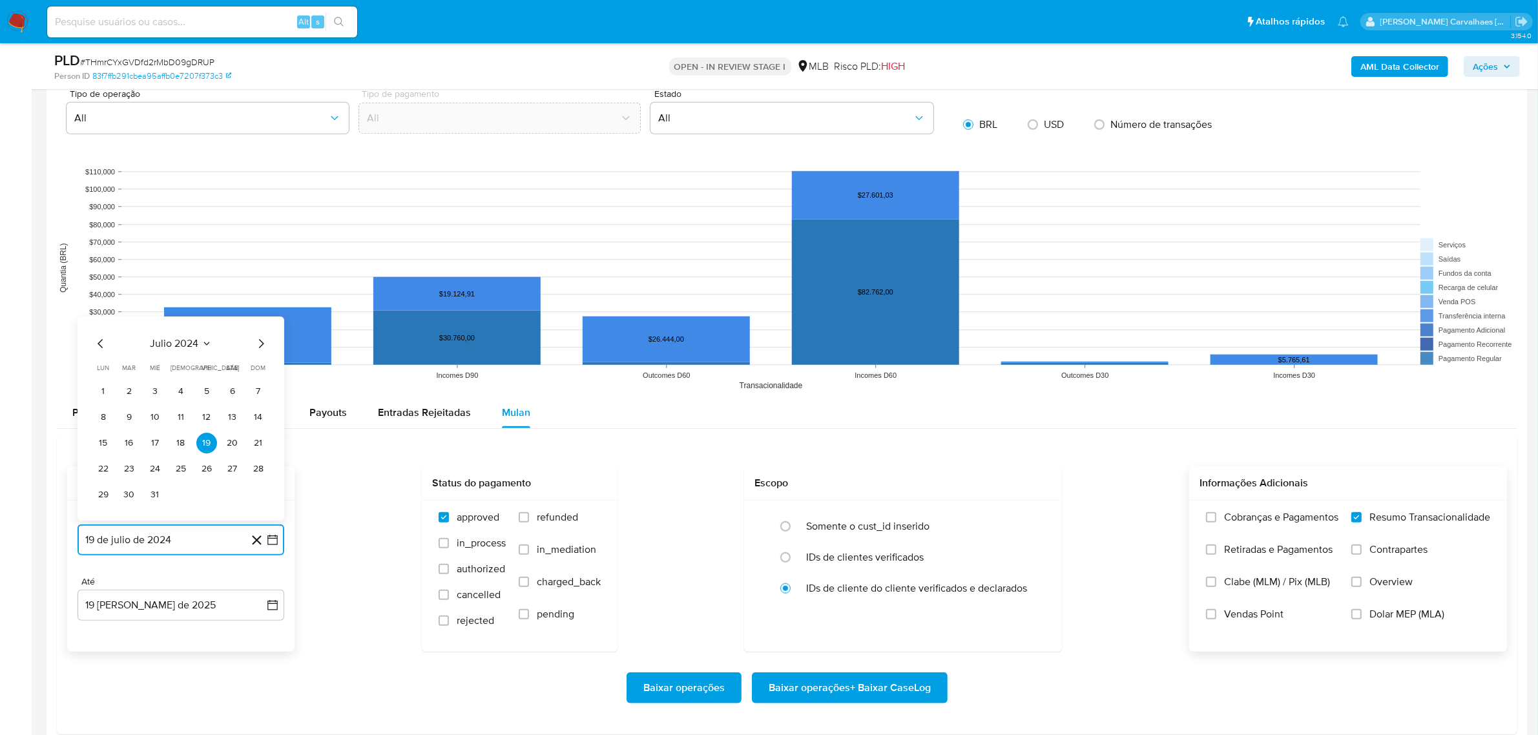
click at [260, 344] on icon "Mes siguiente" at bounding box center [260, 343] width 15 height 15
click at [263, 318] on icon "Mes siguiente" at bounding box center [261, 317] width 5 height 9
click at [257, 344] on icon "Mes siguiente" at bounding box center [260, 343] width 15 height 15
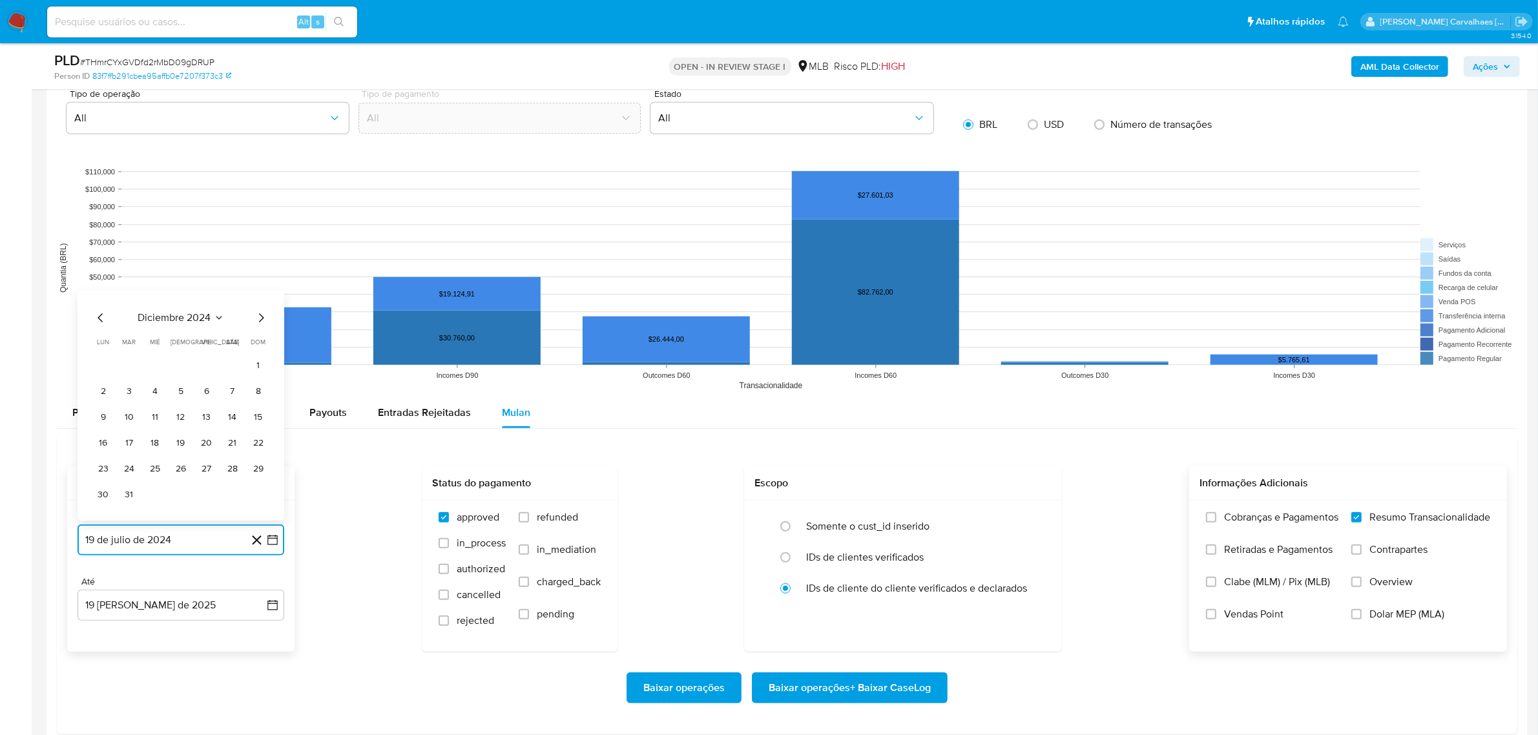
click at [263, 314] on icon "Mes siguiente" at bounding box center [260, 317] width 15 height 15
click at [262, 344] on icon "Mes siguiente" at bounding box center [260, 343] width 15 height 15
click at [260, 344] on icon "Mes siguiente" at bounding box center [260, 343] width 15 height 15
click at [256, 318] on icon "Mes siguiente" at bounding box center [260, 317] width 15 height 15
click at [257, 341] on icon "Mes siguiente" at bounding box center [260, 343] width 15 height 15
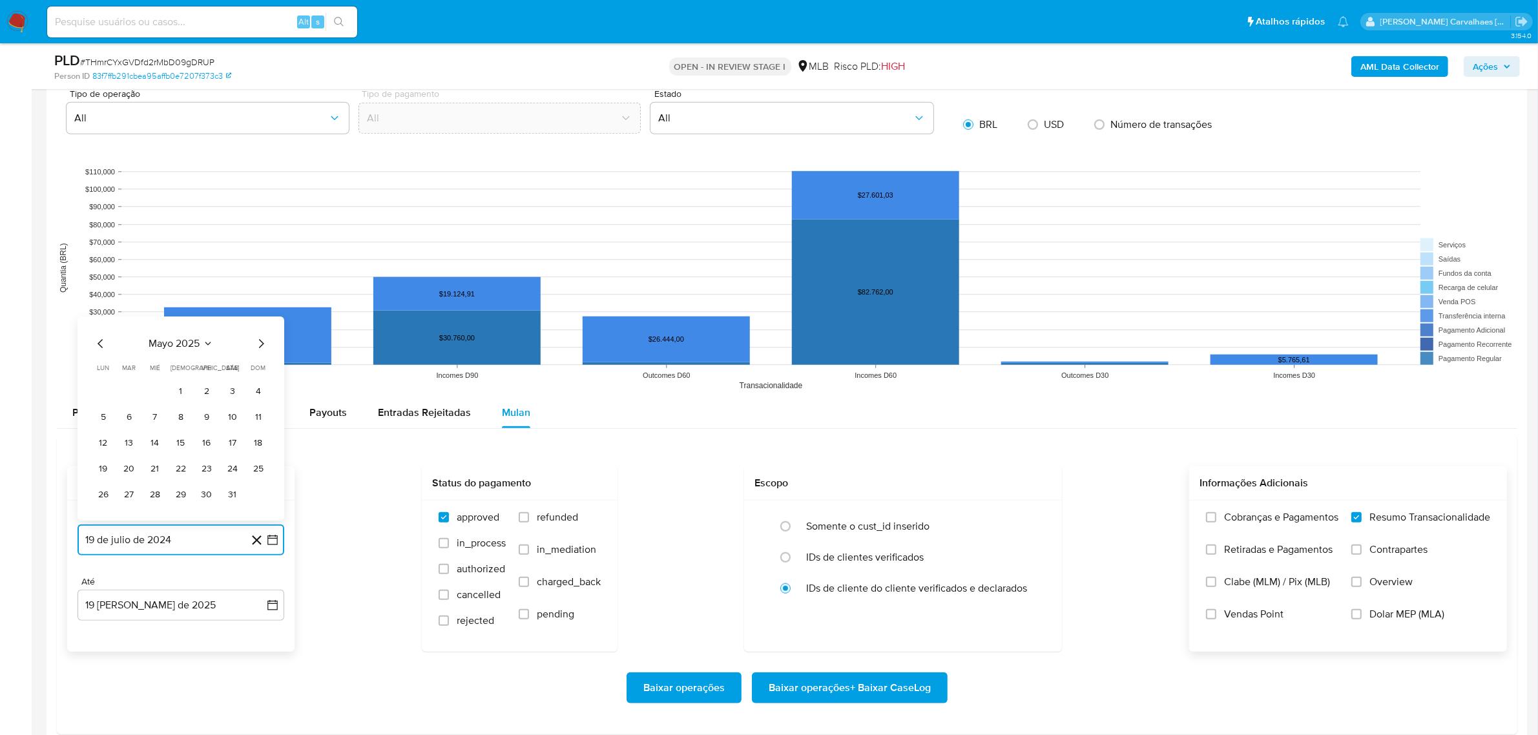
click at [257, 341] on icon "Mes siguiente" at bounding box center [260, 343] width 15 height 15
click at [256, 320] on icon "Mes siguiente" at bounding box center [260, 317] width 15 height 15
click at [101, 340] on icon "Mes anterior" at bounding box center [100, 343] width 15 height 15
click at [127, 443] on button "17" at bounding box center [129, 443] width 21 height 21
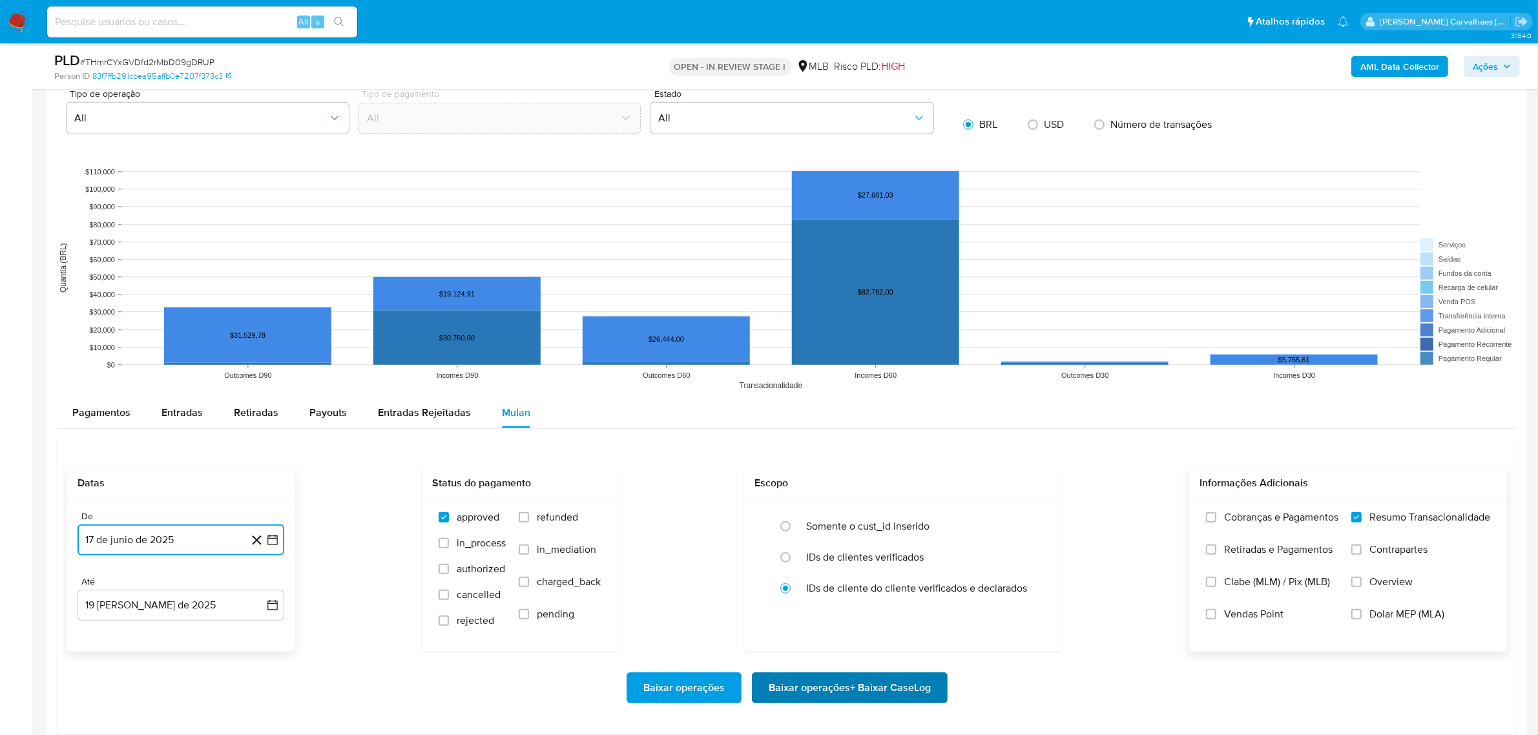
click at [869, 694] on span "Baixar operações + Baixar CaseLog" at bounding box center [849, 688] width 162 height 28
click at [752, 672] on button "Baixar operações + Baixar CaseLog" at bounding box center [850, 687] width 196 height 31
click at [83, 26] on input at bounding box center [202, 22] width 310 height 17
paste input "lsdKvKdXgURhQydTIj2TC68P"
type input "lsdKvKdXgURhQydTIj2TC68P"
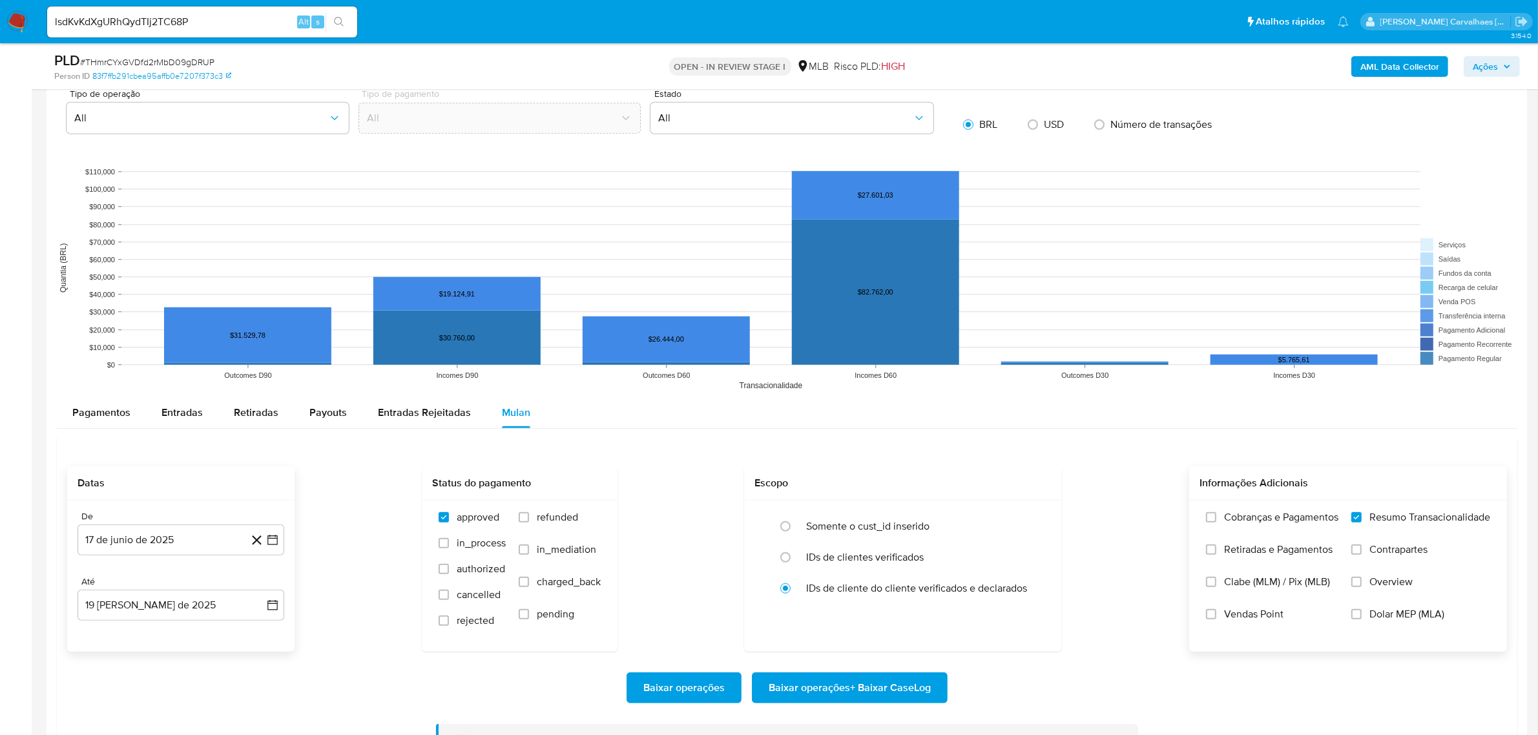
click at [334, 25] on icon "search-icon" at bounding box center [339, 22] width 10 height 10
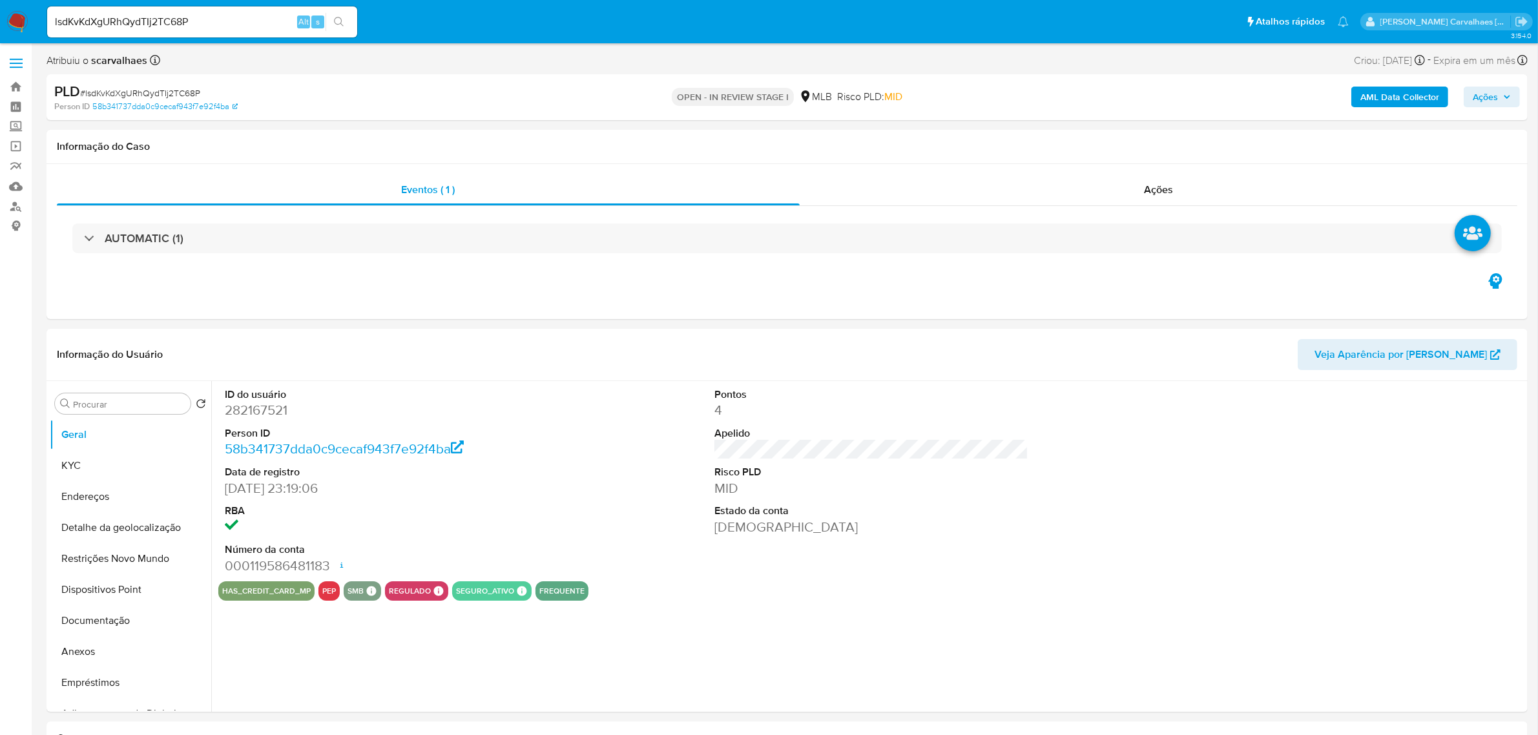
select select "10"
click at [111, 622] on button "Documentação" at bounding box center [125, 620] width 151 height 31
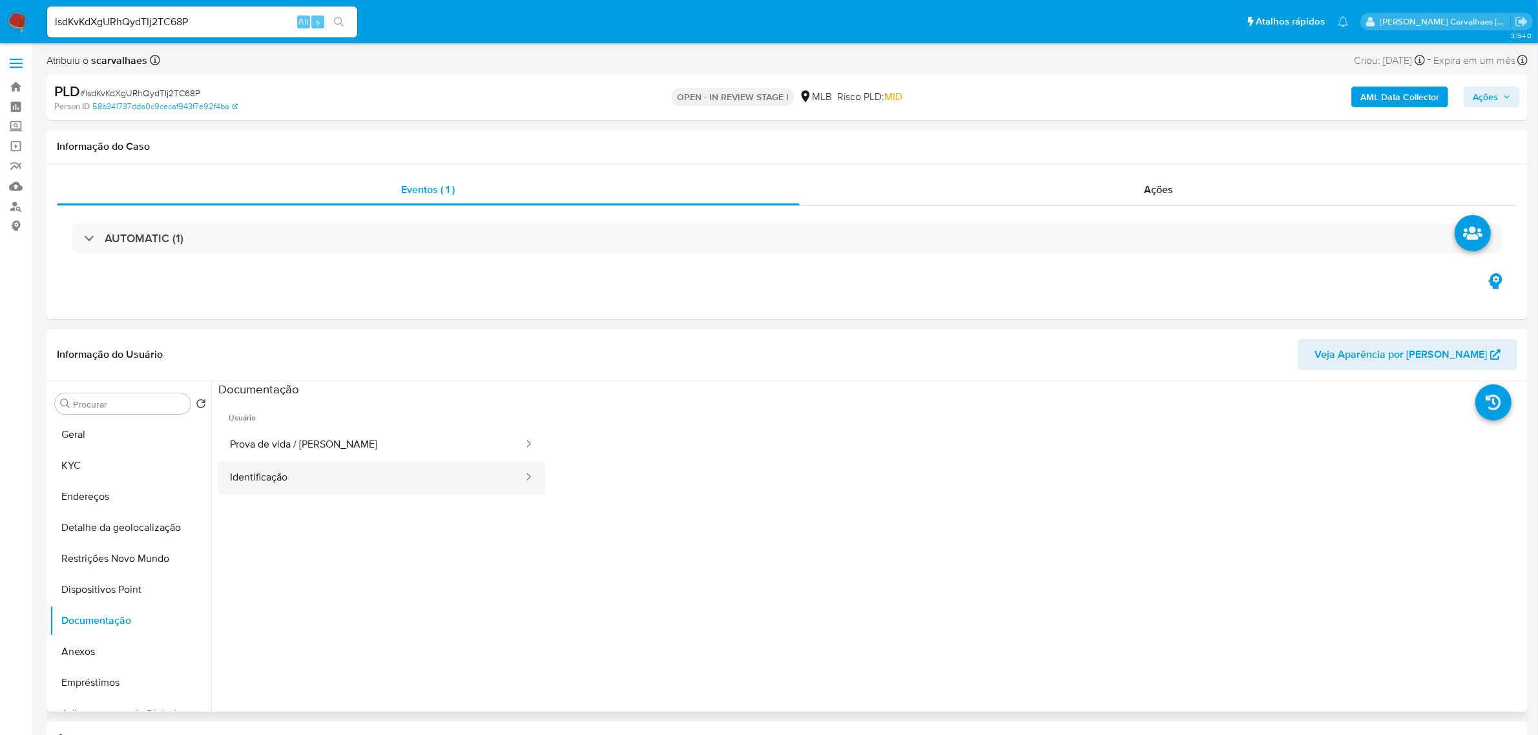
click at [311, 483] on button "Identificação" at bounding box center [371, 477] width 306 height 33
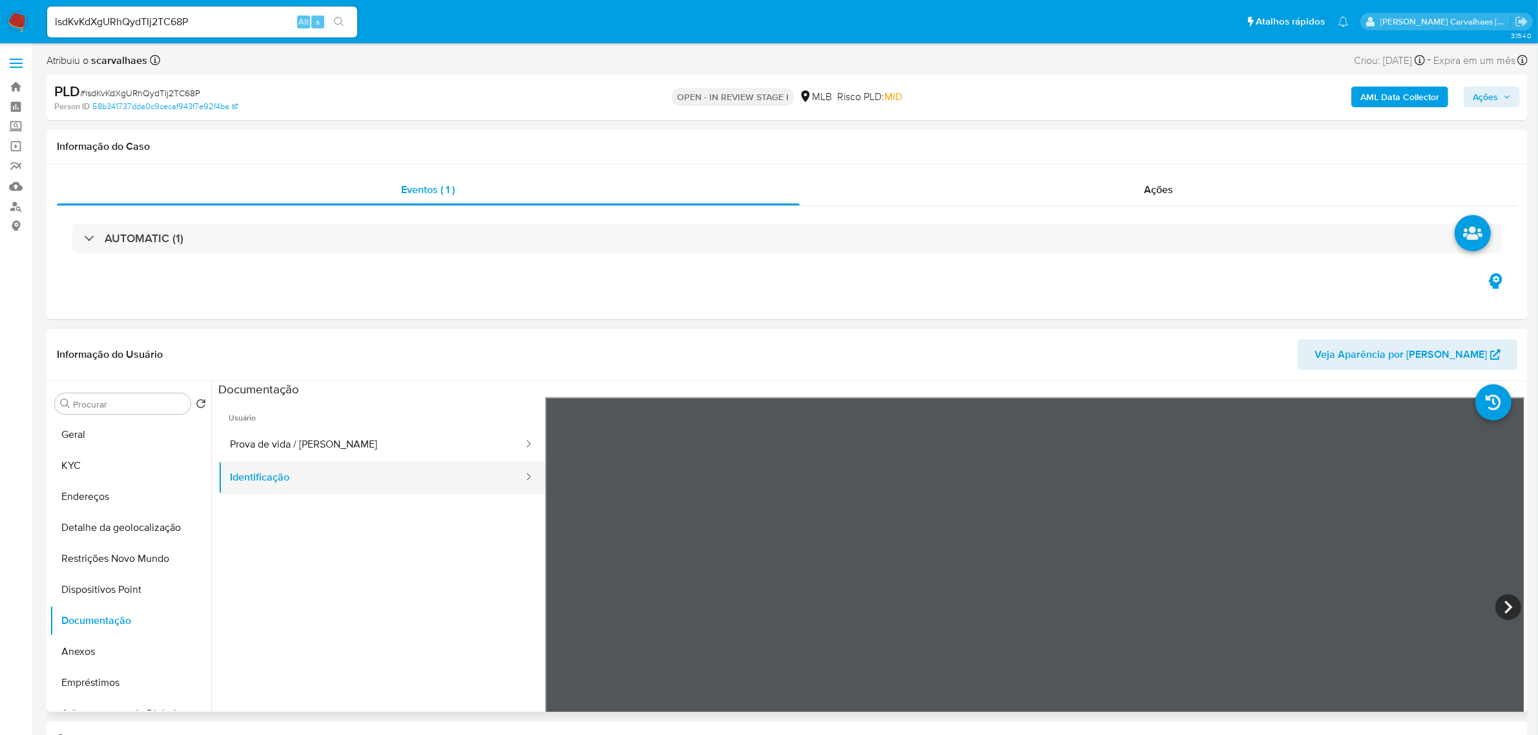
click at [352, 466] on button "Identificação" at bounding box center [371, 477] width 306 height 33
click at [340, 449] on button "Prova de vida / [PERSON_NAME]" at bounding box center [371, 444] width 306 height 33
click at [100, 435] on button "Geral" at bounding box center [125, 434] width 151 height 31
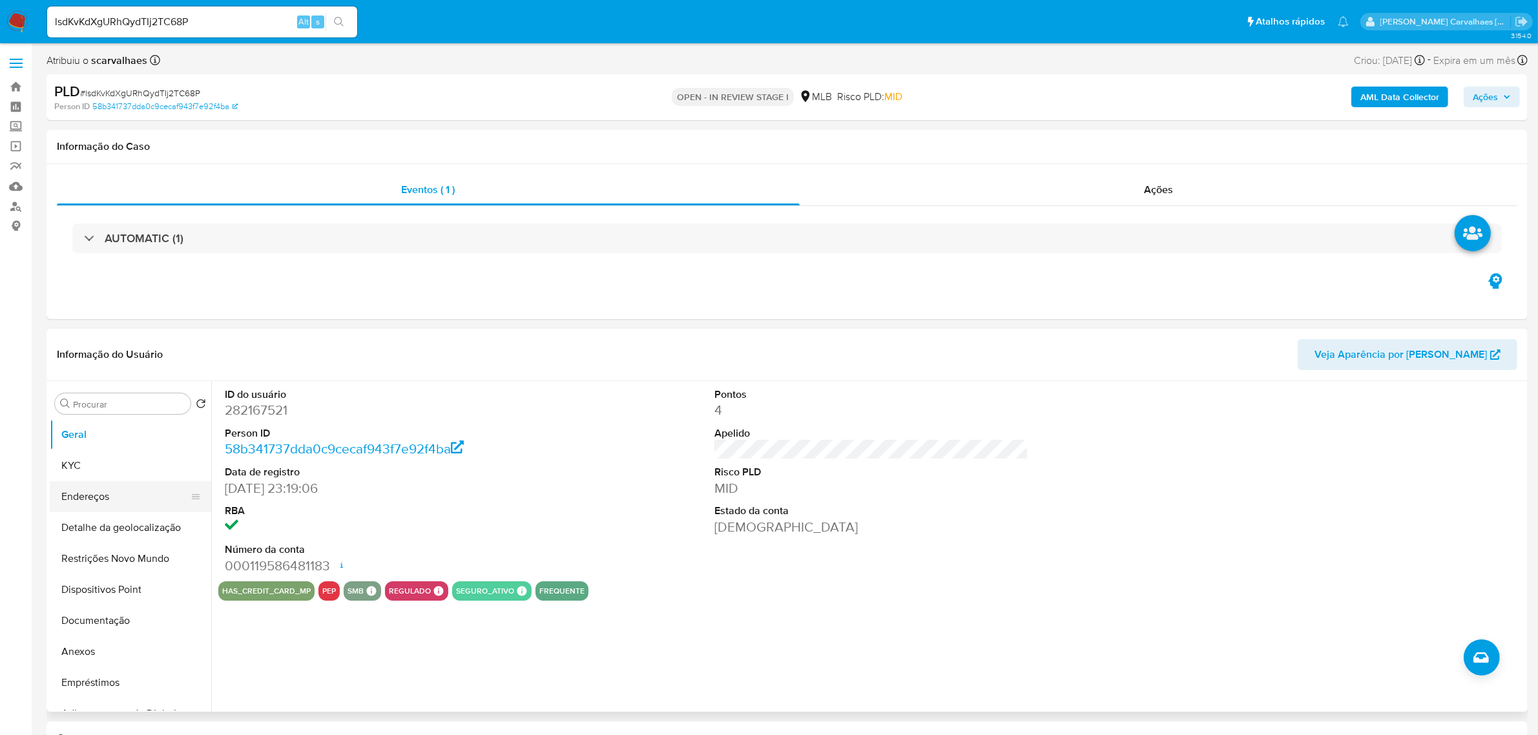
click at [129, 499] on button "Endereços" at bounding box center [125, 496] width 151 height 31
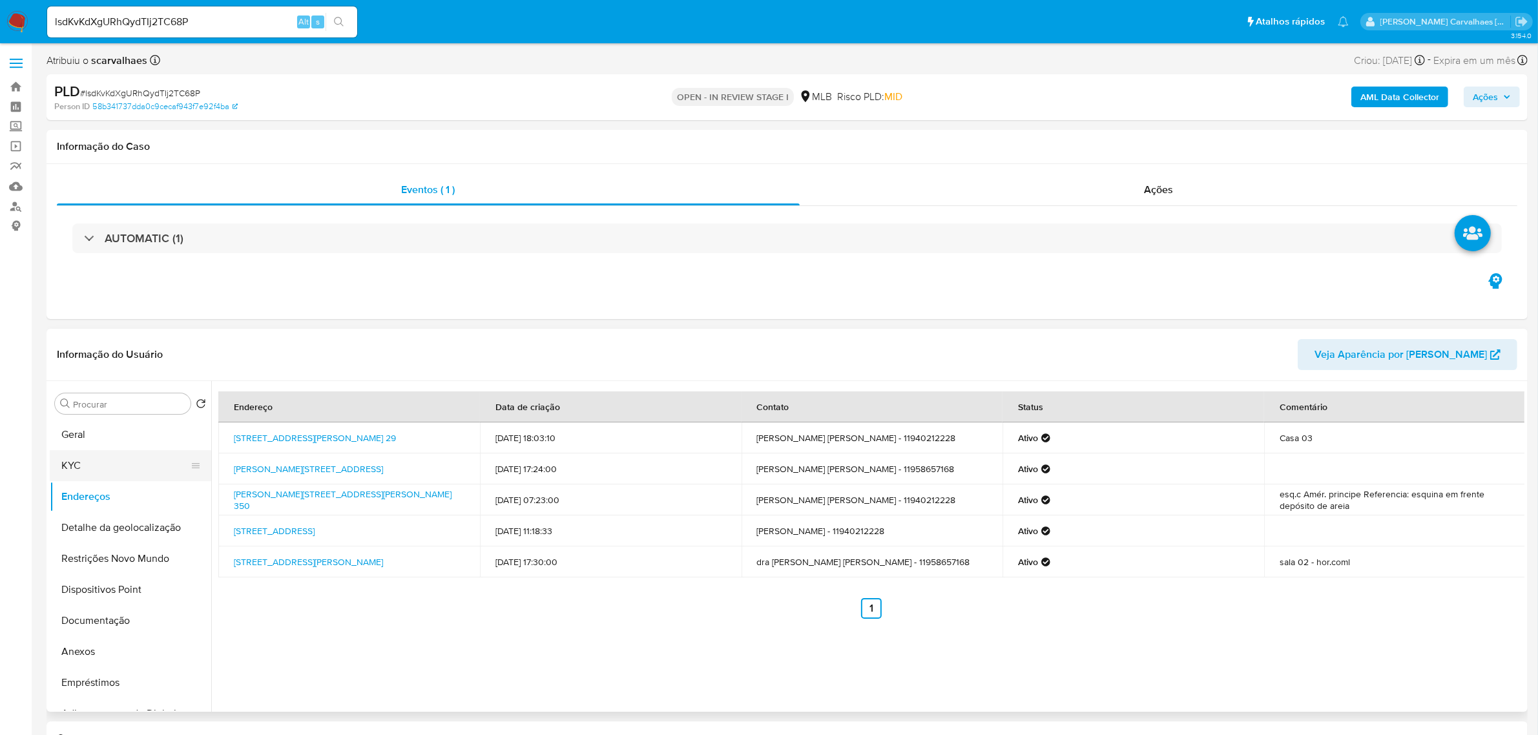
click at [114, 459] on button "KYC" at bounding box center [125, 465] width 151 height 31
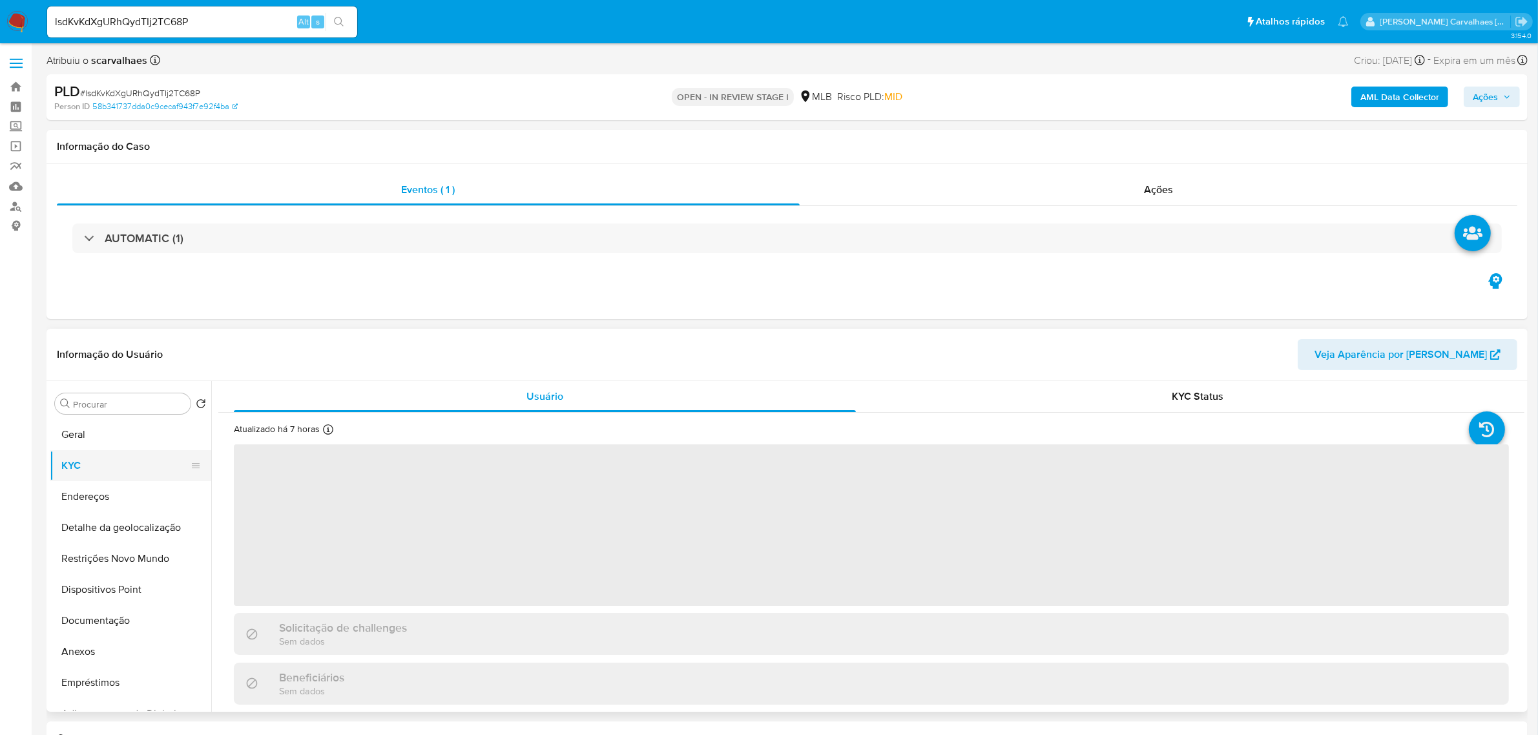
click at [114, 453] on button "KYC" at bounding box center [125, 465] width 151 height 31
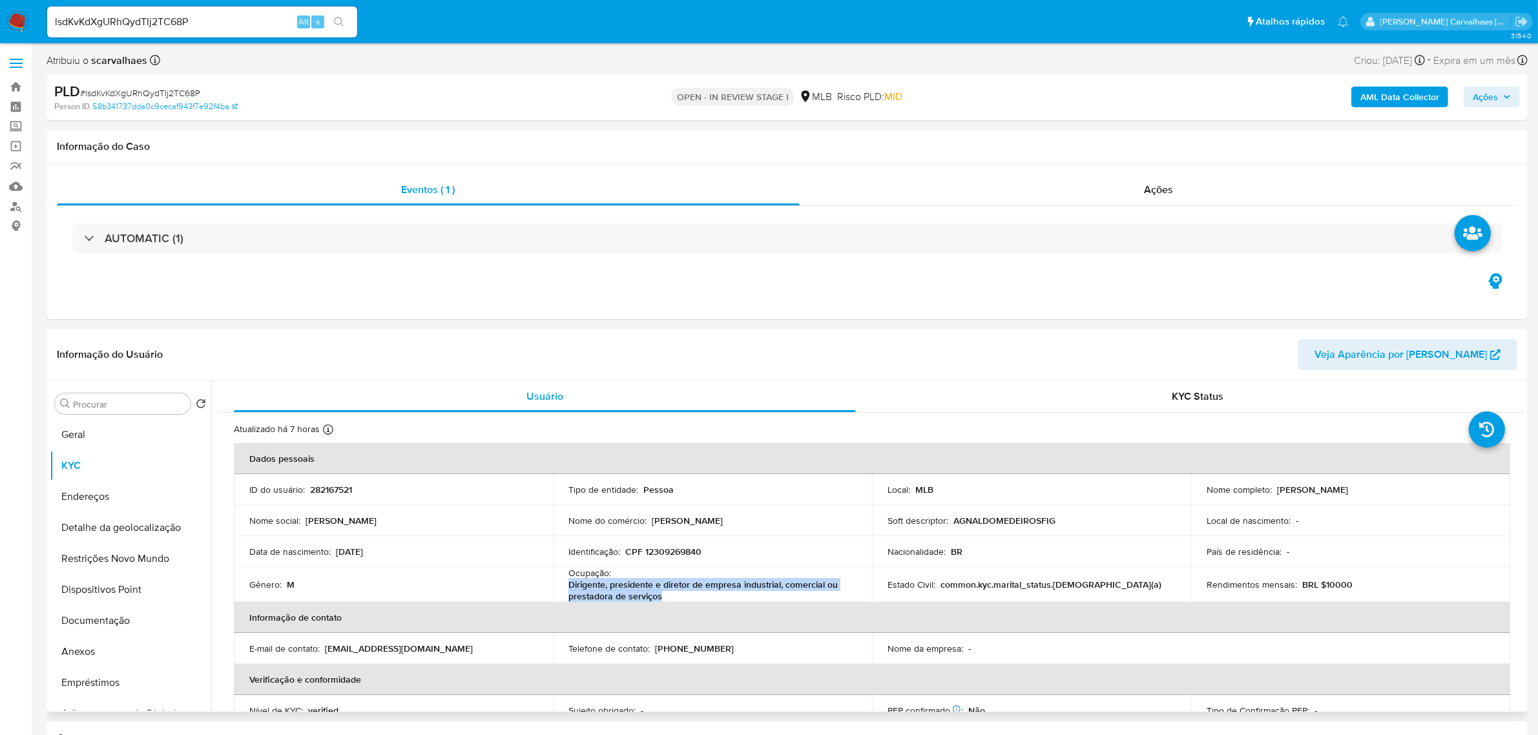
drag, startPoint x: 575, startPoint y: 582, endPoint x: 665, endPoint y: 601, distance: 91.6
click at [667, 601] on td "Ocupação : Dirigente, presidente e diretor de empresa industrial, comercial ou …" at bounding box center [712, 584] width 319 height 35
copy p "Dirigente, presidente e diretor de empresa industrial, comercial ou prestadora …"
click at [108, 435] on button "Geral" at bounding box center [125, 434] width 151 height 31
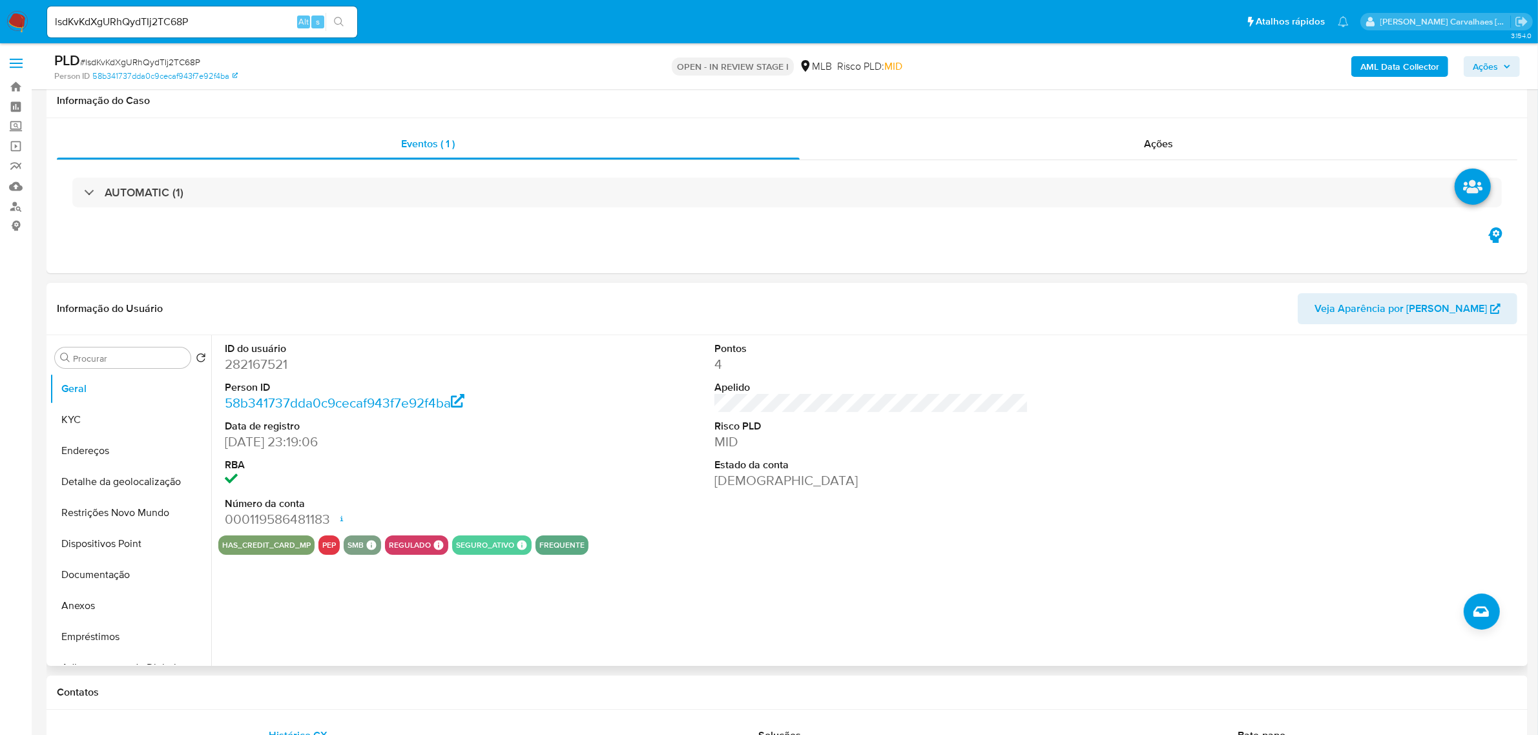
scroll to position [81, 0]
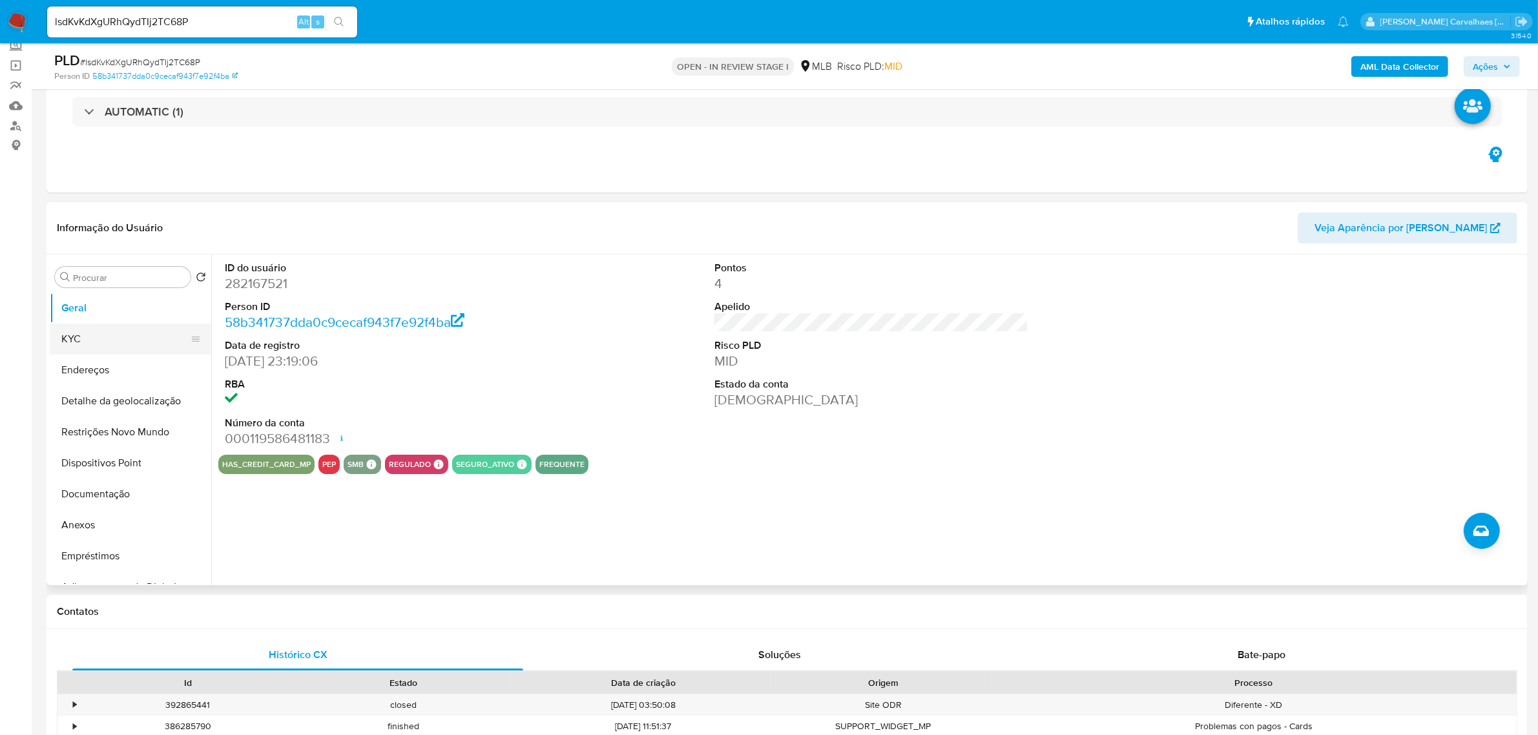
click at [82, 339] on button "KYC" at bounding box center [125, 339] width 151 height 31
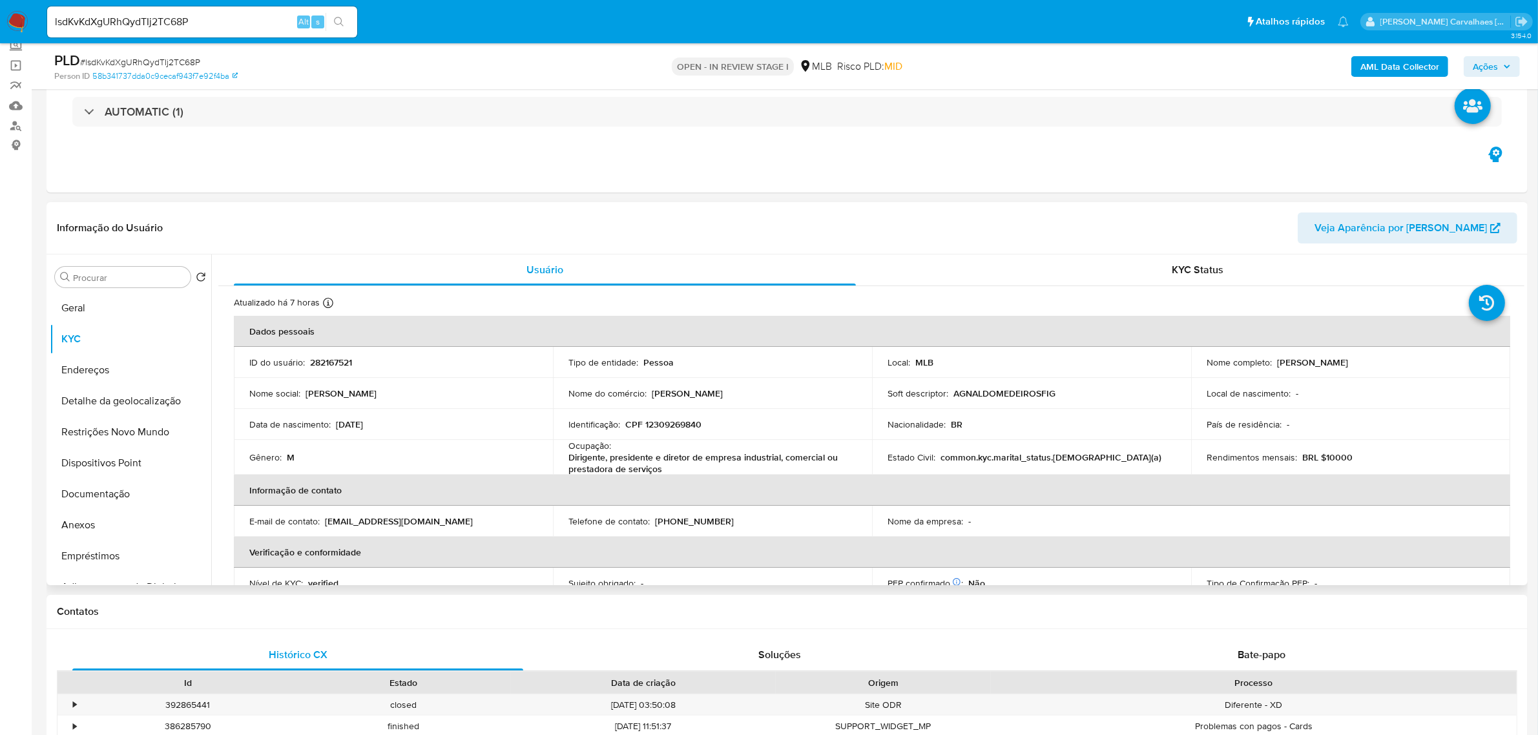
drag, startPoint x: 832, startPoint y: 373, endPoint x: 530, endPoint y: 214, distance: 341.7
click at [530, 214] on header "Informação do Usuário Veja Aparência por [PERSON_NAME]" at bounding box center [787, 227] width 1460 height 31
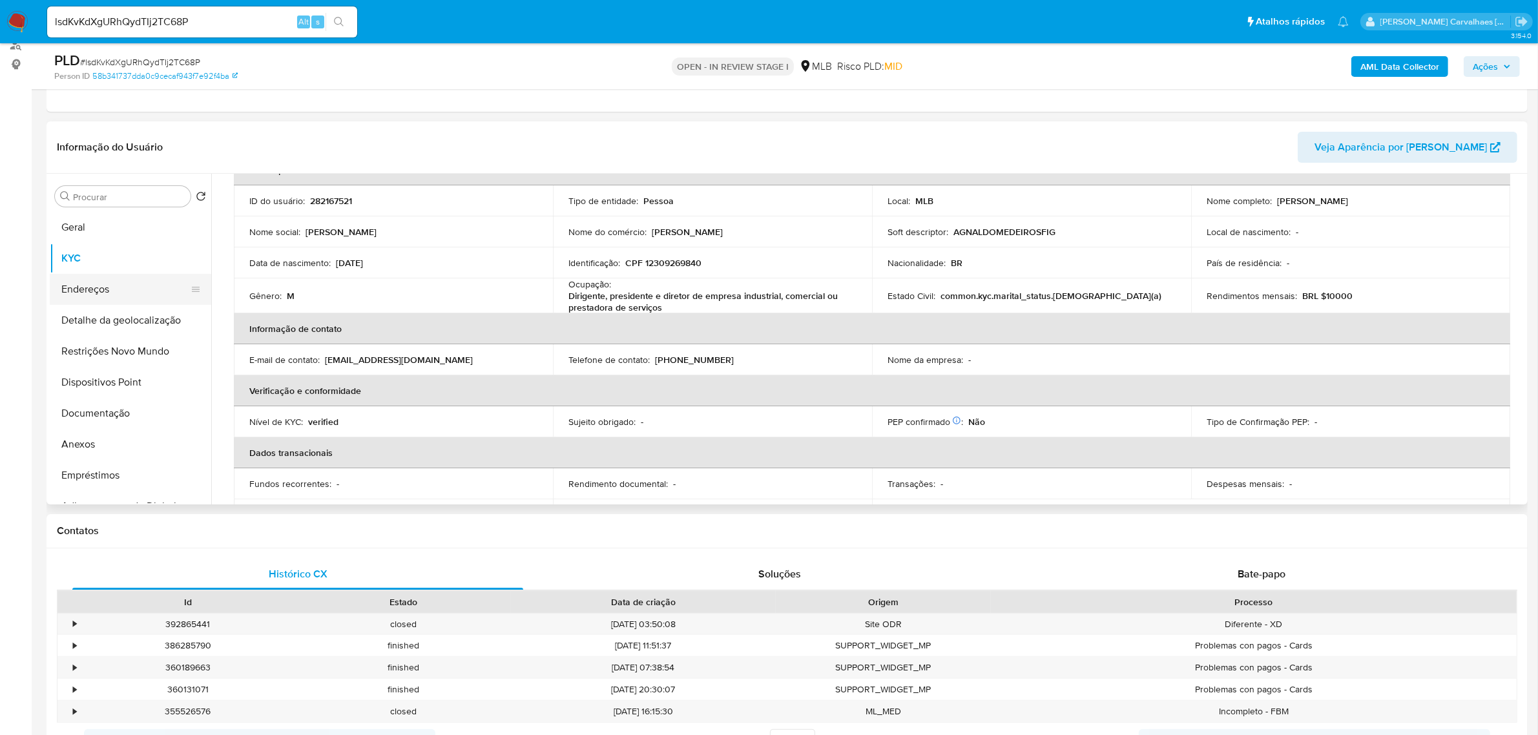
click at [79, 285] on button "Endereços" at bounding box center [125, 289] width 151 height 31
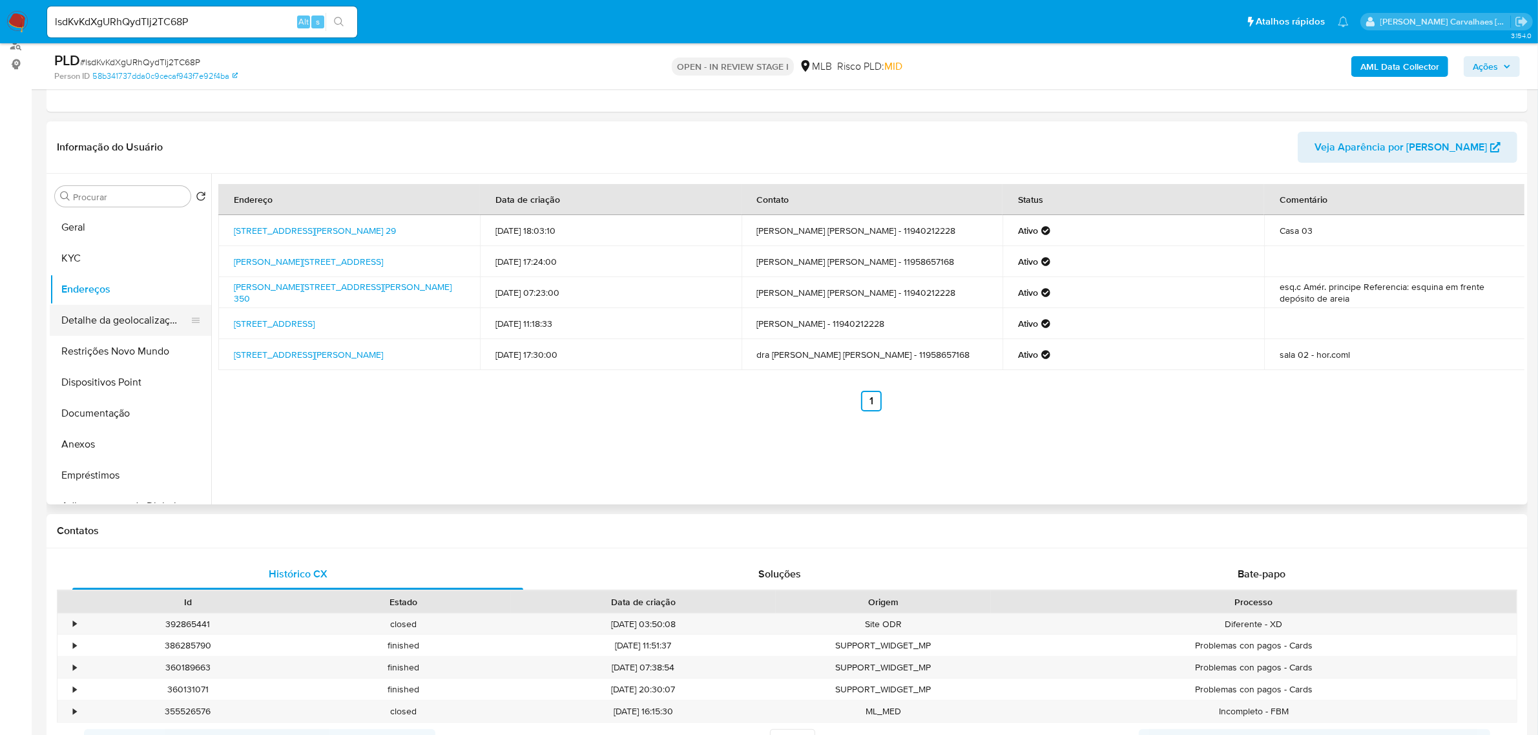
click at [126, 317] on button "Detalhe da geolocalização" at bounding box center [125, 320] width 151 height 31
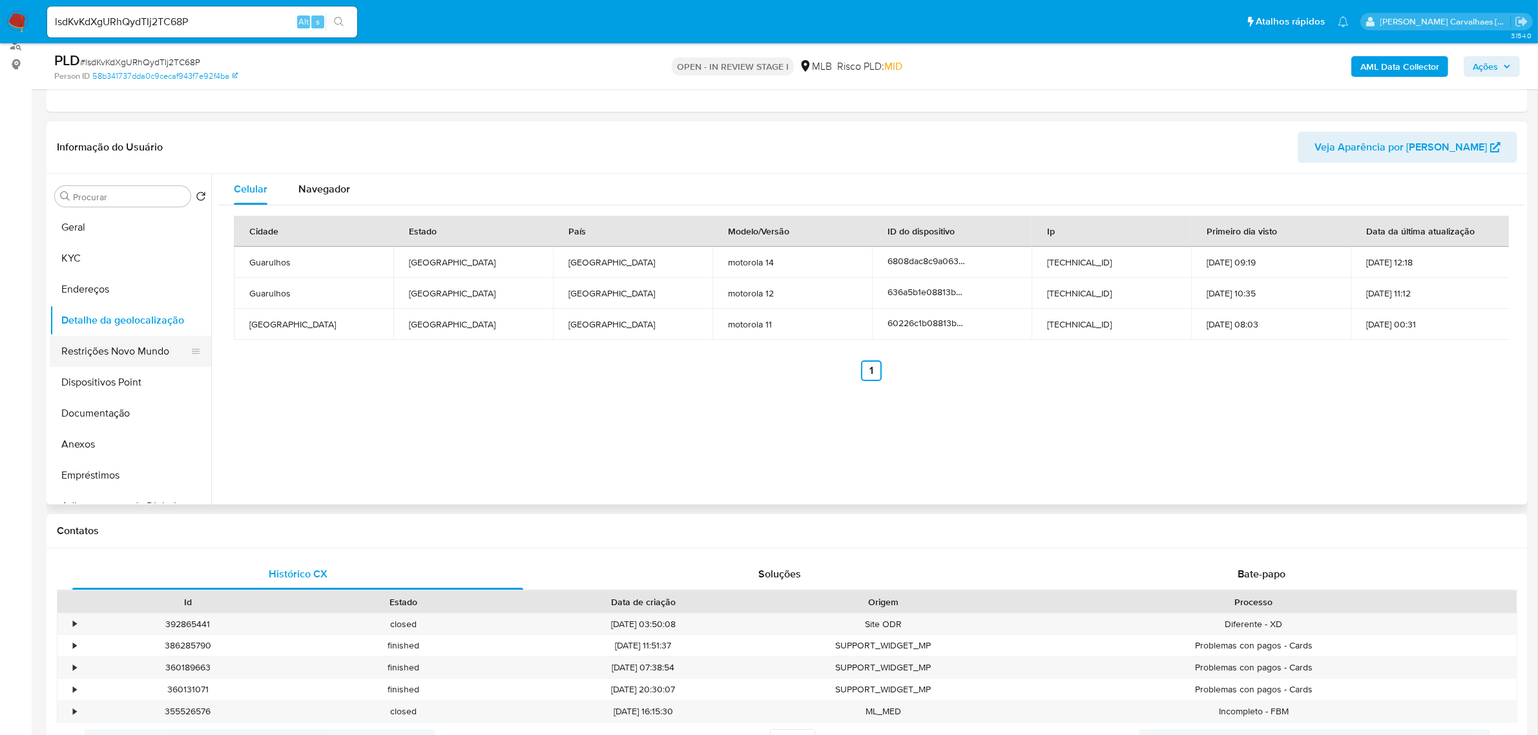
click at [108, 349] on button "Restrições Novo Mundo" at bounding box center [125, 351] width 151 height 31
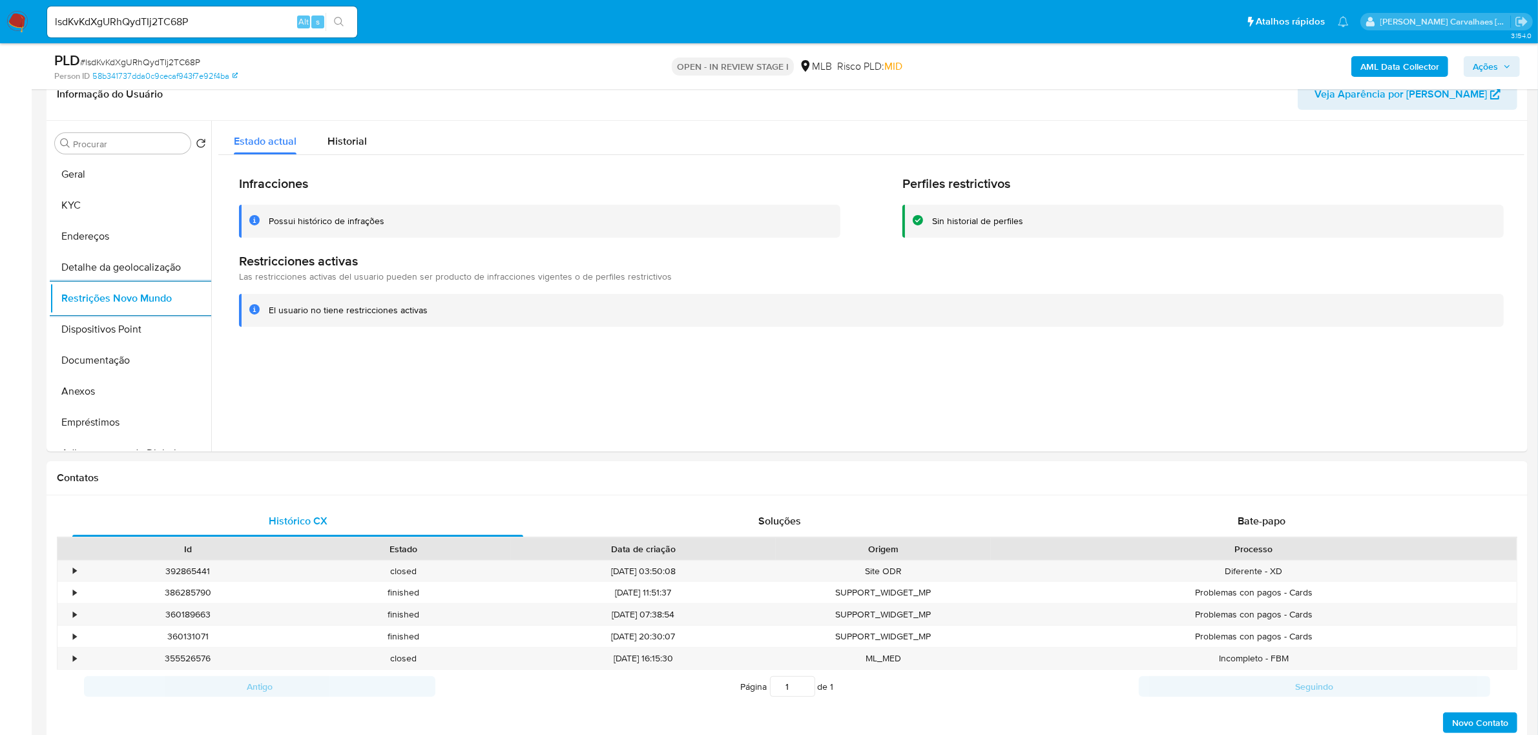
scroll to position [242, 0]
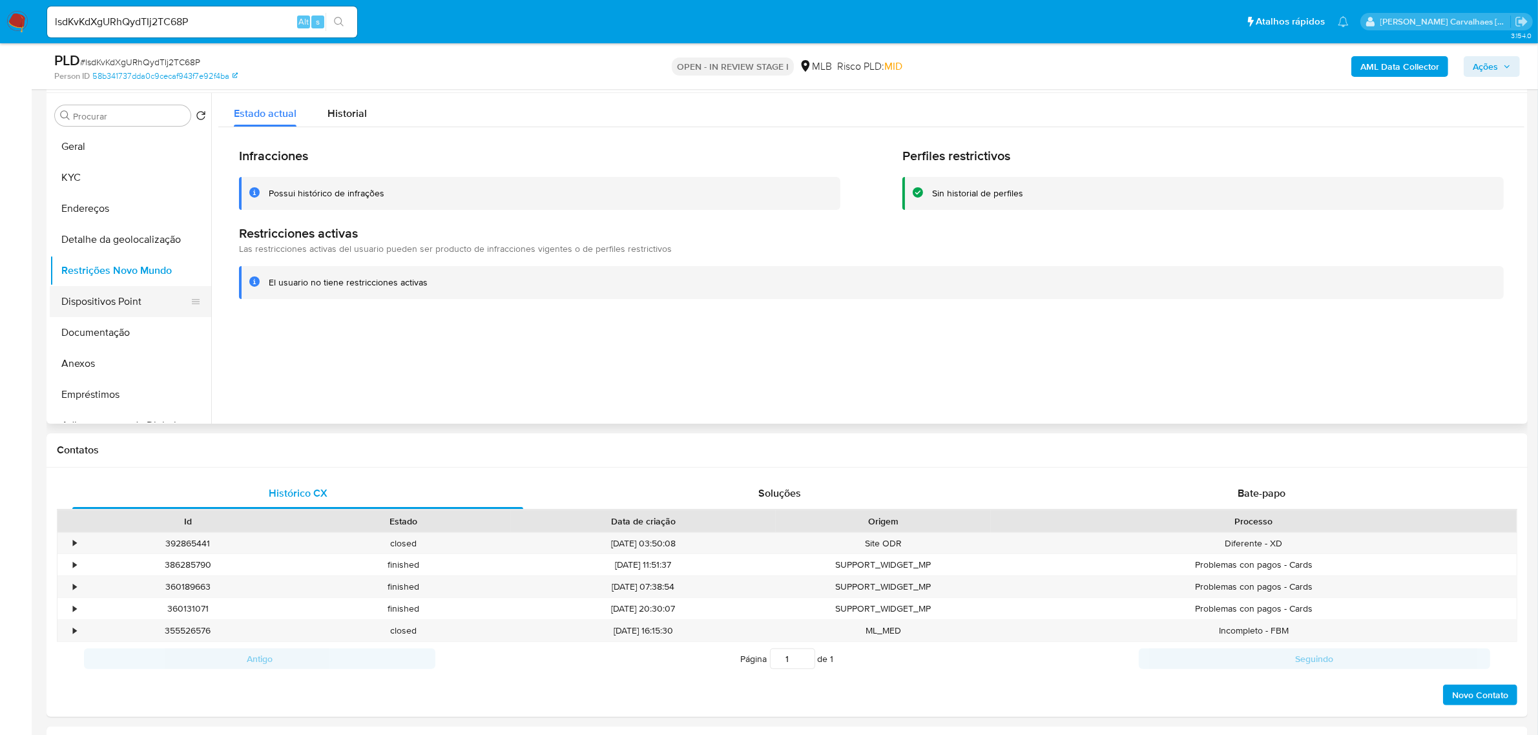
click at [107, 305] on button "Dispositivos Point" at bounding box center [125, 301] width 151 height 31
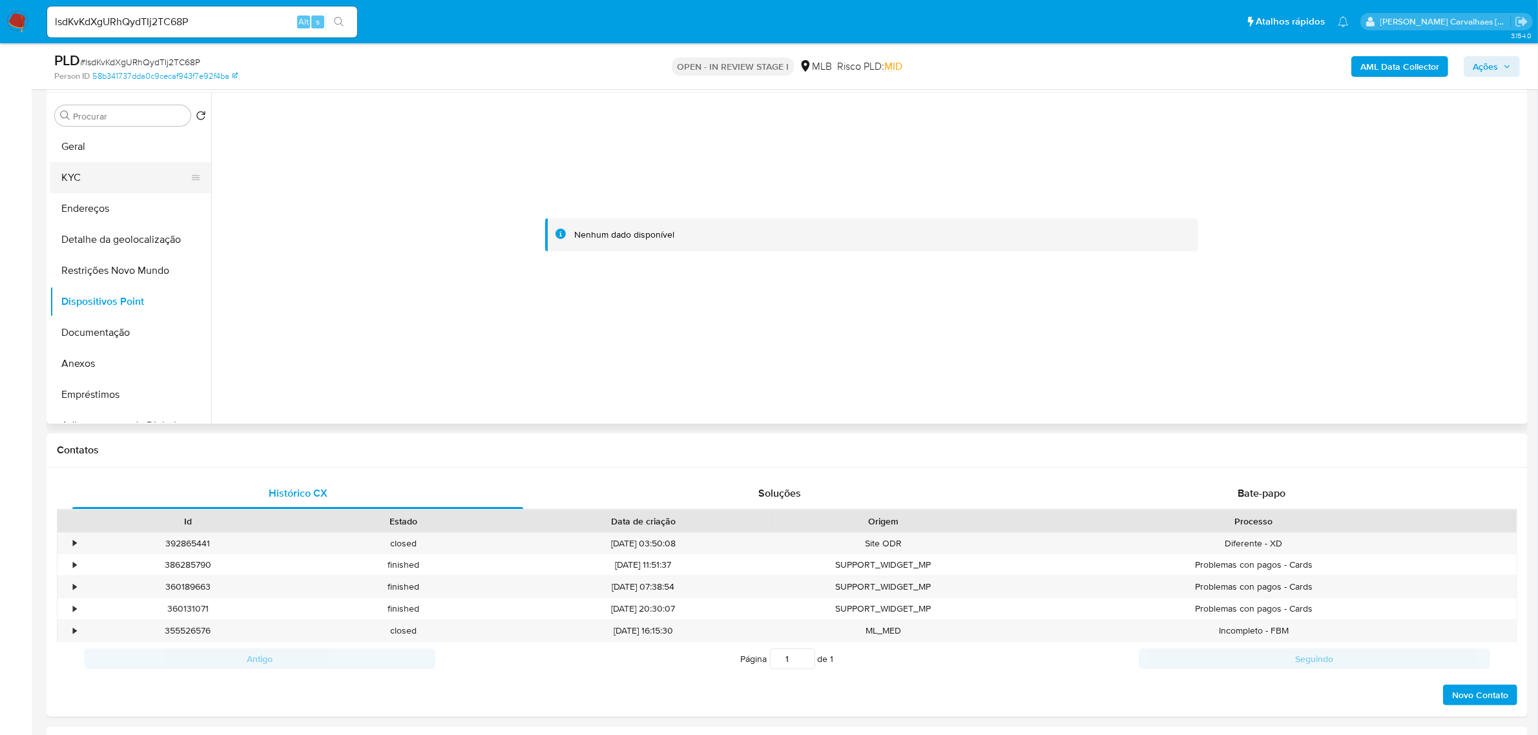
click at [98, 170] on button "KYC" at bounding box center [125, 177] width 151 height 31
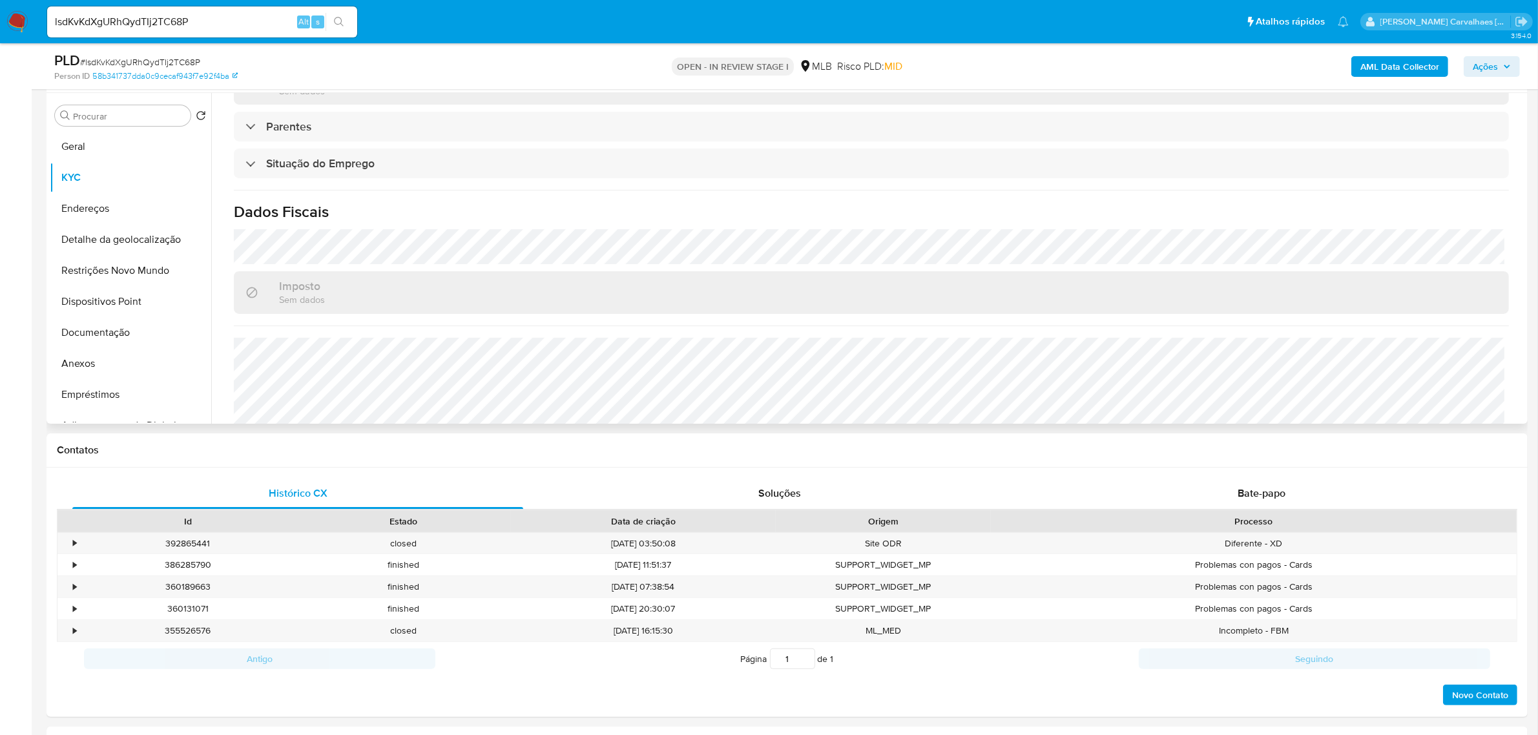
scroll to position [541, 0]
